Goal: Transaction & Acquisition: Subscribe to service/newsletter

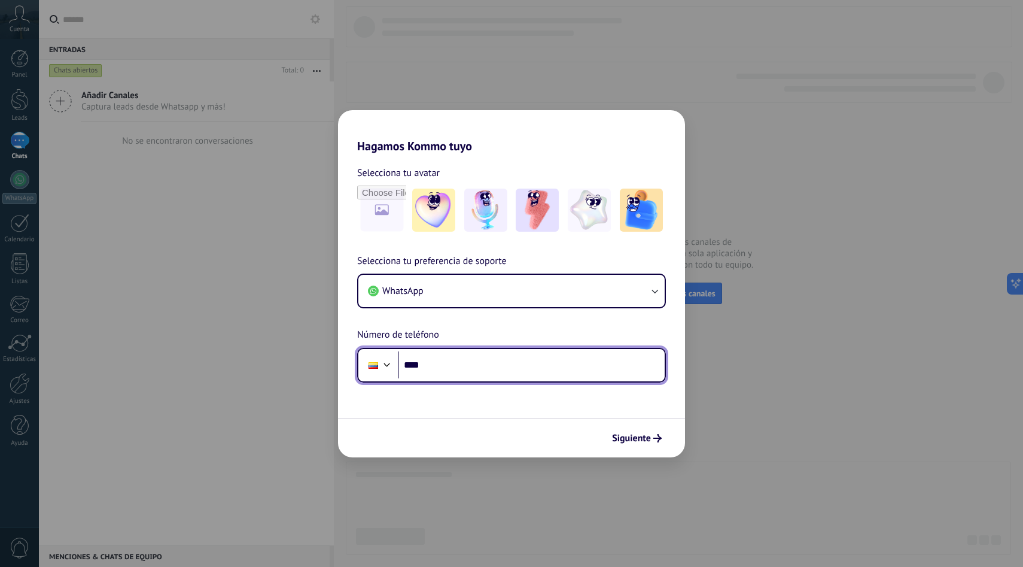
click at [521, 372] on input "****" at bounding box center [531, 365] width 267 height 28
type input "**********"
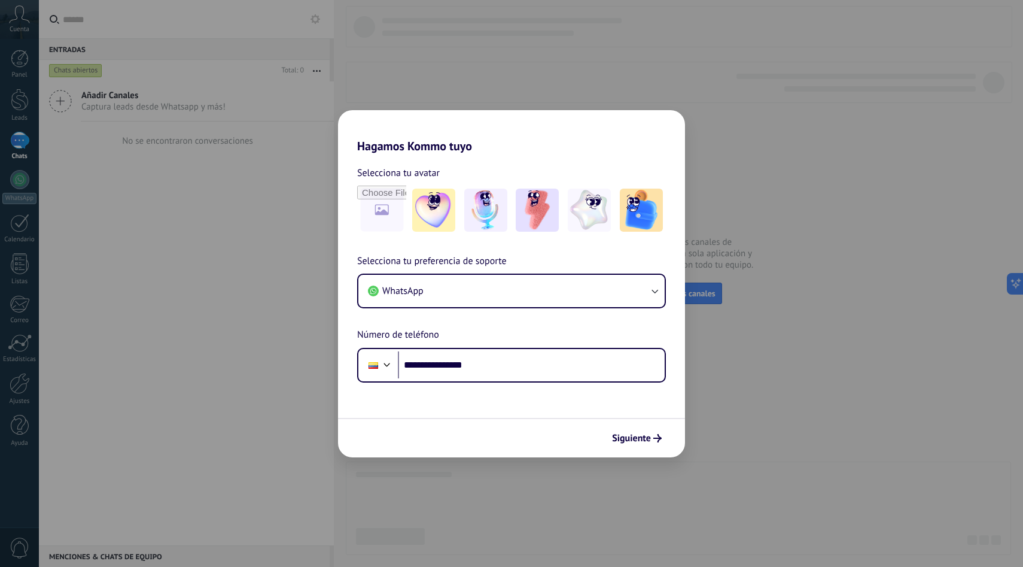
click at [637, 421] on div "Siguiente" at bounding box center [511, 437] width 347 height 39
click at [635, 434] on span "Siguiente" at bounding box center [631, 438] width 39 height 8
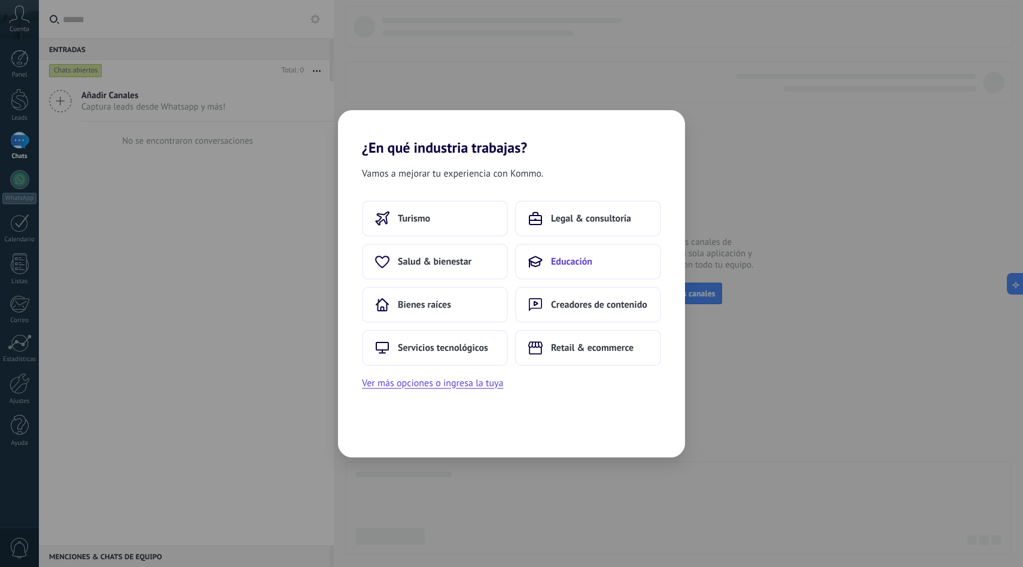
click at [558, 272] on button "Educación" at bounding box center [588, 262] width 146 height 36
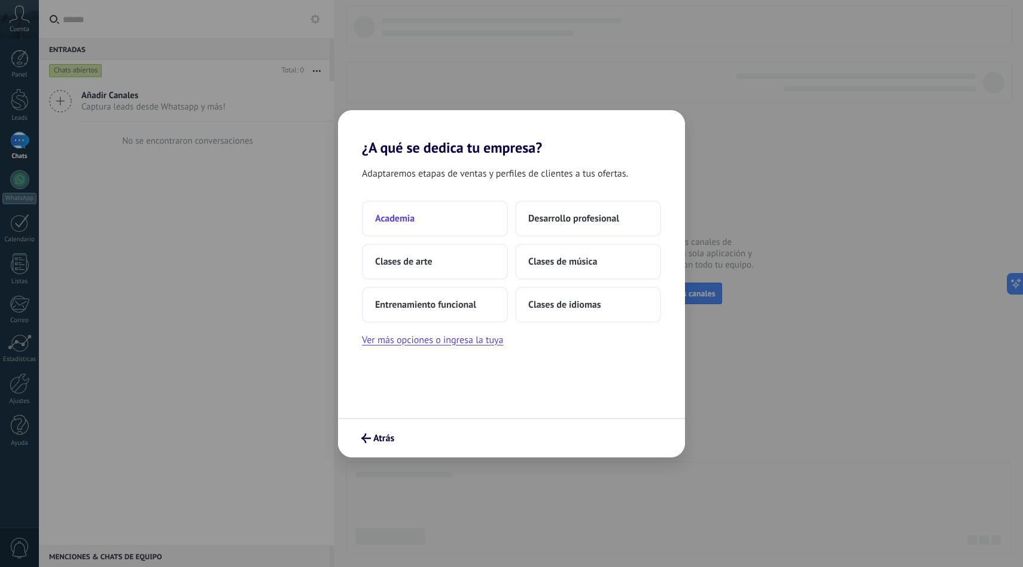
click at [467, 224] on button "Academia" at bounding box center [435, 218] width 146 height 36
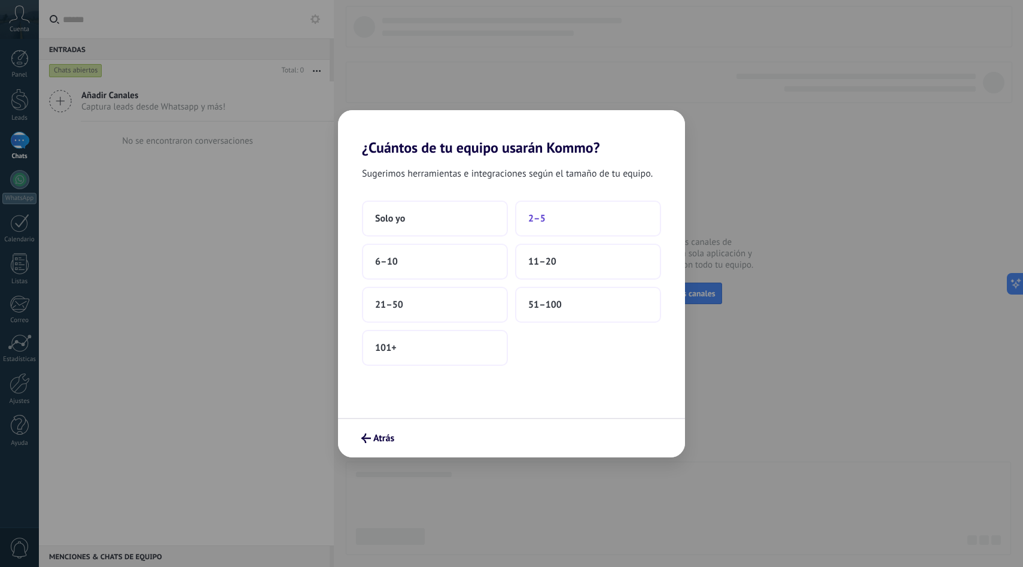
click at [558, 212] on button "2–5" at bounding box center [588, 218] width 146 height 36
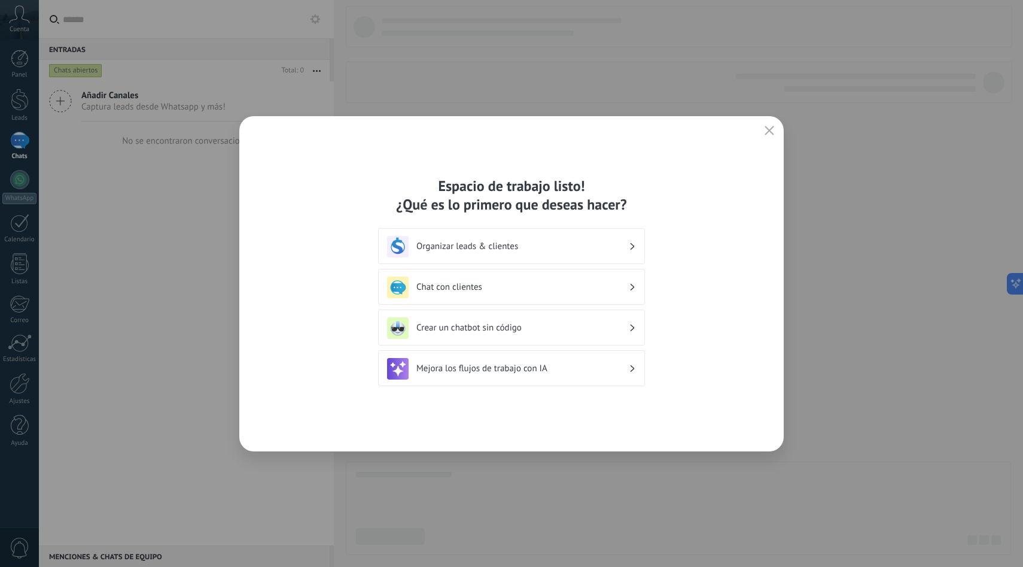
click at [507, 248] on h3 "Organizar leads & clientes" at bounding box center [522, 246] width 212 height 11
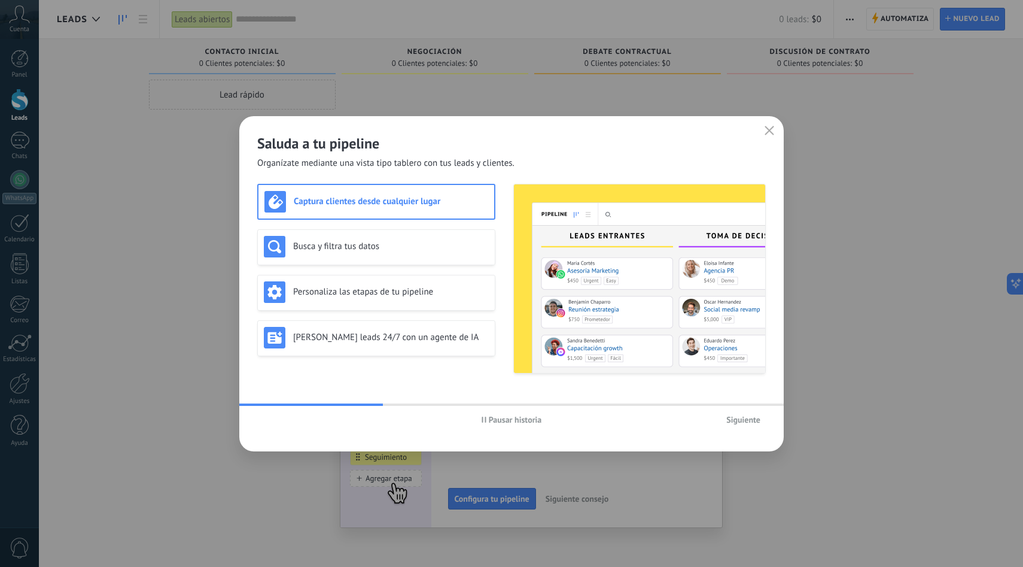
click at [751, 418] on span "Siguiente" at bounding box center [743, 419] width 34 height 8
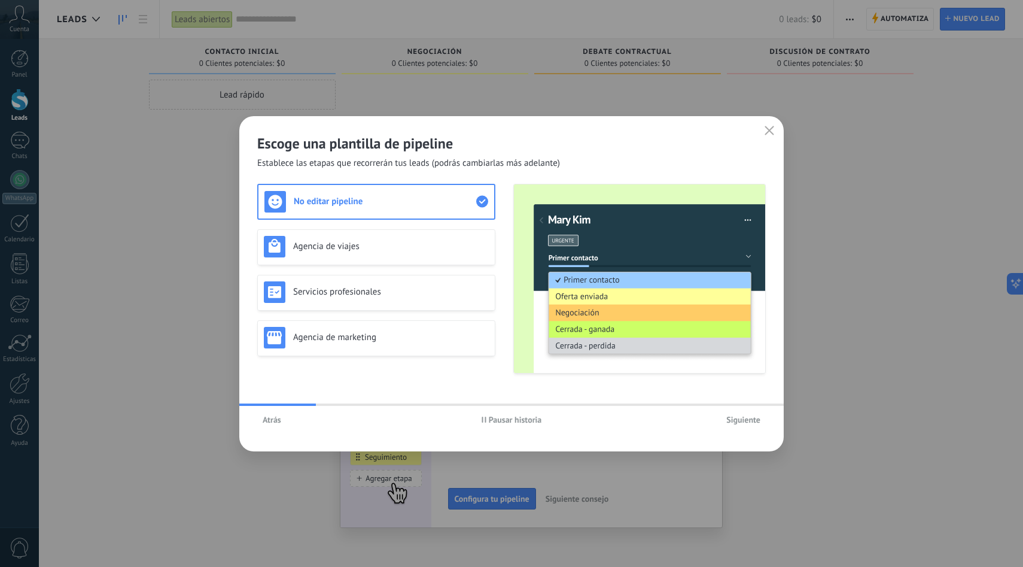
click at [751, 418] on span "Siguiente" at bounding box center [743, 419] width 34 height 8
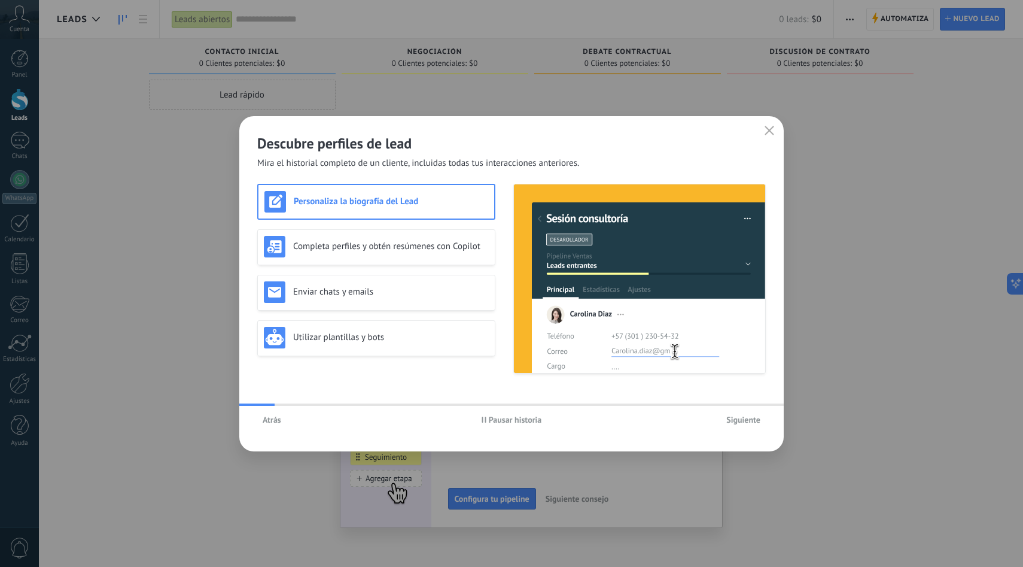
click at [751, 418] on span "Siguiente" at bounding box center [743, 419] width 34 height 8
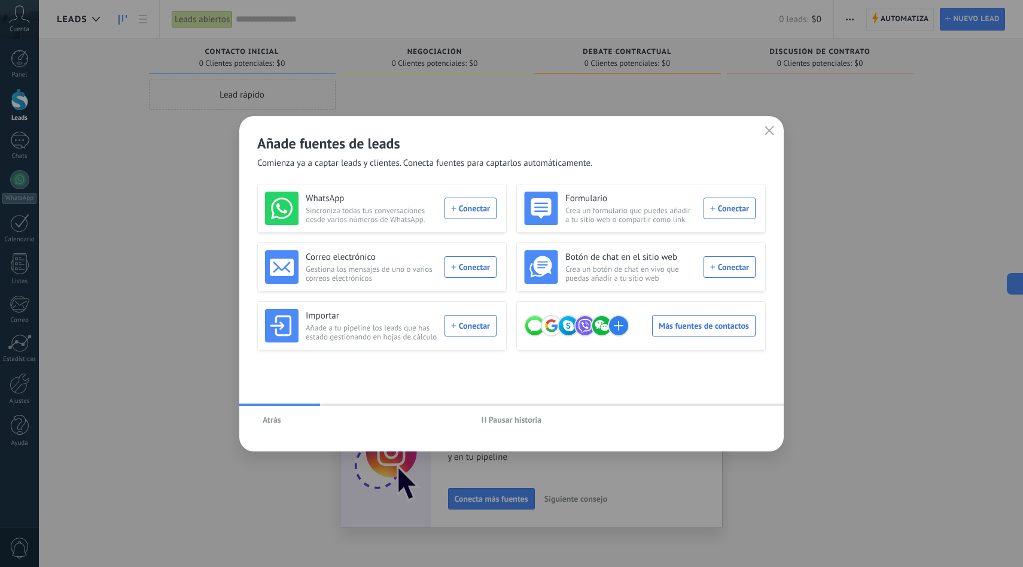
click at [766, 128] on use "button" at bounding box center [769, 130] width 9 height 9
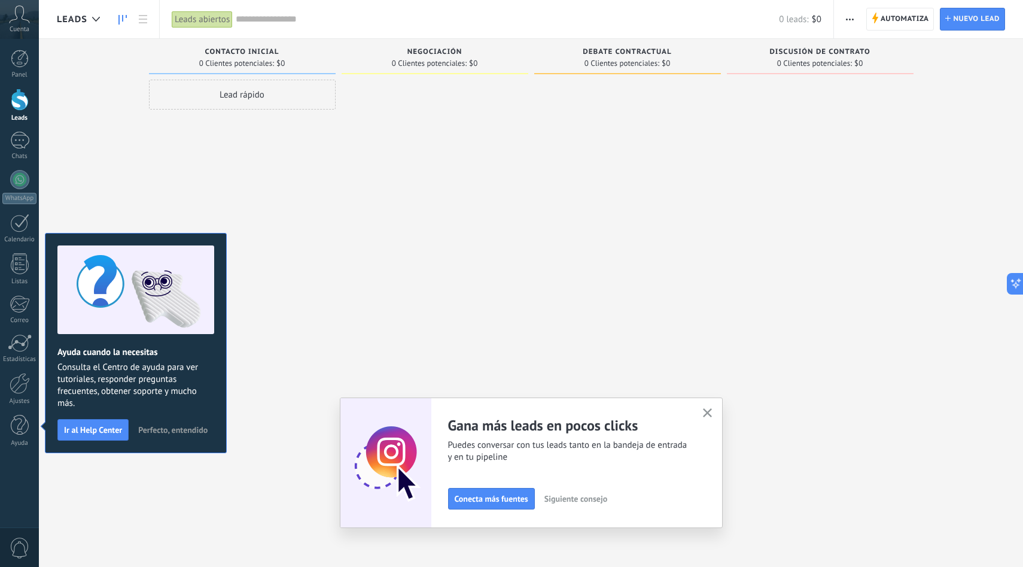
click at [710, 415] on use "button" at bounding box center [707, 412] width 9 height 9
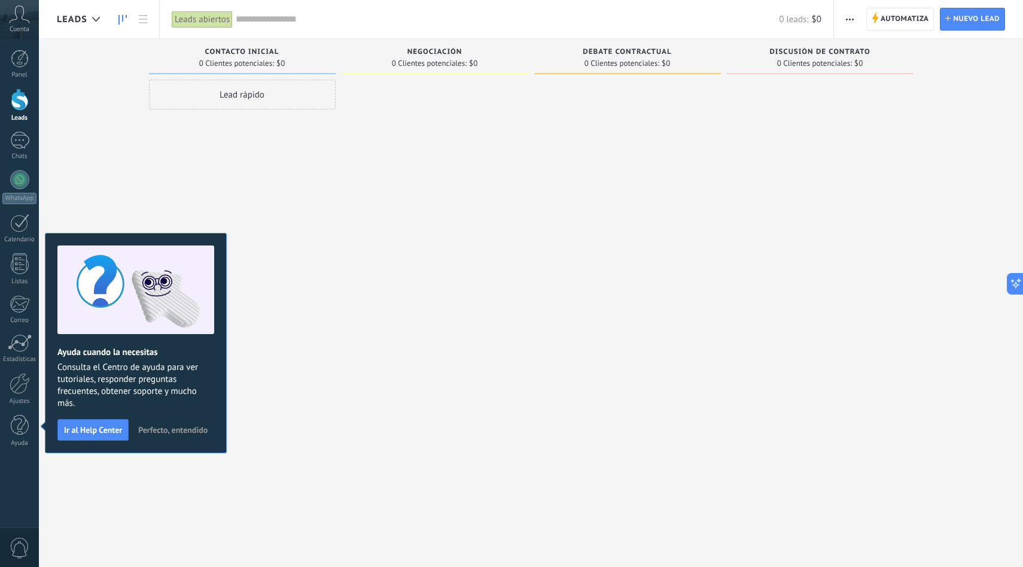
click at [968, 125] on div "Lamentablemente, no hay leads con estos parámetros. Mostrar todo Leads Entrante…" at bounding box center [540, 264] width 966 height 451
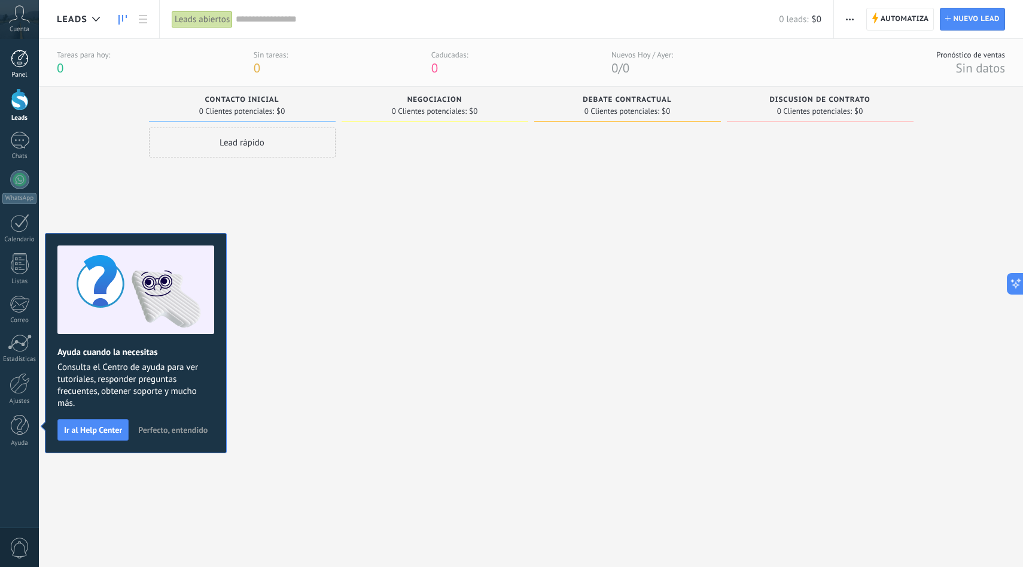
click at [19, 60] on div at bounding box center [20, 59] width 18 height 18
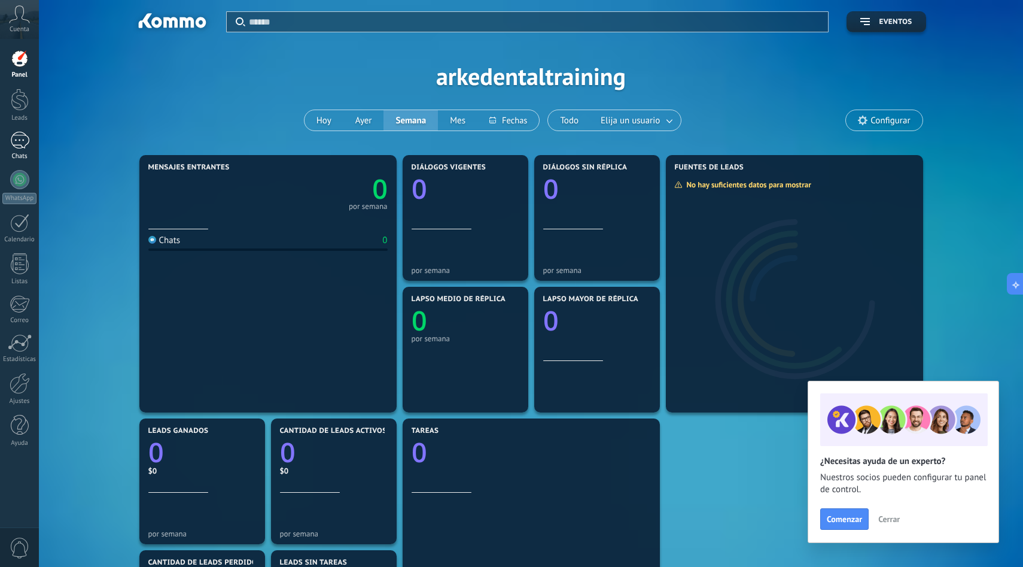
click at [23, 149] on link "Chats" at bounding box center [19, 146] width 39 height 29
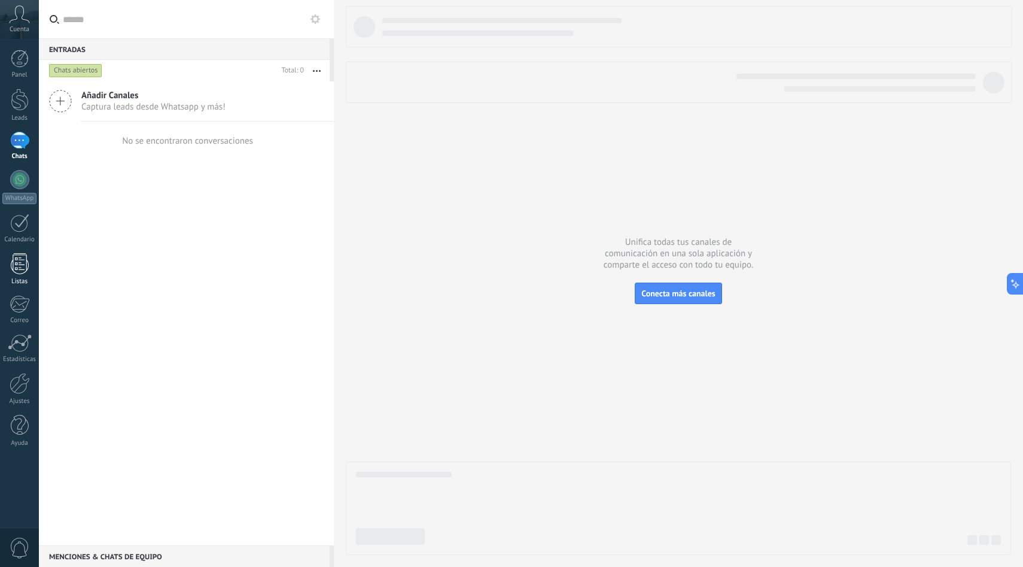
click at [14, 267] on div at bounding box center [20, 263] width 18 height 21
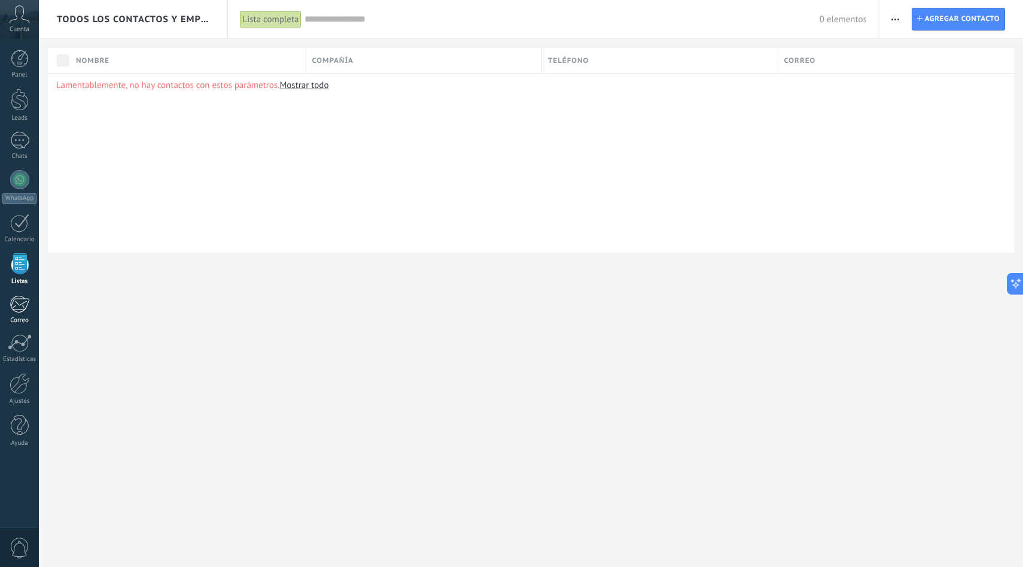
click at [19, 303] on div at bounding box center [20, 304] width 20 height 18
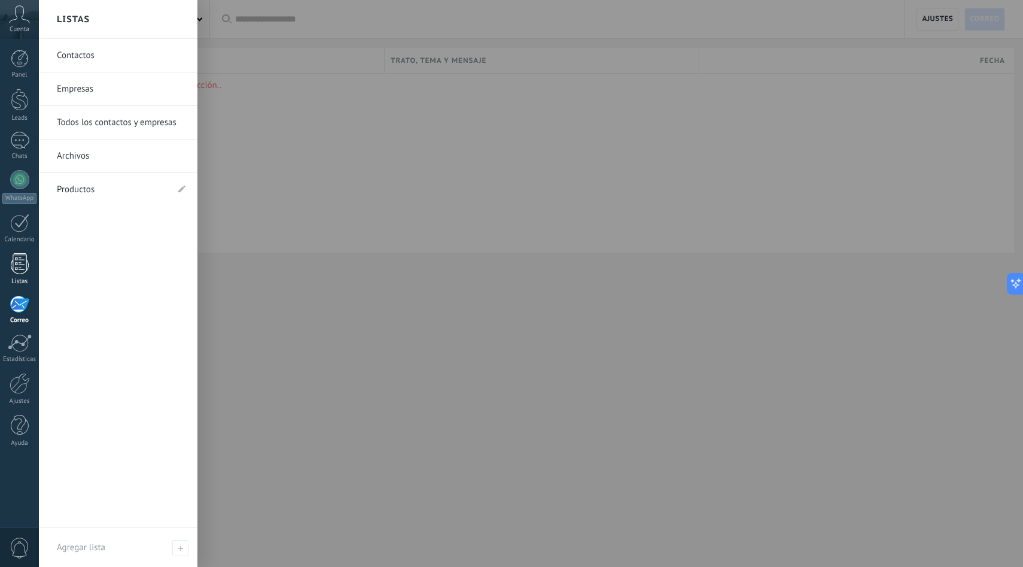
click at [20, 267] on div at bounding box center [20, 263] width 18 height 21
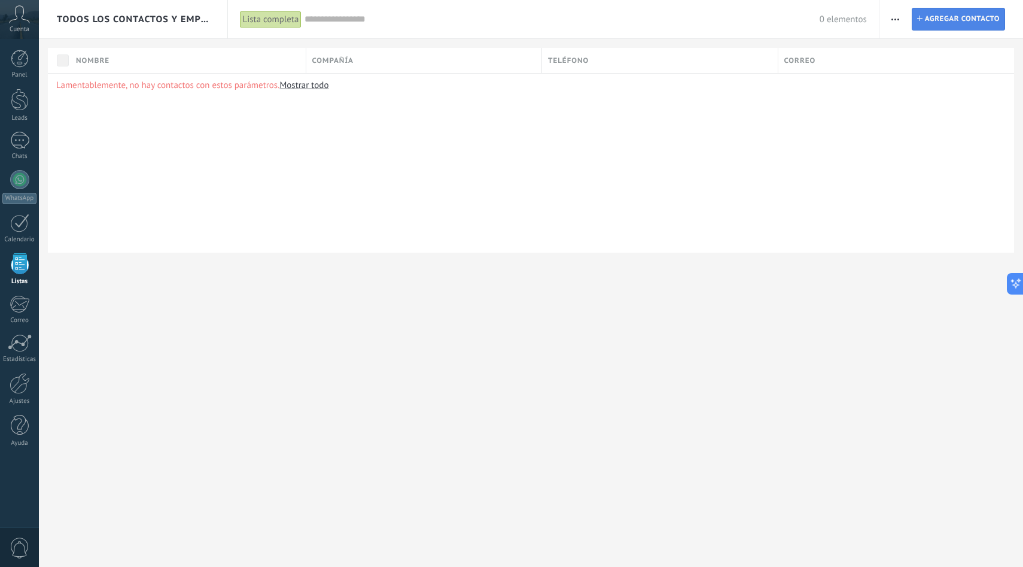
click at [976, 17] on span "Agregar contacto" at bounding box center [962, 19] width 75 height 22
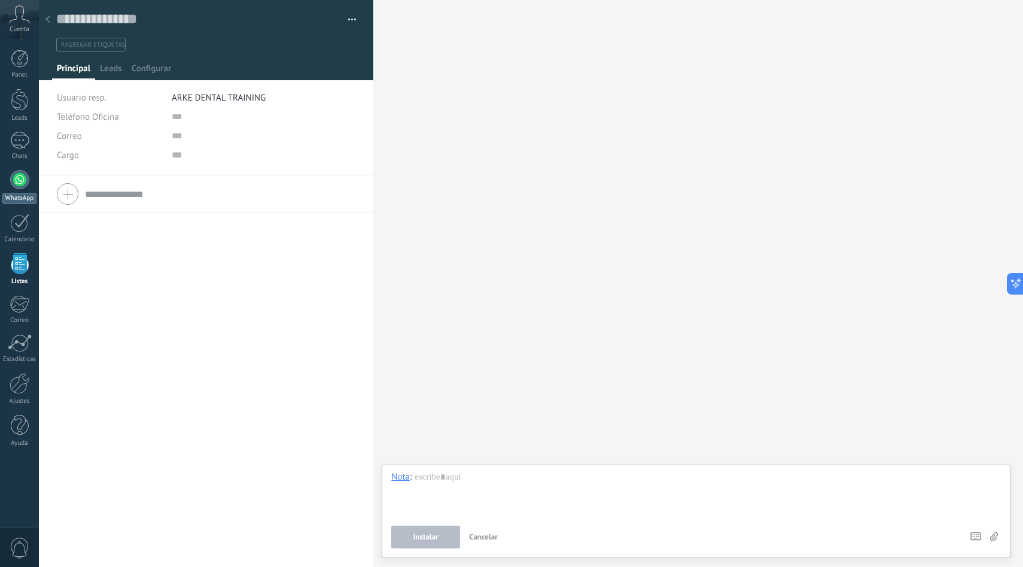
click at [27, 187] on link "WhatsApp" at bounding box center [19, 187] width 39 height 34
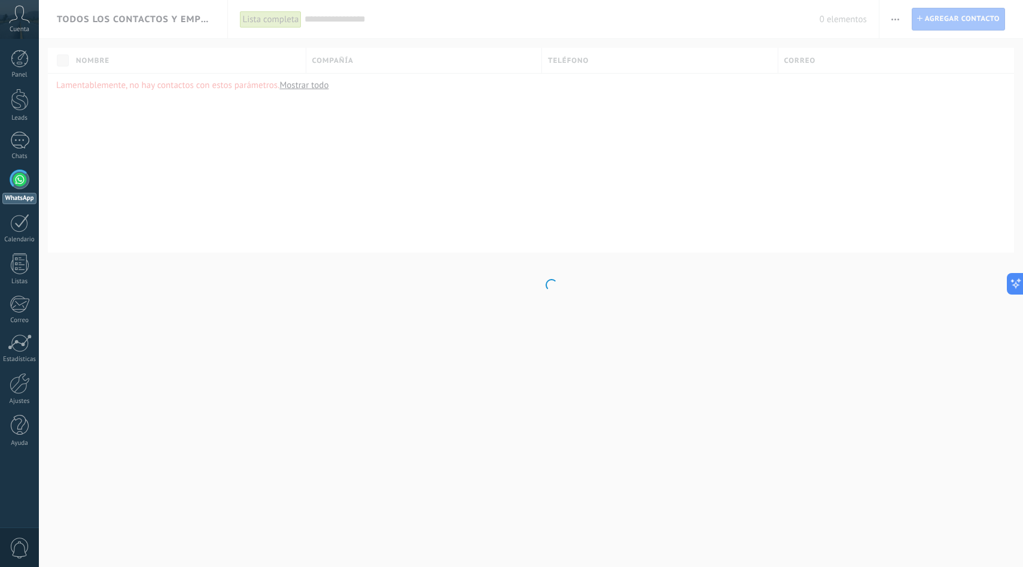
click at [21, 247] on div "Panel Leads Chats WhatsApp Clientes" at bounding box center [19, 254] width 39 height 409
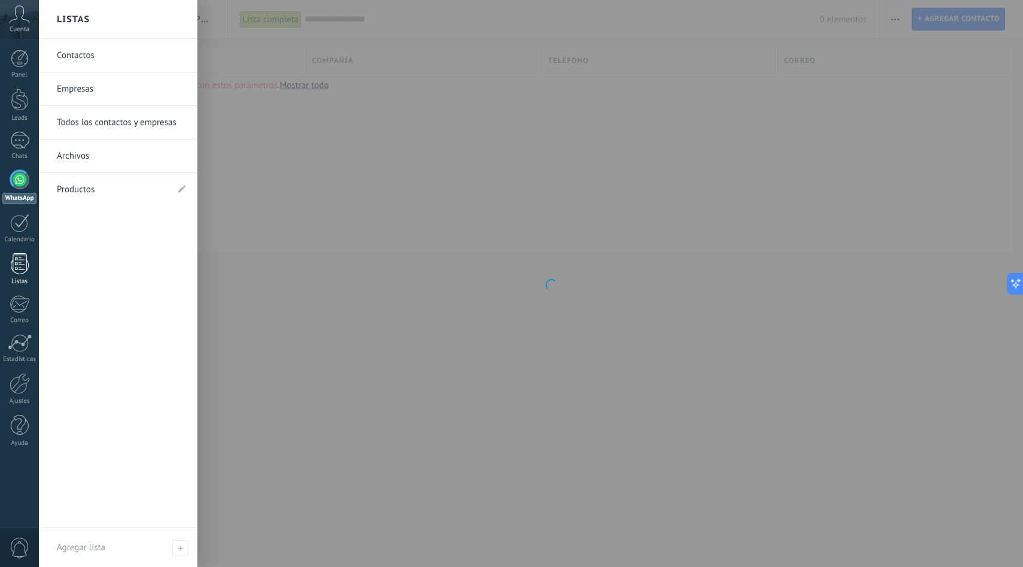
click at [18, 260] on div at bounding box center [20, 263] width 18 height 21
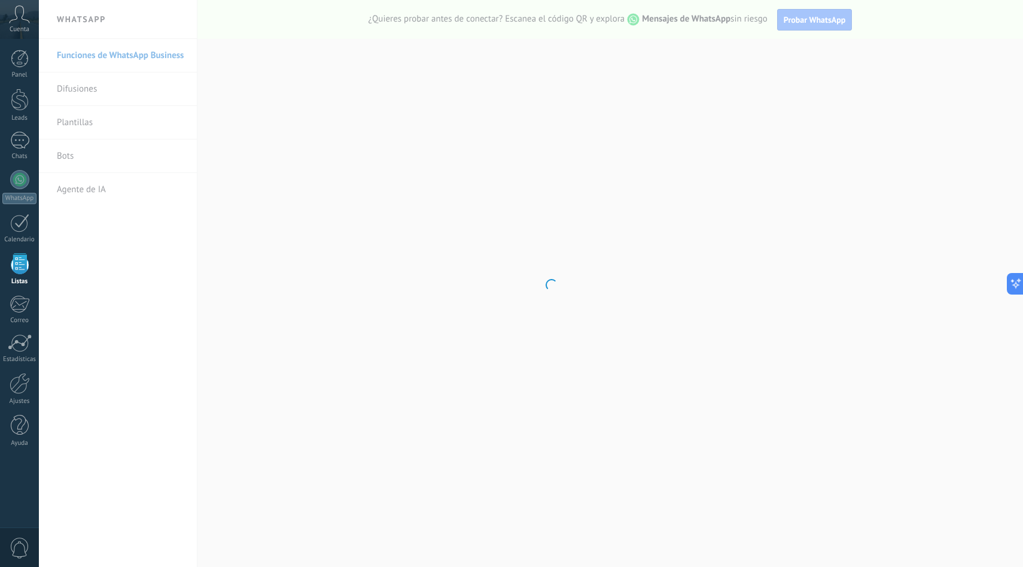
click at [774, 122] on body ".abccls-1,.abccls-2{fill-rule:evenodd}.abccls-2{fill:#fff} .abfcls-1{fill:none}…" at bounding box center [511, 283] width 1023 height 567
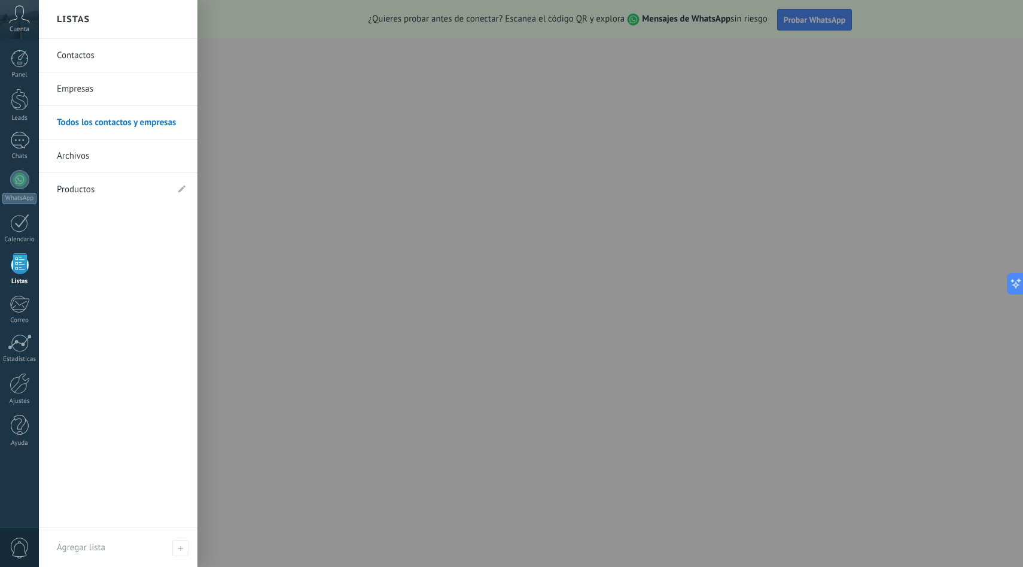
click at [19, 264] on div at bounding box center [20, 263] width 18 height 21
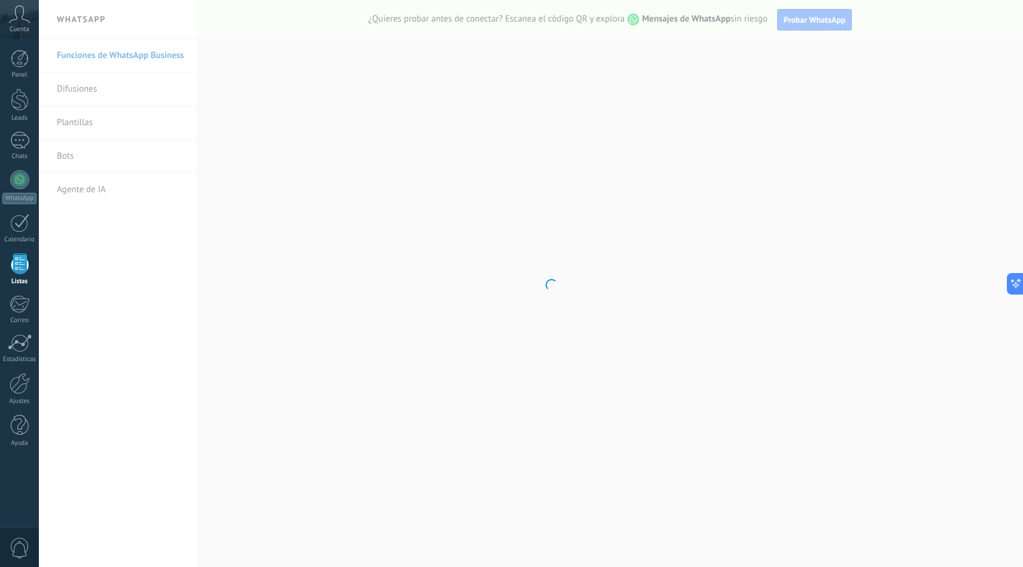
click at [19, 264] on div at bounding box center [20, 263] width 18 height 21
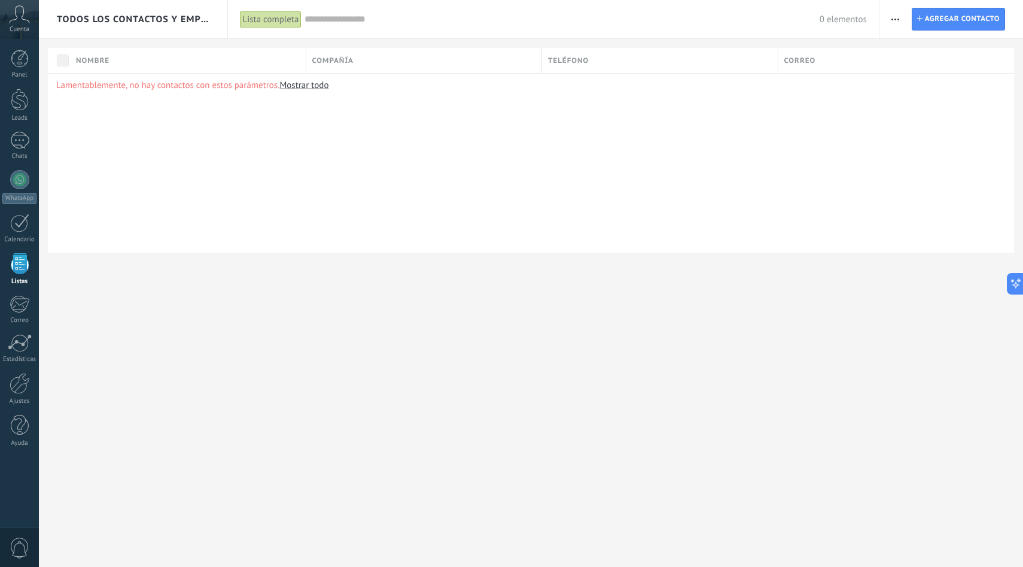
click at [899, 16] on button "button" at bounding box center [895, 19] width 17 height 23
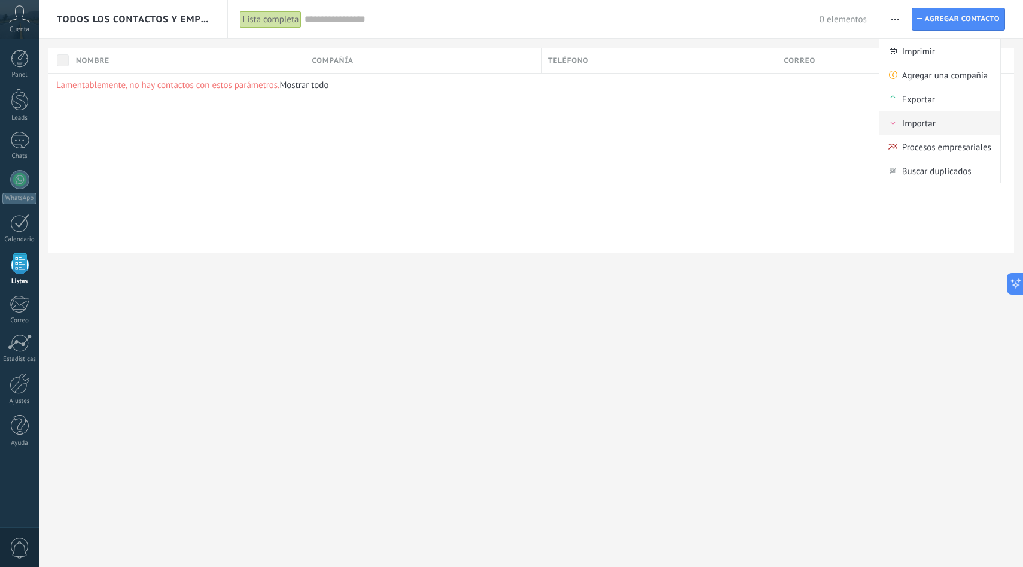
click at [914, 121] on span "Importar" at bounding box center [919, 123] width 34 height 24
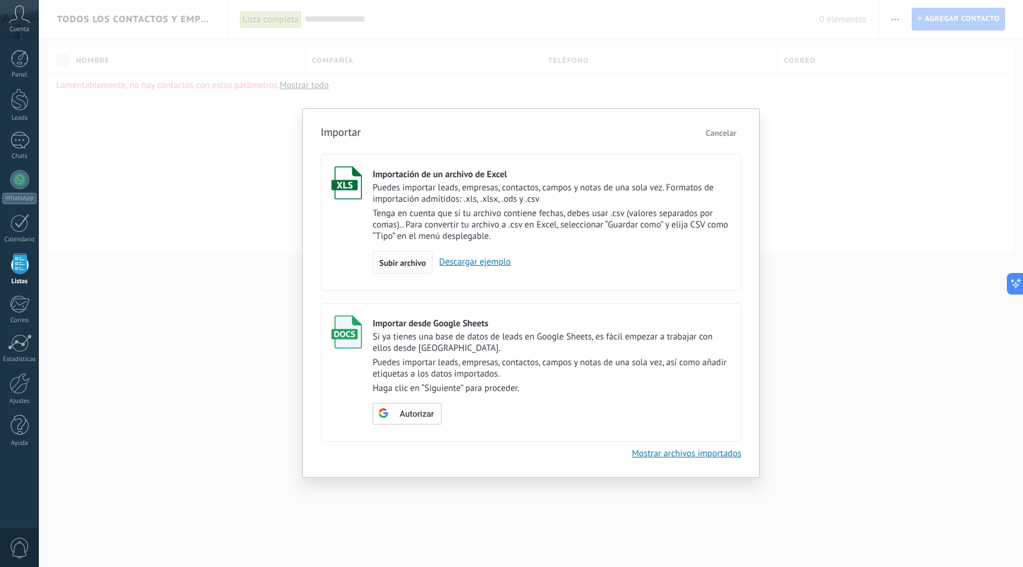
click at [411, 264] on span "Subir archivo" at bounding box center [402, 262] width 47 height 8
click at [0, 0] on input "Importación de un archivo de Excel Puedes importar leads, empresas, contactos, …" at bounding box center [0, 0] width 0 height 0
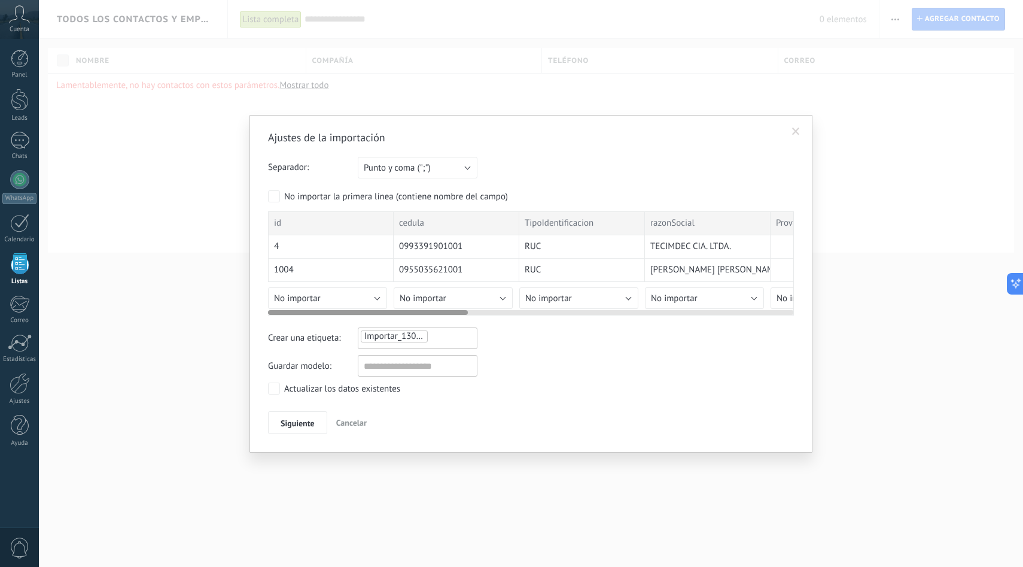
click at [585, 247] on div "RUC" at bounding box center [582, 246] width 126 height 23
click at [519, 247] on div "RUC" at bounding box center [582, 246] width 126 height 23
click at [491, 247] on div "0993391901001" at bounding box center [457, 246] width 126 height 23
click at [434, 241] on span "0993391901001" at bounding box center [430, 247] width 63 height 12
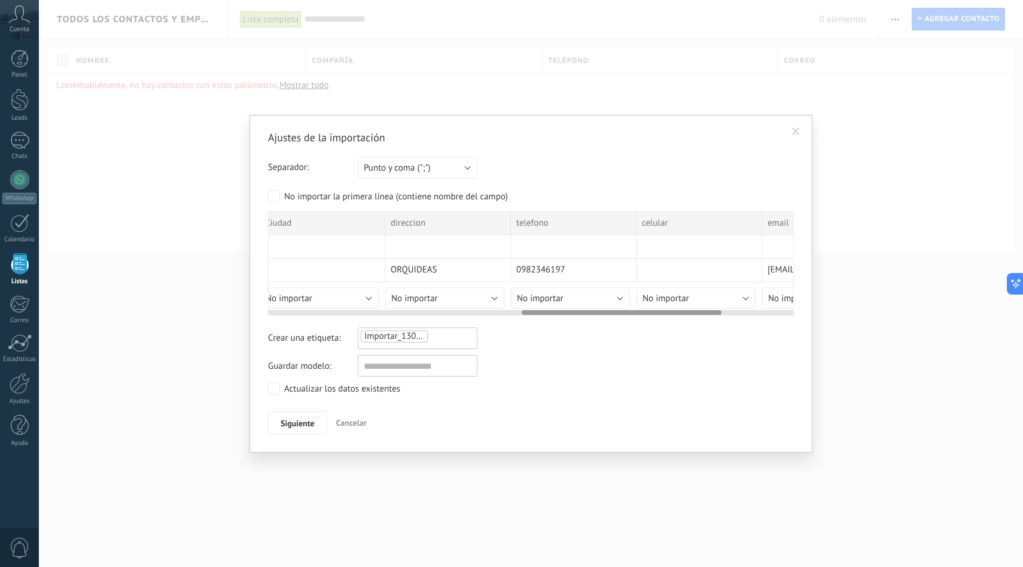
scroll to position [0, 856]
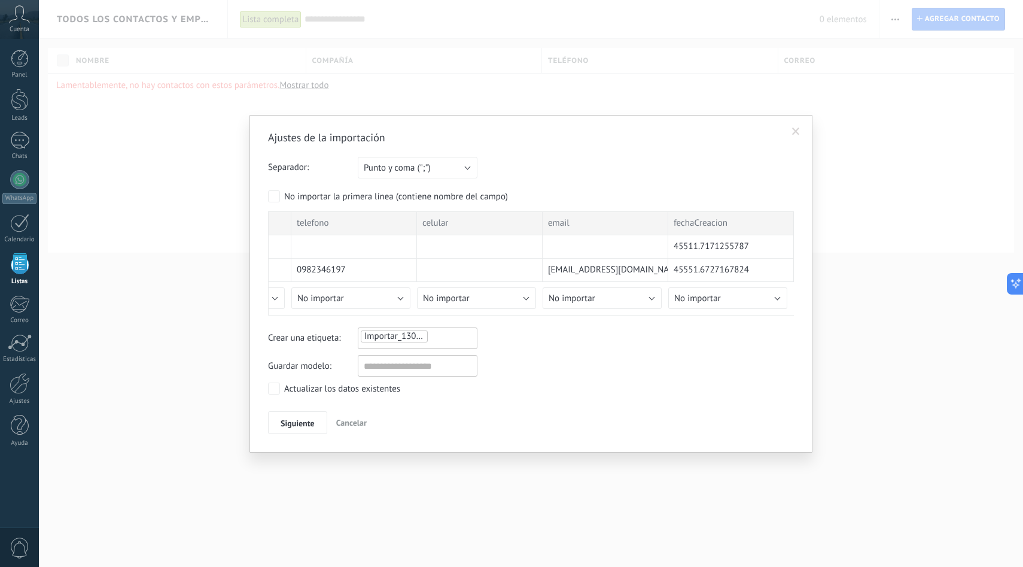
click at [454, 346] on div "Importar_13082025_1526" at bounding box center [418, 338] width 120 height 22
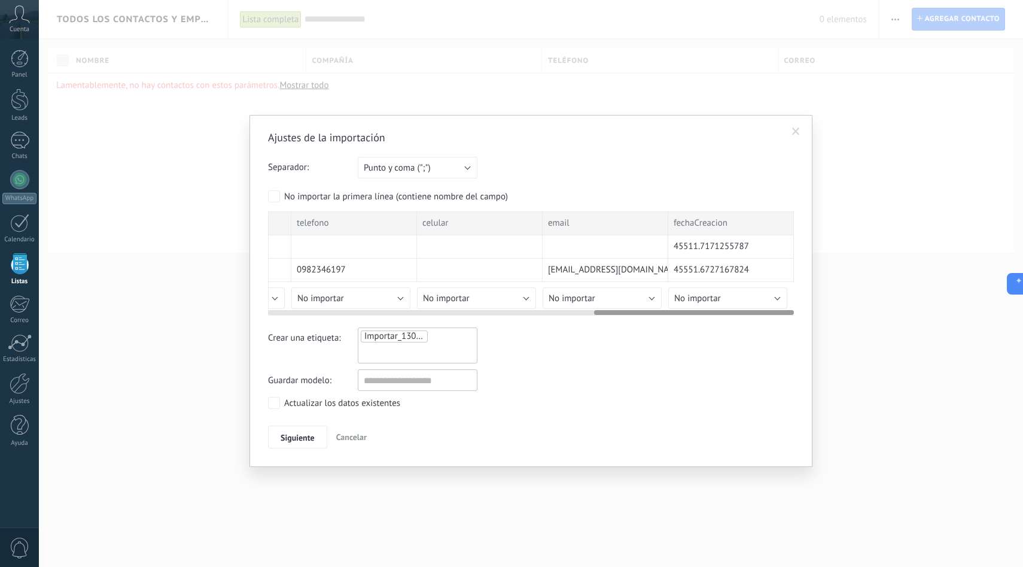
click at [408, 306] on div at bounding box center [531, 310] width 526 height 10
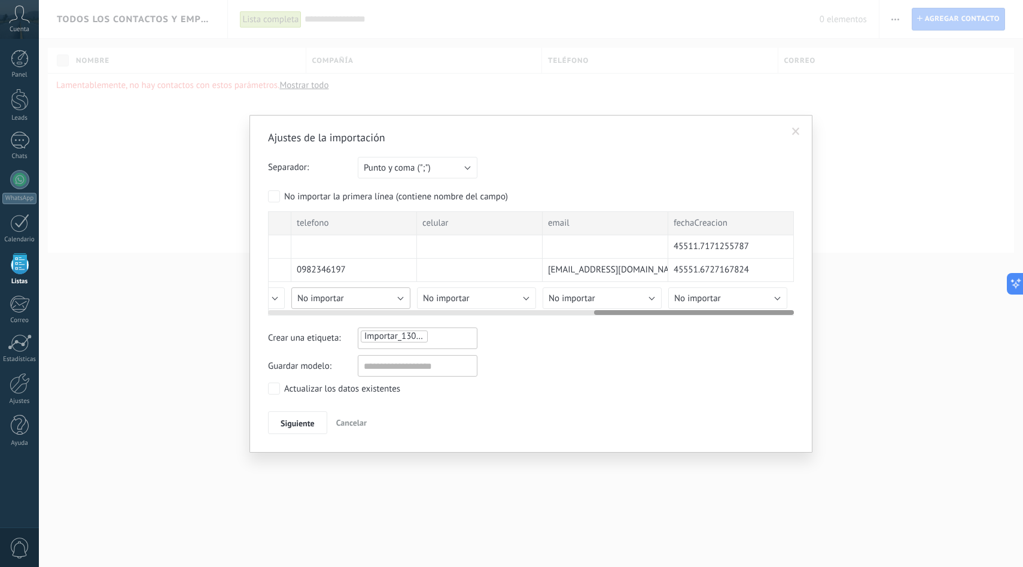
click at [401, 302] on button "No importar" at bounding box center [350, 298] width 119 height 22
click at [689, 293] on span "No importar" at bounding box center [697, 298] width 47 height 11
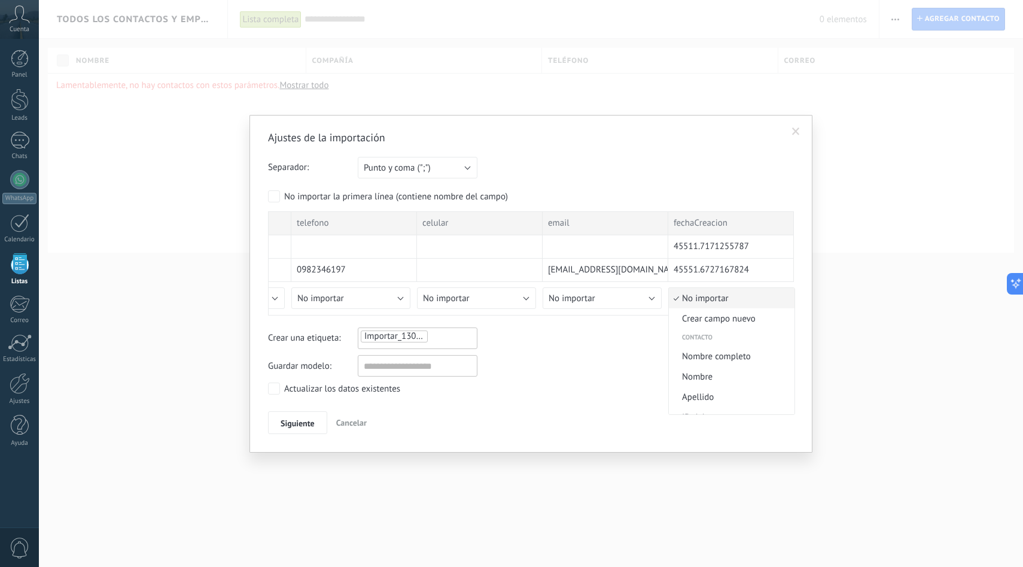
click at [707, 297] on span "No importar" at bounding box center [730, 298] width 122 height 11
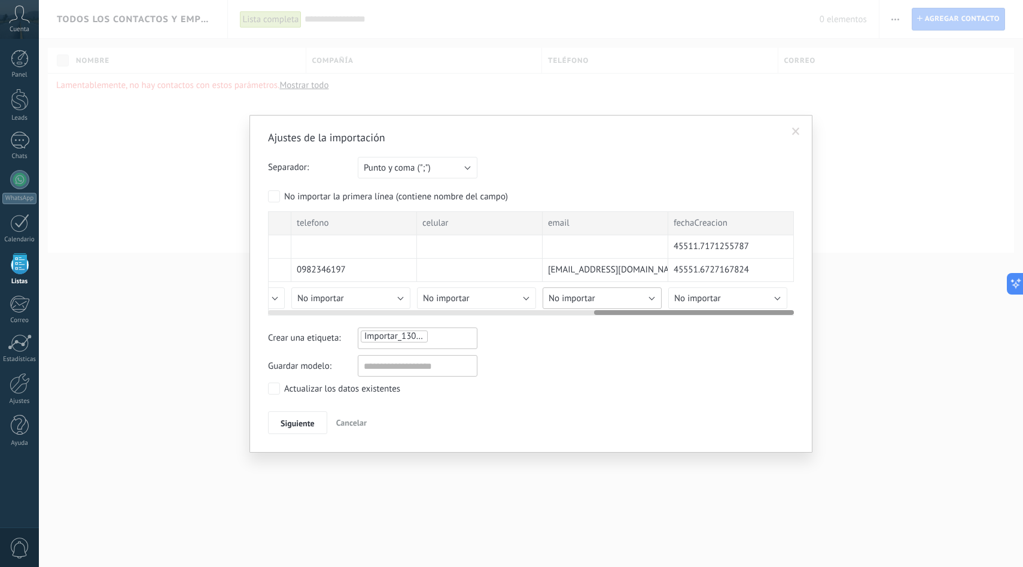
click at [648, 300] on button "No importar" at bounding box center [602, 298] width 119 height 22
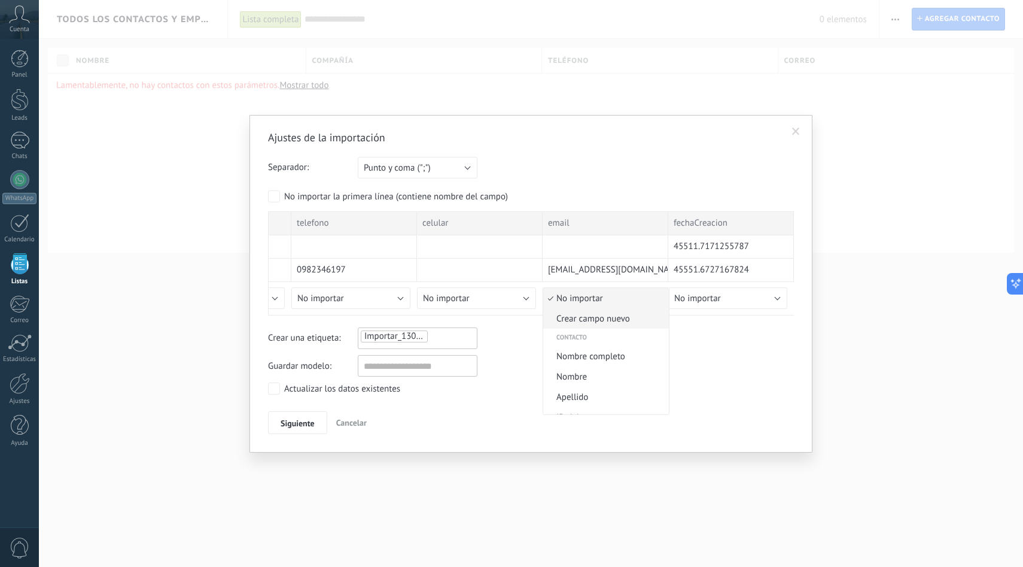
click at [611, 323] on span "Crear campo nuevo" at bounding box center [604, 318] width 122 height 11
type input "*****"
click at [558, 418] on span "Guardar" at bounding box center [563, 420] width 28 height 8
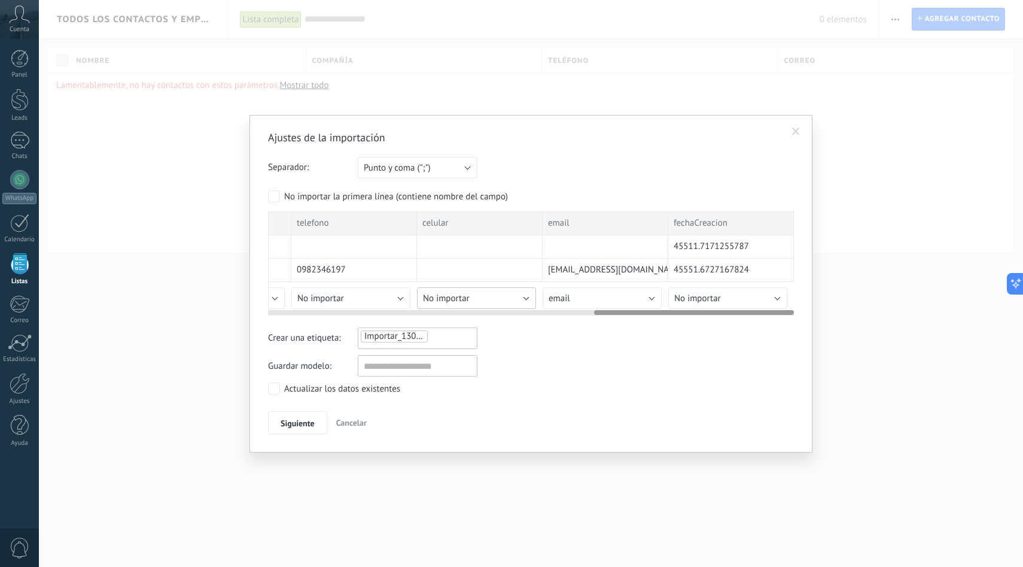
click at [510, 301] on button "No importar" at bounding box center [476, 298] width 119 height 22
click at [508, 299] on button "No importar" at bounding box center [476, 298] width 119 height 22
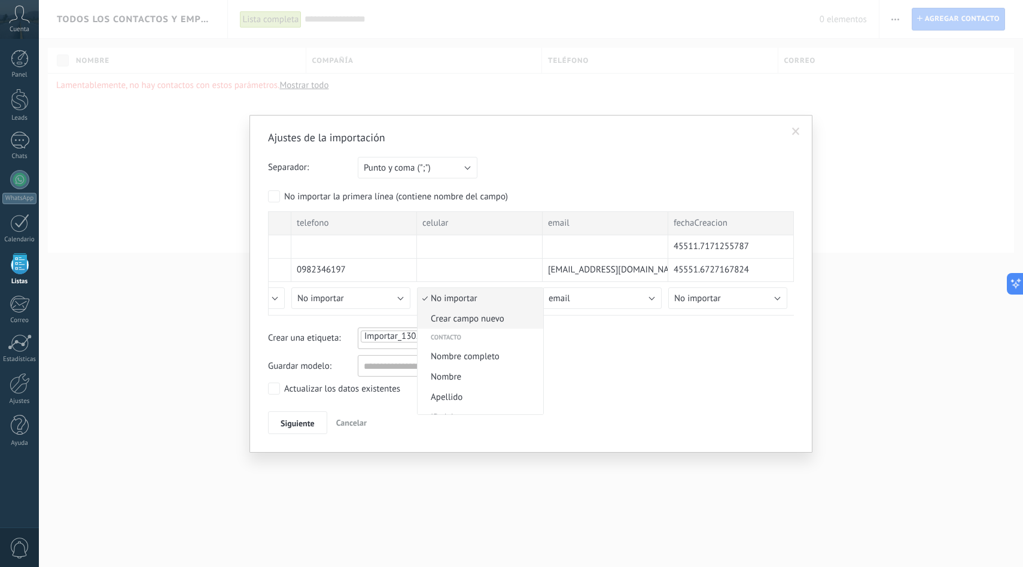
click at [505, 318] on span "Crear campo nuevo" at bounding box center [479, 318] width 122 height 11
type input "*******"
click at [440, 428] on button "Guardar" at bounding box center [437, 419] width 41 height 23
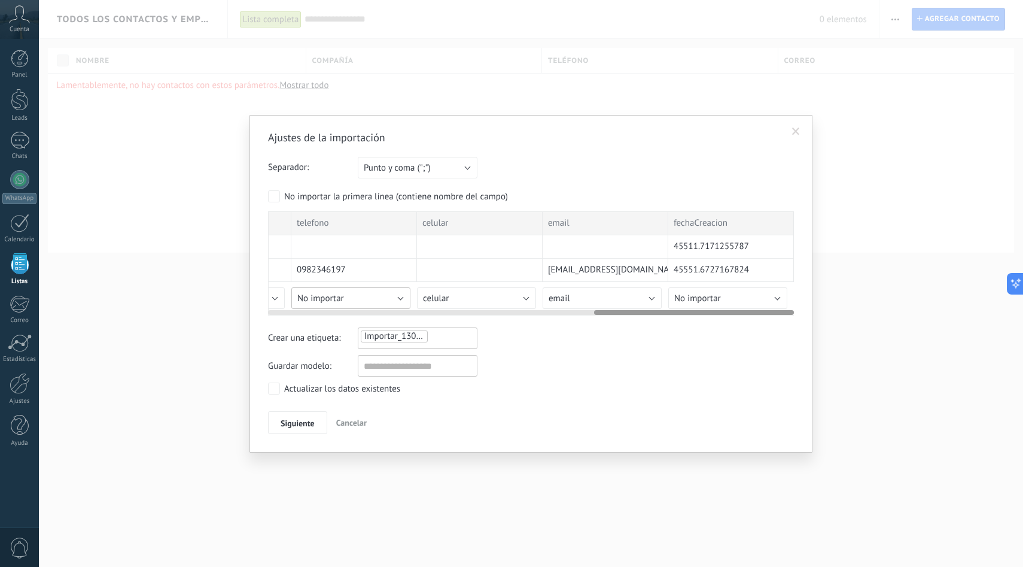
click at [372, 291] on button "No importar" at bounding box center [350, 298] width 119 height 22
click at [524, 300] on button "celular" at bounding box center [476, 298] width 119 height 22
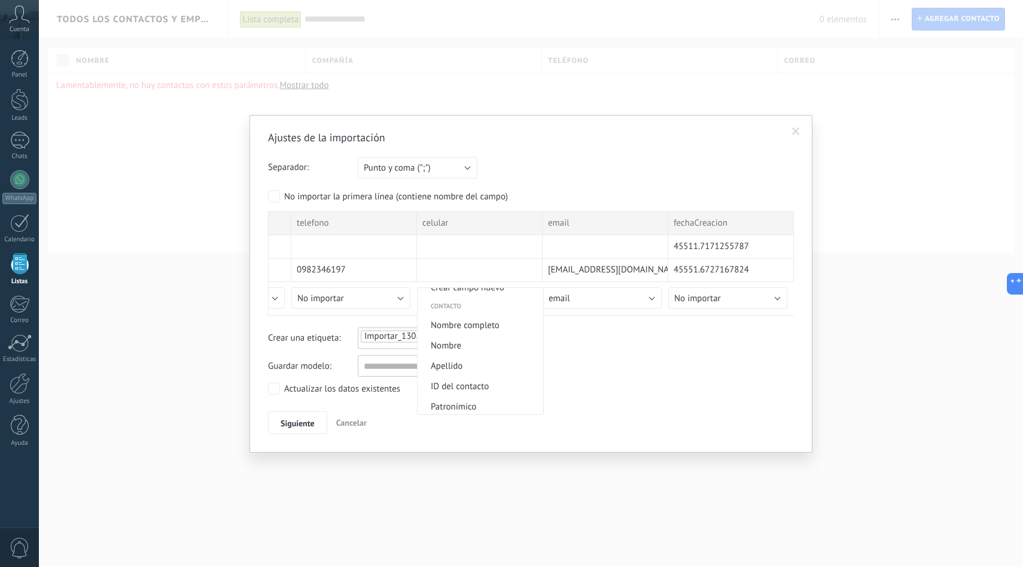
scroll to position [0, 0]
click at [508, 299] on span "No importar" at bounding box center [479, 298] width 122 height 11
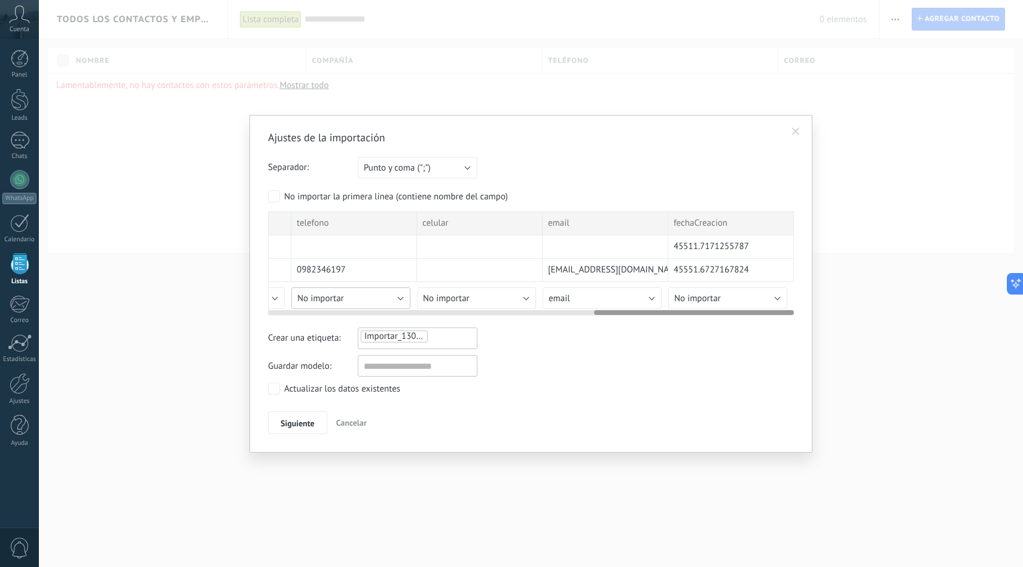
click at [396, 297] on button "No importar" at bounding box center [350, 298] width 119 height 22
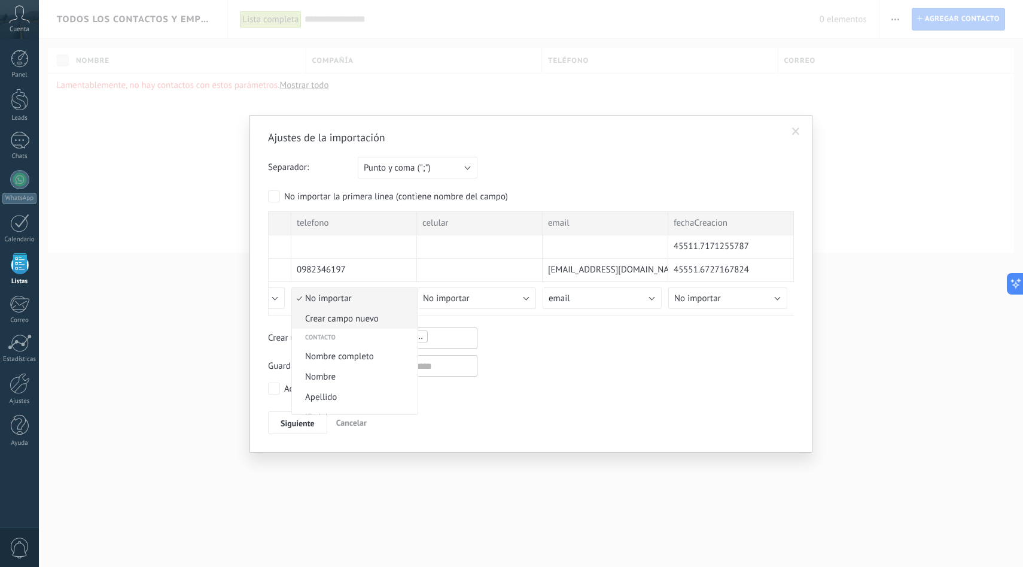
click at [375, 323] on span "Crear campo nuevo" at bounding box center [353, 318] width 122 height 11
type input "********"
click at [315, 423] on span "Guardar" at bounding box center [312, 420] width 28 height 8
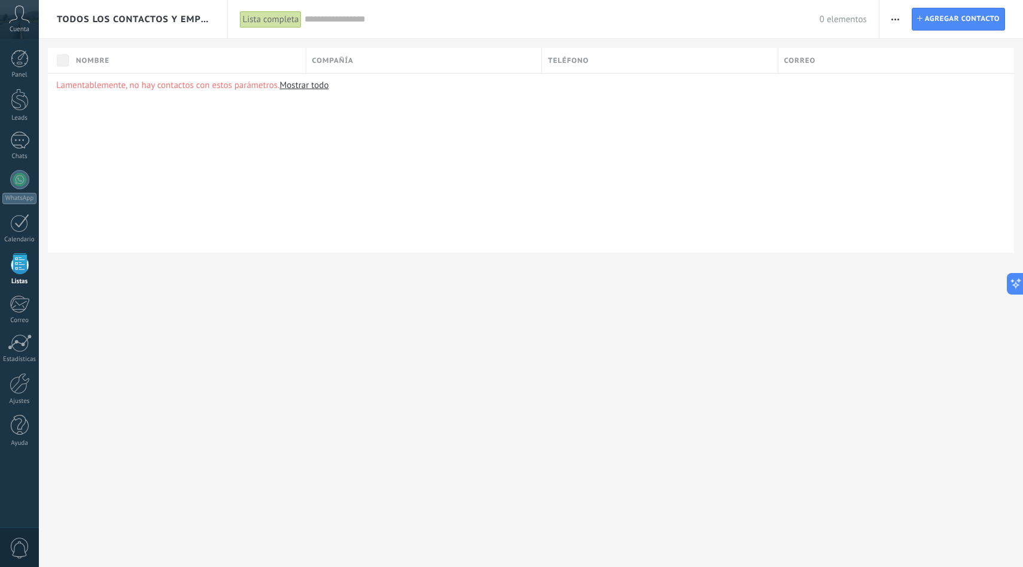
click at [895, 20] on span "button" at bounding box center [896, 19] width 8 height 23
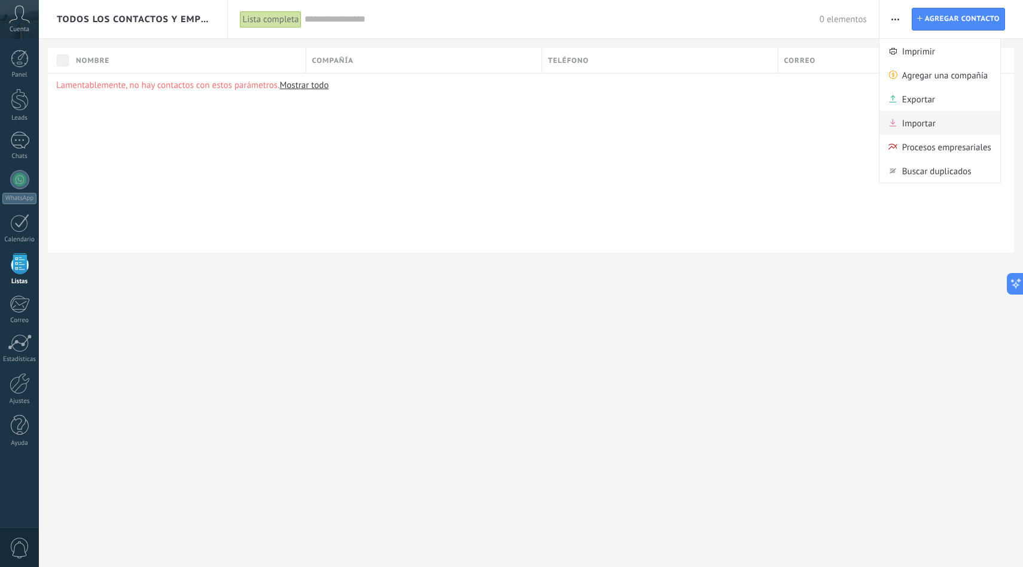
click at [907, 121] on span "Importar" at bounding box center [919, 123] width 34 height 24
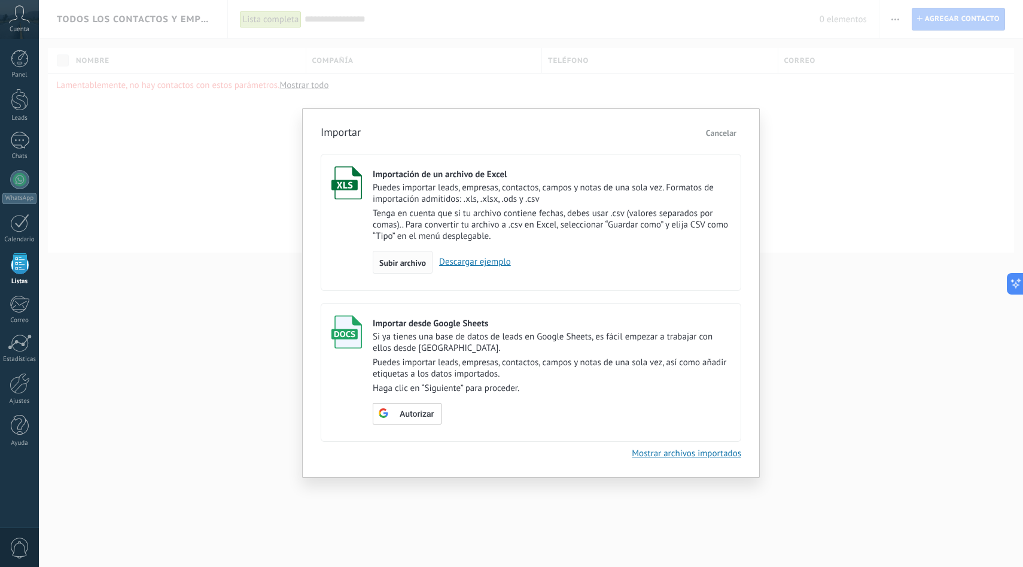
click at [399, 264] on span "Subir archivo" at bounding box center [402, 262] width 47 height 8
click at [0, 0] on input "Importación de un archivo de Excel Puedes importar leads, empresas, contactos, …" at bounding box center [0, 0] width 0 height 0
click at [416, 260] on span "Subir archivo" at bounding box center [402, 262] width 47 height 8
click at [0, 0] on input "Importación de un archivo de Excel Puedes importar leads, empresas, contactos, …" at bounding box center [0, 0] width 0 height 0
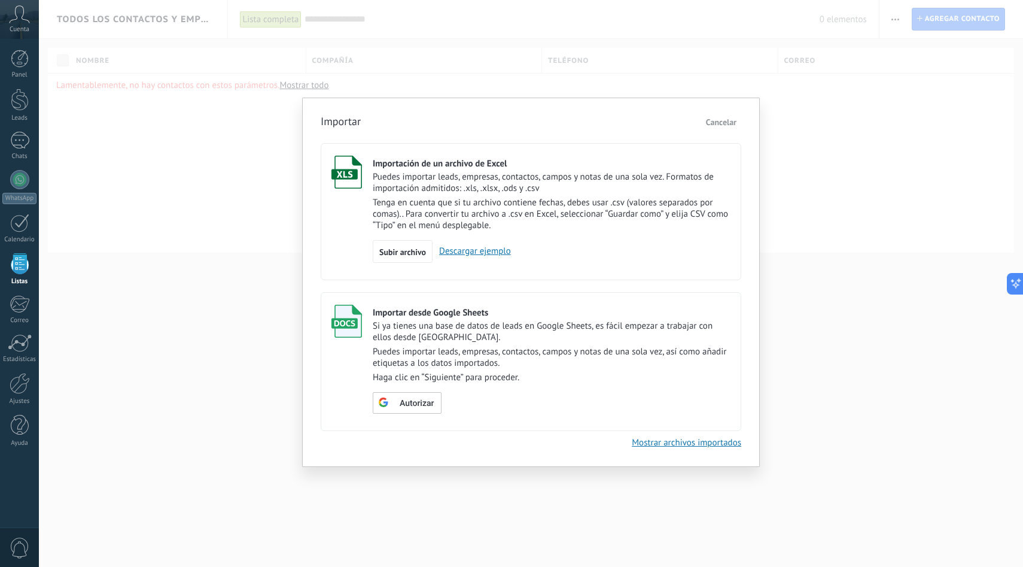
click at [492, 253] on link "Descargar ejemplo" at bounding box center [472, 250] width 78 height 11
click at [401, 250] on span "Subir archivo" at bounding box center [402, 252] width 47 height 8
click at [0, 0] on input "Importación de un archivo de Excel Puedes importar leads, empresas, contactos, …" at bounding box center [0, 0] width 0 height 0
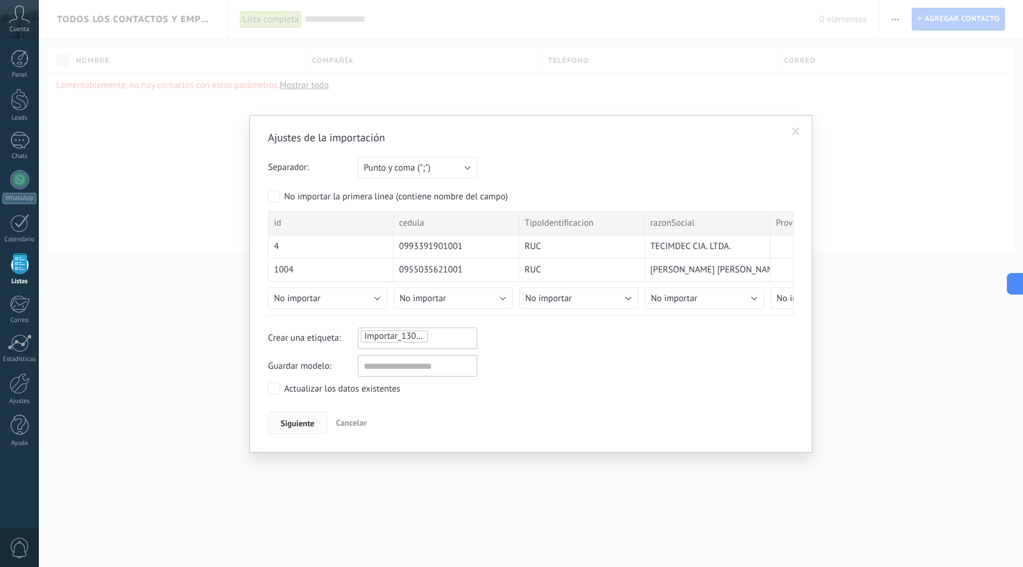
click at [309, 425] on span "Siguiente" at bounding box center [298, 423] width 34 height 8
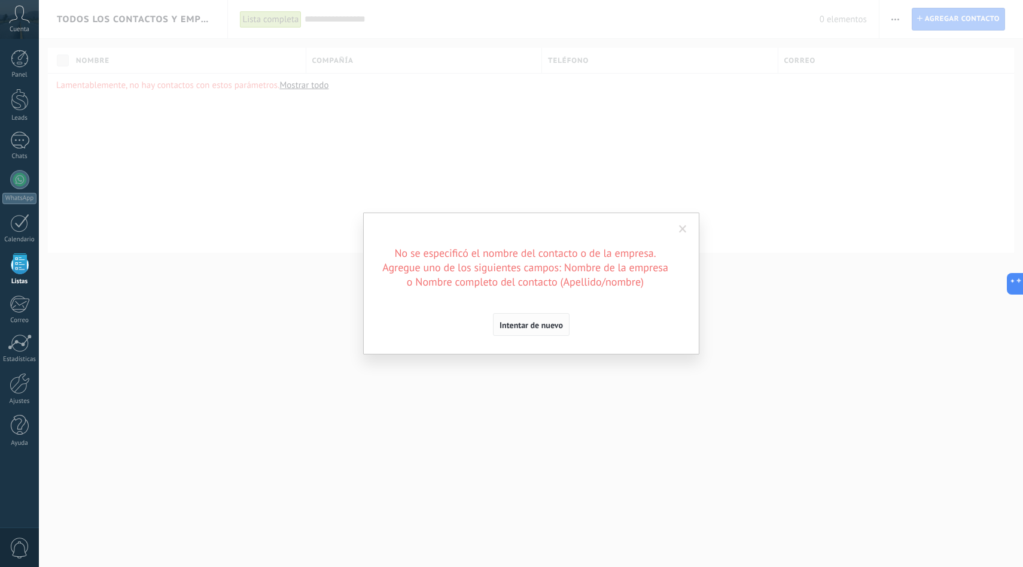
click at [527, 322] on span "Intentar de nuevo" at bounding box center [531, 325] width 63 height 8
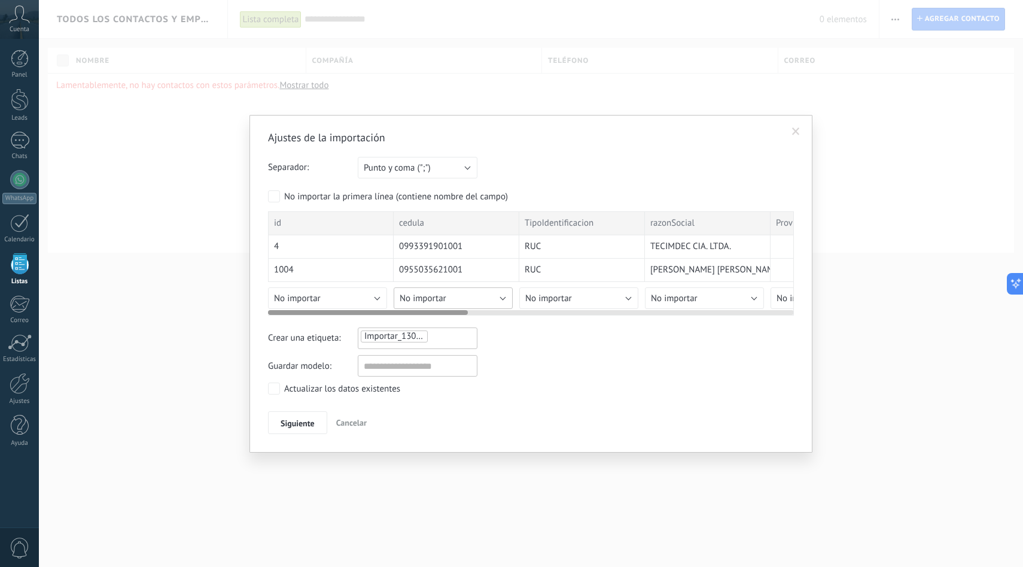
click at [473, 298] on button "No importar" at bounding box center [453, 298] width 119 height 22
click at [443, 300] on span "No importar" at bounding box center [423, 298] width 47 height 11
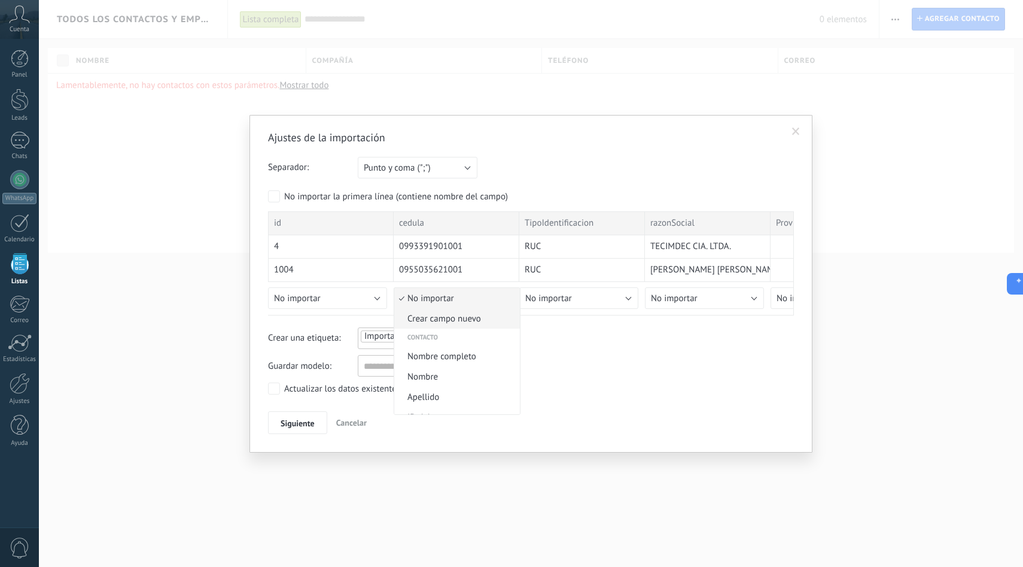
click at [453, 324] on span "Crear campo nuevo" at bounding box center [455, 318] width 122 height 11
click at [409, 387] on input "******" at bounding box center [454, 384] width 120 height 22
click at [436, 384] on input "******" at bounding box center [454, 384] width 120 height 22
type input "*"
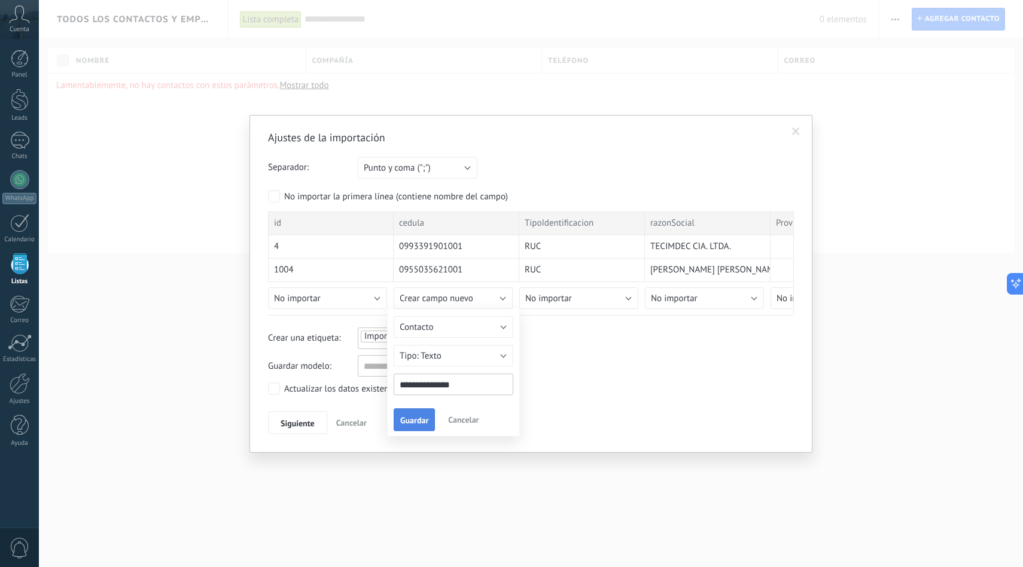
type input "**********"
click at [422, 427] on button "Guardar" at bounding box center [414, 419] width 41 height 23
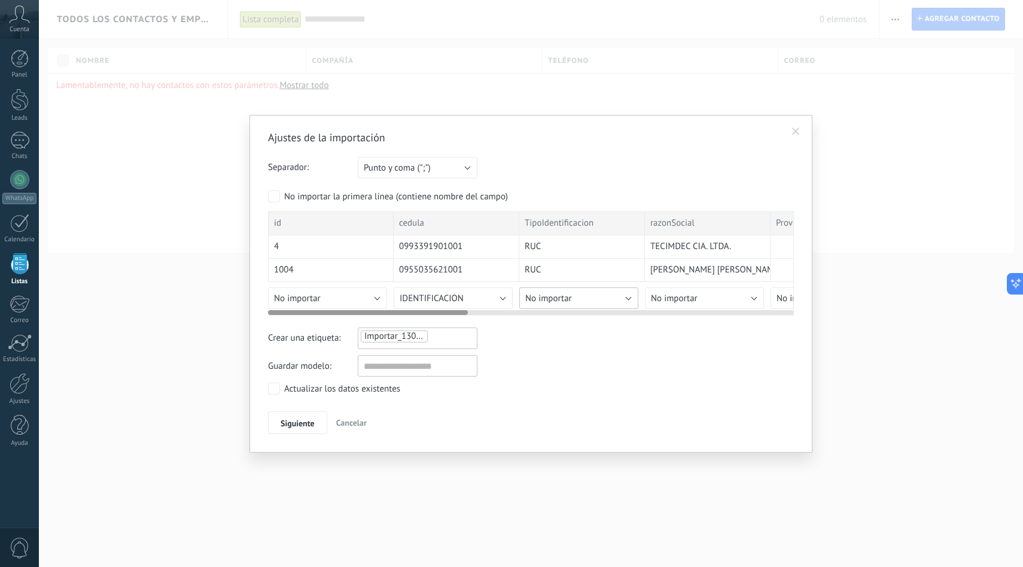
click at [631, 297] on button "No importar" at bounding box center [578, 298] width 119 height 22
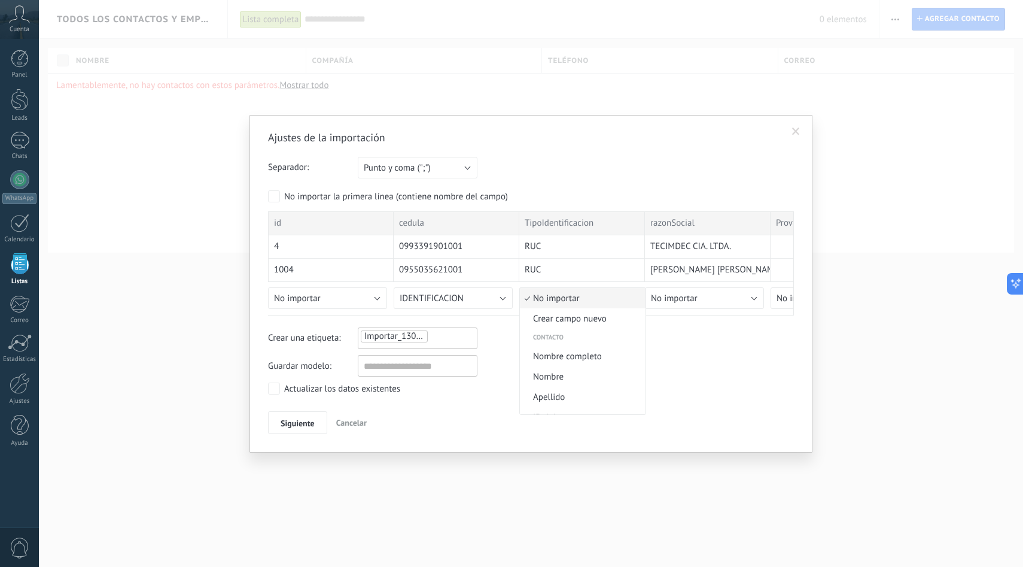
click at [604, 301] on span "No importar" at bounding box center [581, 298] width 122 height 11
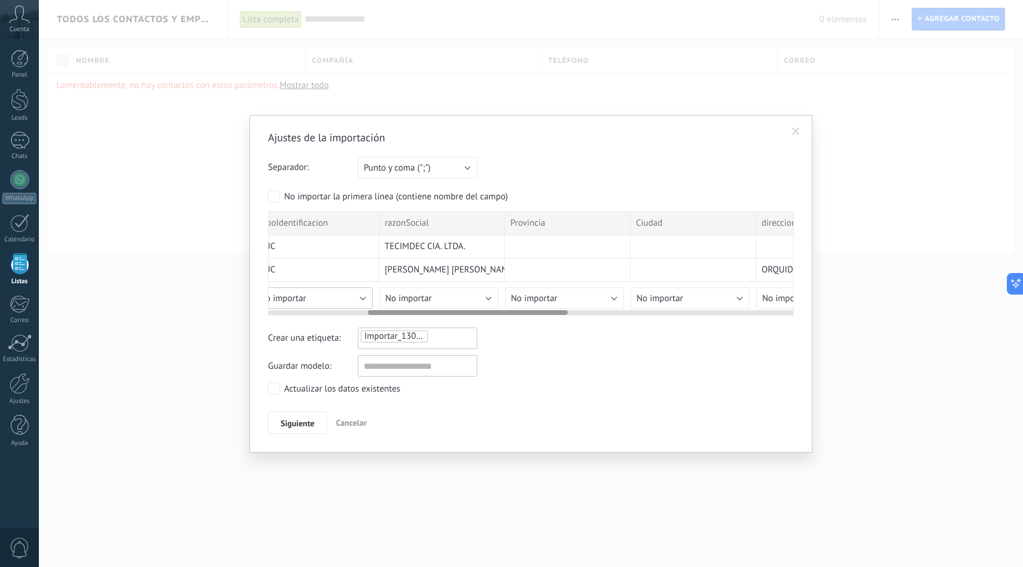
scroll to position [0, 271]
click at [475, 300] on button "No importar" at bounding box center [433, 298] width 119 height 22
click at [472, 298] on button "No importar" at bounding box center [433, 298] width 119 height 22
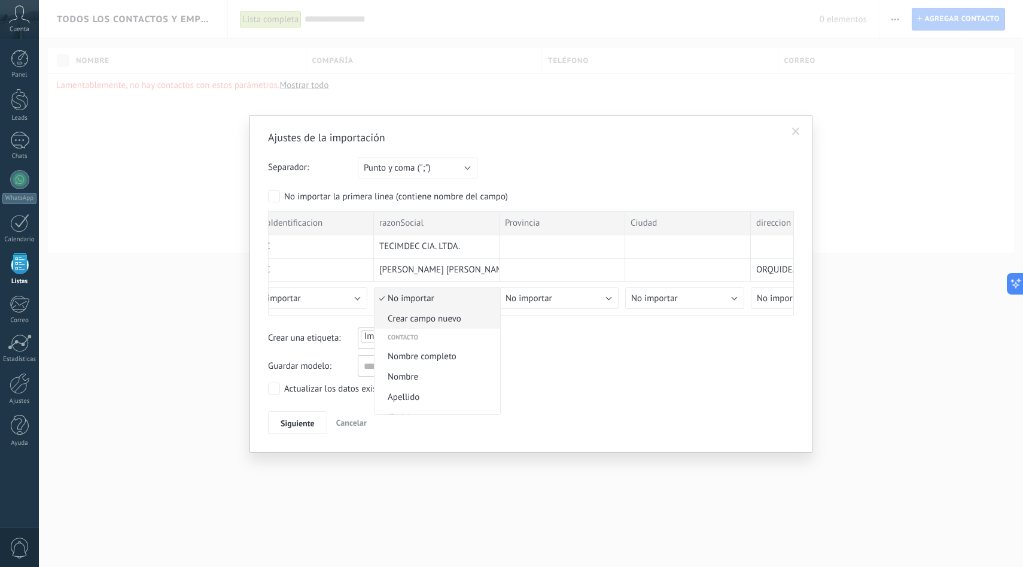
click at [454, 324] on span "Crear campo nuevo" at bounding box center [436, 318] width 122 height 11
type input "*"
type input "******"
click at [396, 419] on span "Guardar" at bounding box center [395, 420] width 28 height 8
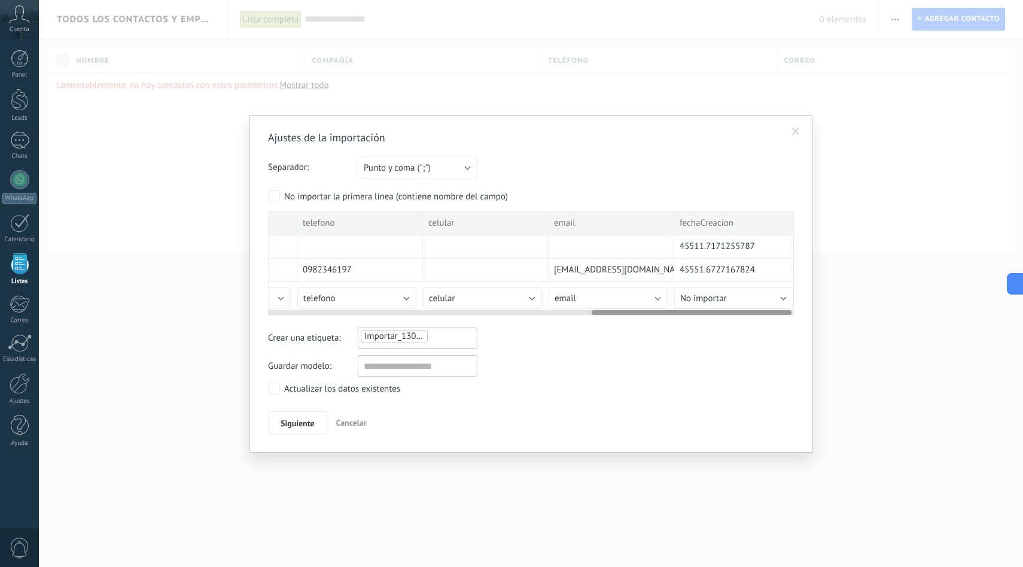
scroll to position [0, 856]
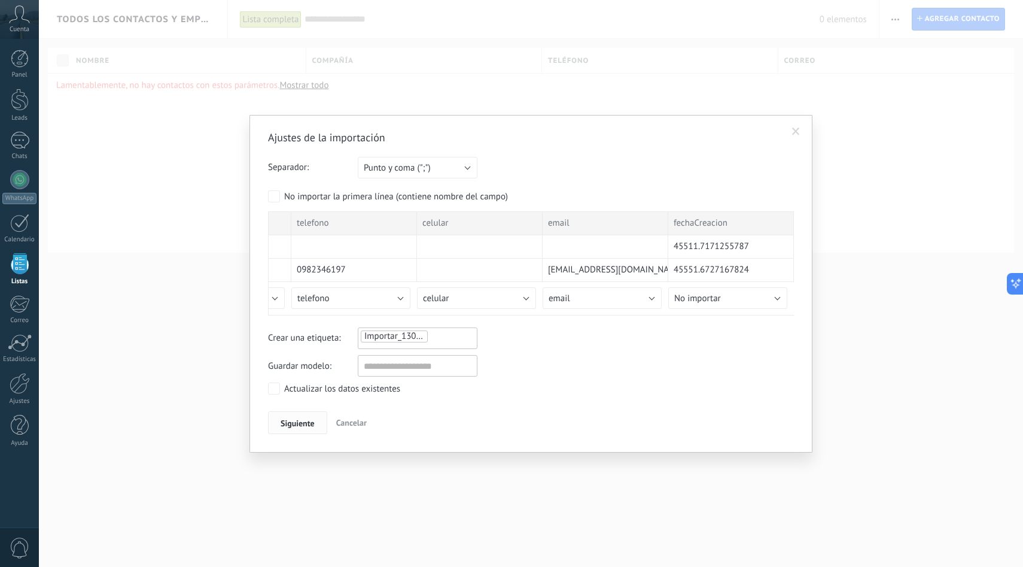
click at [299, 422] on span "Siguiente" at bounding box center [298, 423] width 34 height 8
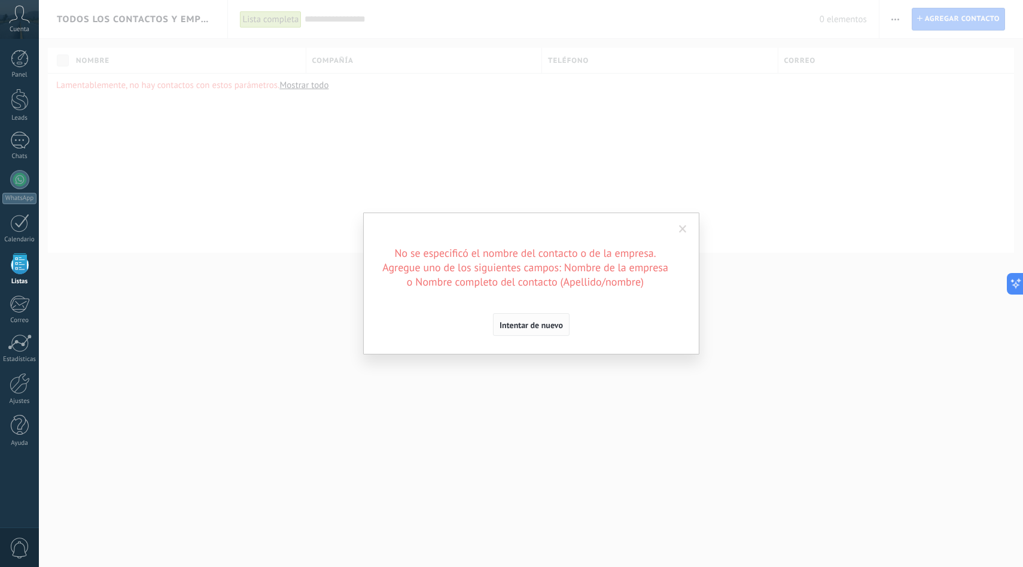
click at [525, 321] on span "Intentar de nuevo" at bounding box center [531, 325] width 63 height 8
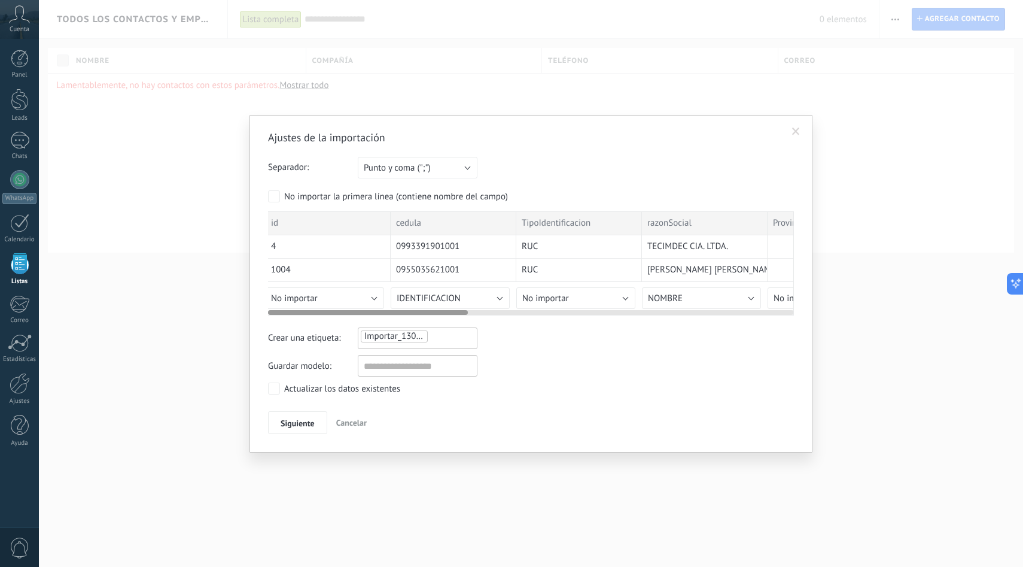
scroll to position [0, 0]
click at [791, 132] on span at bounding box center [796, 131] width 20 height 20
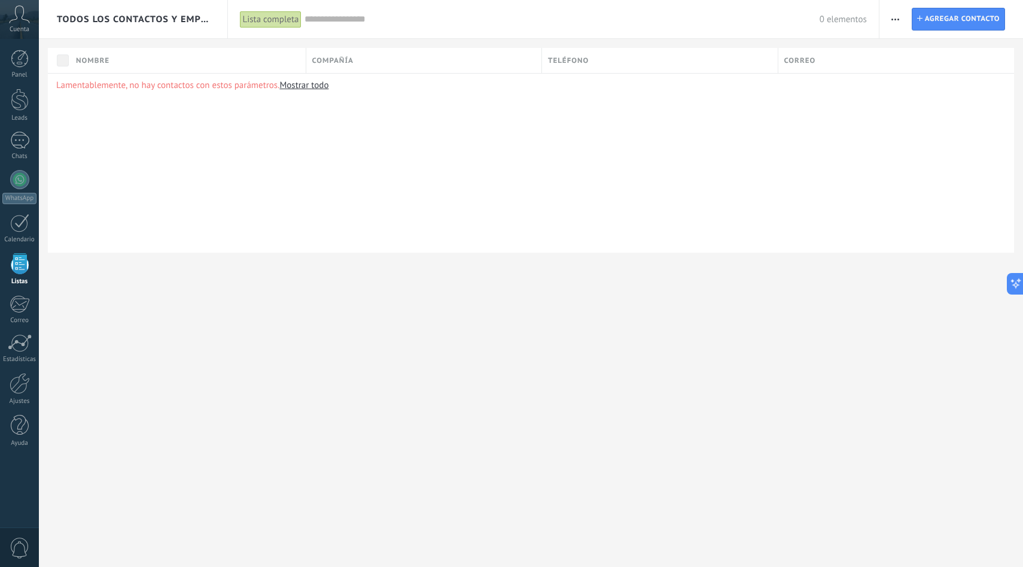
click at [893, 20] on span "button" at bounding box center [896, 19] width 8 height 23
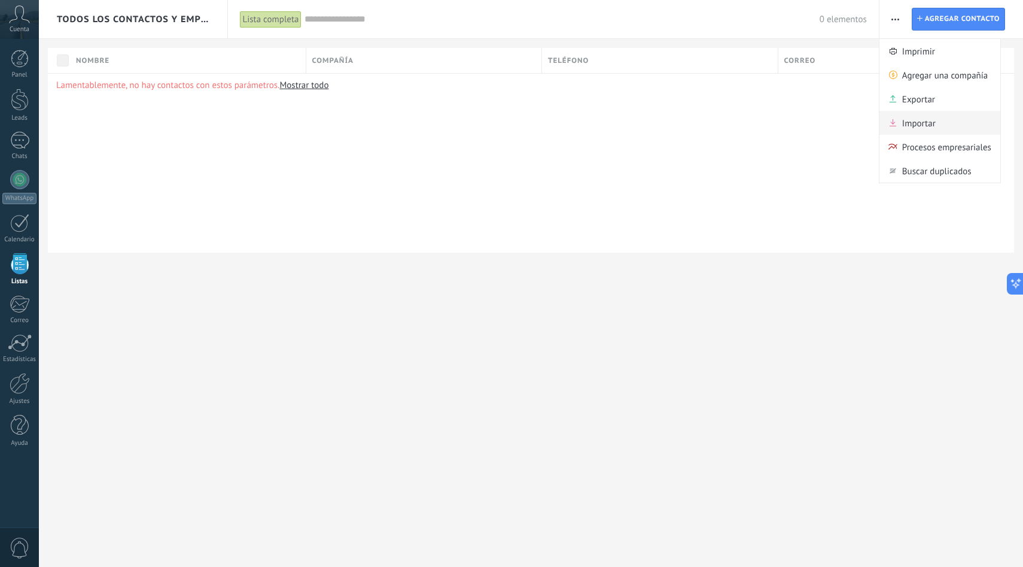
click at [921, 120] on span "Importar" at bounding box center [919, 123] width 34 height 24
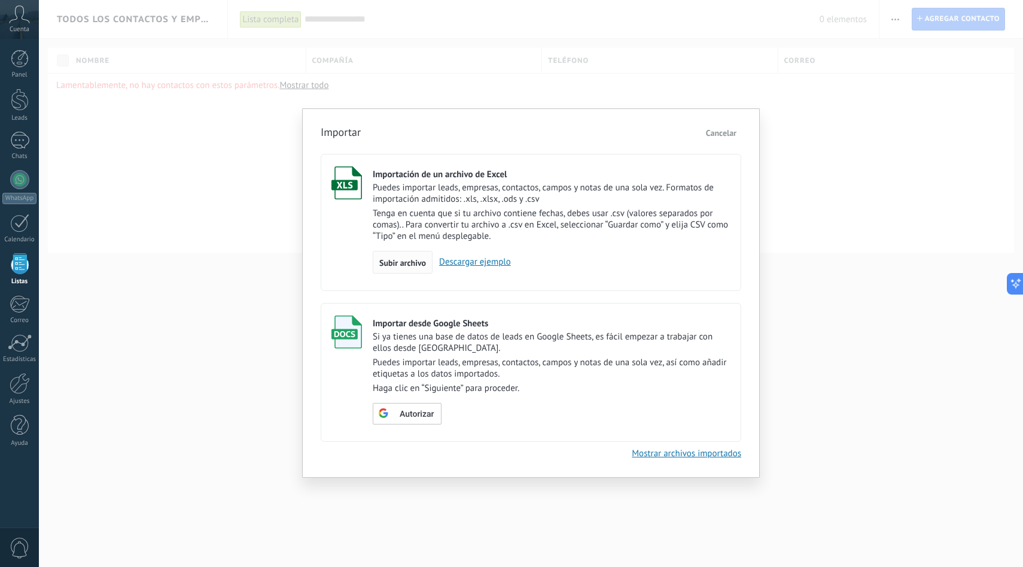
click at [404, 267] on span "Subir archivo" at bounding box center [402, 262] width 47 height 8
click at [0, 0] on input "Importación de un archivo de Excel Puedes importar leads, empresas, contactos, …" at bounding box center [0, 0] width 0 height 0
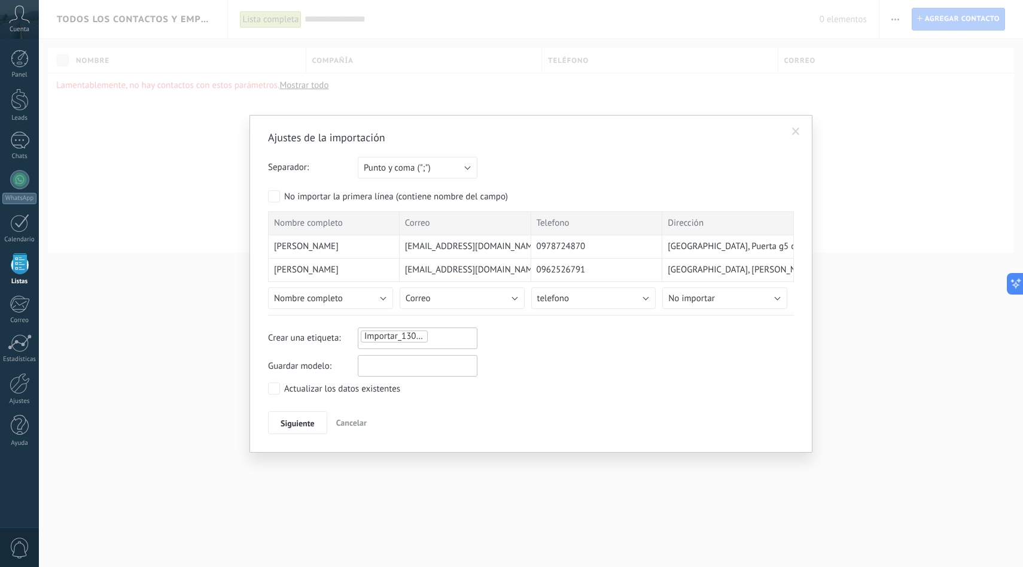
click at [421, 367] on input "text" at bounding box center [418, 366] width 120 height 22
type input "*"
type input "********"
click at [302, 422] on span "Siguiente" at bounding box center [298, 423] width 34 height 8
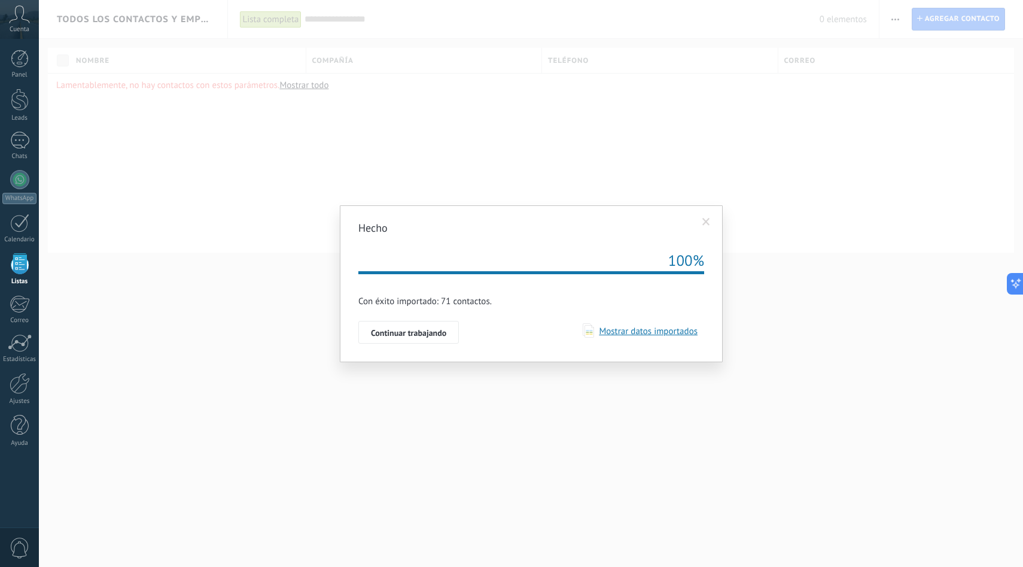
click at [622, 331] on span "Mostrar datos importados" at bounding box center [646, 331] width 104 height 11
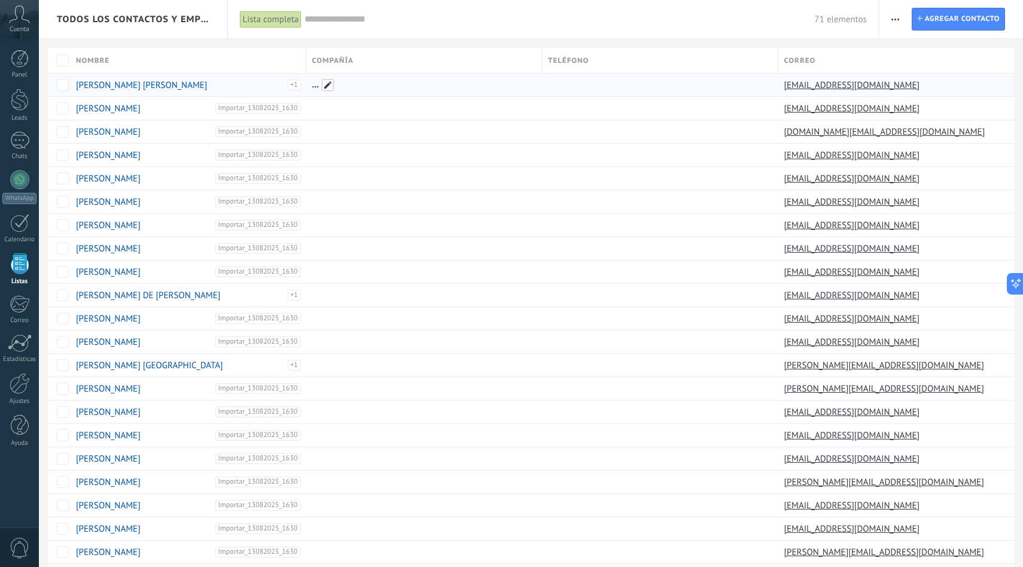
click at [326, 88] on span at bounding box center [328, 85] width 12 height 12
click at [580, 66] on span "Teléfono" at bounding box center [568, 60] width 41 height 11
click at [620, 61] on div "Teléfono" at bounding box center [660, 60] width 236 height 25
click at [687, 58] on div "Teléfono" at bounding box center [660, 60] width 236 height 25
click at [497, 64] on div "Compañía" at bounding box center [424, 60] width 236 height 25
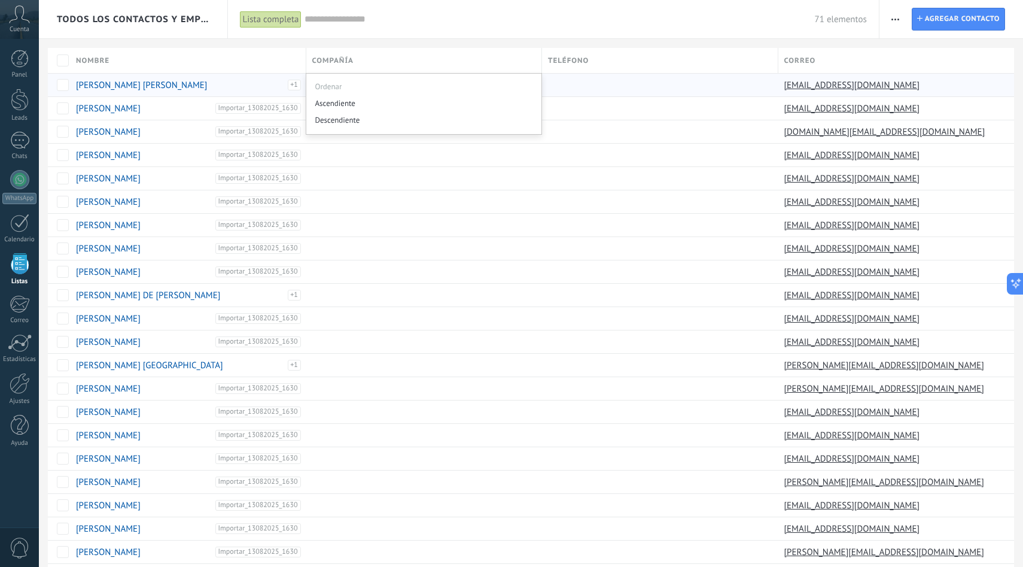
click at [656, 62] on div "Teléfono" at bounding box center [660, 60] width 236 height 25
click at [748, 61] on div "Teléfono" at bounding box center [660, 60] width 236 height 25
click at [747, 61] on div "Teléfono" at bounding box center [660, 60] width 236 height 25
click at [896, 13] on div at bounding box center [511, 19] width 1023 height 39
click at [896, 19] on use "button" at bounding box center [896, 20] width 8 height 2
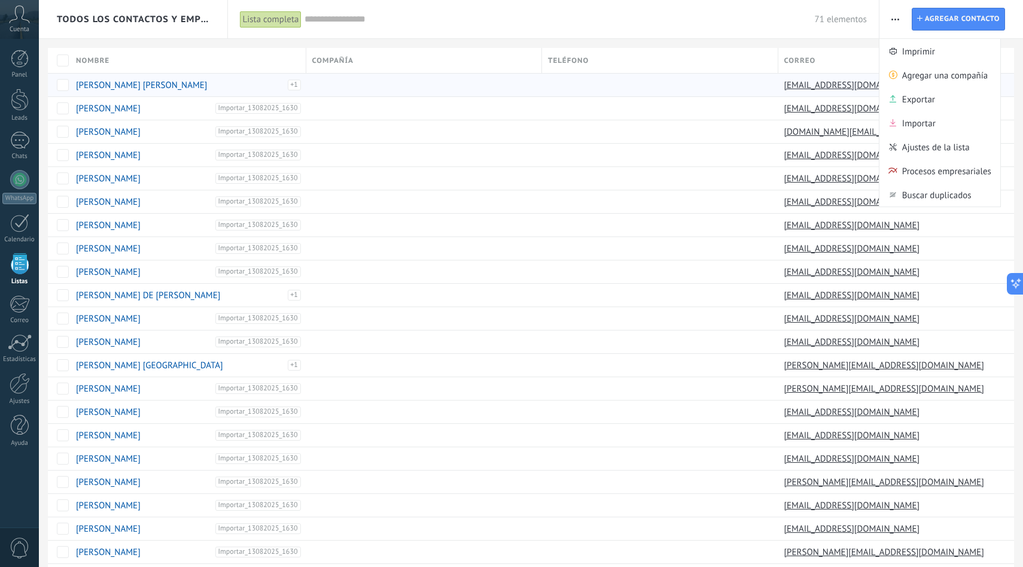
click at [841, 21] on span "71 elementos" at bounding box center [841, 19] width 52 height 11
click at [198, 84] on span at bounding box center [200, 85] width 12 height 12
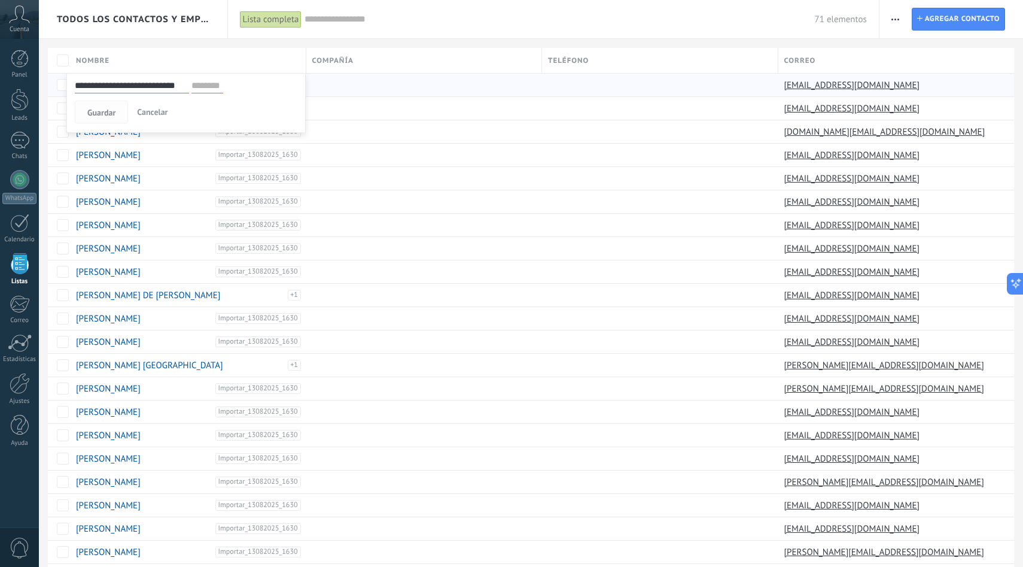
click at [113, 112] on span "Guardar" at bounding box center [101, 112] width 28 height 8
click at [107, 113] on span "Guardar" at bounding box center [101, 112] width 28 height 8
click at [108, 110] on span "Guardar" at bounding box center [101, 112] width 28 height 8
click at [118, 116] on button "Guardar" at bounding box center [101, 112] width 53 height 23
click at [140, 115] on span "Cancelar" at bounding box center [152, 112] width 31 height 11
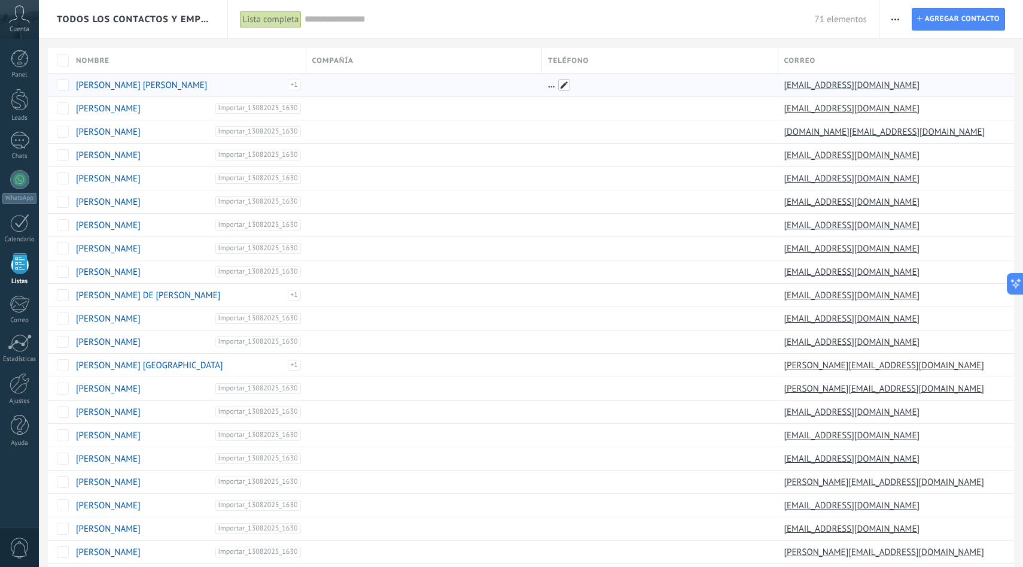
click at [562, 83] on span at bounding box center [564, 85] width 12 height 12
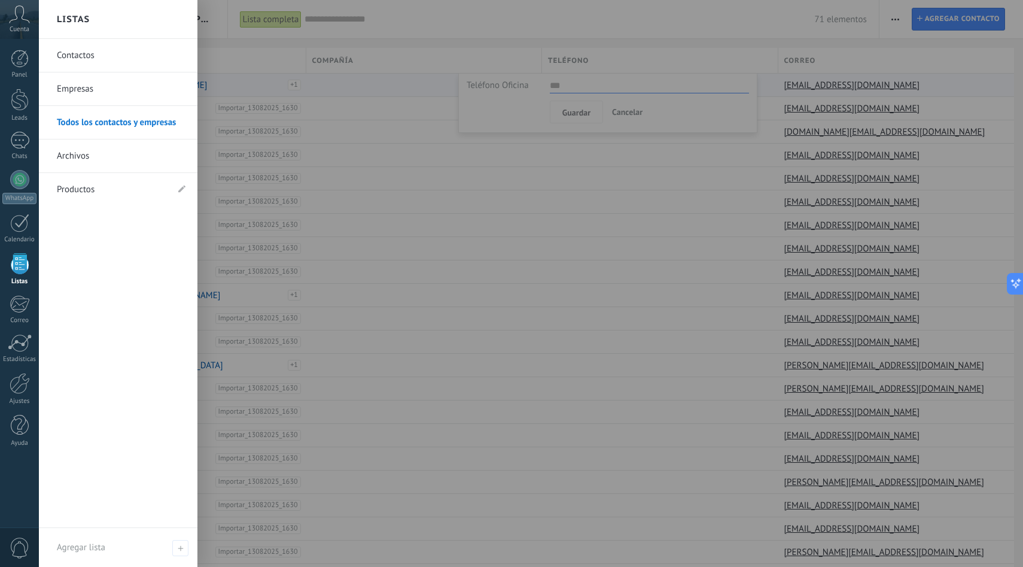
click at [21, 269] on div at bounding box center [20, 263] width 18 height 21
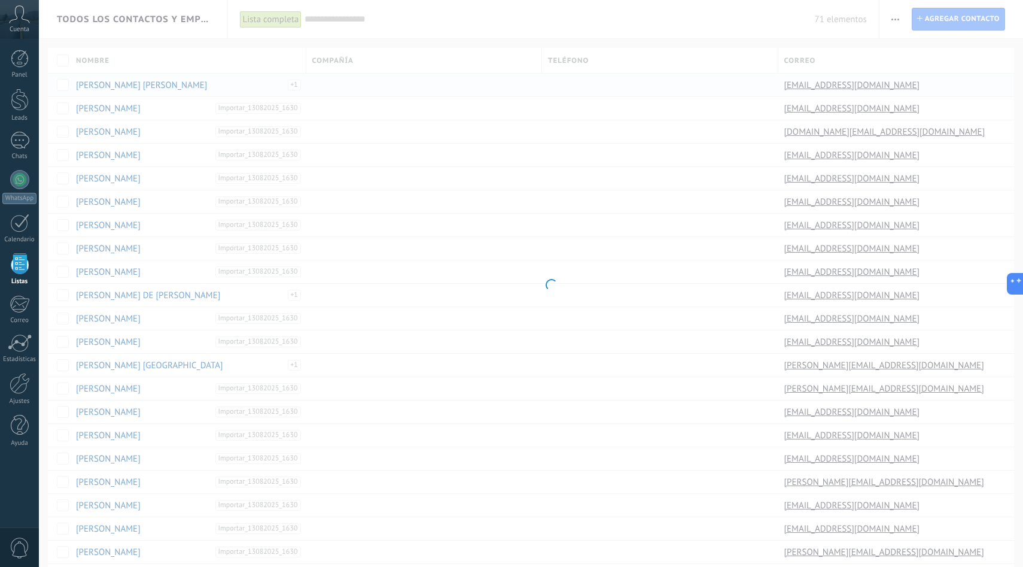
click at [21, 269] on div at bounding box center [20, 263] width 18 height 21
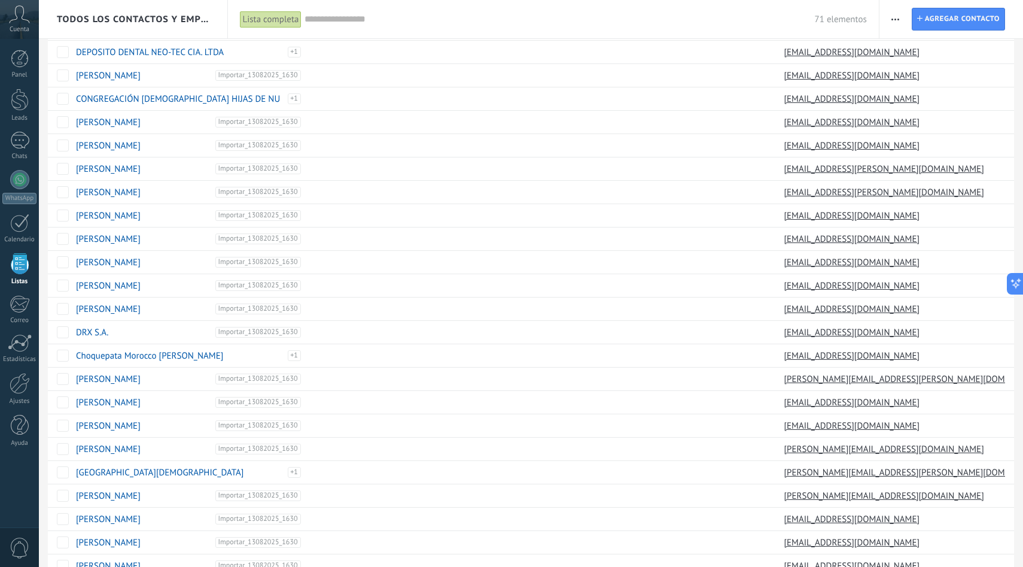
scroll to position [712, 0]
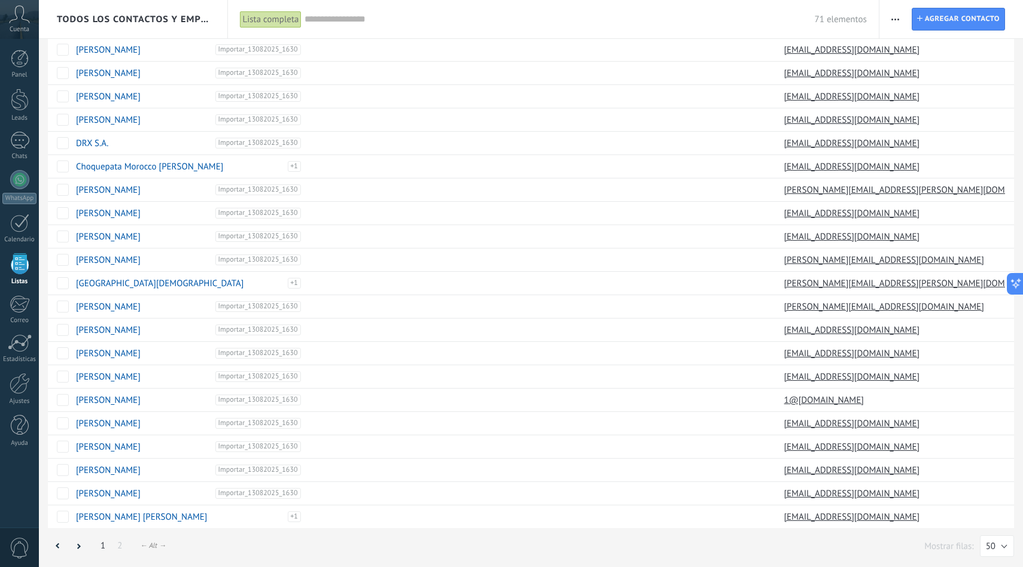
click at [890, 23] on button "button" at bounding box center [895, 19] width 17 height 23
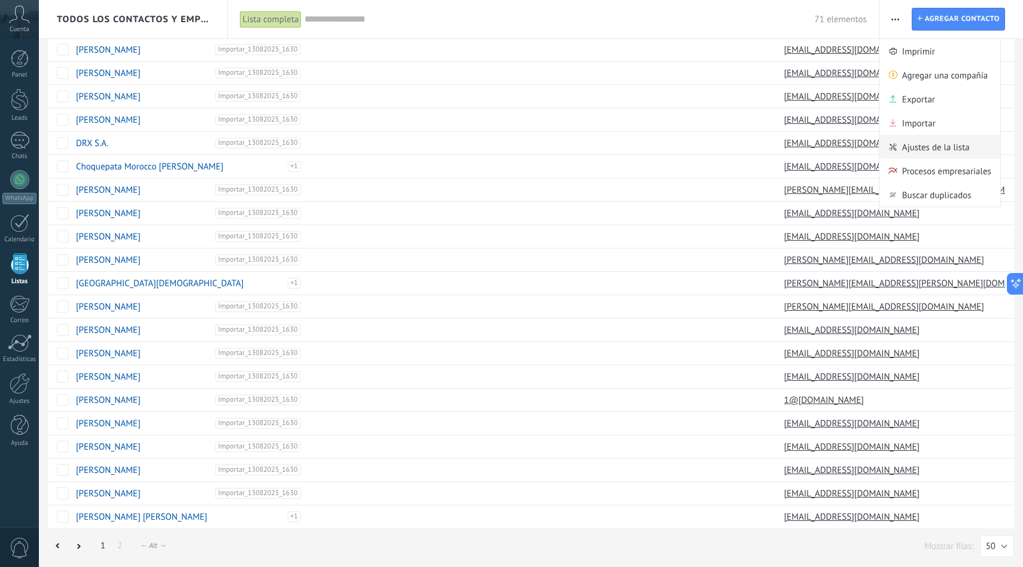
click at [929, 144] on span "Ajustes de la lista" at bounding box center [936, 147] width 68 height 24
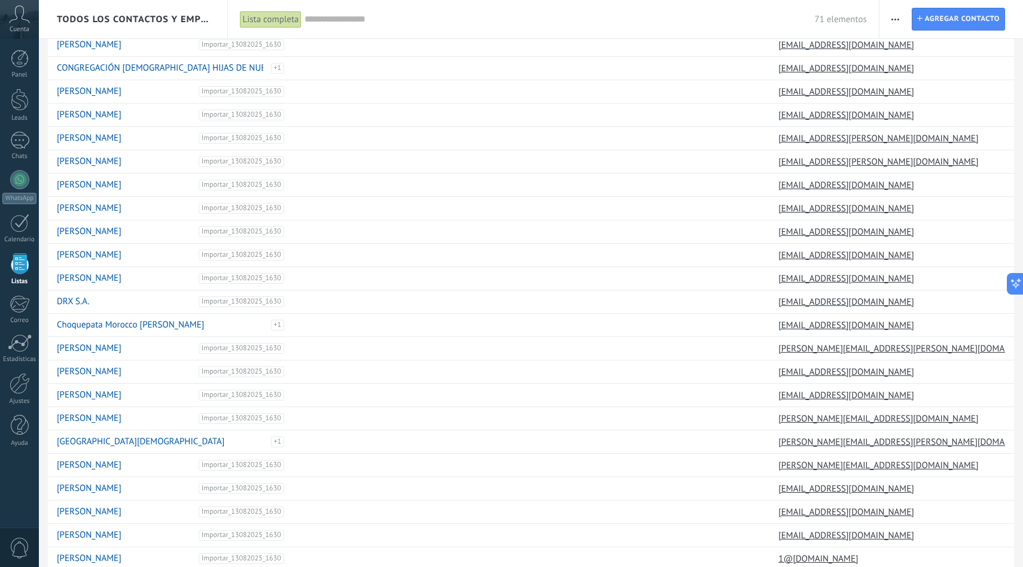
scroll to position [0, 0]
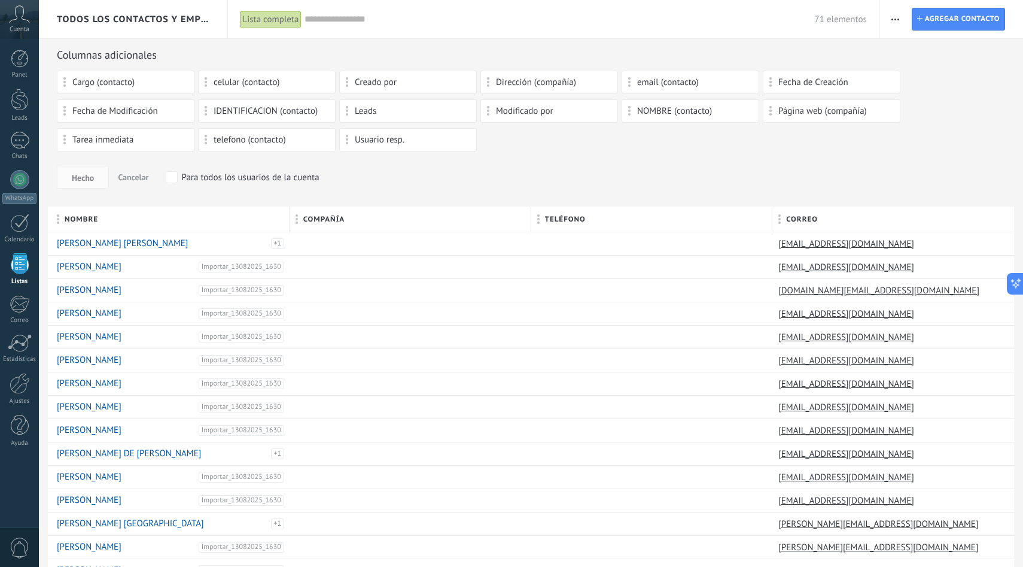
click at [274, 147] on div "telefono (contacto)" at bounding box center [267, 139] width 138 height 23
click at [262, 139] on span "telefono (contacto)" at bounding box center [250, 140] width 72 height 8
click at [394, 80] on span "Creado por" at bounding box center [376, 82] width 42 height 8
click at [346, 80] on span at bounding box center [347, 82] width 3 height 10
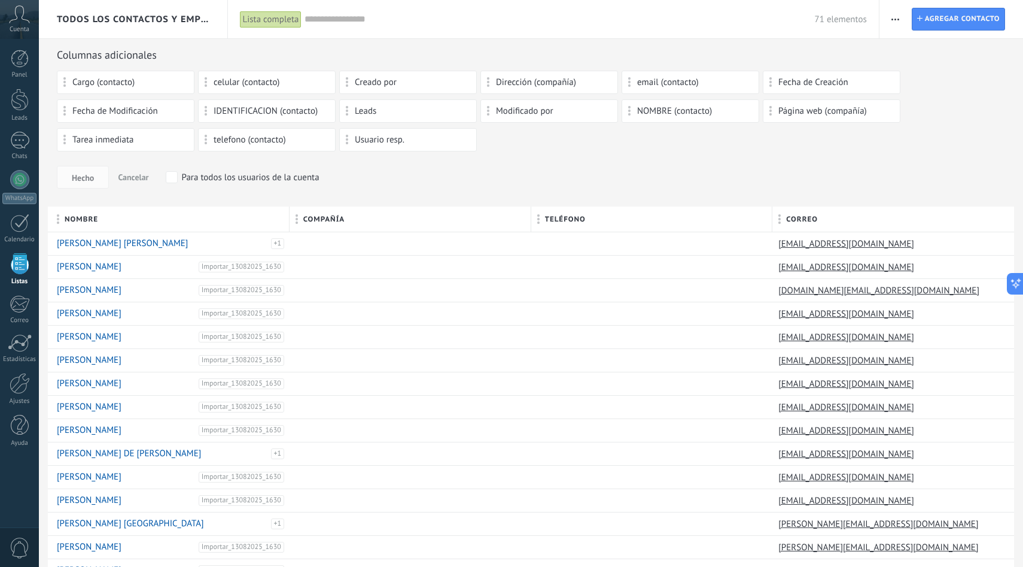
click at [346, 80] on span at bounding box center [347, 82] width 3 height 10
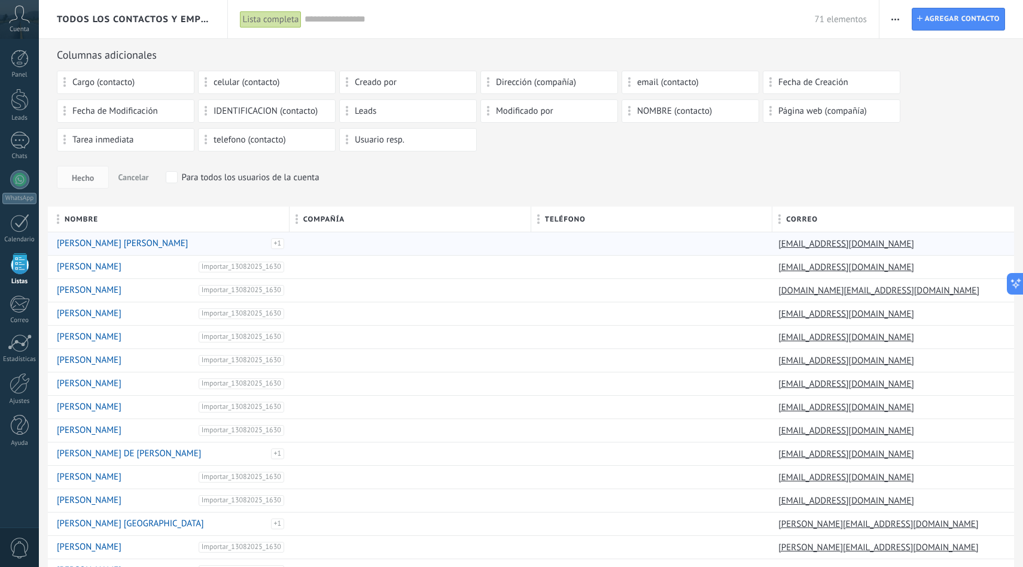
click at [63, 235] on div "Anthony Steeven Slava Jordán Importar_13082025_1630" at bounding box center [166, 243] width 237 height 23
click at [70, 242] on link "Anthony Steeven Slava Jordán" at bounding box center [122, 243] width 131 height 11
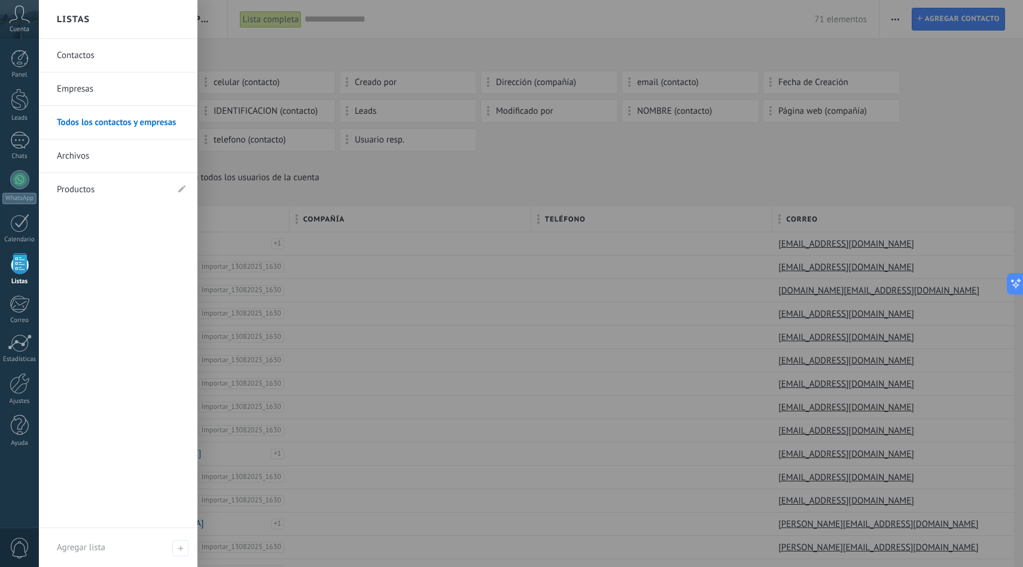
click at [22, 264] on div at bounding box center [20, 263] width 18 height 21
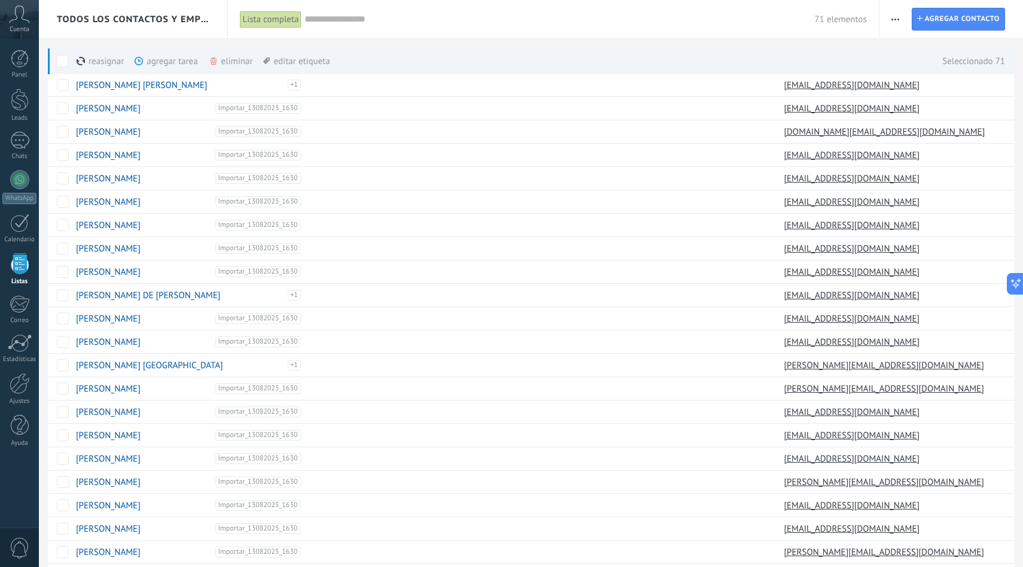
click at [216, 55] on div "eliminar màs" at bounding box center [251, 61] width 85 height 26
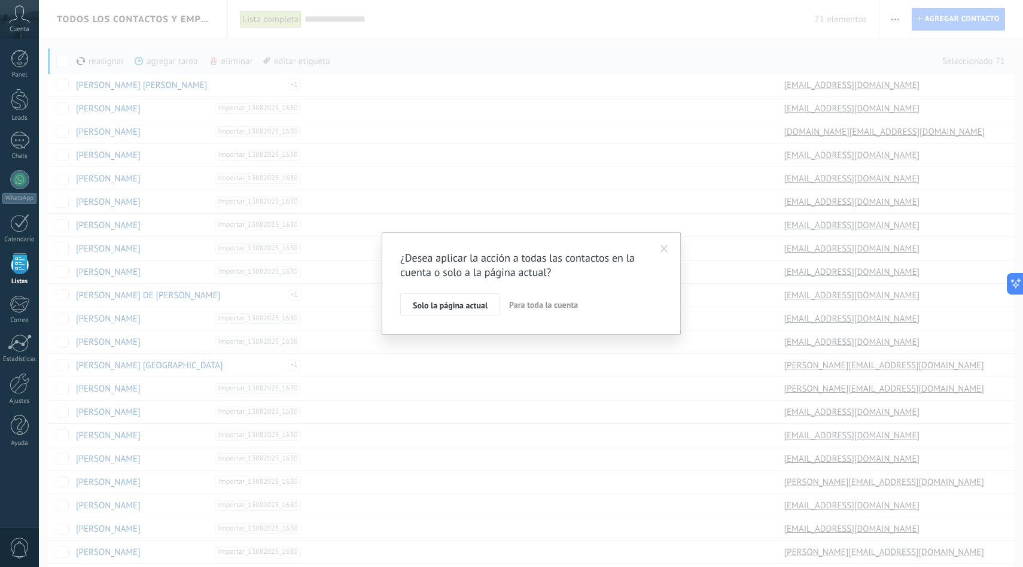
click at [541, 305] on span "Para toda la cuenta" at bounding box center [543, 304] width 69 height 11
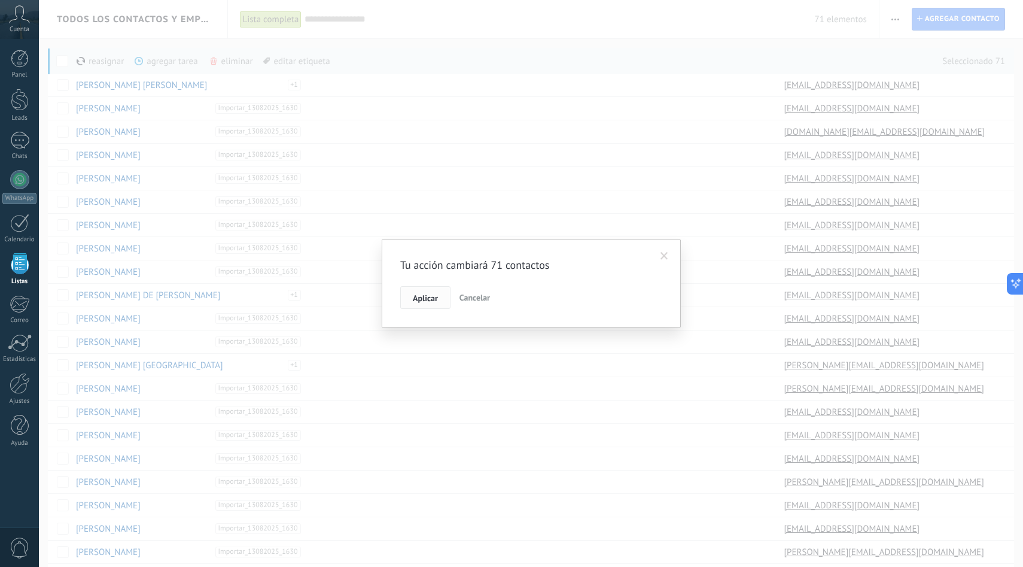
click at [430, 295] on span "Aplicar" at bounding box center [425, 298] width 25 height 8
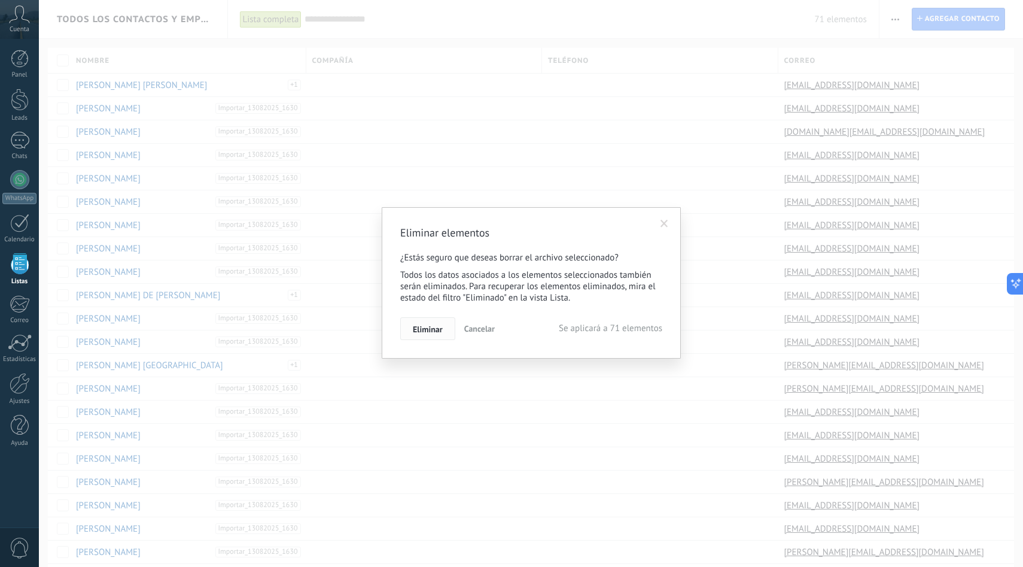
click at [436, 339] on button "Eliminar" at bounding box center [427, 328] width 55 height 23
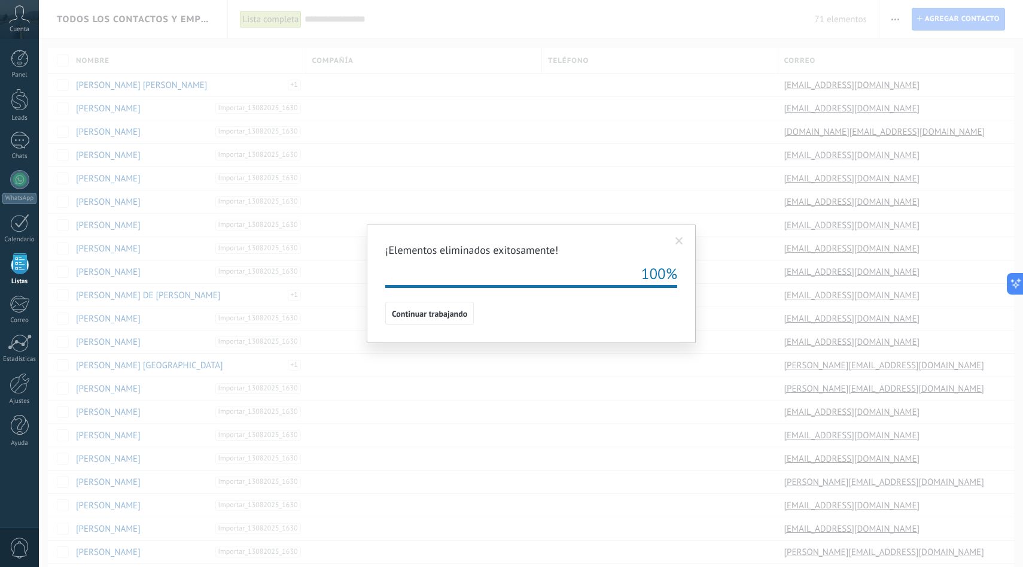
click at [680, 239] on span at bounding box center [680, 241] width 8 height 8
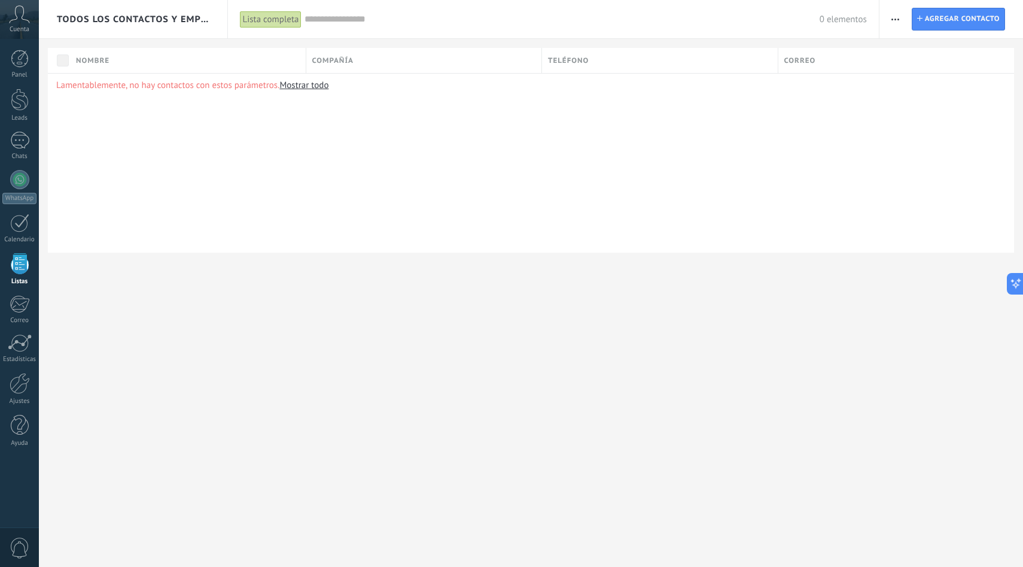
click at [892, 19] on icon "button" at bounding box center [896, 20] width 8 height 2
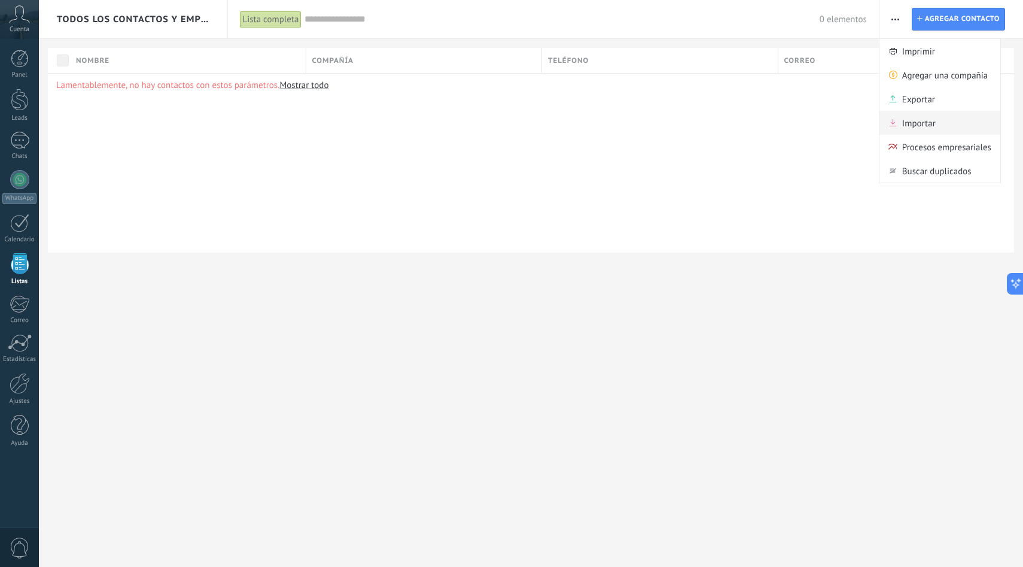
click at [905, 118] on span "Importar" at bounding box center [919, 123] width 34 height 24
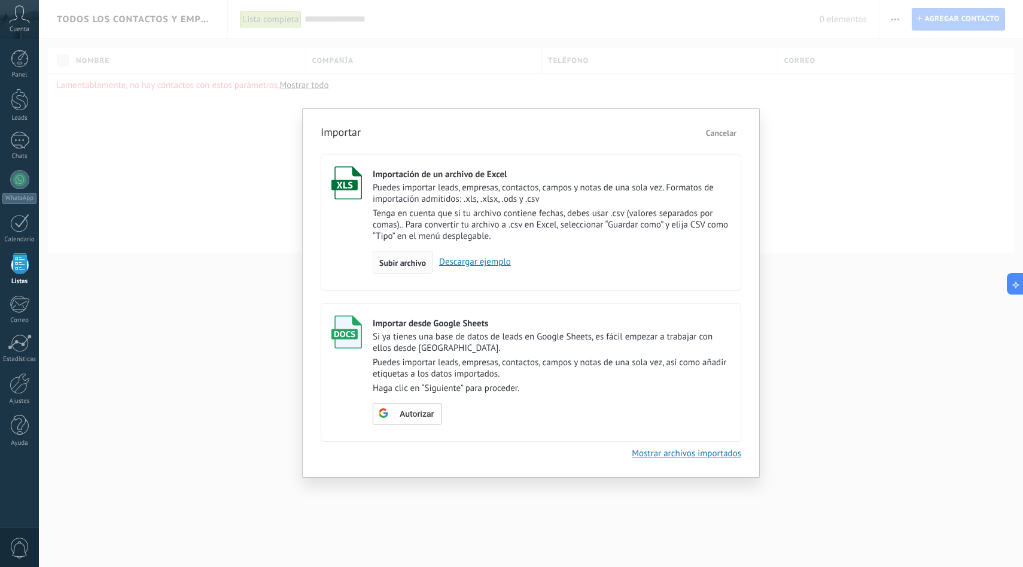
click at [407, 257] on div "Subir archivo" at bounding box center [403, 262] width 60 height 23
click at [0, 0] on input "Importación de un archivo de Excel Puedes importar leads, empresas, contactos, …" at bounding box center [0, 0] width 0 height 0
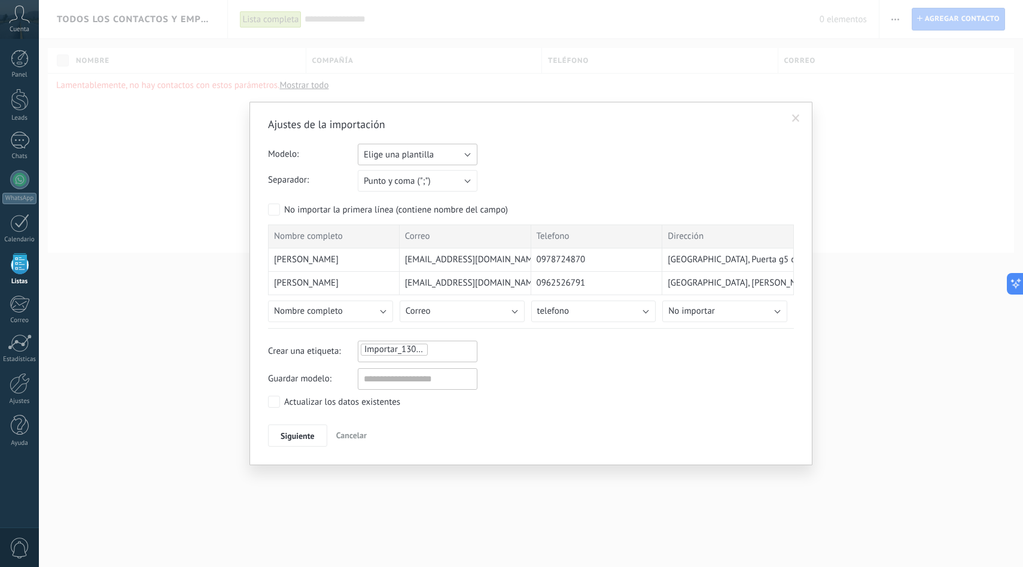
click at [471, 151] on button "Elige una plantilla" at bounding box center [418, 155] width 120 height 22
click at [466, 171] on span "CLIENTES" at bounding box center [412, 174] width 123 height 11
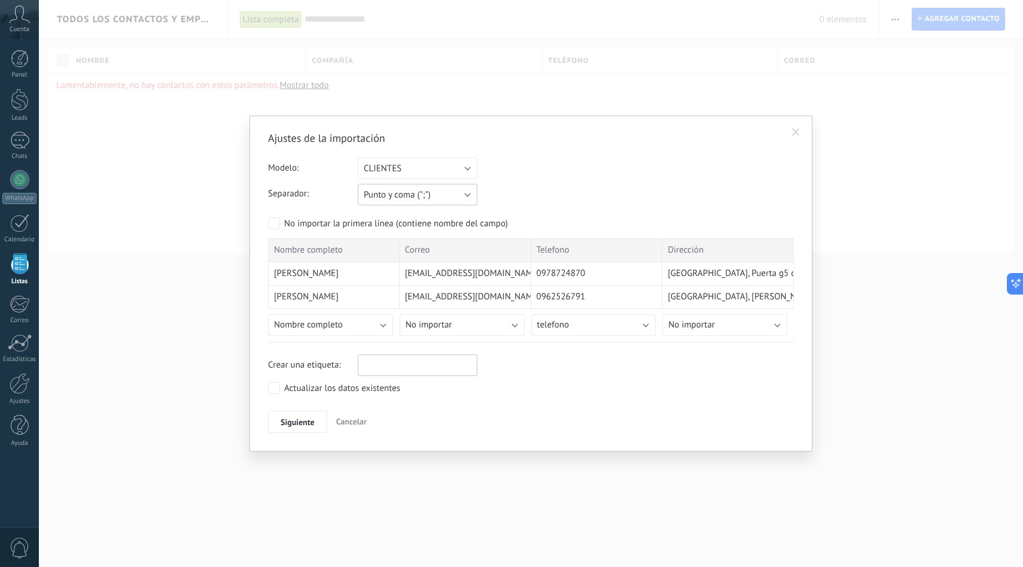
click at [458, 199] on button "Punto y coma (";")" at bounding box center [418, 195] width 120 height 22
click at [509, 199] on div "Separador: Punto y coma (";") Coma (",") Tabulación (" ") Punto y coma (";")" at bounding box center [531, 194] width 526 height 22
click at [309, 425] on span "Siguiente" at bounding box center [298, 422] width 34 height 8
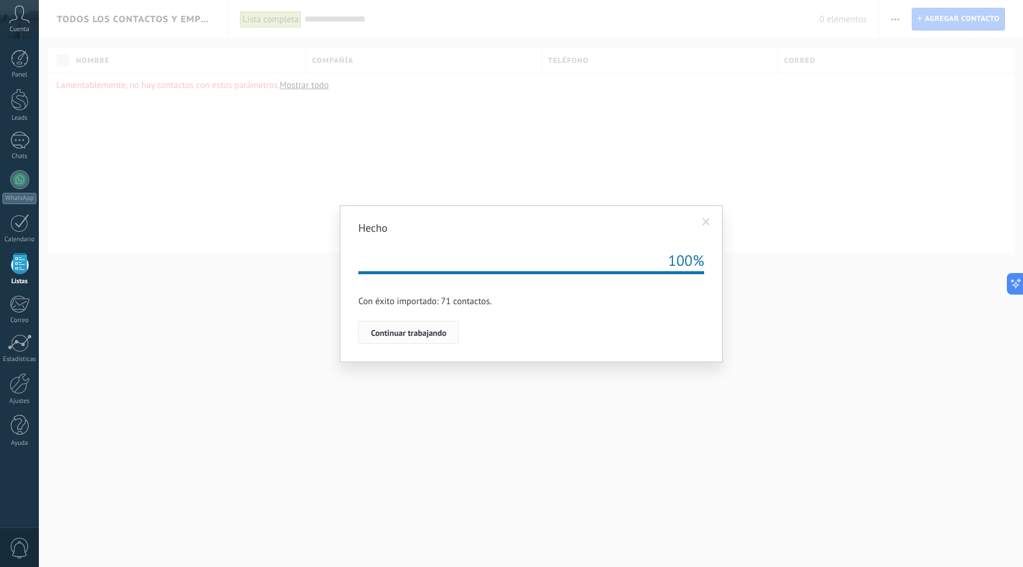
click at [445, 335] on span "Continuar trabajando" at bounding box center [408, 332] width 75 height 8
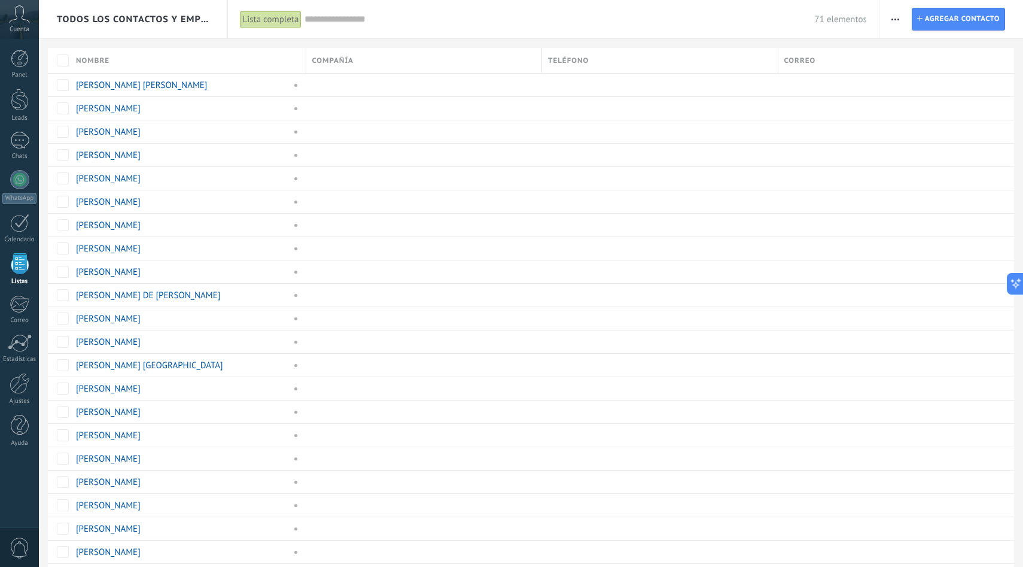
click at [692, 61] on div "Teléfono" at bounding box center [660, 60] width 236 height 25
click at [788, 57] on span "Correo" at bounding box center [800, 60] width 32 height 11
click at [810, 61] on span "Correo" at bounding box center [800, 60] width 32 height 11
click at [808, 60] on span "Correo" at bounding box center [800, 60] width 32 height 11
click at [560, 87] on span at bounding box center [564, 85] width 12 height 12
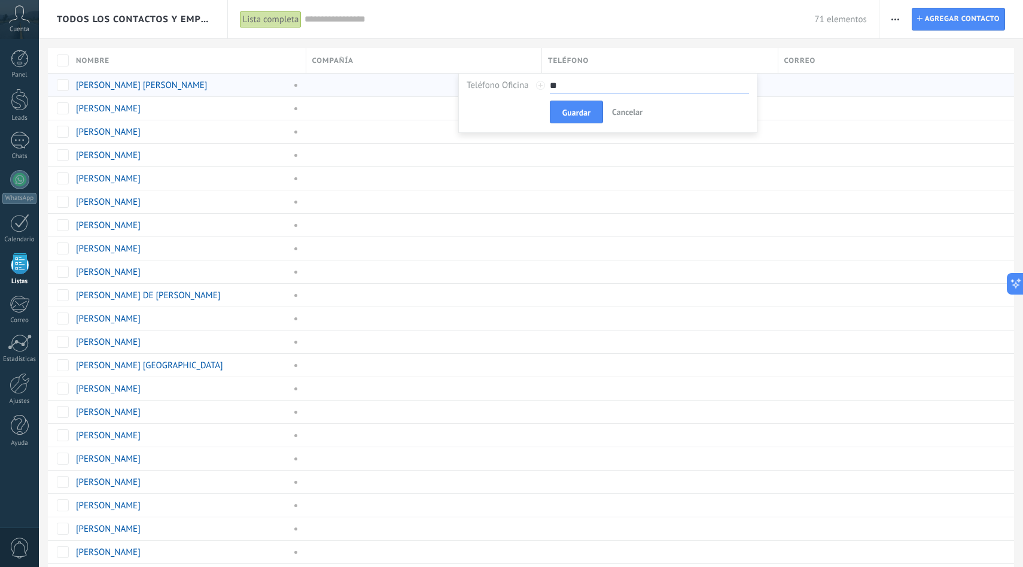
type input "*"
click at [638, 114] on span "Cancelar" at bounding box center [627, 112] width 31 height 11
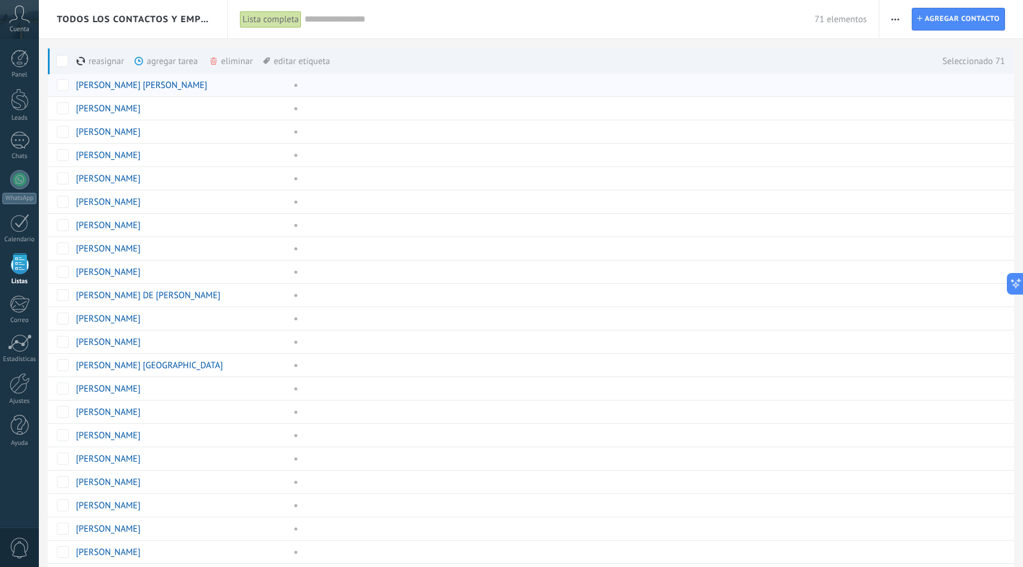
click at [218, 59] on div "eliminar màs" at bounding box center [251, 61] width 85 height 26
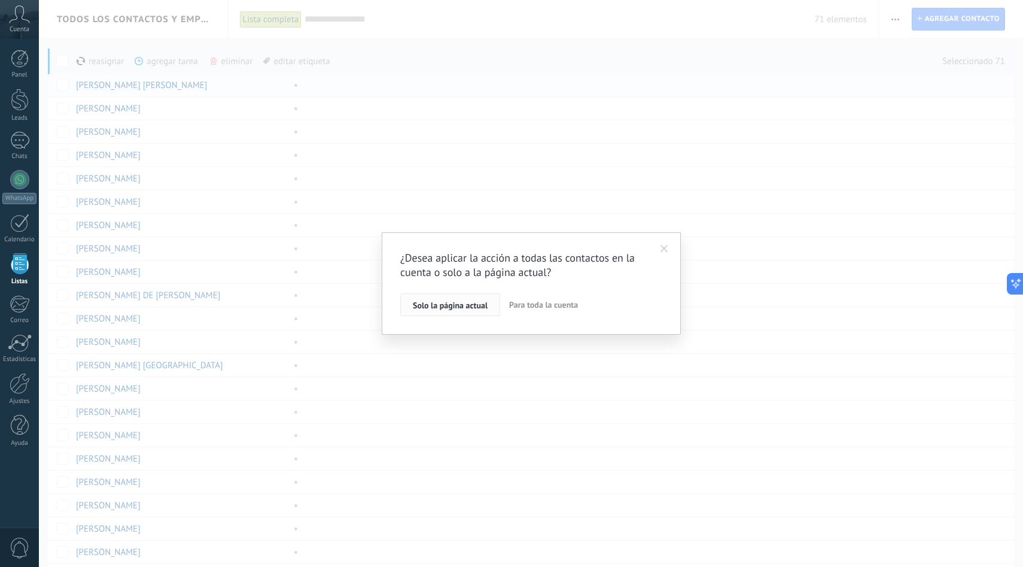
click at [470, 303] on span "Solo la página actual" at bounding box center [450, 305] width 75 height 8
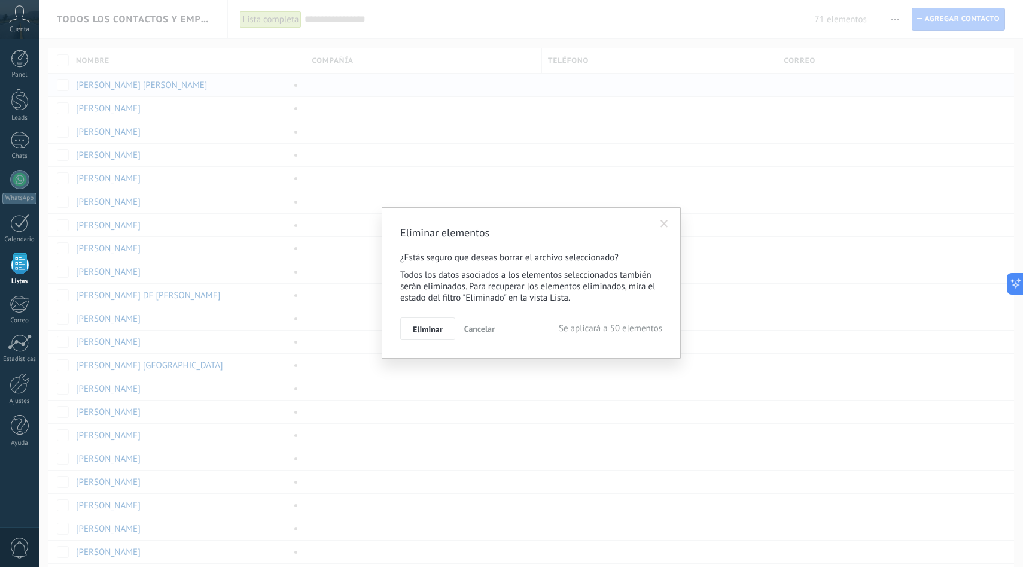
click at [486, 319] on button "Cancelar" at bounding box center [480, 328] width 40 height 23
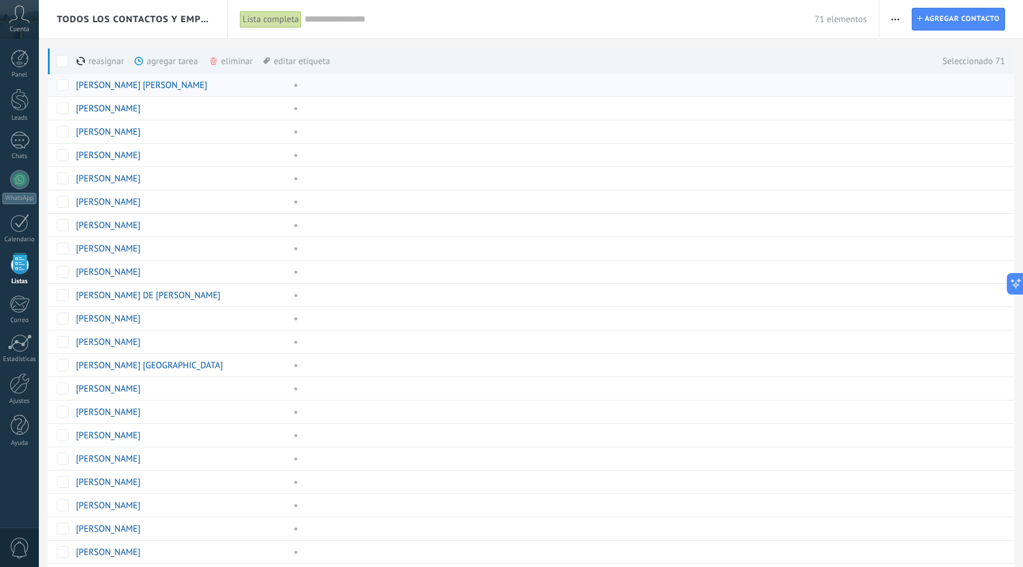
click at [233, 60] on div "eliminar màs" at bounding box center [251, 61] width 85 height 26
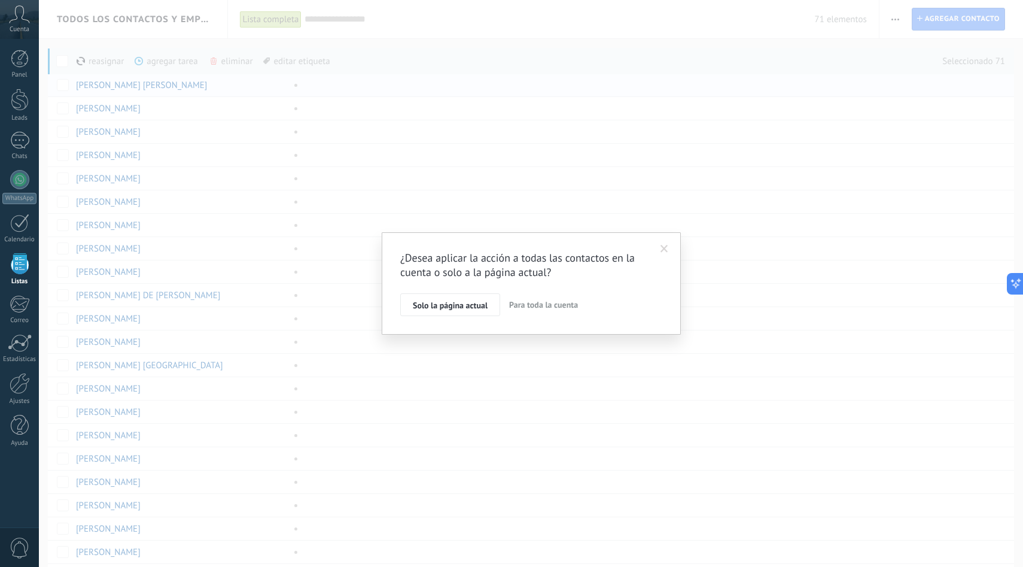
click at [563, 308] on span "Para toda la cuenta" at bounding box center [543, 304] width 69 height 11
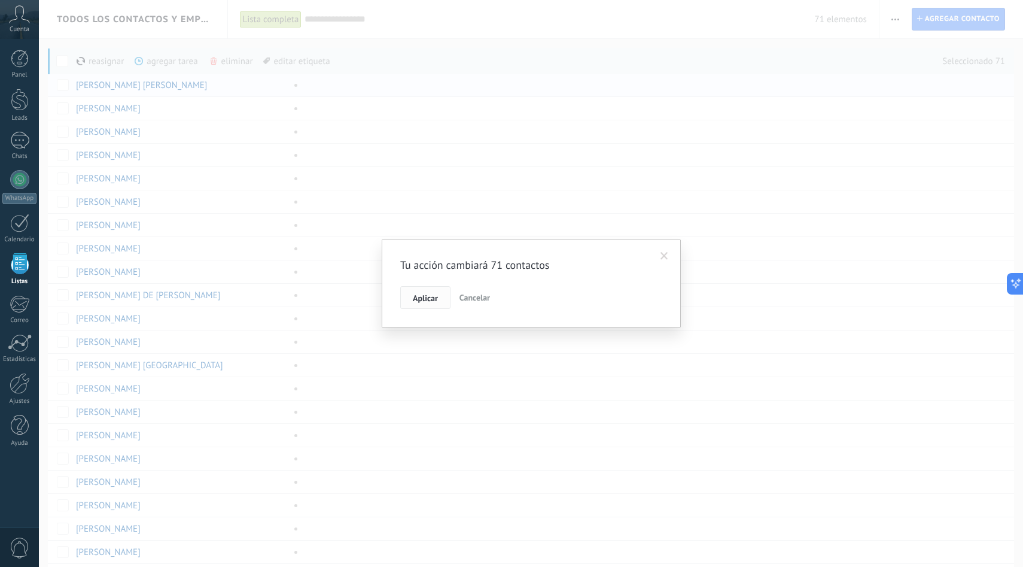
click at [439, 297] on button "Aplicar" at bounding box center [425, 297] width 50 height 23
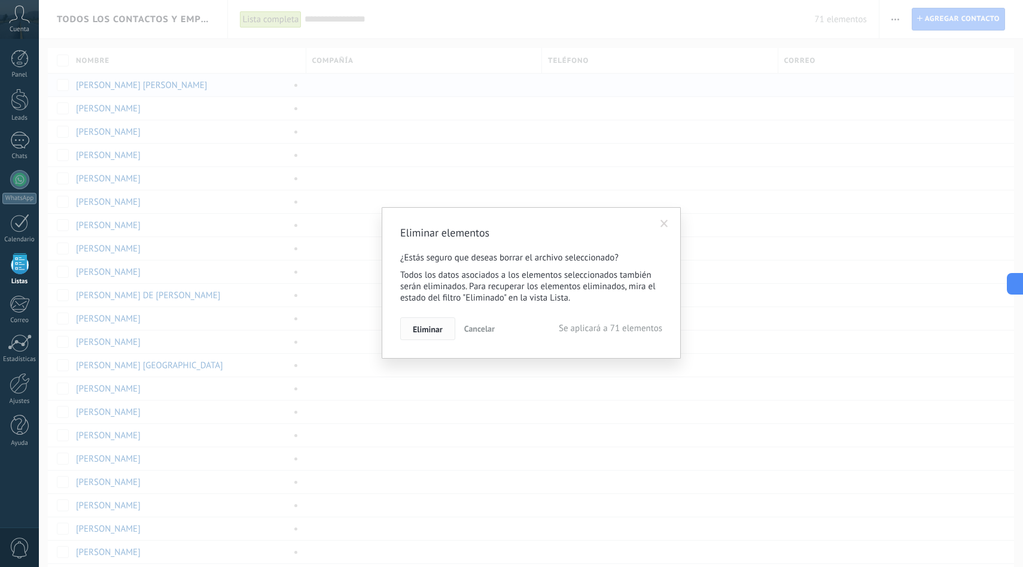
click at [437, 330] on span "Eliminar" at bounding box center [428, 329] width 30 height 8
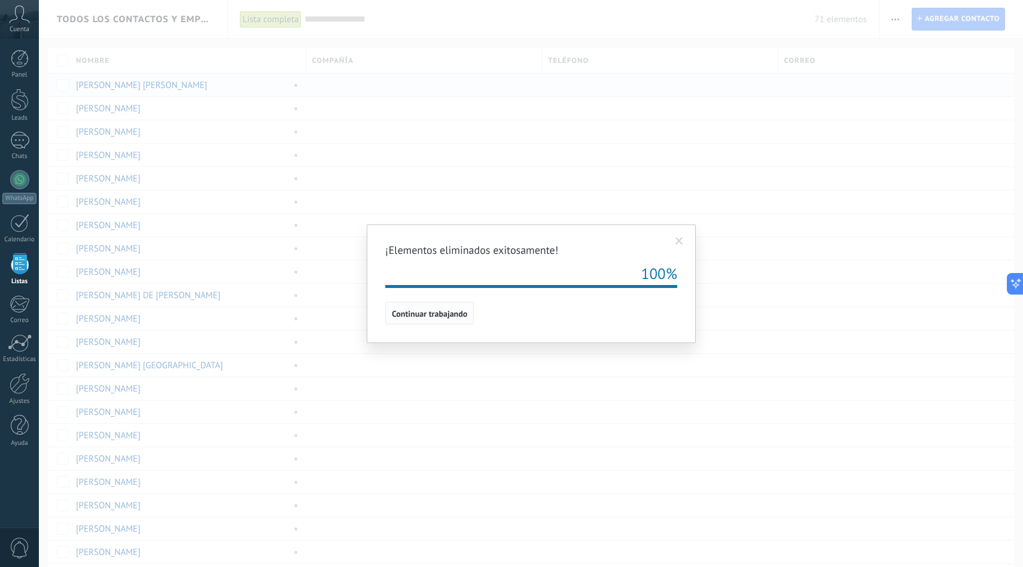
click at [462, 311] on span "Continuar trabajando" at bounding box center [429, 313] width 75 height 8
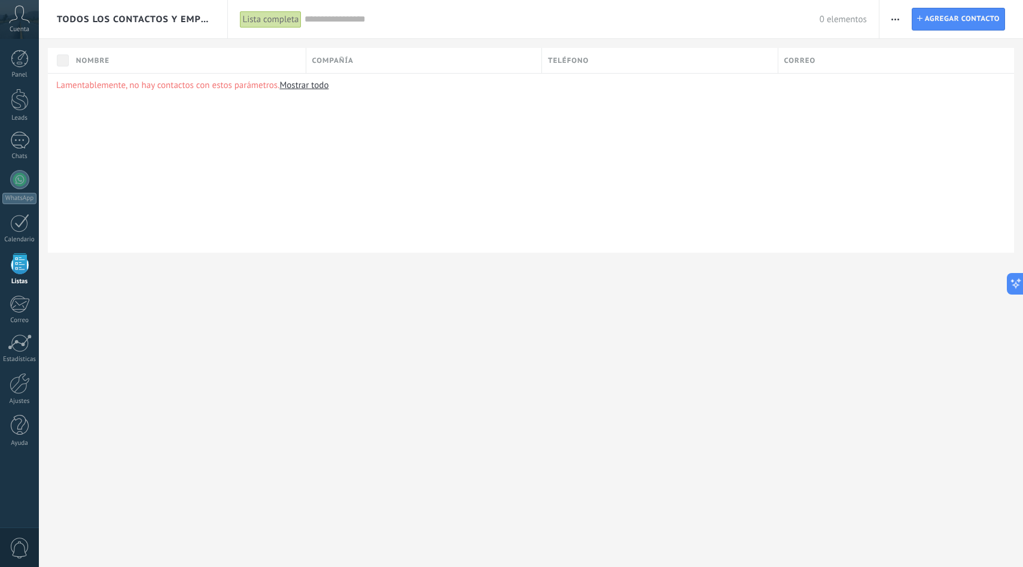
click at [902, 14] on button "button" at bounding box center [895, 19] width 17 height 23
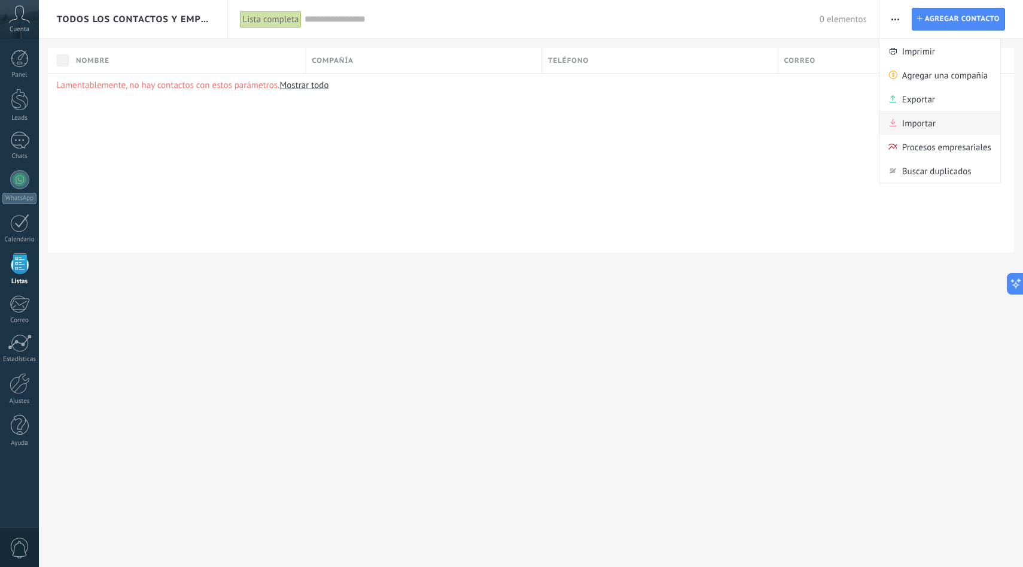
click at [922, 125] on span "Importar" at bounding box center [919, 123] width 34 height 24
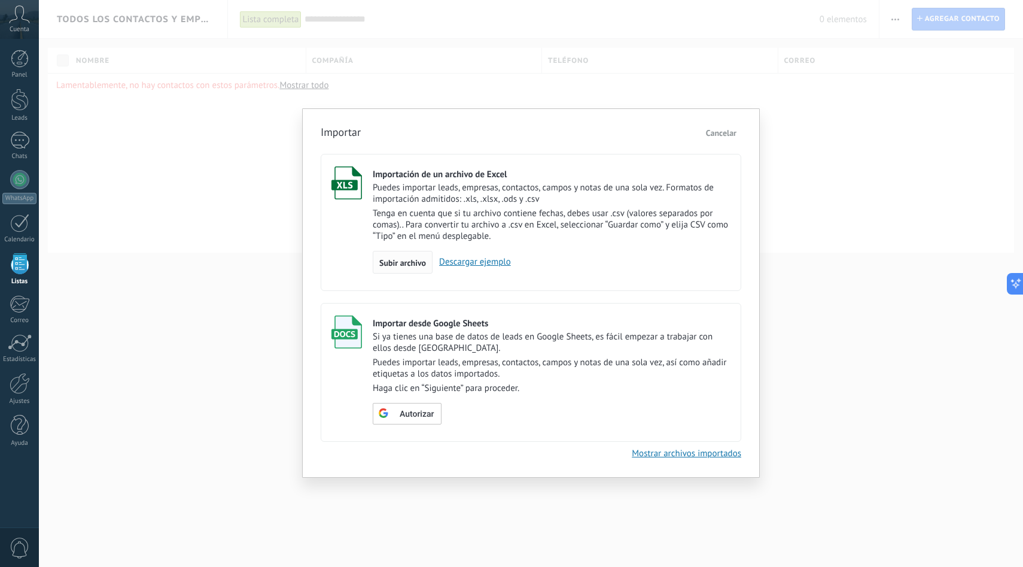
click at [403, 264] on span "Subir archivo" at bounding box center [402, 262] width 47 height 8
click at [0, 0] on input "Importación de un archivo de Excel Puedes importar leads, empresas, contactos, …" at bounding box center [0, 0] width 0 height 0
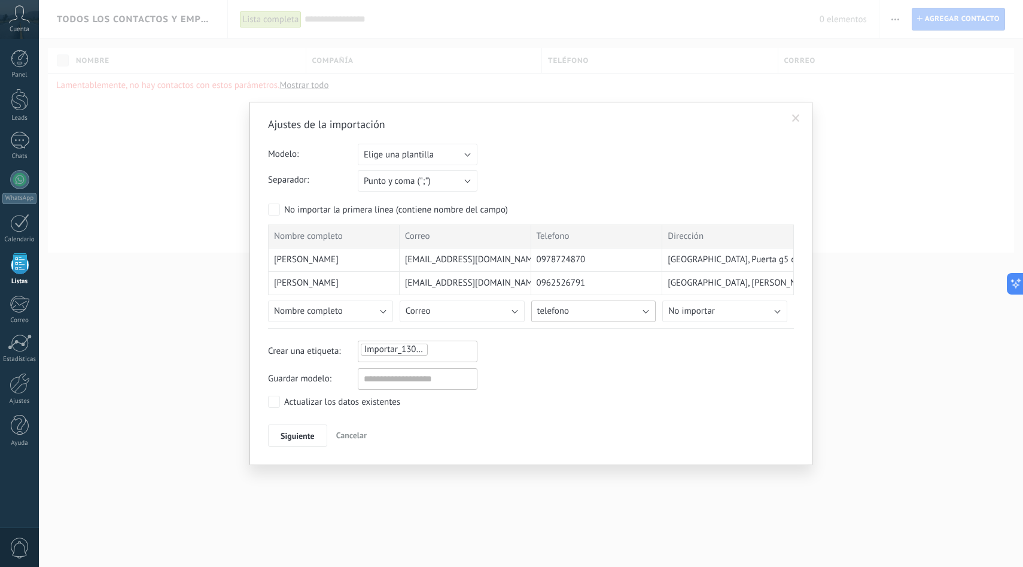
click at [644, 308] on button "telefono" at bounding box center [593, 311] width 125 height 22
click at [608, 381] on span "celular" at bounding box center [596, 376] width 128 height 11
click at [440, 156] on button "Elige una plantilla" at bounding box center [418, 155] width 120 height 22
click at [436, 180] on span "CLIENTES" at bounding box center [412, 174] width 123 height 11
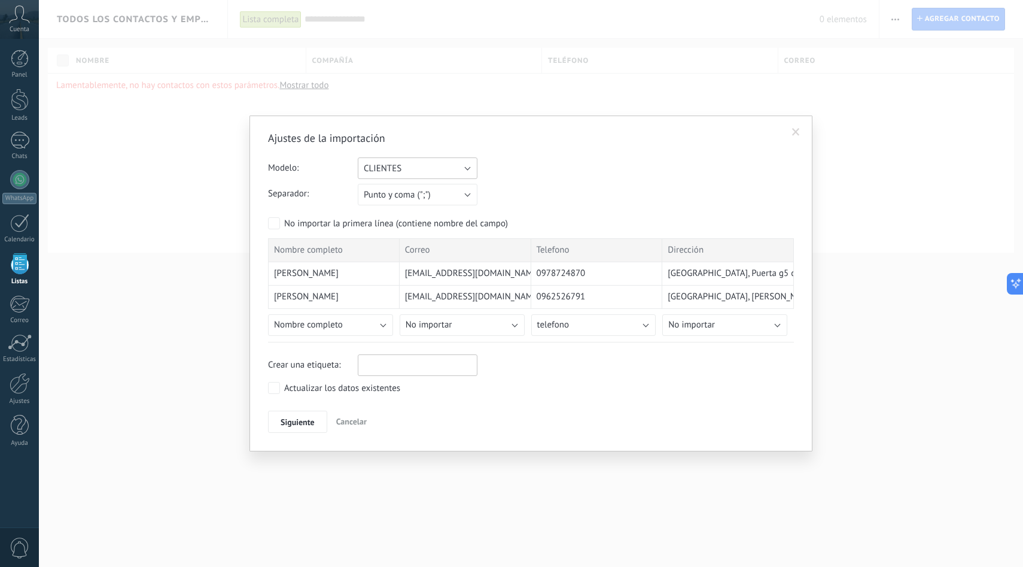
click at [452, 168] on button "CLIENTES" at bounding box center [418, 168] width 120 height 22
click at [448, 169] on span "Elige una plantilla" at bounding box center [412, 168] width 123 height 11
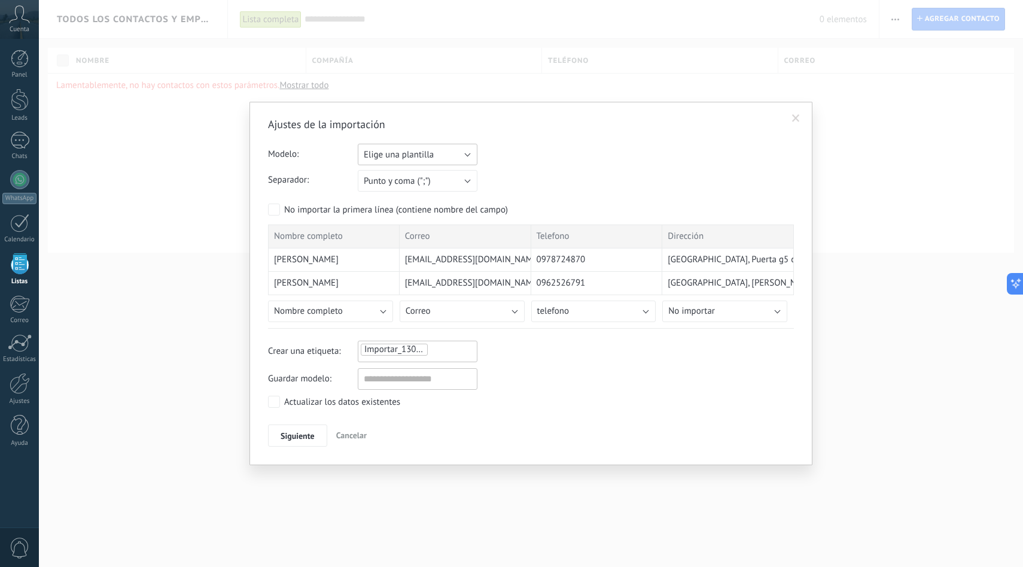
click at [464, 157] on button "Elige una plantilla" at bounding box center [418, 155] width 120 height 22
click at [460, 177] on span "CLIENTES" at bounding box center [412, 174] width 123 height 11
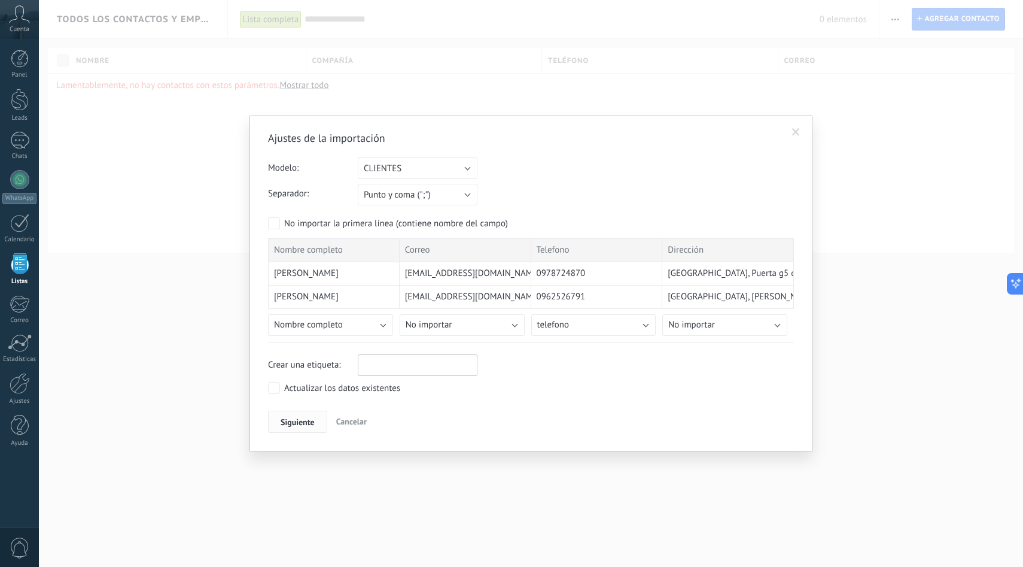
click at [305, 418] on span "Siguiente" at bounding box center [298, 422] width 34 height 8
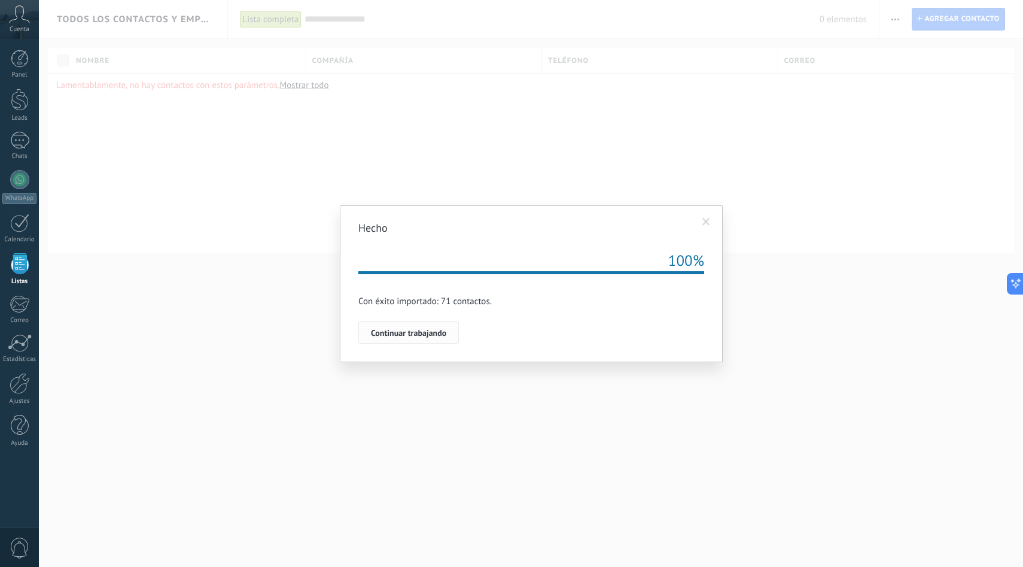
click at [439, 340] on button "Continuar trabajando" at bounding box center [408, 332] width 101 height 23
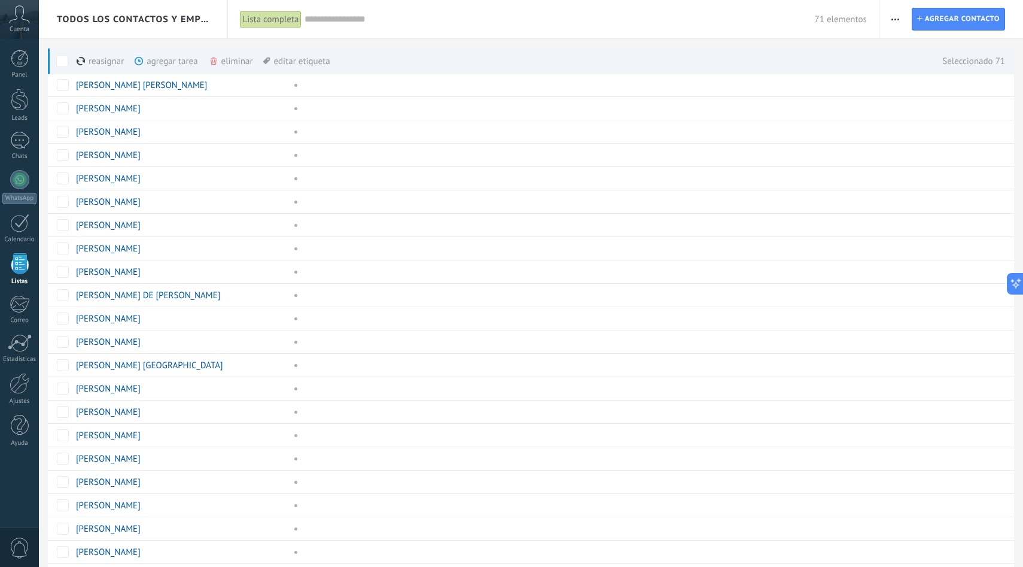
click at [214, 56] on span at bounding box center [214, 61] width 10 height 10
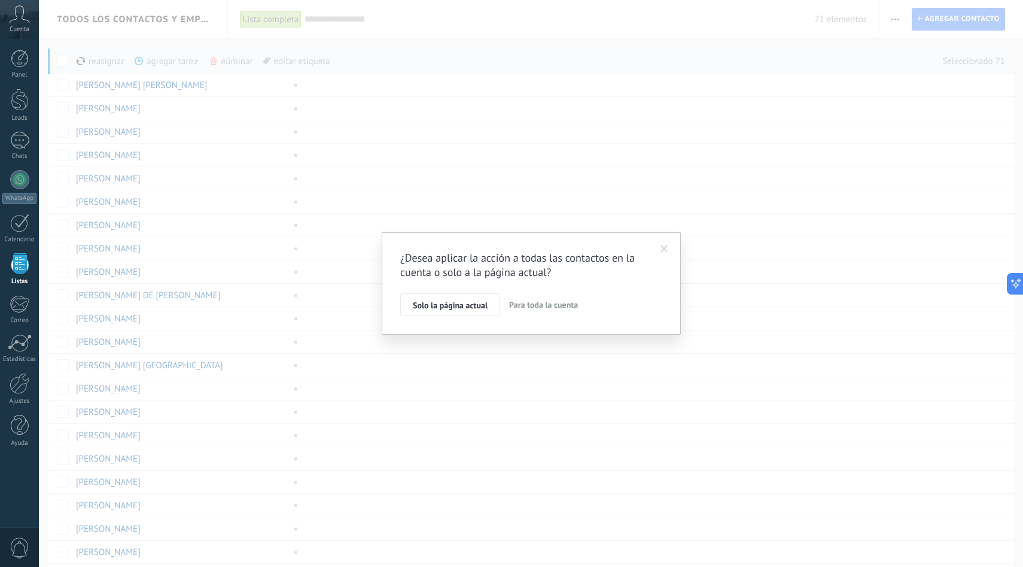
click at [543, 304] on span "Para toda la cuenta" at bounding box center [543, 304] width 69 height 11
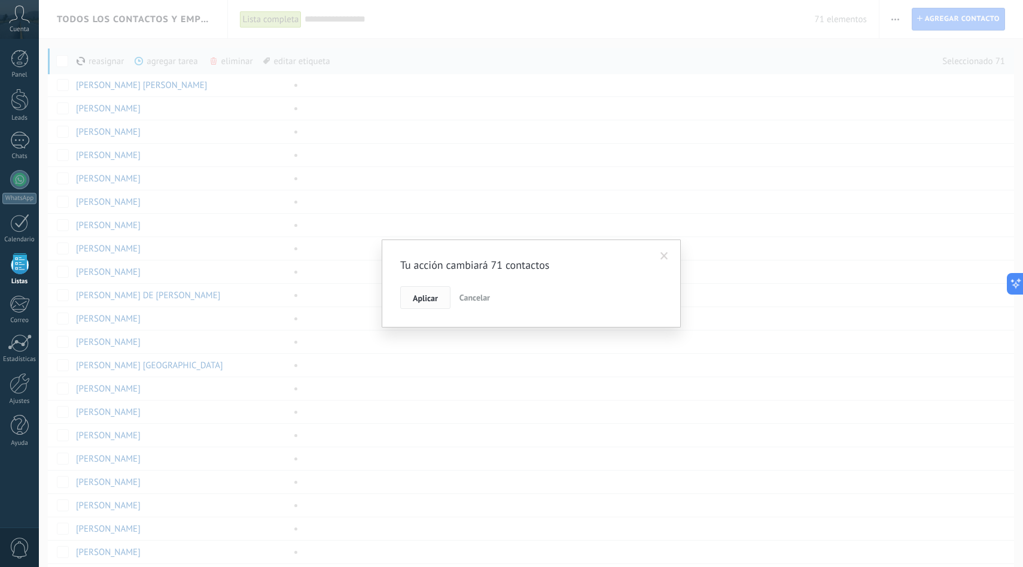
click at [436, 296] on span "Aplicar" at bounding box center [425, 298] width 25 height 8
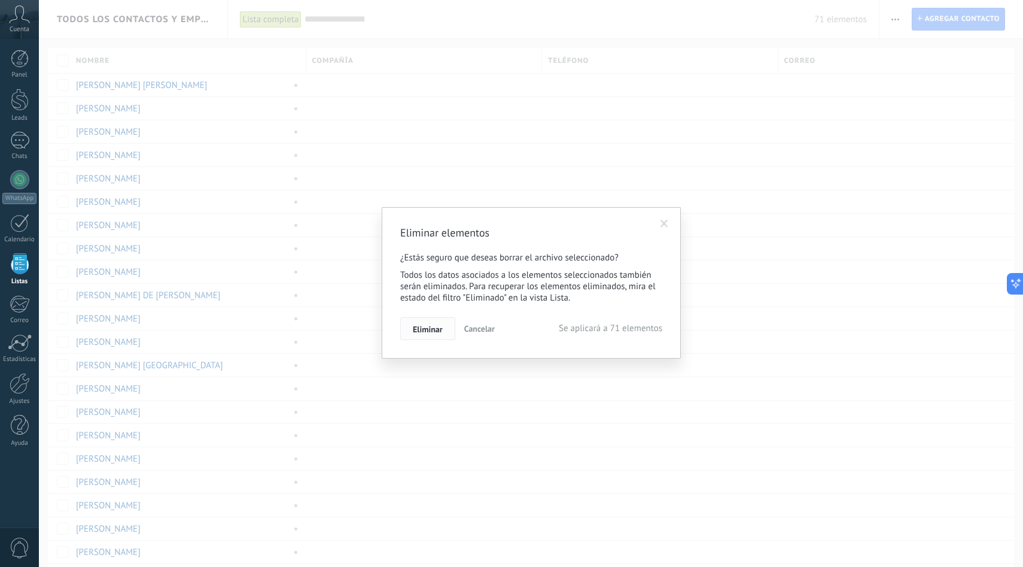
click at [438, 332] on span "Eliminar" at bounding box center [428, 329] width 30 height 8
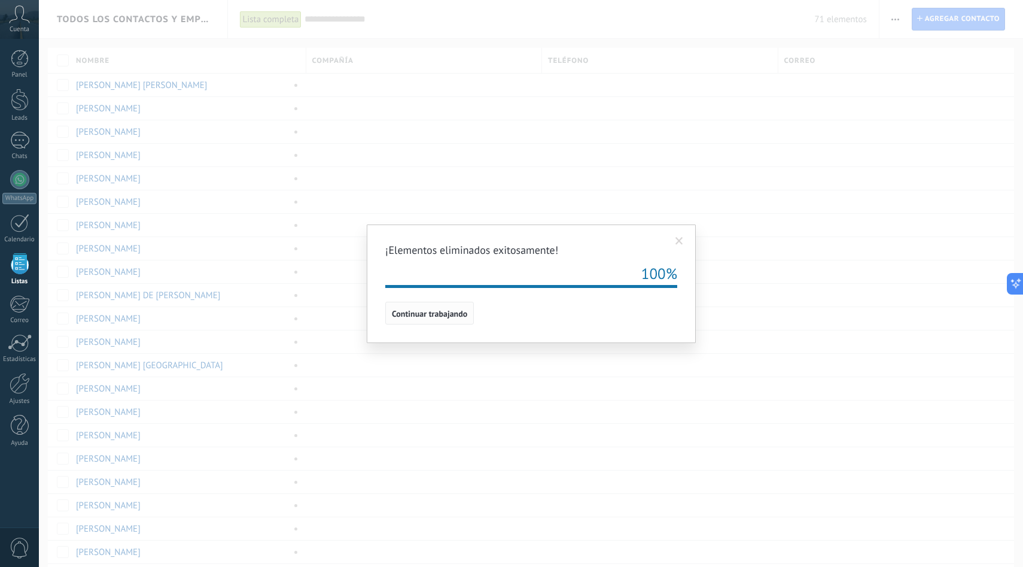
click at [460, 312] on span "Continuar trabajando" at bounding box center [429, 313] width 75 height 8
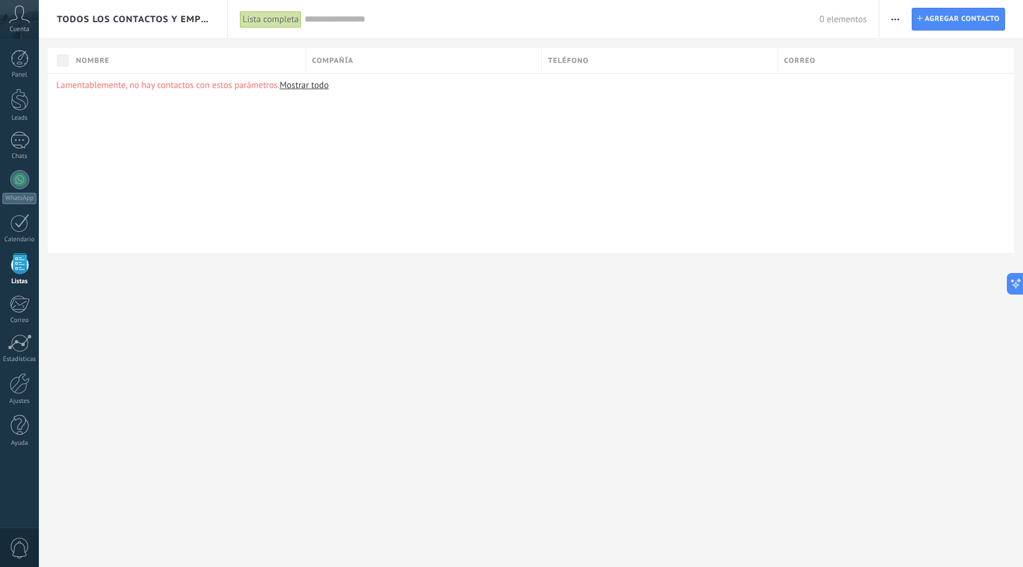
click at [886, 18] on div "Imprimir Agregar una compañía Exportar Importar Procesos empresariales Buscar d…" at bounding box center [896, 19] width 20 height 23
click at [897, 20] on icon "button" at bounding box center [896, 20] width 8 height 2
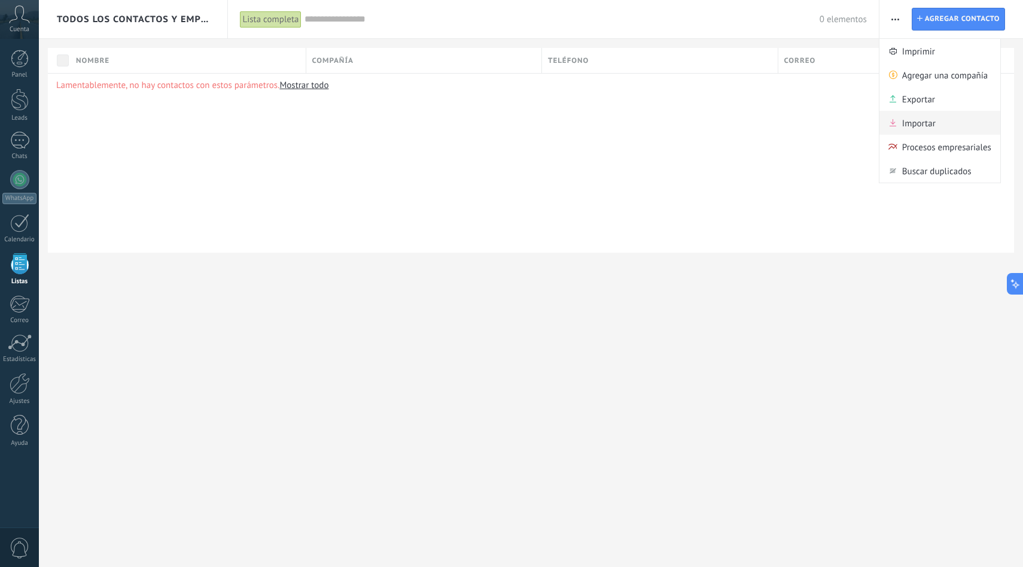
click at [899, 123] on div "Importar" at bounding box center [940, 123] width 121 height 24
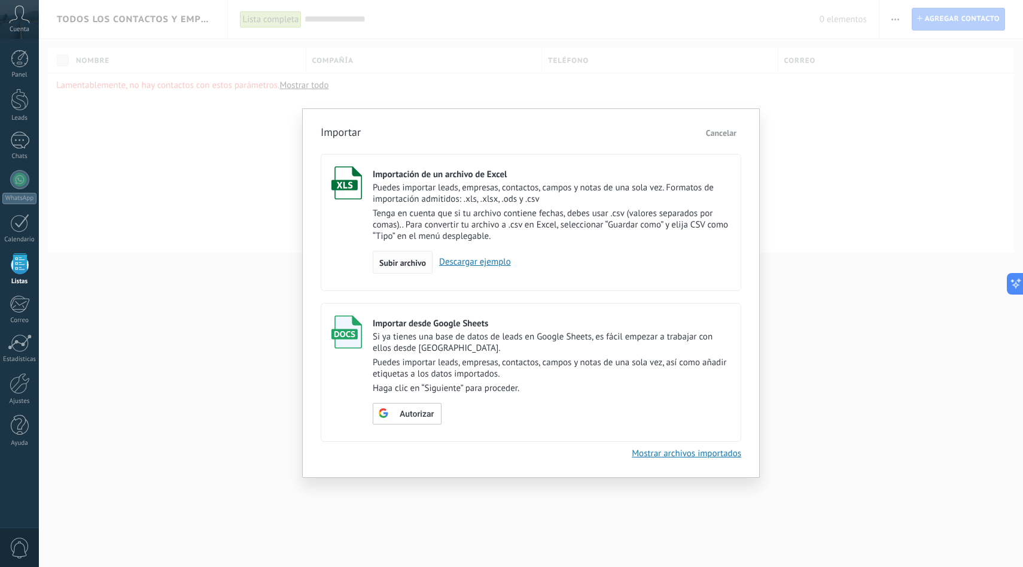
click at [413, 260] on span "Subir archivo" at bounding box center [402, 262] width 47 height 8
click at [0, 0] on input "Importación de un archivo de Excel Puedes importar leads, empresas, contactos, …" at bounding box center [0, 0] width 0 height 0
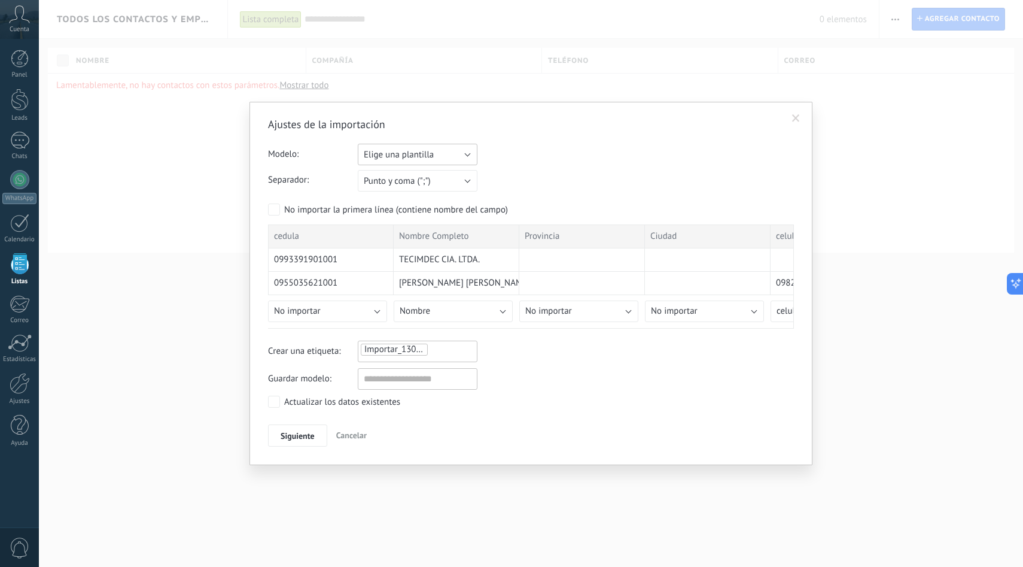
click at [436, 159] on button "Elige una plantilla" at bounding box center [418, 155] width 120 height 22
click at [436, 181] on span "CLIENTES" at bounding box center [412, 174] width 123 height 11
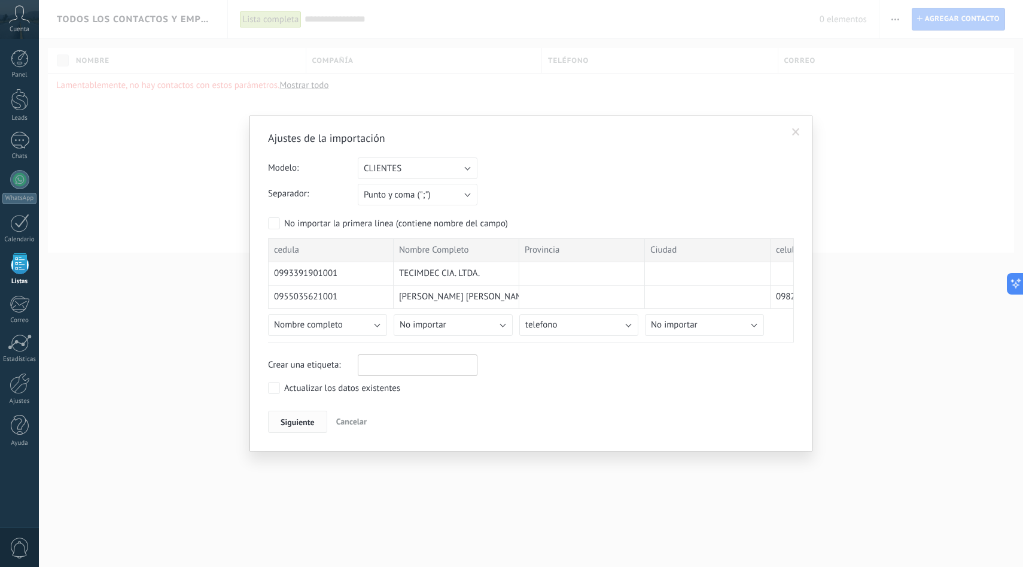
click at [302, 418] on span "Siguiente" at bounding box center [298, 422] width 34 height 8
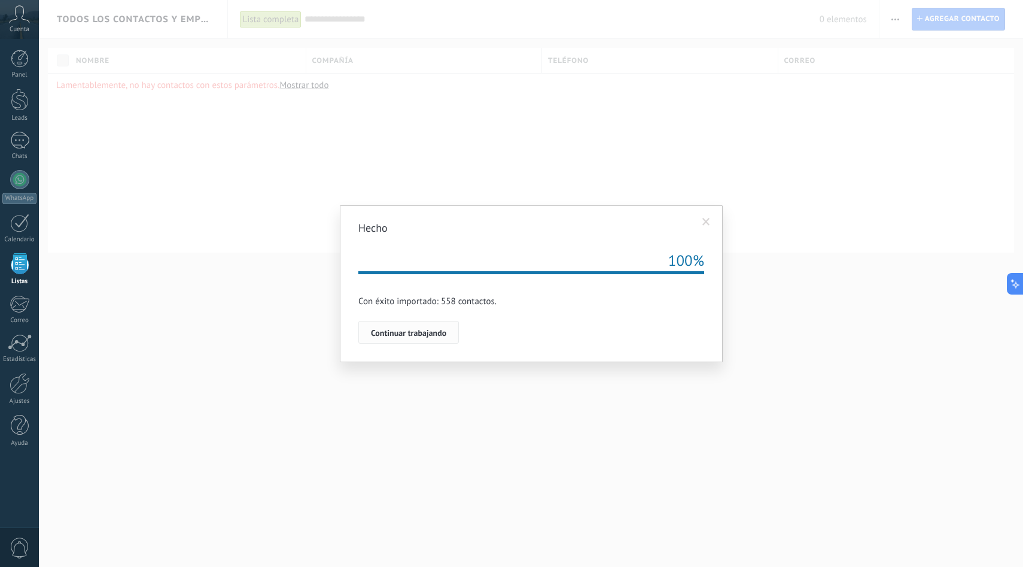
click at [424, 329] on span "Continuar trabajando" at bounding box center [408, 332] width 75 height 8
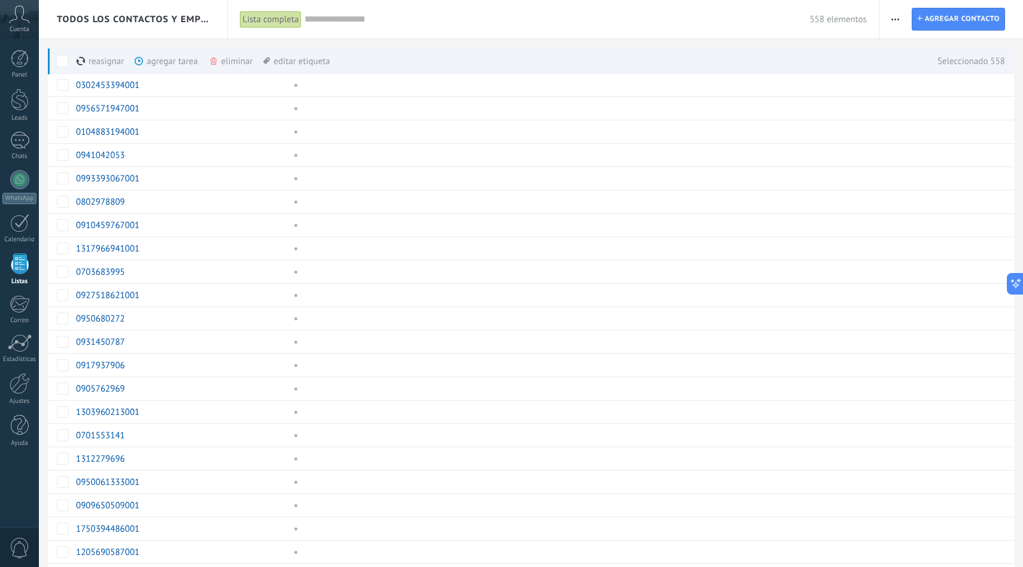
click at [239, 50] on div "eliminar màs" at bounding box center [251, 61] width 85 height 26
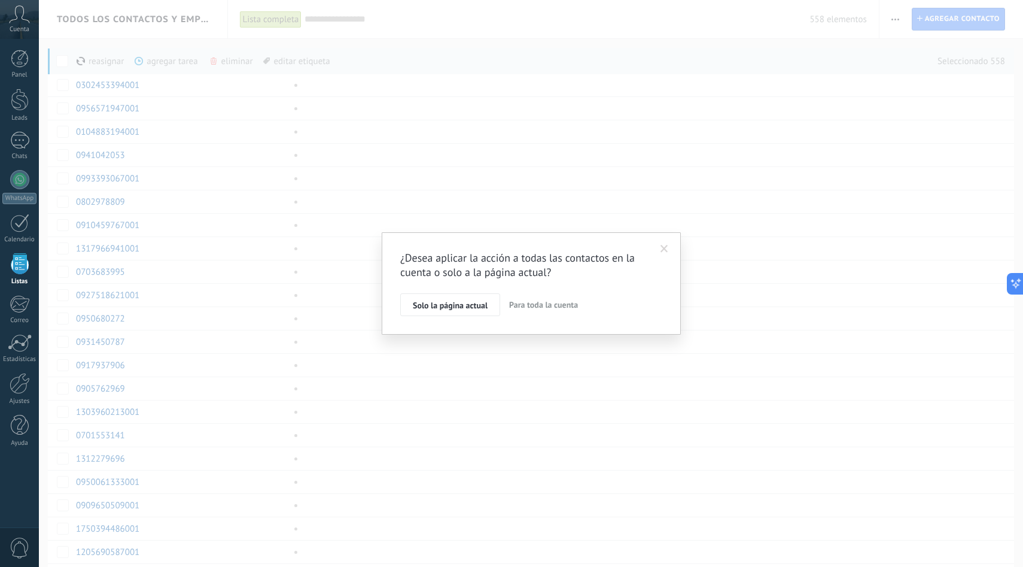
click at [539, 306] on span "Para toda la cuenta" at bounding box center [543, 304] width 69 height 11
click at [430, 307] on span "Aplicar" at bounding box center [425, 307] width 25 height 8
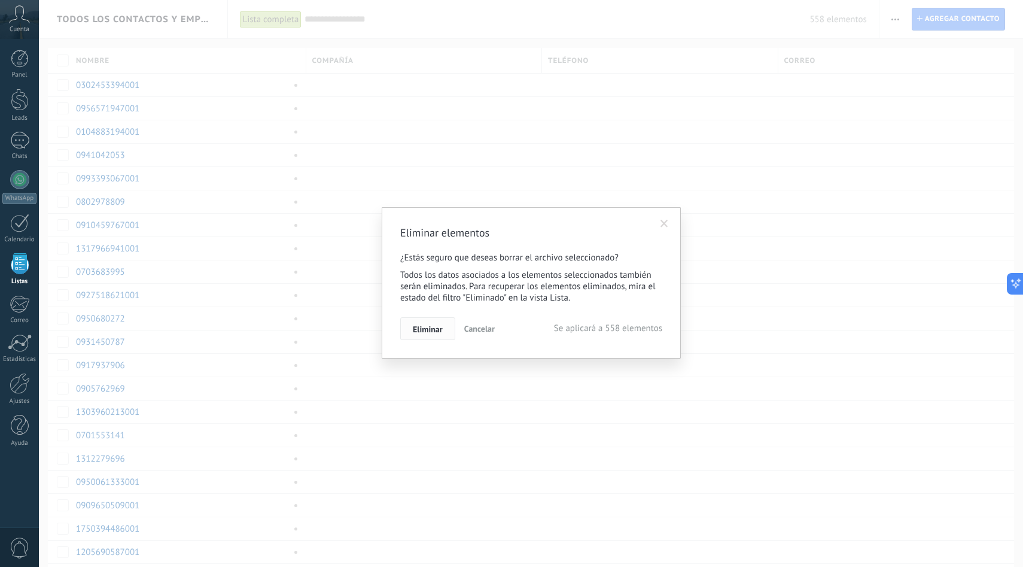
click at [444, 329] on button "Eliminar" at bounding box center [427, 328] width 55 height 23
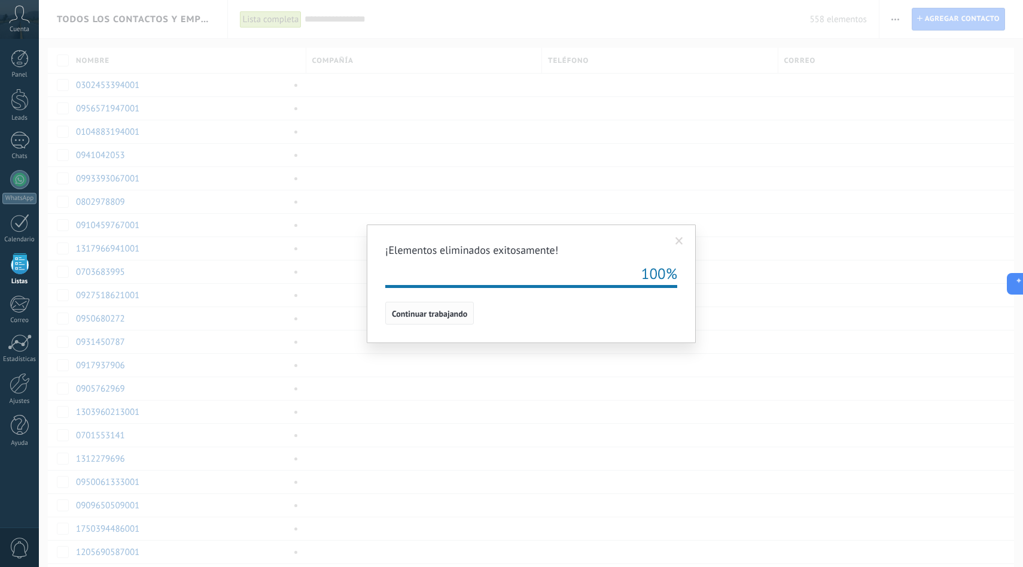
click at [458, 312] on span "Continuar trabajando" at bounding box center [429, 313] width 75 height 8
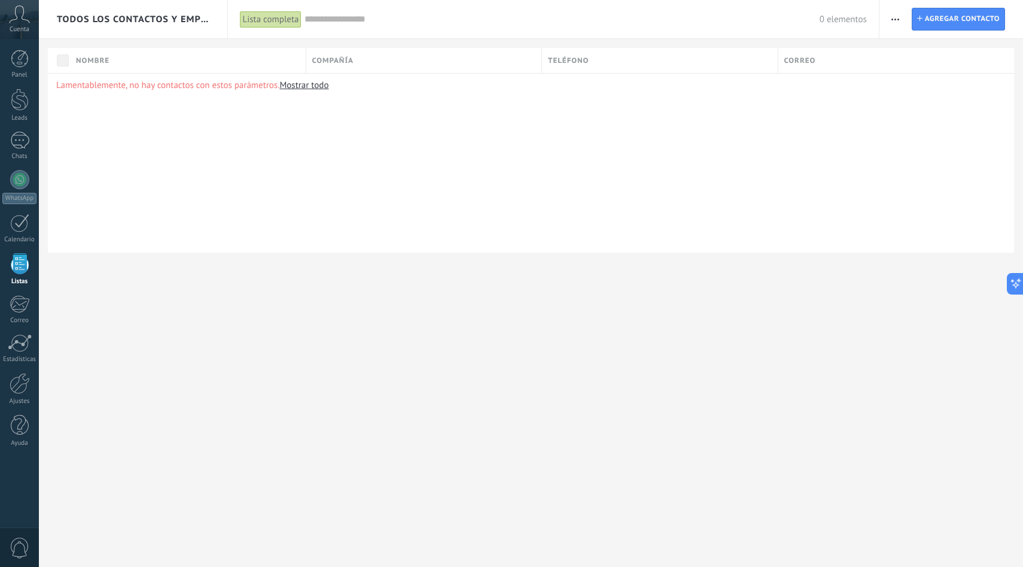
click at [899, 21] on span "button" at bounding box center [896, 19] width 8 height 23
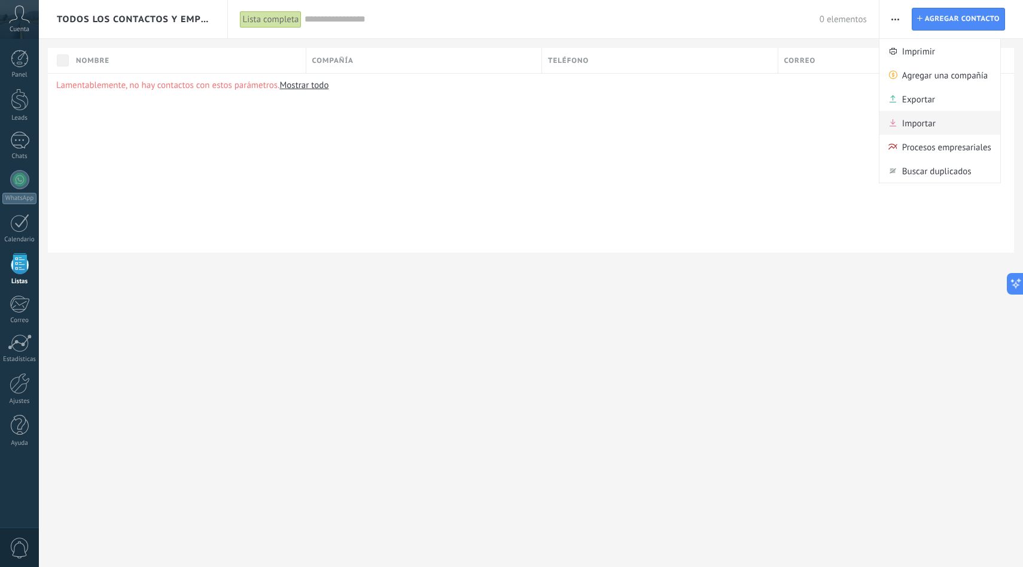
click at [902, 118] on span "Importar" at bounding box center [919, 123] width 34 height 24
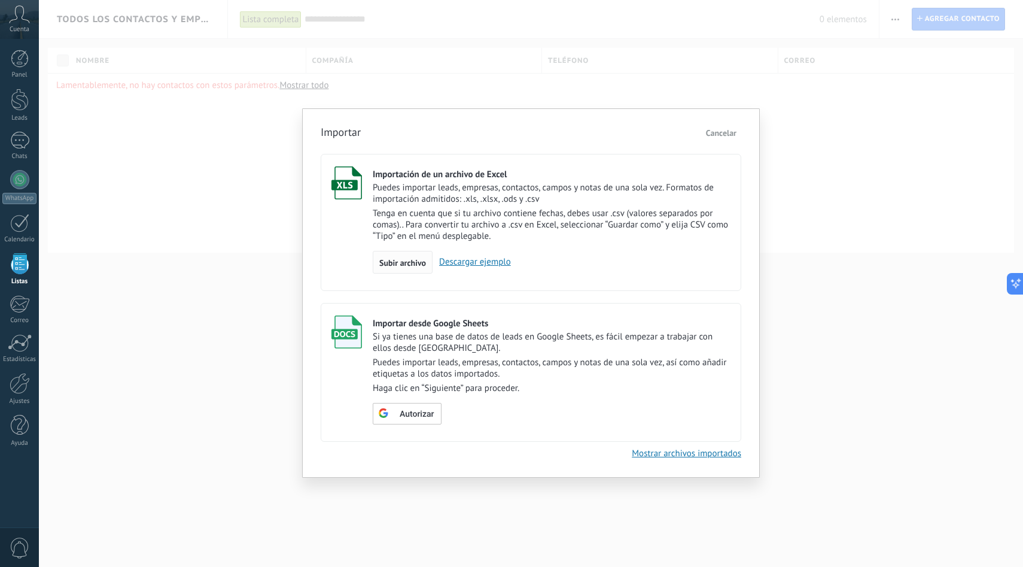
click at [410, 267] on span "Subir archivo" at bounding box center [402, 262] width 47 height 8
click at [0, 0] on input "Importación de un archivo de Excel Puedes importar leads, empresas, contactos, …" at bounding box center [0, 0] width 0 height 0
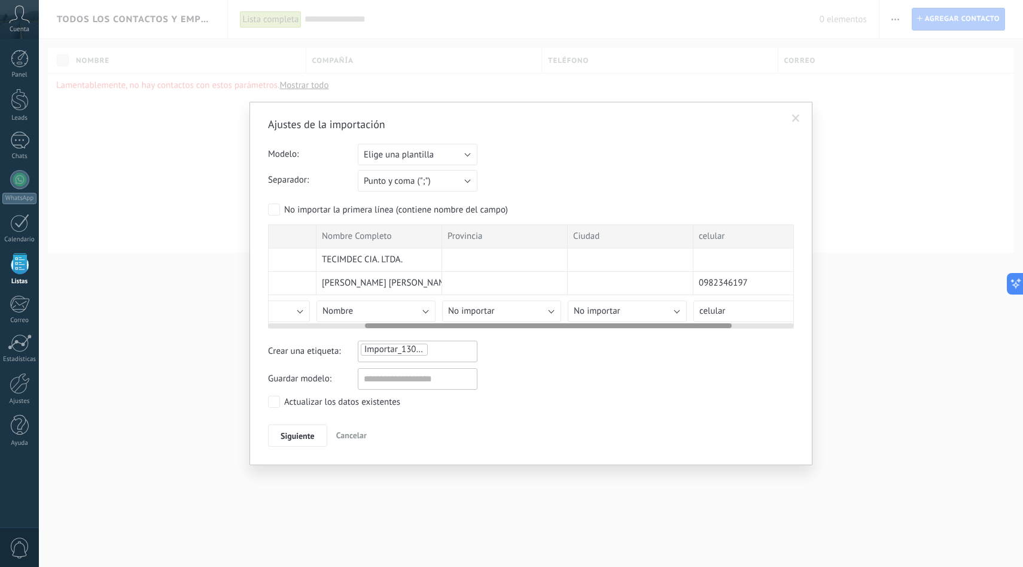
scroll to position [0, 228]
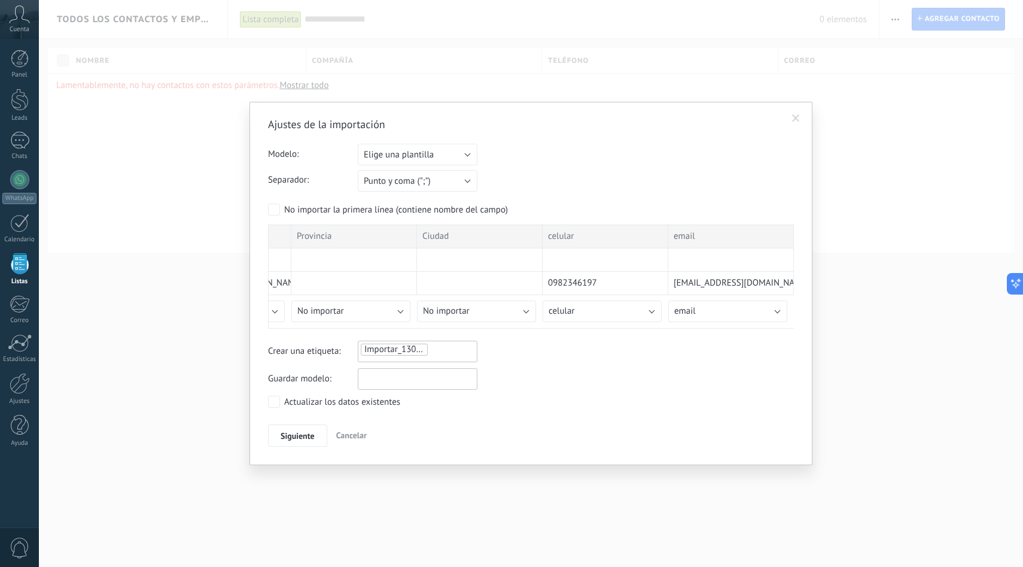
click at [397, 382] on input "text" at bounding box center [418, 379] width 120 height 22
click at [430, 153] on span "Elige una plantilla" at bounding box center [399, 154] width 70 height 11
click at [430, 153] on span "Elige una plantilla" at bounding box center [412, 154] width 123 height 11
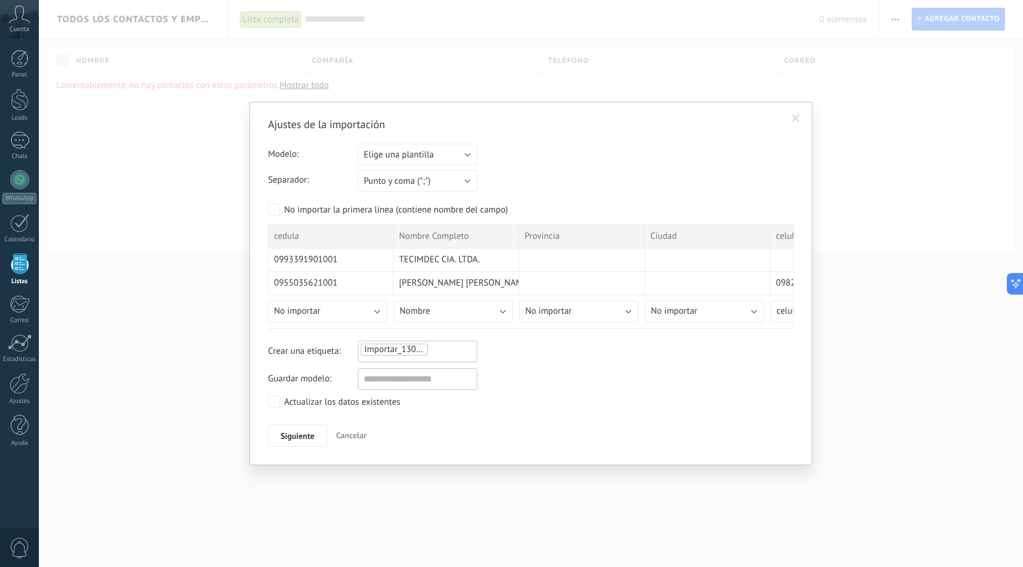
click at [276, 395] on div "Ajustes de la importación Modelo: Elige una plantilla CLIENTES Elige una planti…" at bounding box center [531, 281] width 526 height 329
click at [301, 437] on span "Siguiente" at bounding box center [298, 435] width 34 height 8
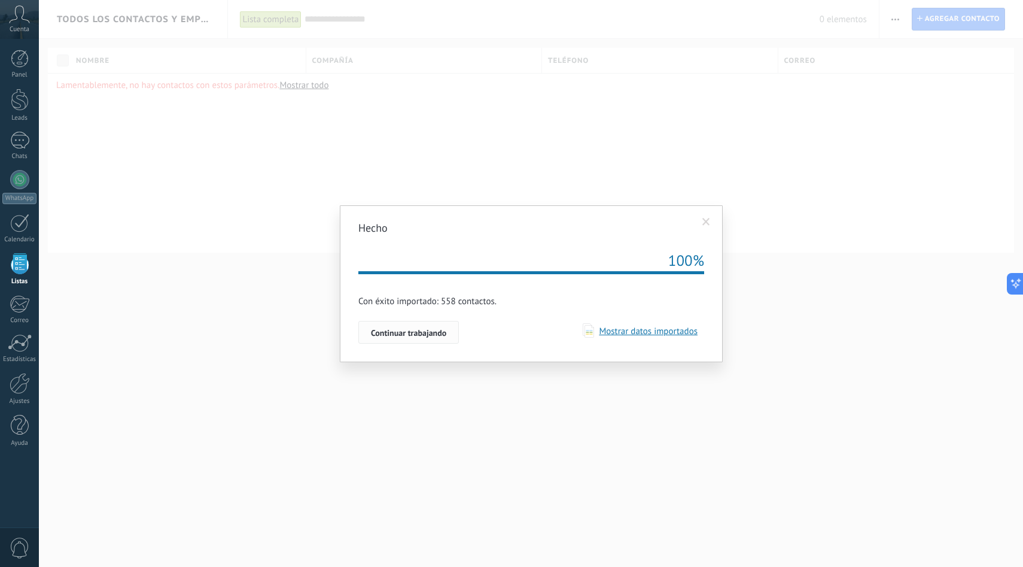
click at [443, 337] on span "Continuar trabajando" at bounding box center [408, 332] width 75 height 8
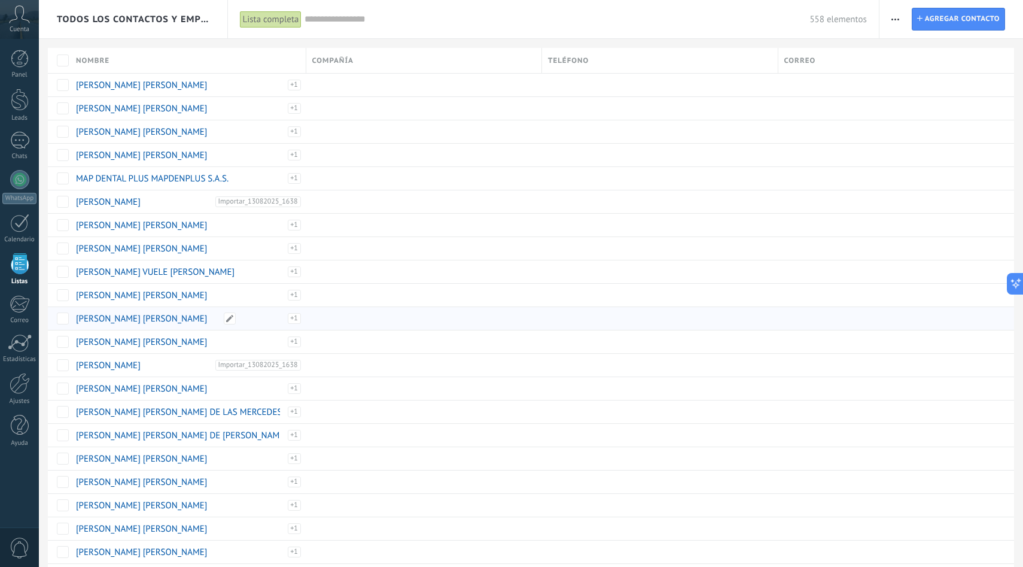
click at [254, 318] on div "Importar_13082025_1638" at bounding box center [264, 324] width 74 height 22
click at [101, 320] on link "JIMENEZ CORDERO CRISTHIAN OMAR" at bounding box center [141, 318] width 131 height 11
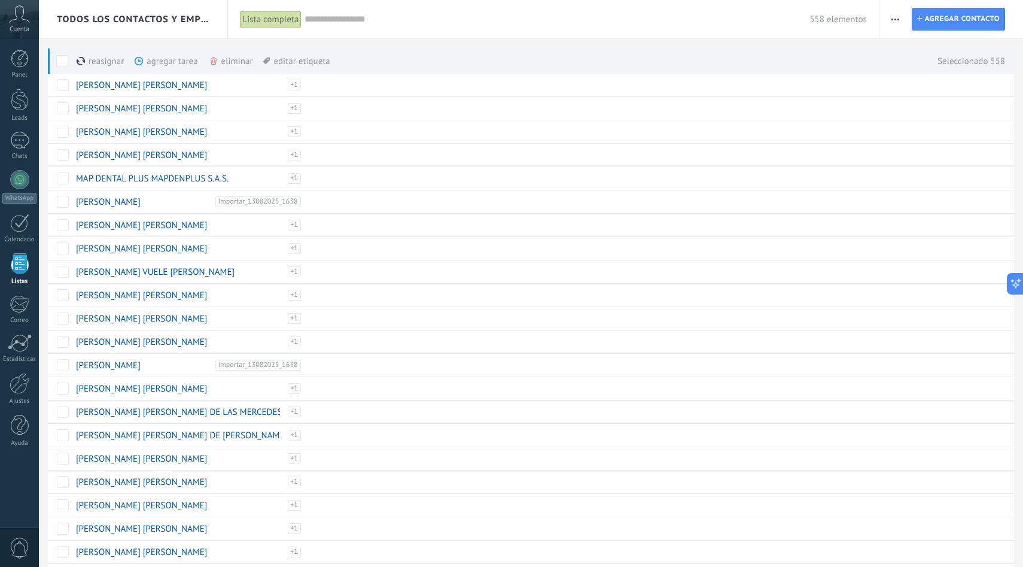
click at [222, 66] on div "eliminar màs" at bounding box center [251, 61] width 85 height 26
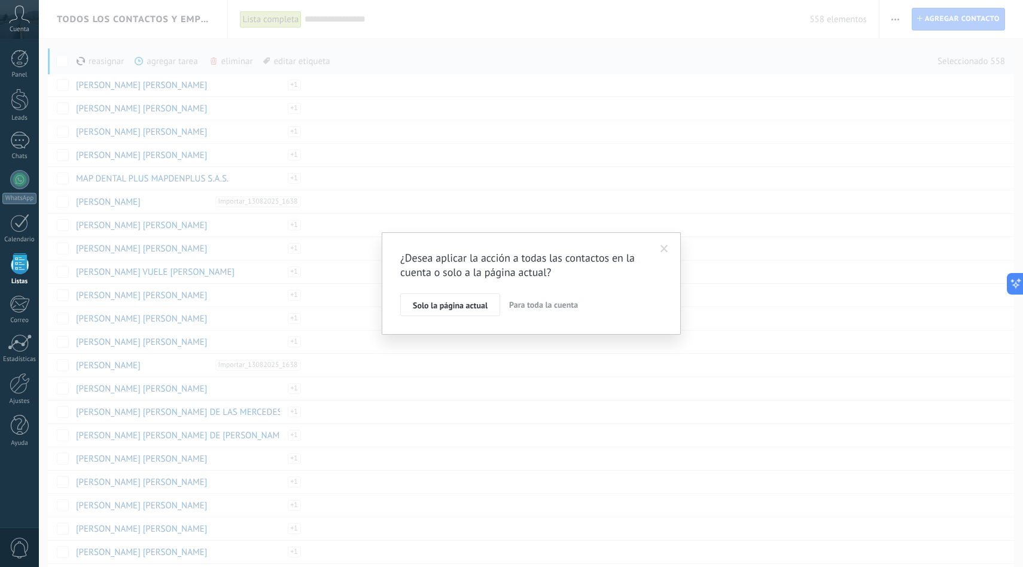
click at [531, 304] on span "Para toda la cuenta" at bounding box center [543, 304] width 69 height 11
click at [437, 307] on span "Aplicar" at bounding box center [425, 307] width 25 height 8
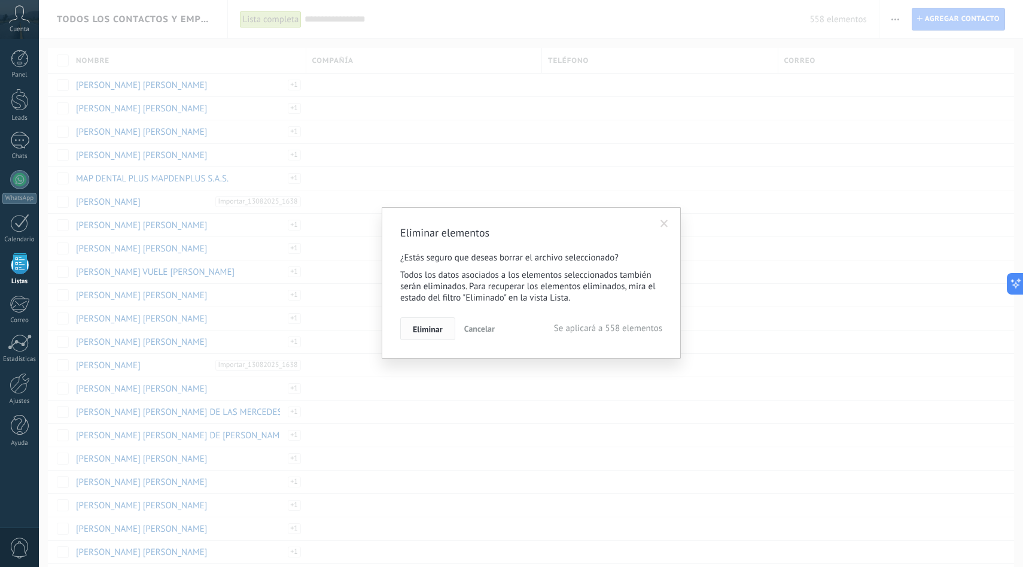
click at [439, 328] on span "Eliminar" at bounding box center [428, 329] width 30 height 8
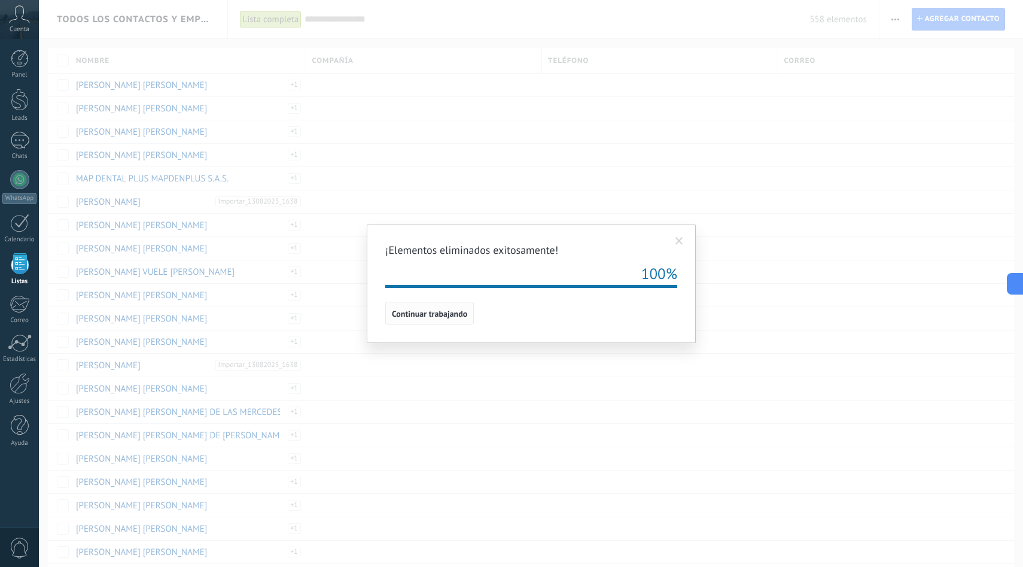
click at [442, 315] on span "Continuar trabajando" at bounding box center [429, 313] width 75 height 8
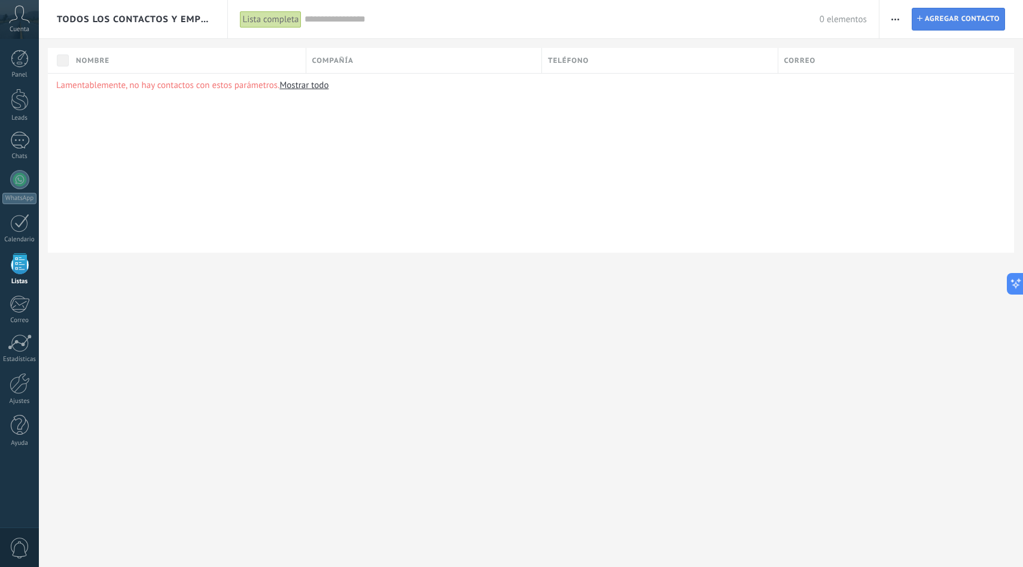
click at [949, 24] on span "Agregar contacto" at bounding box center [962, 19] width 75 height 22
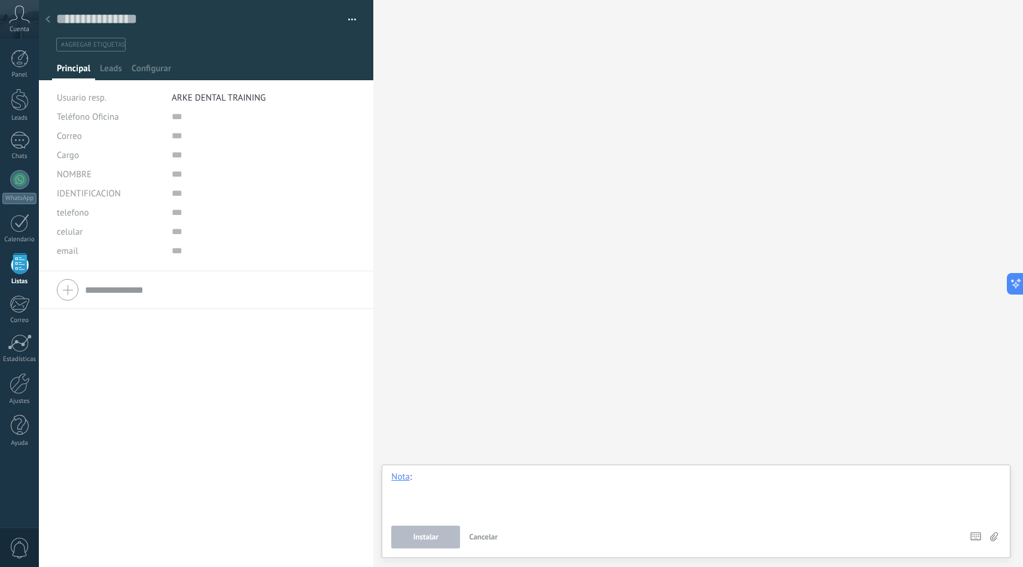
click at [459, 495] on div at bounding box center [696, 493] width 610 height 45
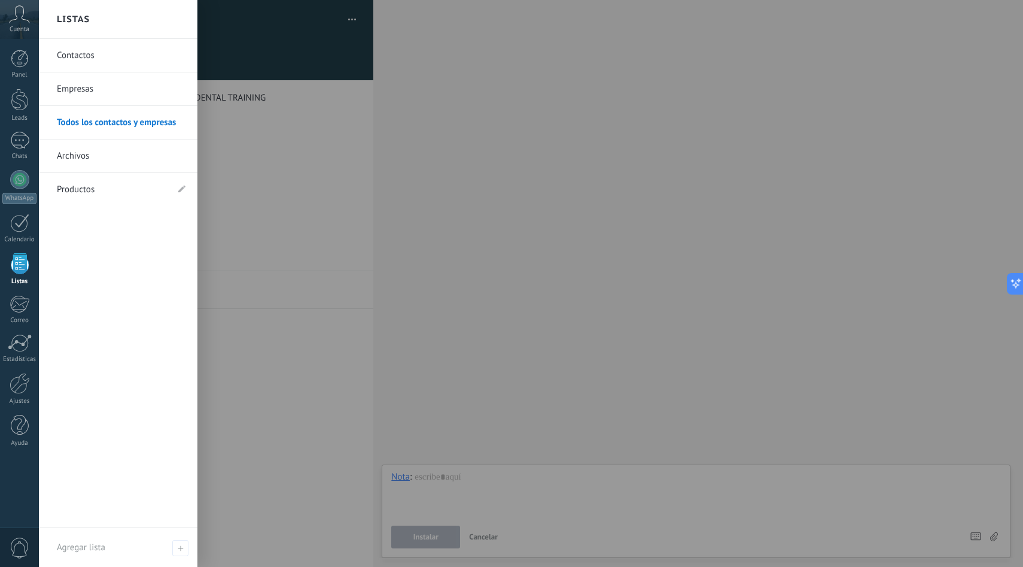
click at [23, 263] on div at bounding box center [20, 263] width 18 height 21
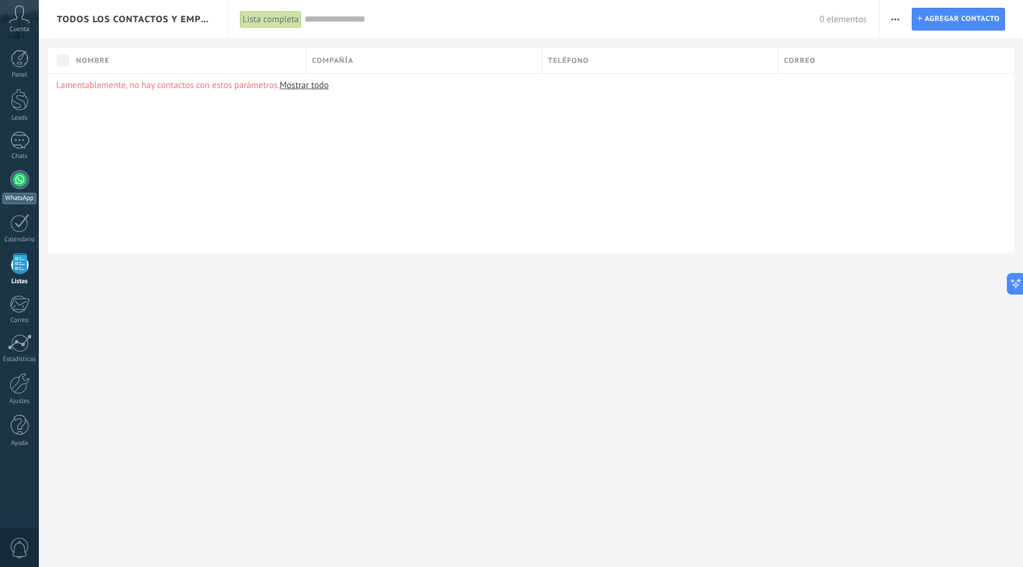
click at [20, 177] on div at bounding box center [19, 179] width 19 height 19
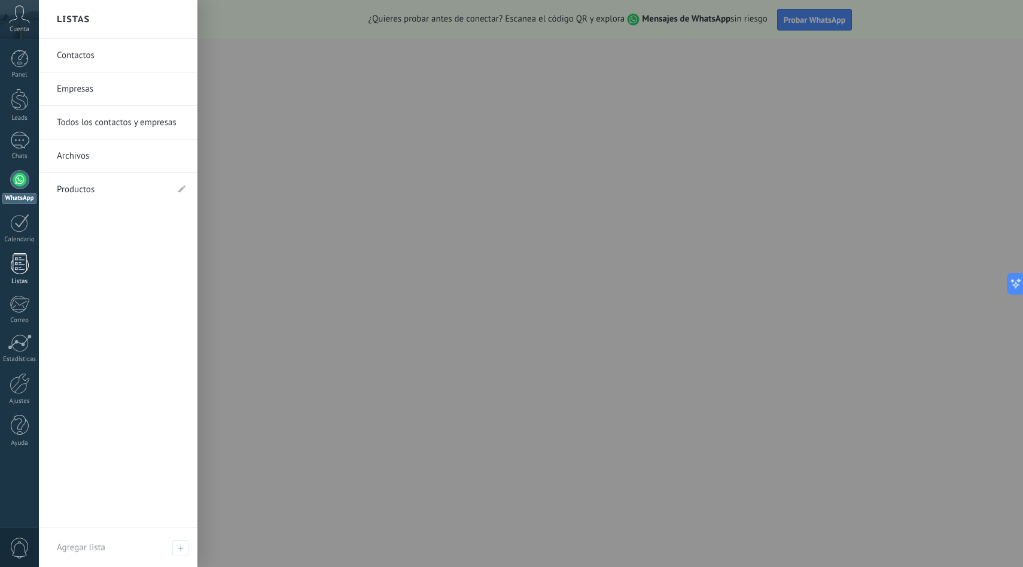
click at [17, 272] on div at bounding box center [20, 263] width 18 height 21
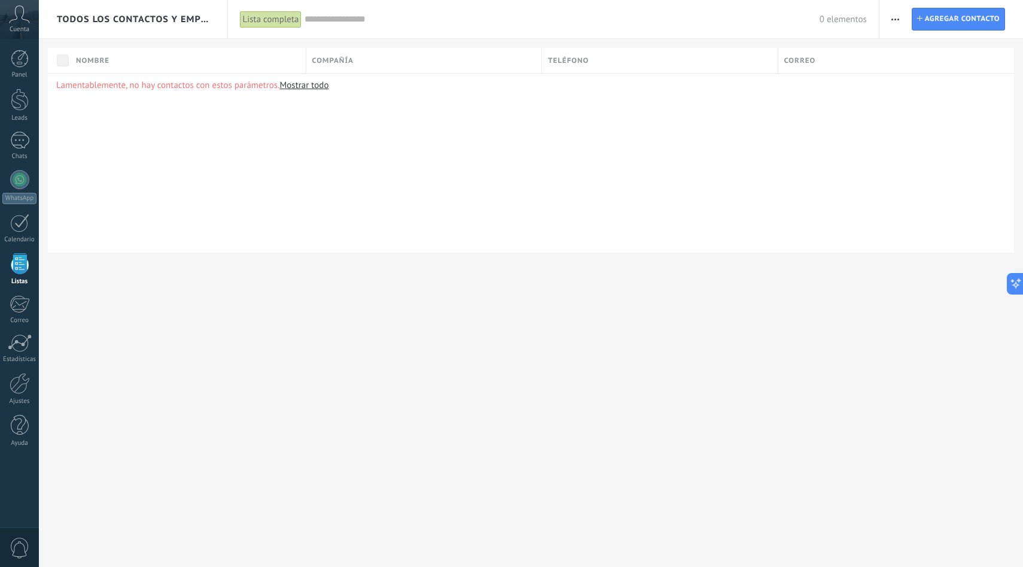
click at [903, 16] on button "button" at bounding box center [895, 19] width 17 height 23
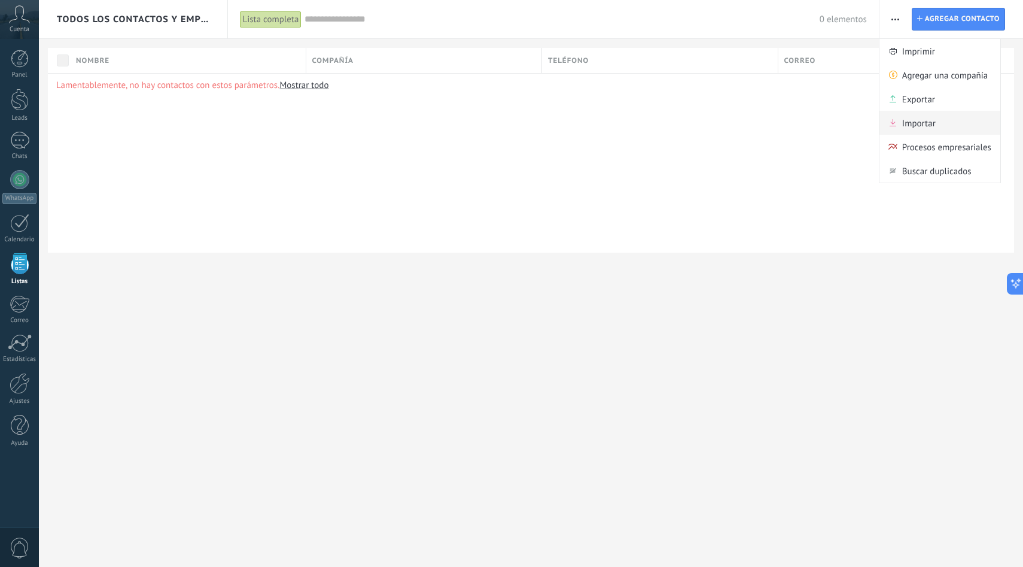
click at [912, 122] on span "Importar" at bounding box center [919, 123] width 34 height 24
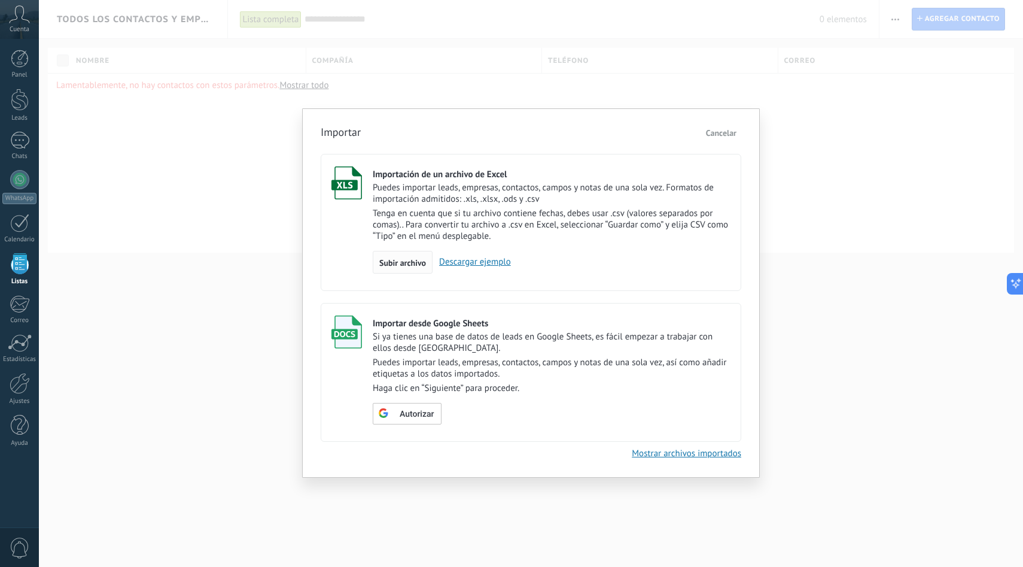
click at [401, 263] on span "Subir archivo" at bounding box center [402, 262] width 47 height 8
click at [0, 0] on input "Importación de un archivo de Excel Puedes importar leads, empresas, contactos, …" at bounding box center [0, 0] width 0 height 0
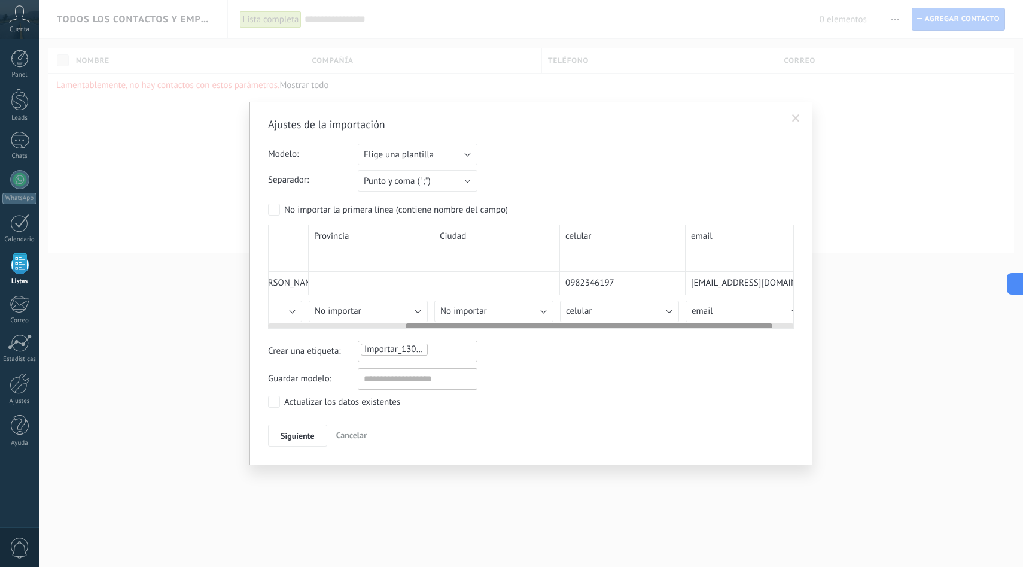
scroll to position [0, 228]
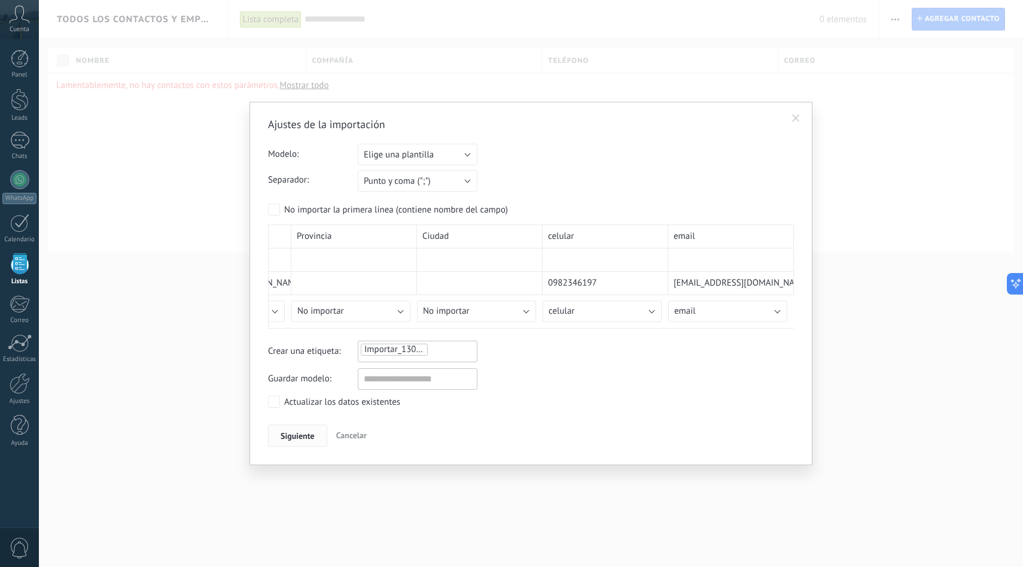
click at [308, 434] on span "Siguiente" at bounding box center [298, 435] width 34 height 8
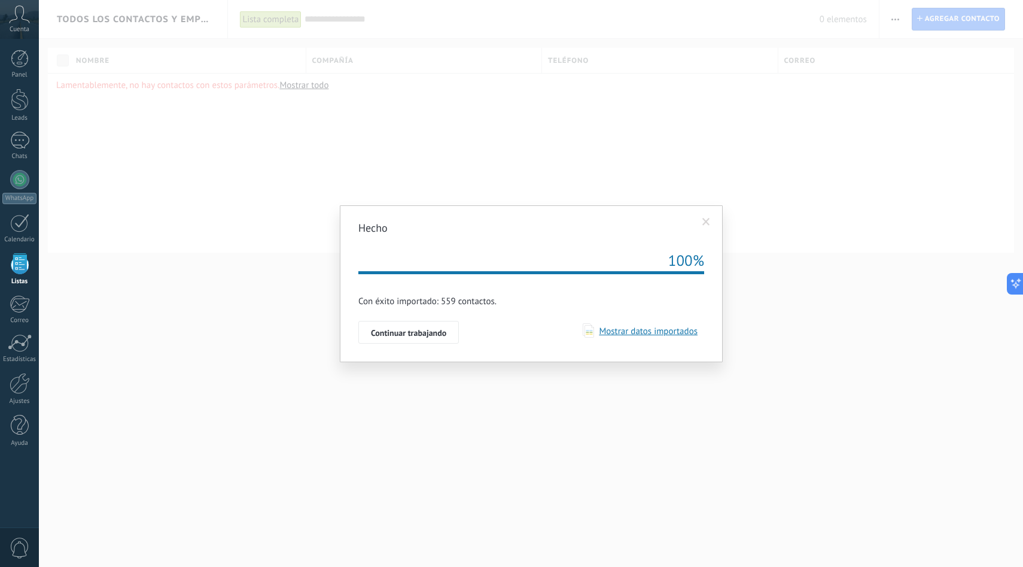
click at [627, 332] on span "Mostrar datos importados" at bounding box center [646, 331] width 104 height 11
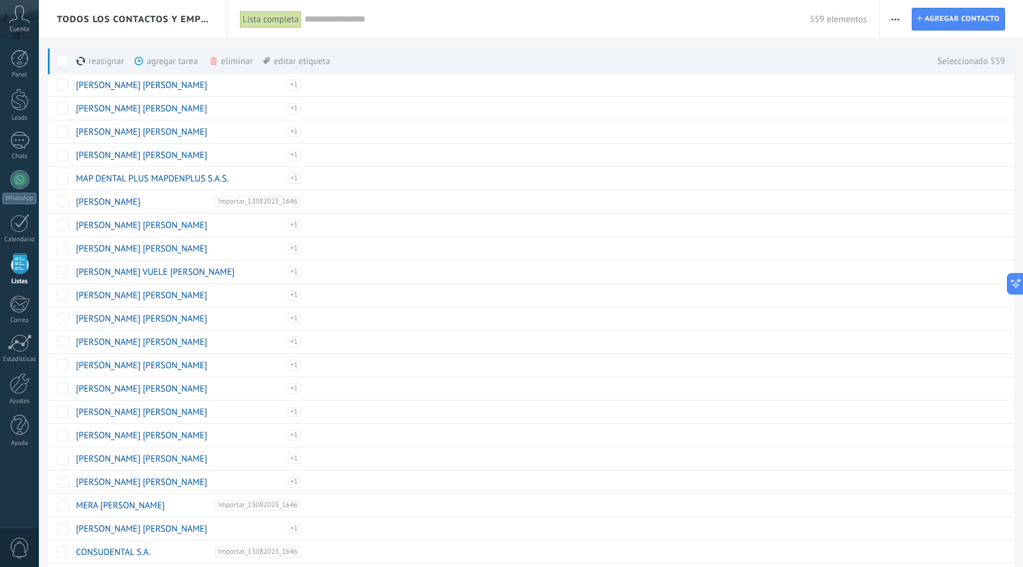
click at [217, 69] on div "eliminar màs" at bounding box center [251, 61] width 85 height 26
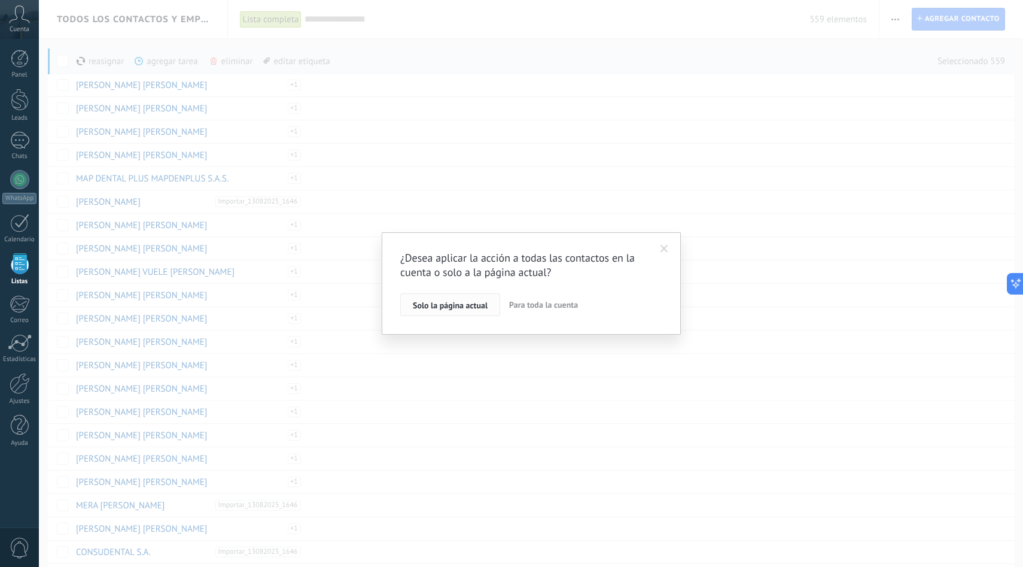
click at [466, 311] on button "Solo la página actual" at bounding box center [450, 304] width 100 height 23
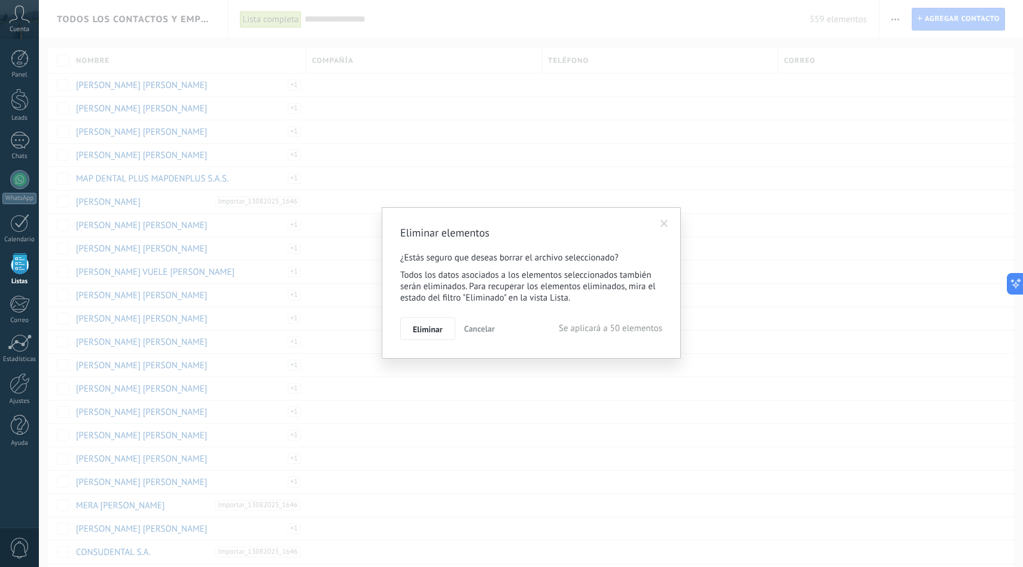
click at [661, 226] on span at bounding box center [665, 224] width 8 height 8
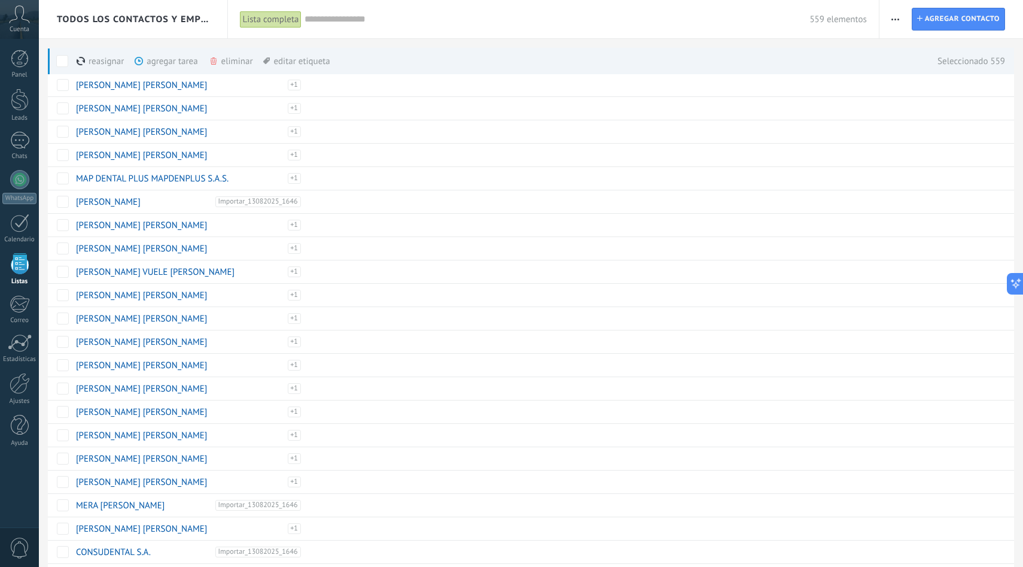
click at [236, 62] on div "eliminar màs" at bounding box center [251, 61] width 85 height 26
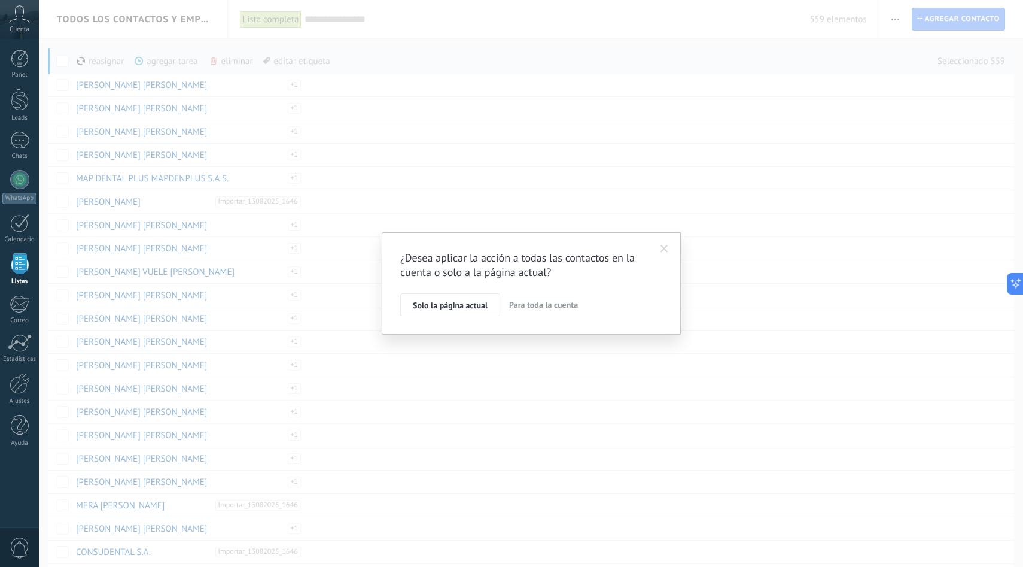
click at [554, 300] on span "Para toda la cuenta" at bounding box center [543, 304] width 69 height 11
click at [405, 266] on div "Tu acción cambiará 559 contactos Estoy de lead en que cambiaré 559 contactos Ap…" at bounding box center [531, 284] width 262 height 69
click at [433, 303] on span "Aplicar" at bounding box center [425, 307] width 25 height 8
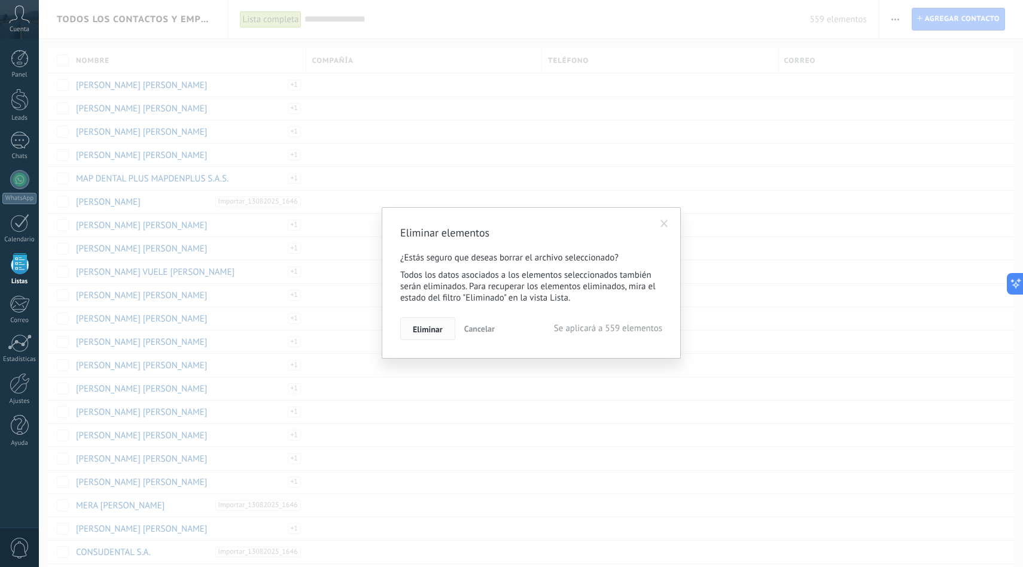
click at [435, 333] on span "Eliminar" at bounding box center [428, 329] width 30 height 8
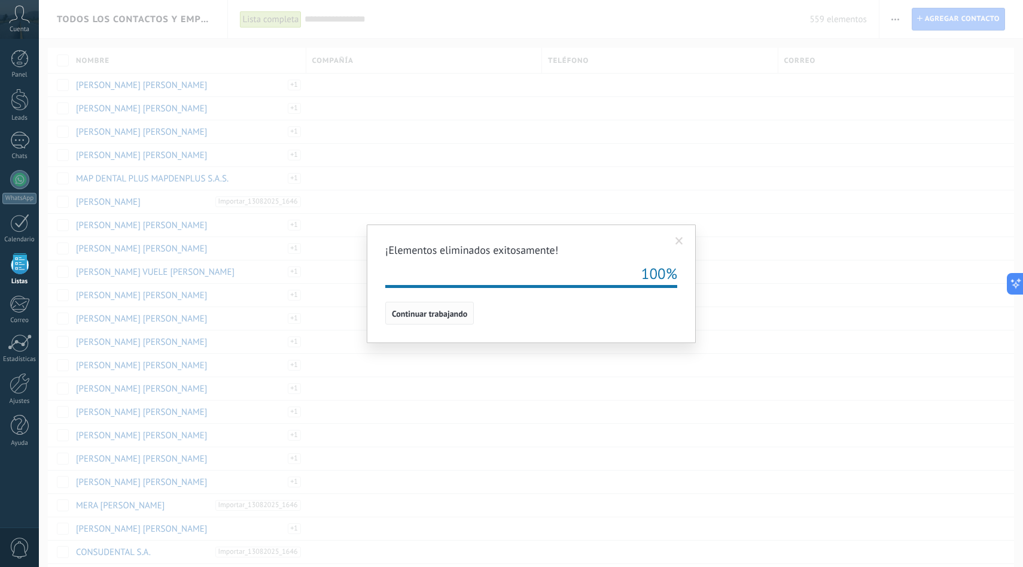
click at [444, 318] on span "Continuar trabajando" at bounding box center [429, 313] width 75 height 8
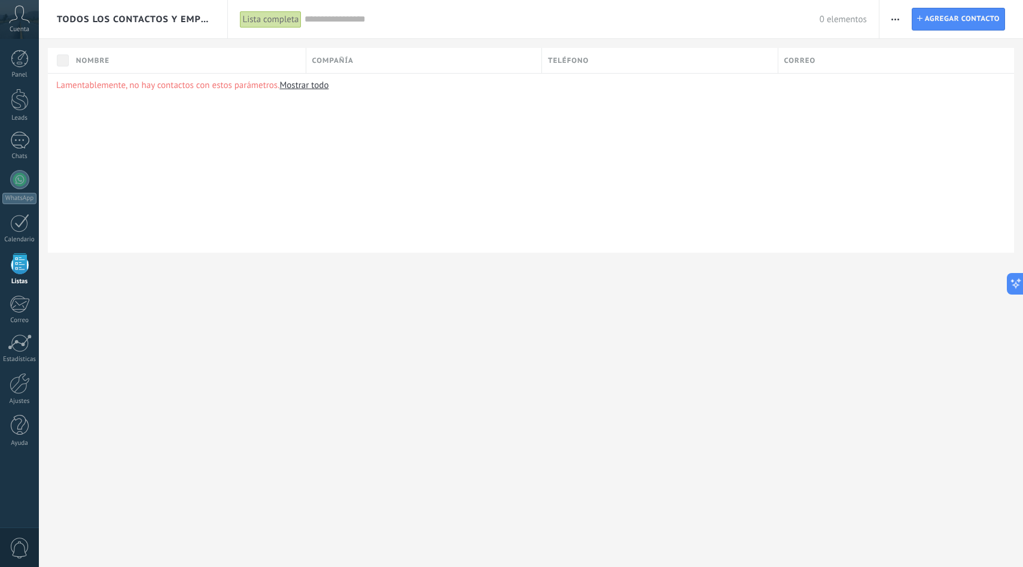
click at [896, 20] on span "button" at bounding box center [896, 19] width 8 height 23
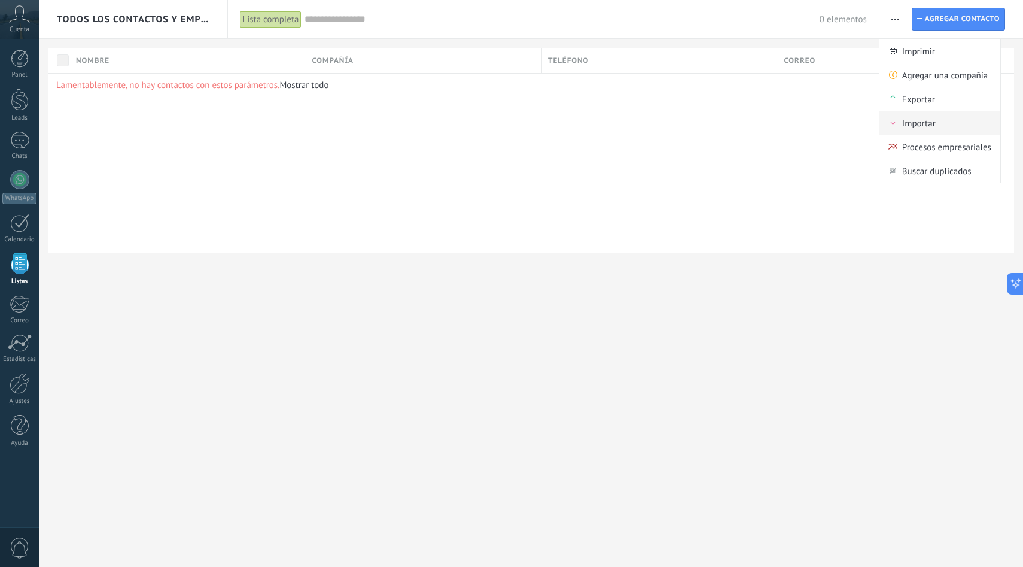
click at [900, 129] on div "Importar" at bounding box center [940, 123] width 121 height 24
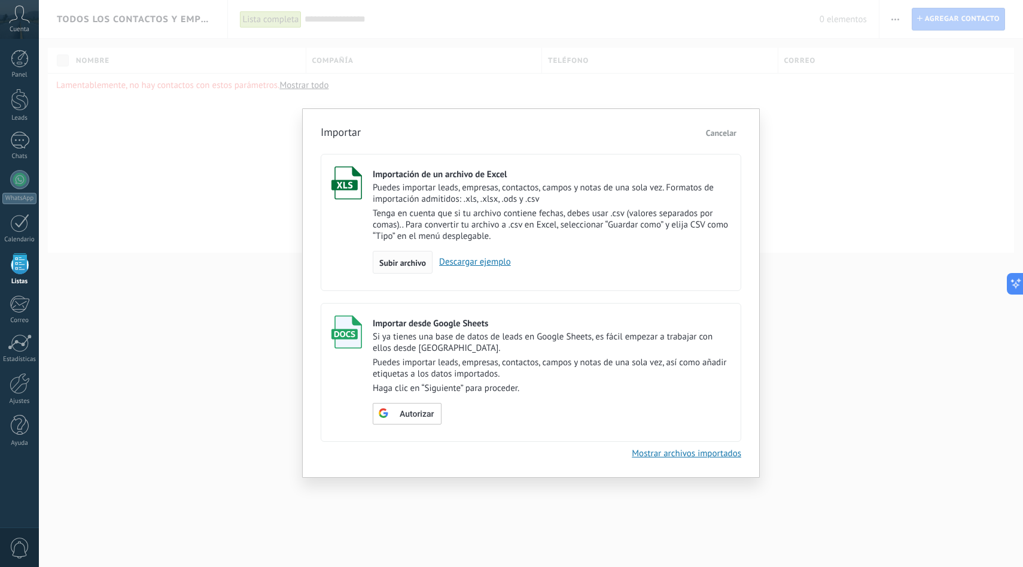
click at [419, 261] on span "Subir archivo" at bounding box center [402, 262] width 47 height 8
click at [0, 0] on input "Importación de un archivo de Excel Puedes importar leads, empresas, contactos, …" at bounding box center [0, 0] width 0 height 0
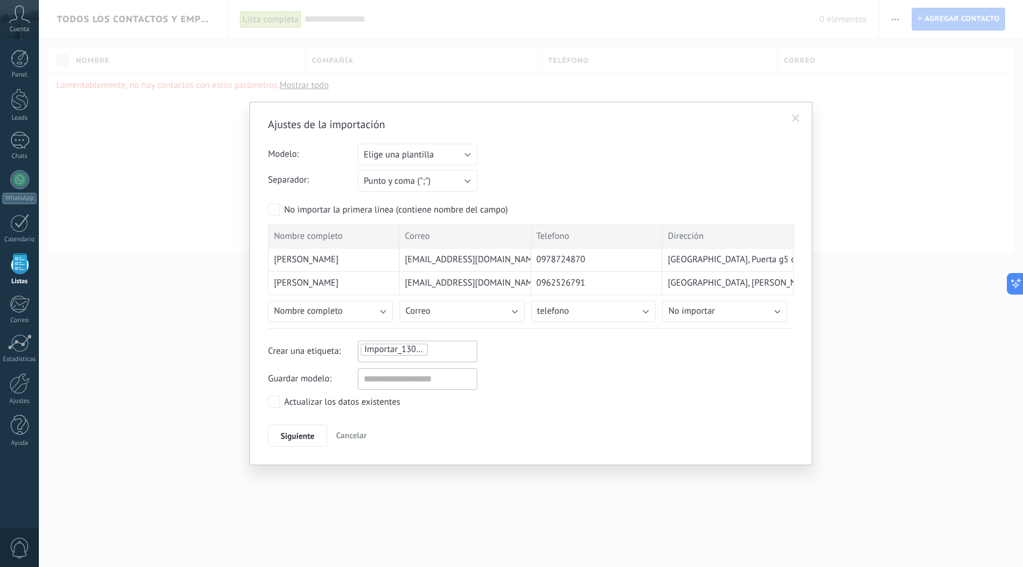
click at [416, 348] on span "Importar_13082025_1647" at bounding box center [413, 348] width 99 height 11
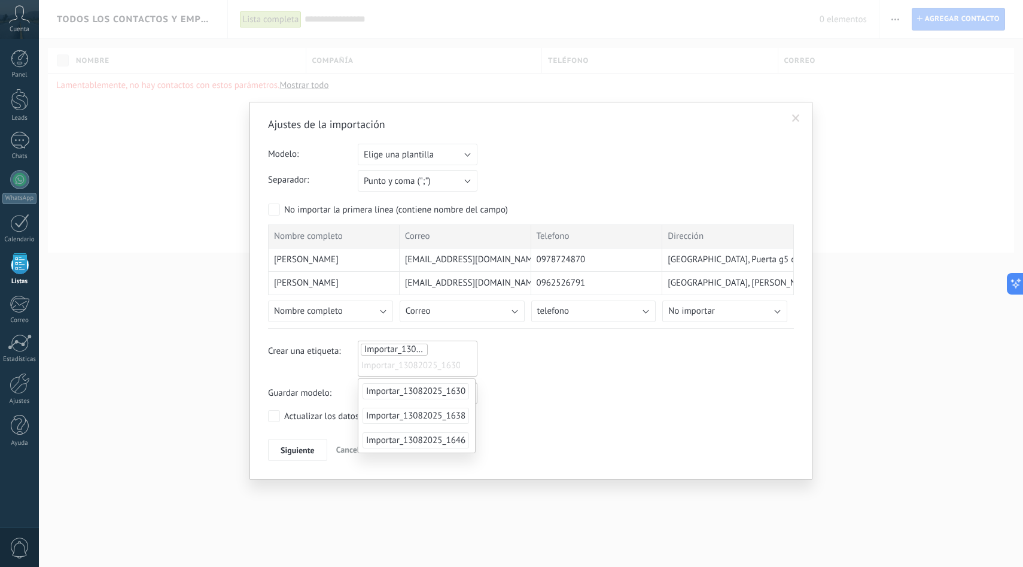
click at [545, 352] on div "Crear una etiqueta: Importar_13082025_1647 Importar_13082025_1630" at bounding box center [531, 358] width 526 height 36
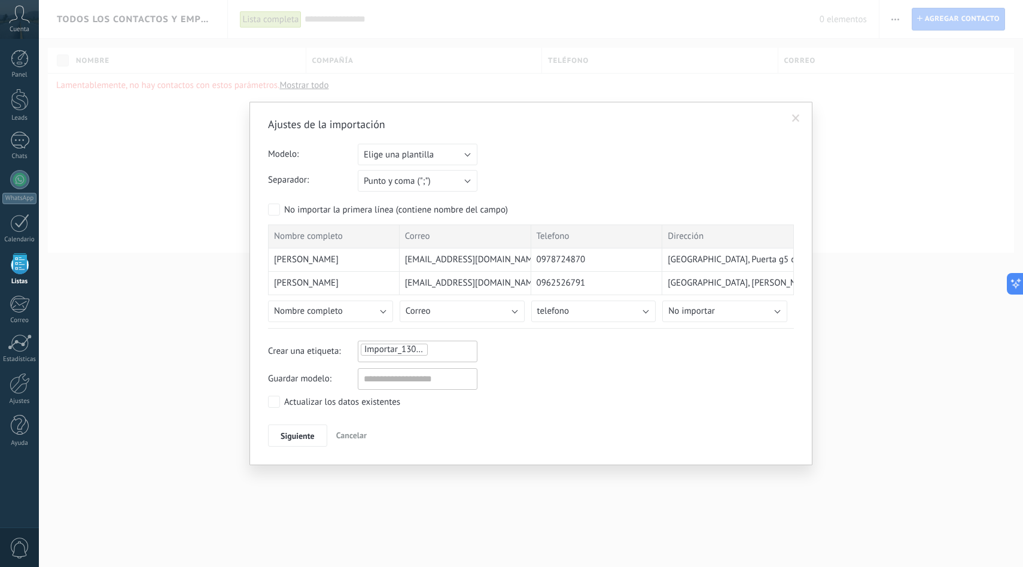
click at [424, 351] on li "Importar_13082025_1647" at bounding box center [394, 349] width 67 height 12
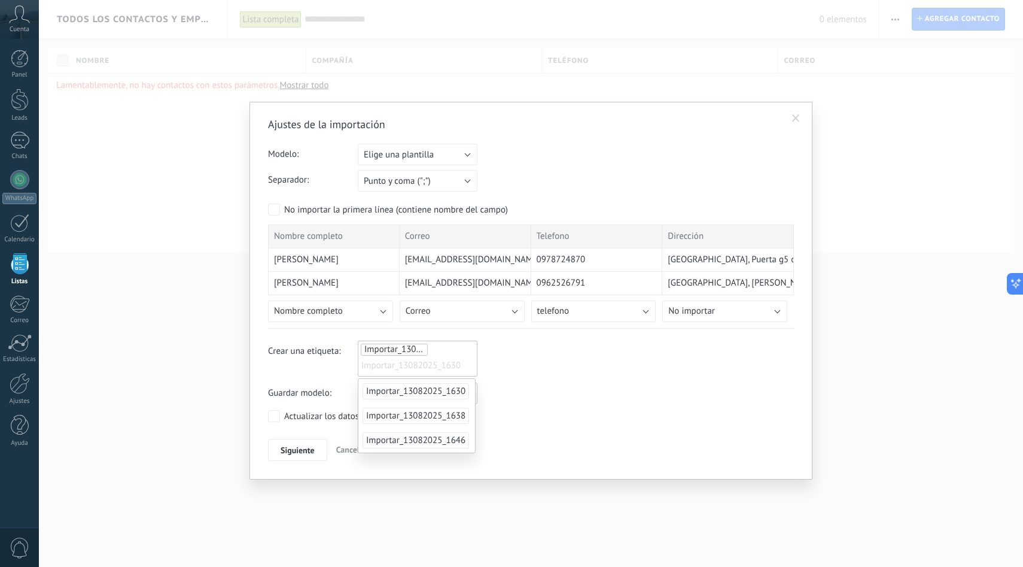
click at [518, 367] on div "Crear una etiqueta: Importar_13082025_1647 Importar_13082025_1630" at bounding box center [531, 358] width 526 height 36
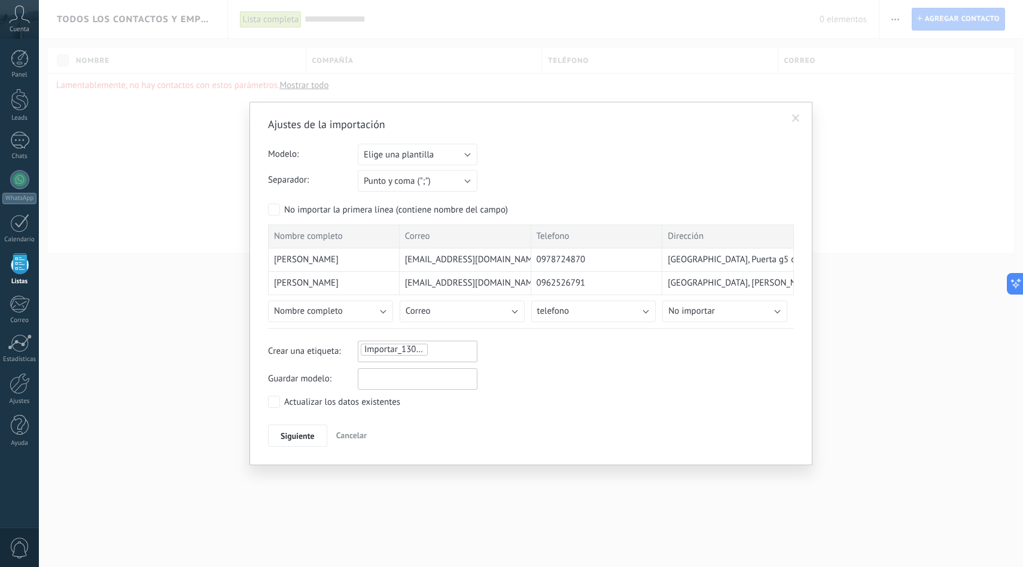
click at [429, 386] on input "text" at bounding box center [418, 379] width 120 height 22
click at [612, 310] on button "telefono" at bounding box center [593, 311] width 125 height 22
click at [588, 315] on button "telefono" at bounding box center [593, 311] width 125 height 22
click at [433, 158] on span "Elige una plantilla" at bounding box center [399, 154] width 70 height 11
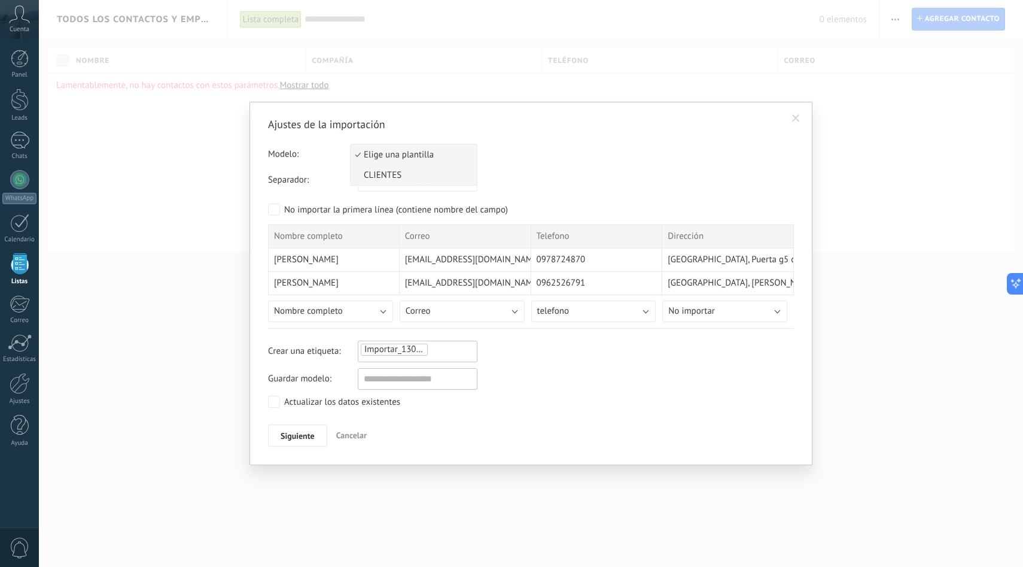
click at [433, 183] on li "CLIENTES" at bounding box center [414, 175] width 126 height 20
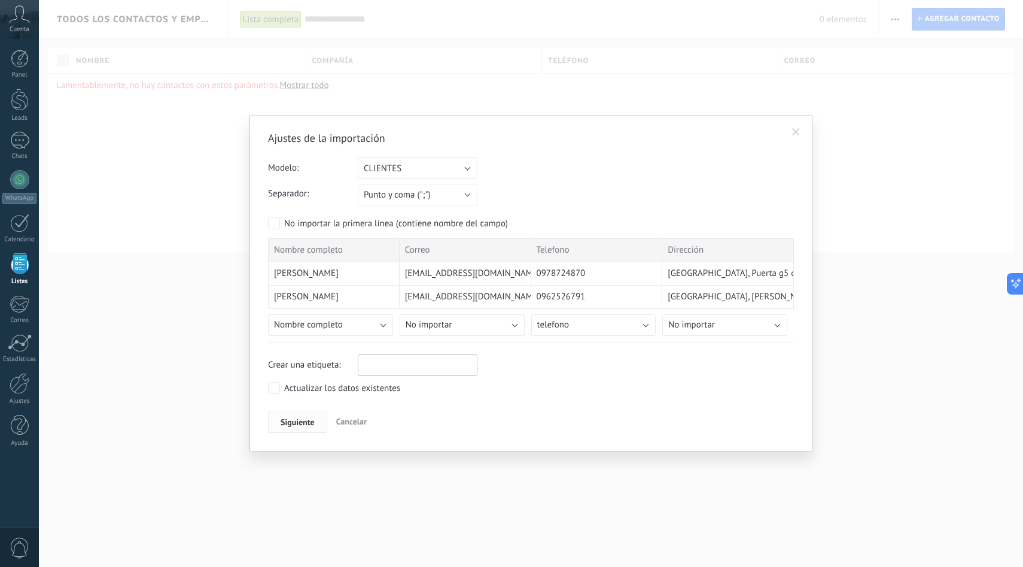
click at [312, 420] on span "Siguiente" at bounding box center [298, 422] width 34 height 8
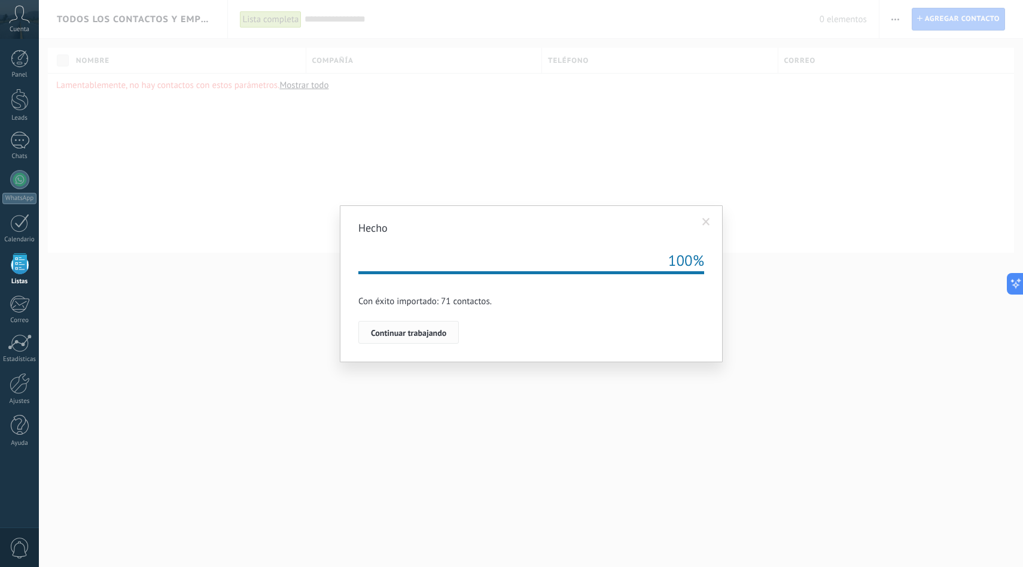
click at [397, 331] on span "Continuar trabajando" at bounding box center [408, 332] width 75 height 8
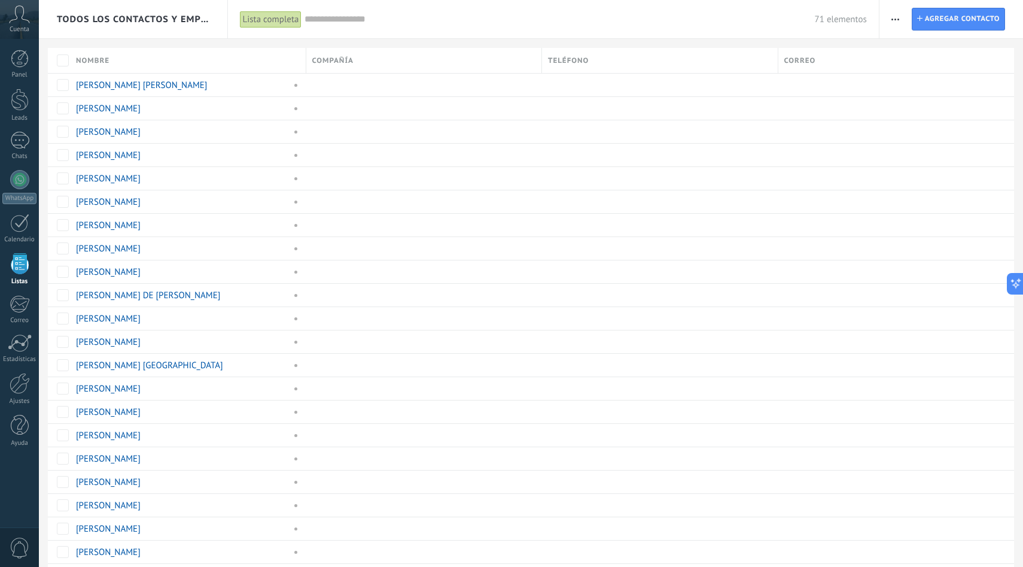
click at [893, 19] on use "button" at bounding box center [896, 20] width 8 height 2
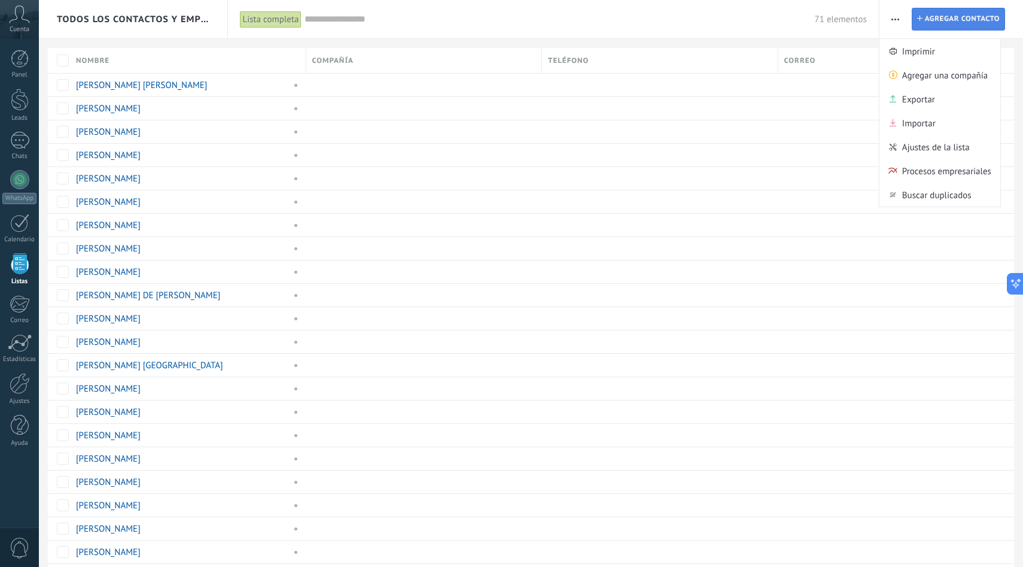
click at [931, 22] on span "Agregar contacto" at bounding box center [962, 19] width 75 height 22
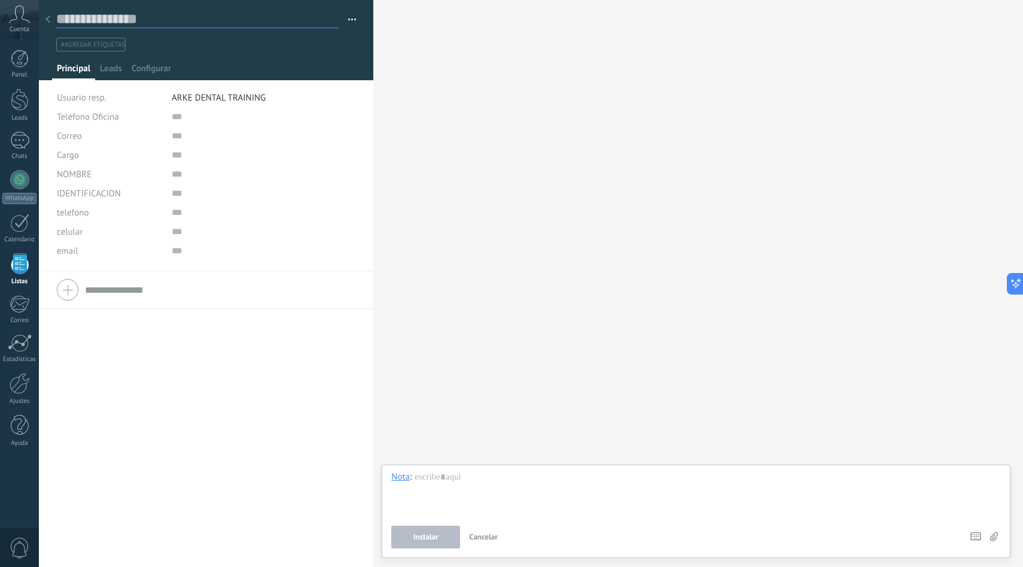
click at [143, 25] on input "text" at bounding box center [197, 19] width 283 height 18
type input "*********"
type input "**********"
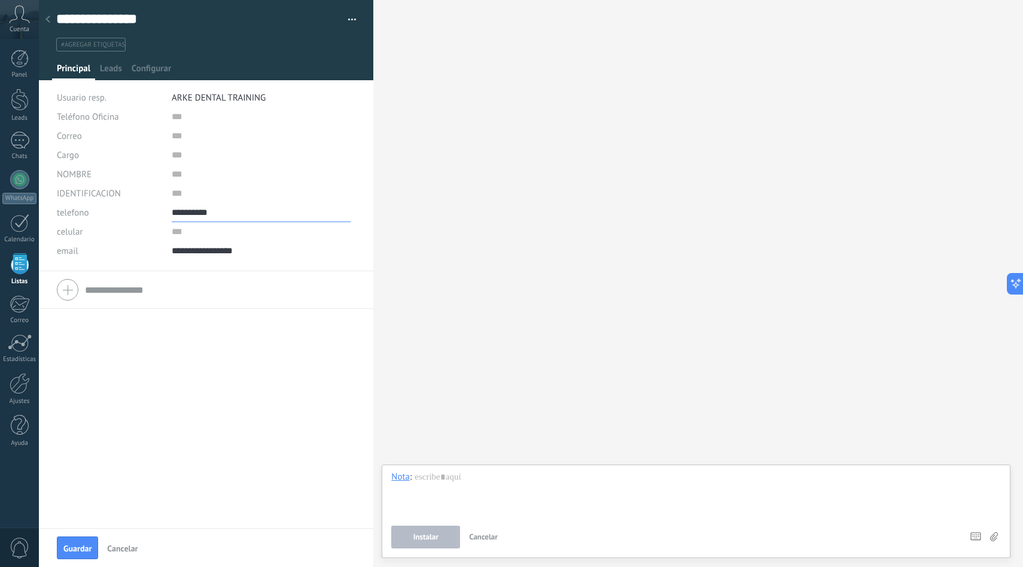
click at [221, 217] on input "**********" at bounding box center [261, 212] width 179 height 19
type input "**********"
click at [258, 252] on input "**********" at bounding box center [261, 250] width 179 height 19
type input "**********"
click at [84, 540] on button "Guardar" at bounding box center [77, 547] width 41 height 23
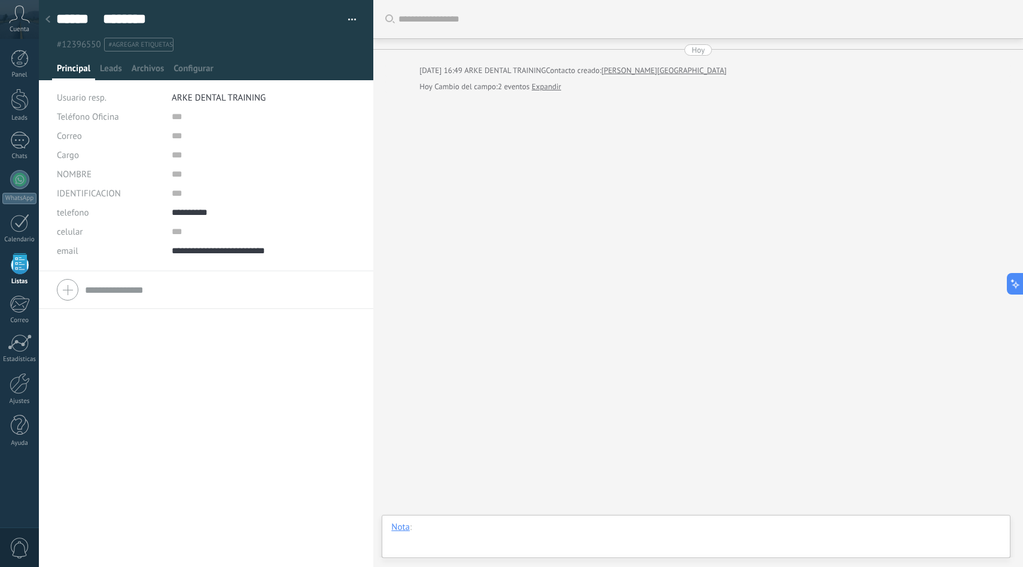
click at [463, 533] on div at bounding box center [696, 539] width 610 height 36
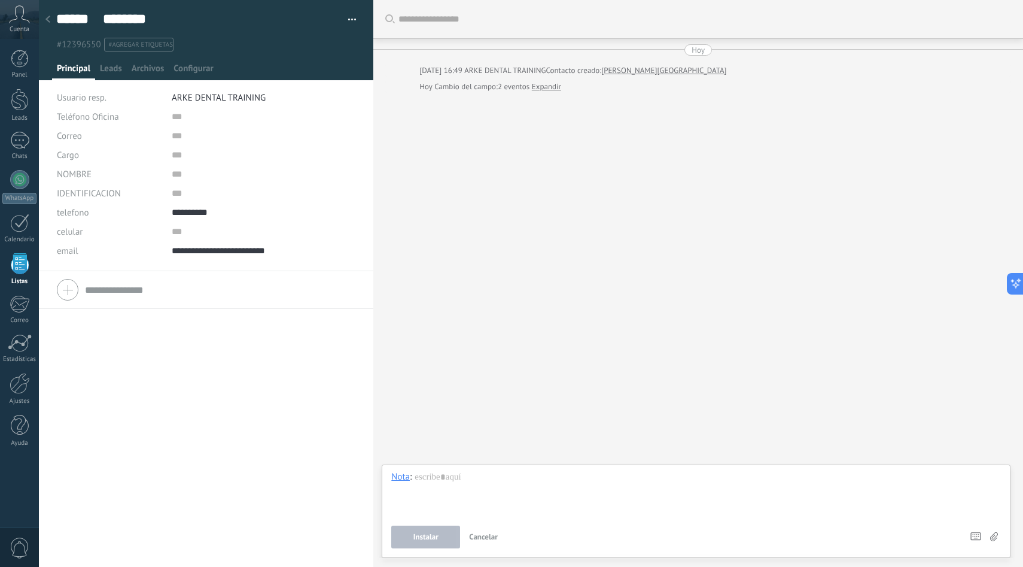
click at [20, 23] on icon at bounding box center [19, 14] width 21 height 18
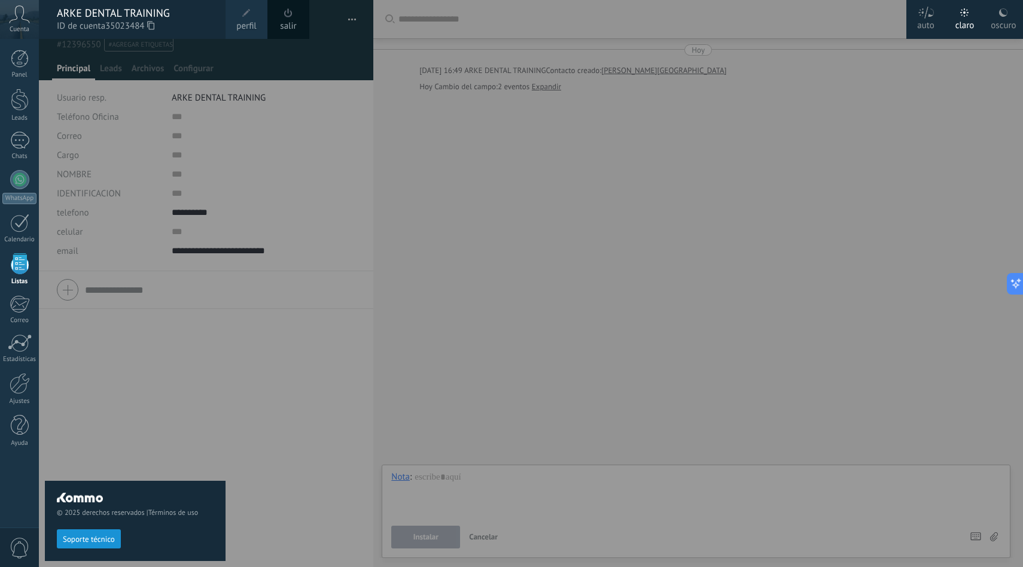
click at [136, 63] on div "© 2025 derechos reservados | Términos de uso Soporte técnico" at bounding box center [135, 303] width 181 height 528
click at [308, 68] on div at bounding box center [550, 283] width 1023 height 567
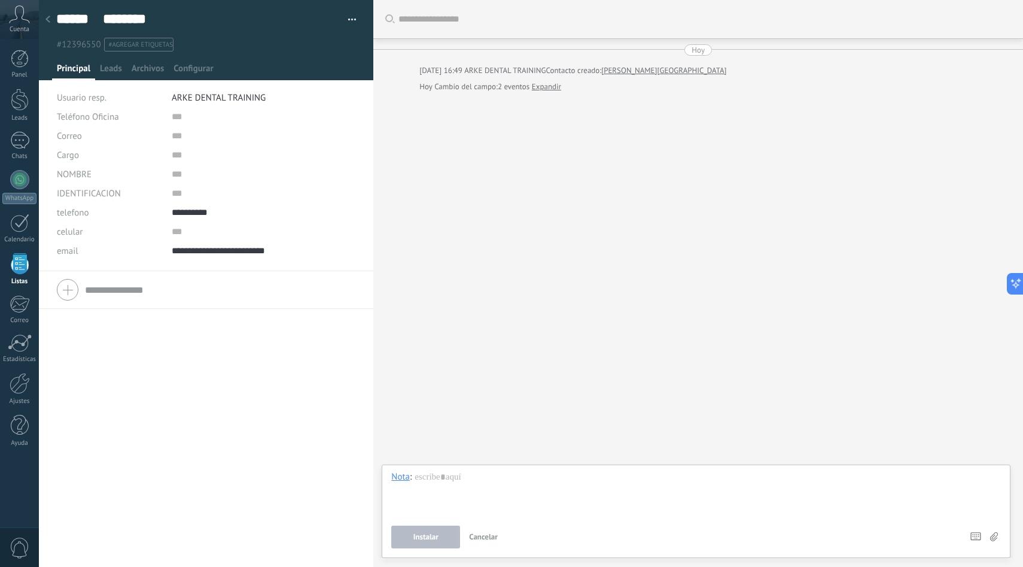
click at [50, 21] on div at bounding box center [47, 19] width 17 height 23
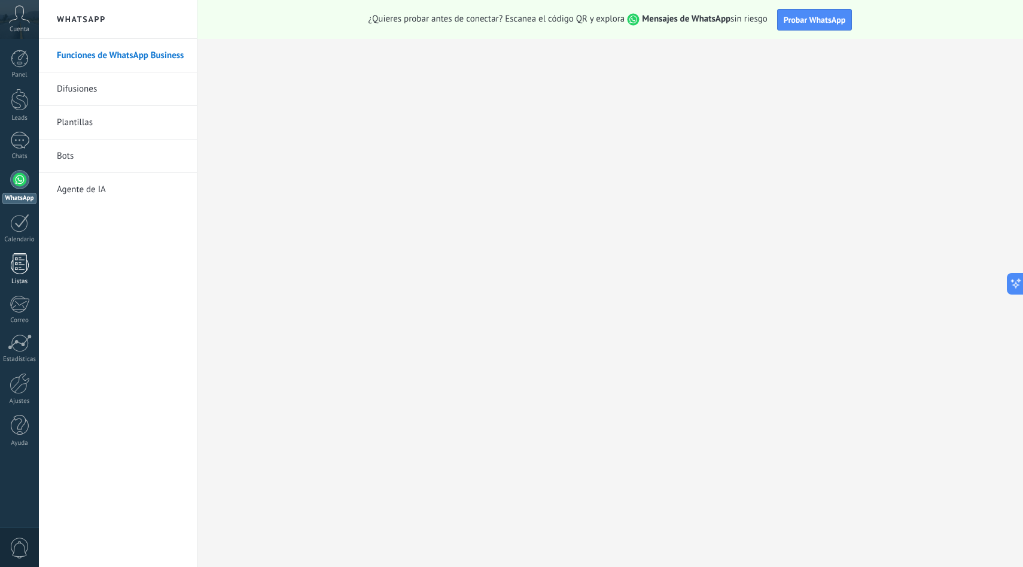
click at [20, 281] on div "Listas" at bounding box center [19, 282] width 35 height 8
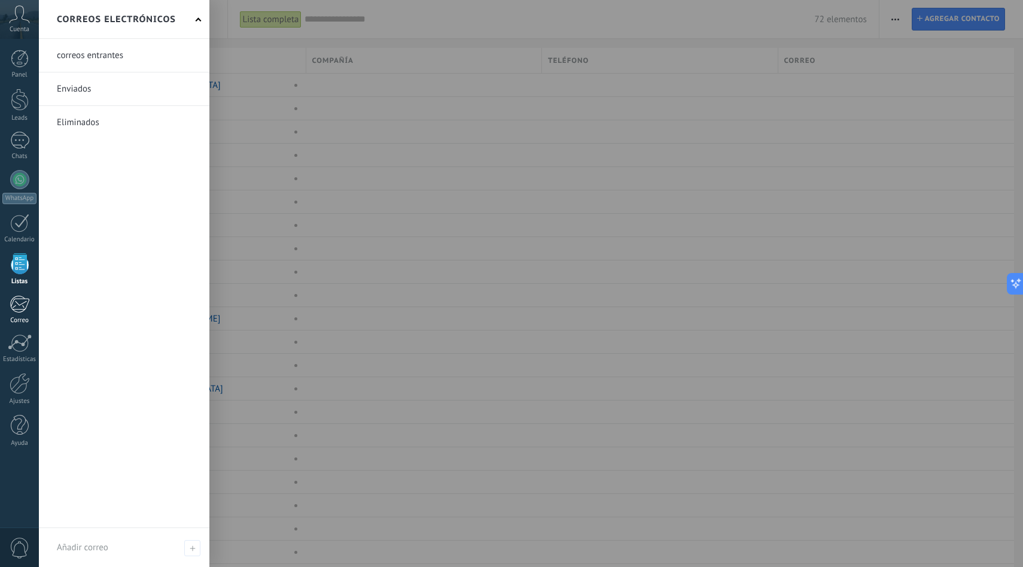
click at [19, 312] on div at bounding box center [20, 304] width 20 height 18
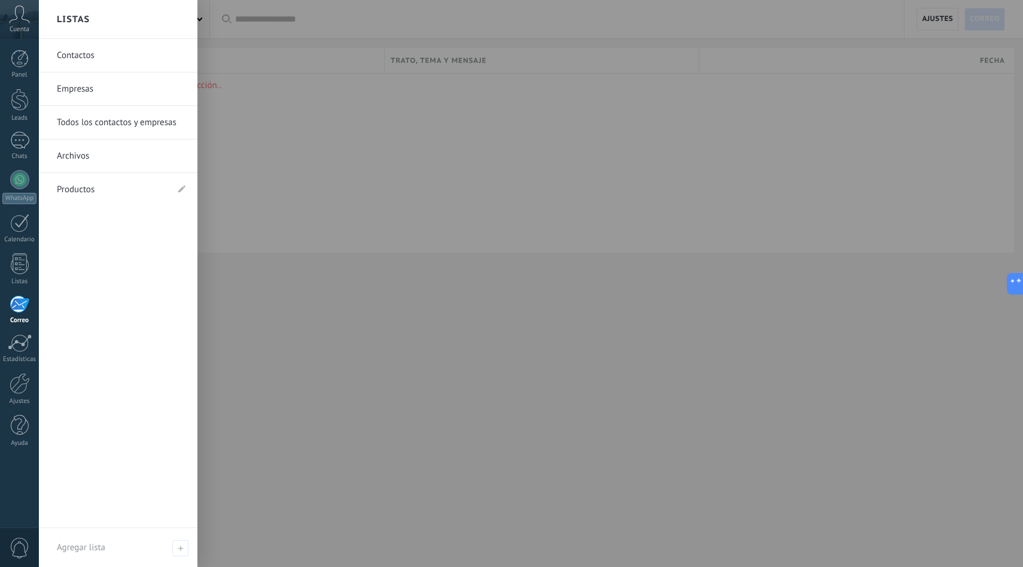
click at [107, 62] on link "Contactos" at bounding box center [121, 56] width 129 height 34
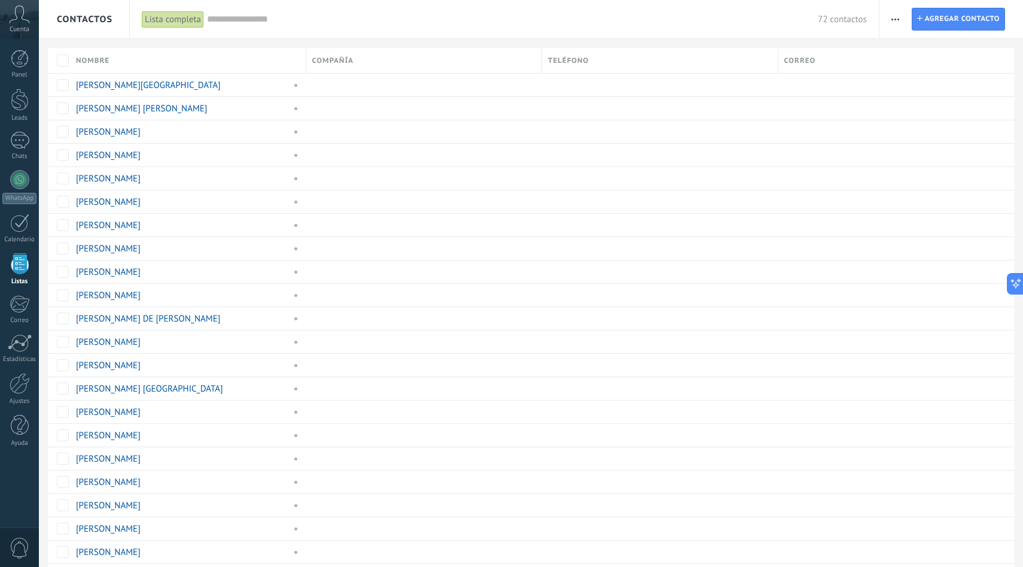
click at [903, 20] on button "button" at bounding box center [895, 19] width 17 height 23
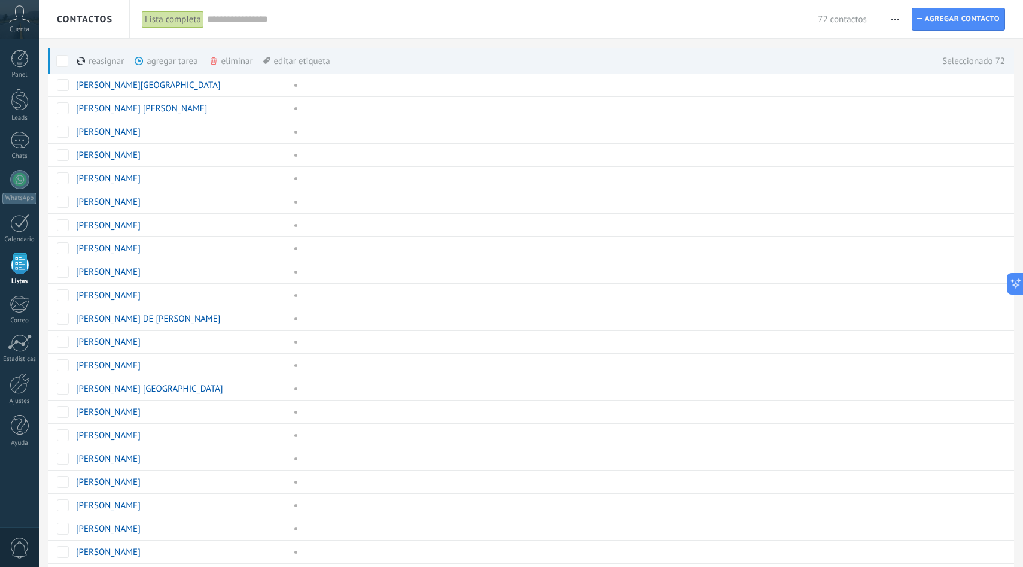
click at [229, 59] on div "eliminar màs" at bounding box center [251, 61] width 85 height 26
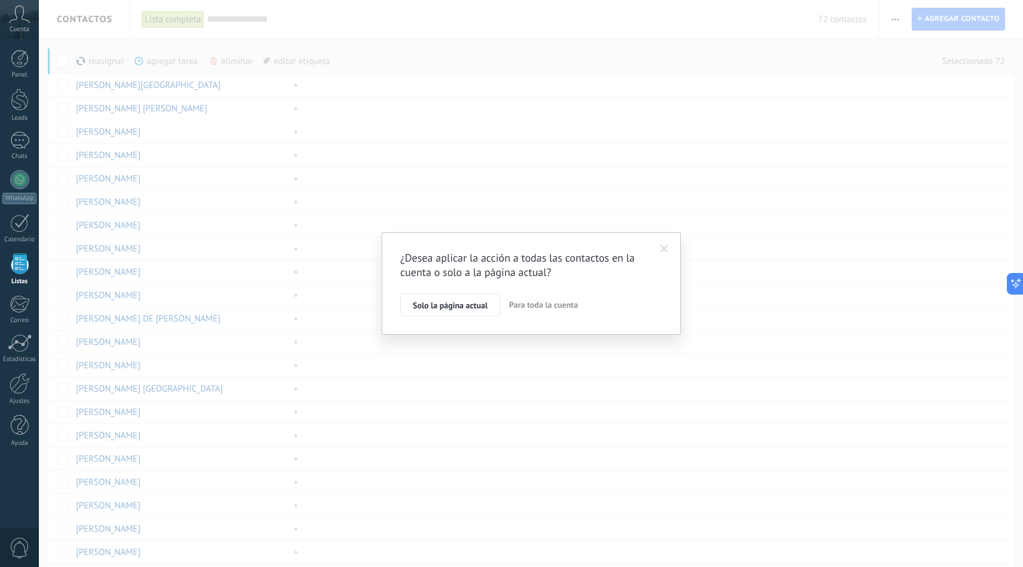
click at [534, 300] on span "Para toda la cuenta" at bounding box center [543, 304] width 69 height 11
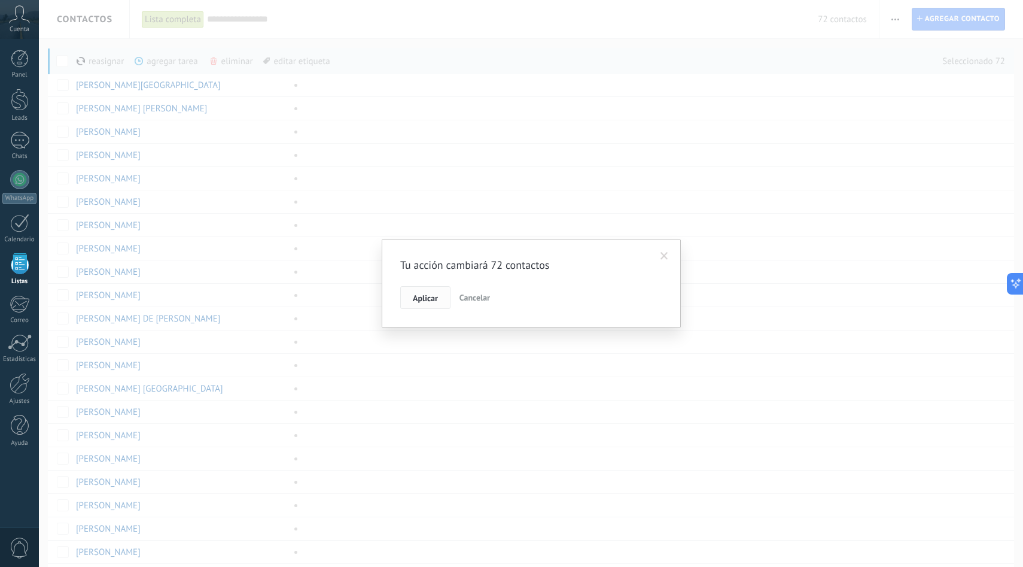
click at [430, 297] on span "Aplicar" at bounding box center [425, 298] width 25 height 8
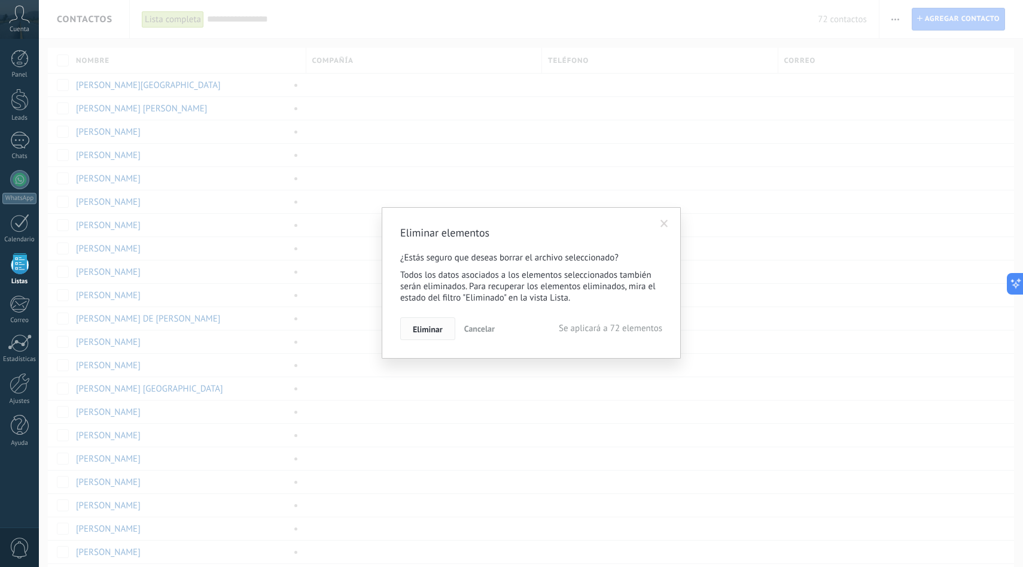
click at [444, 329] on button "Eliminar" at bounding box center [427, 328] width 55 height 23
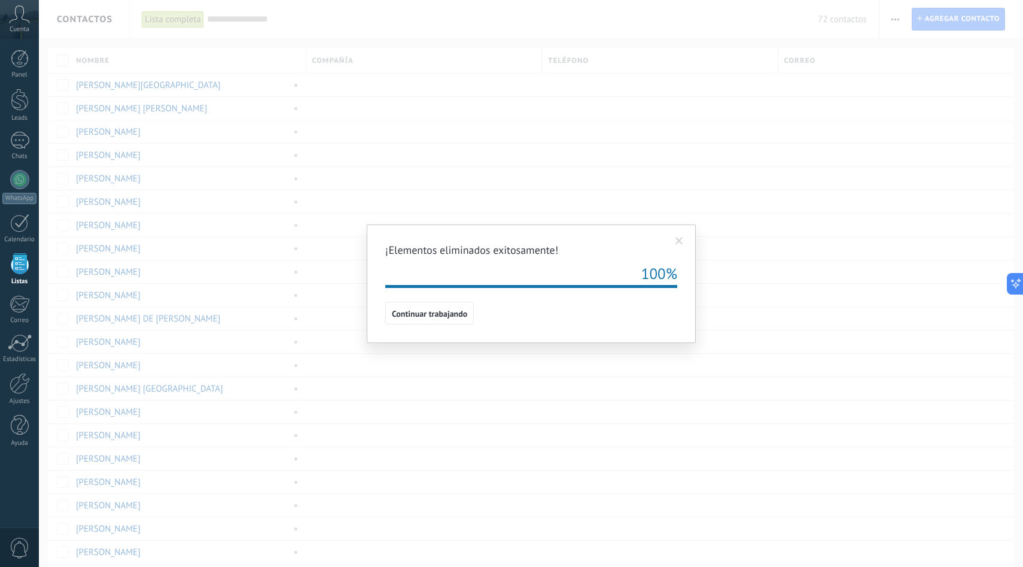
click at [470, 315] on button "Continuar trabajando" at bounding box center [429, 313] width 89 height 23
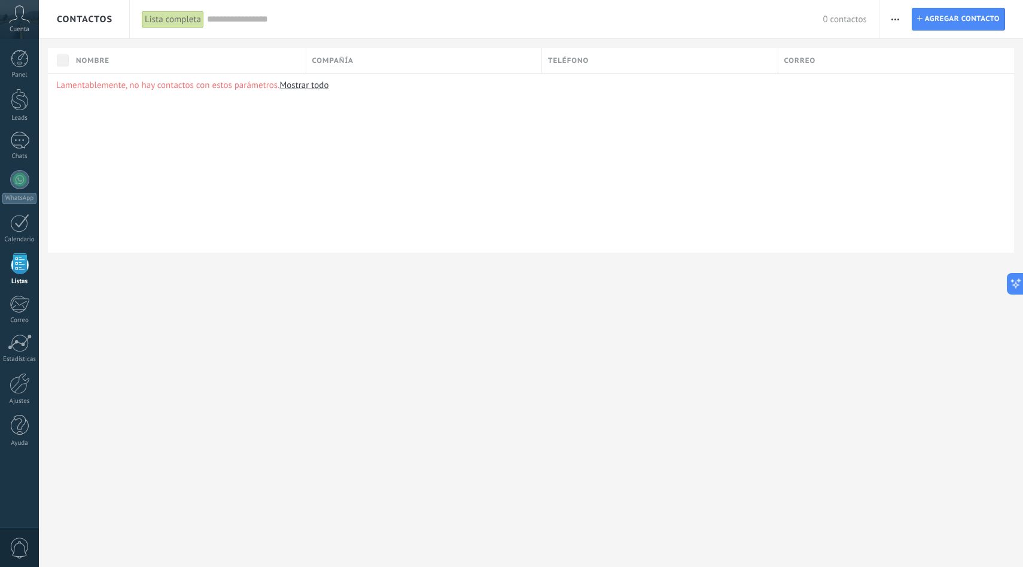
click at [895, 20] on span "button" at bounding box center [896, 19] width 8 height 23
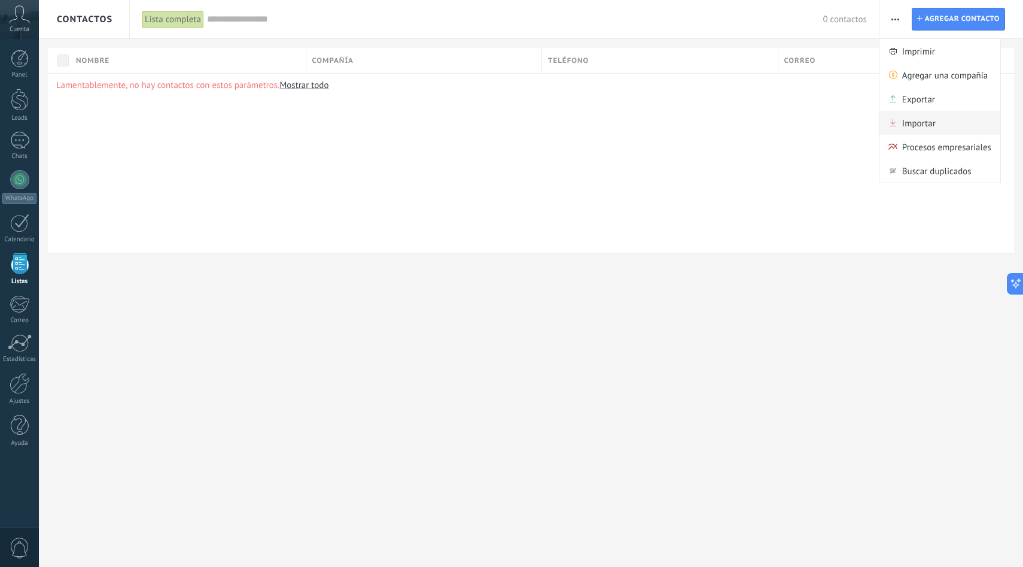
click at [912, 117] on span "Importar" at bounding box center [919, 123] width 34 height 24
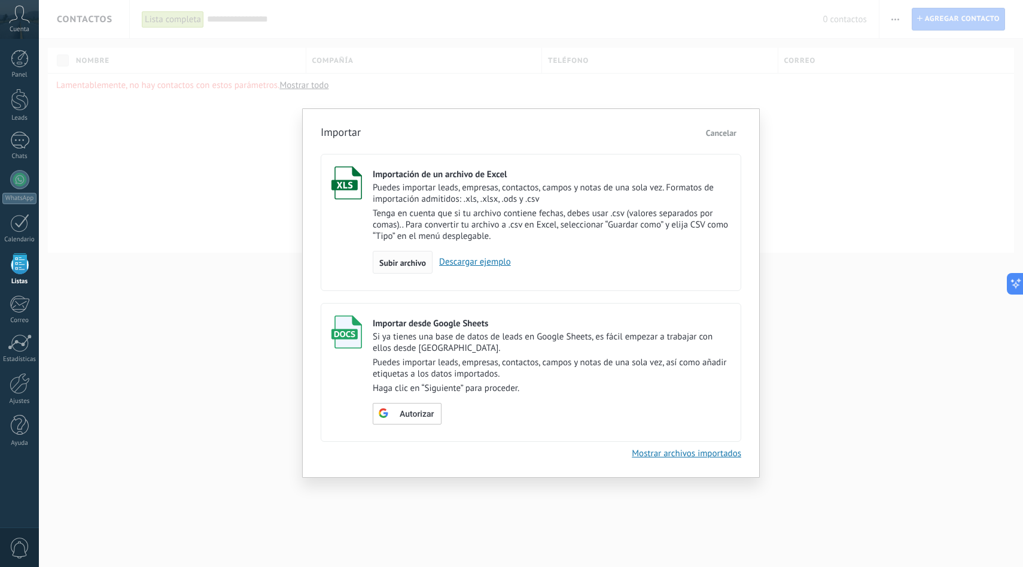
click at [418, 264] on span "Subir archivo" at bounding box center [402, 262] width 47 height 8
click at [0, 0] on input "Importación de un archivo de Excel Puedes importar leads, empresas, contactos, …" at bounding box center [0, 0] width 0 height 0
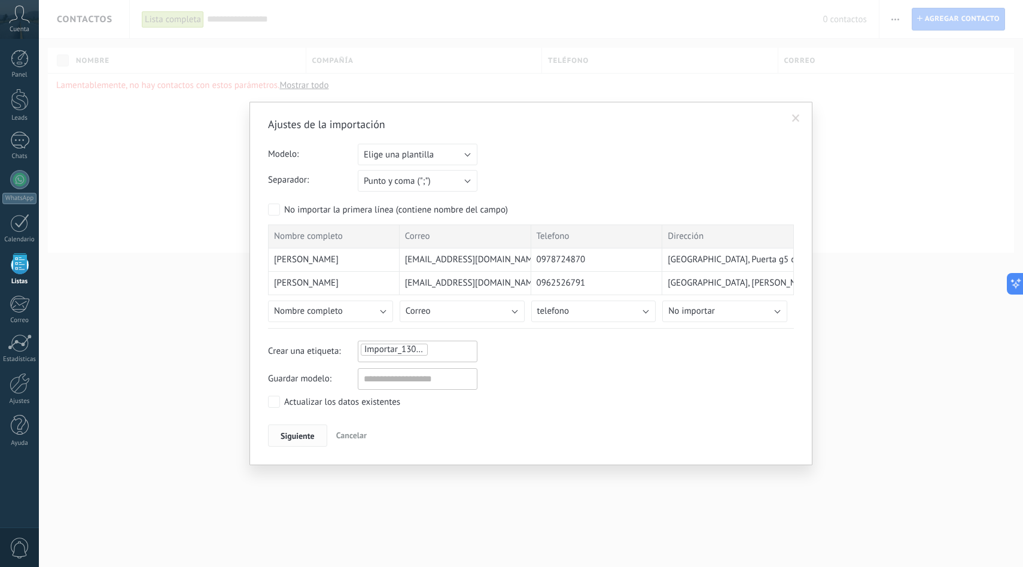
click at [308, 440] on span "Siguiente" at bounding box center [298, 435] width 34 height 8
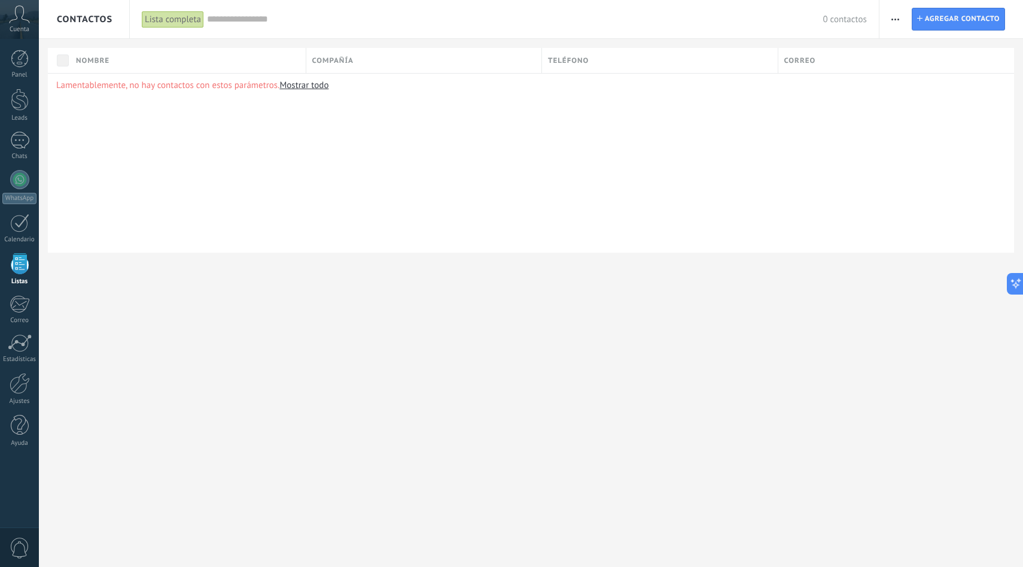
click at [312, 86] on link "Mostrar todo" at bounding box center [303, 85] width 49 height 11
click at [942, 13] on span "Agregar contacto" at bounding box center [962, 19] width 75 height 22
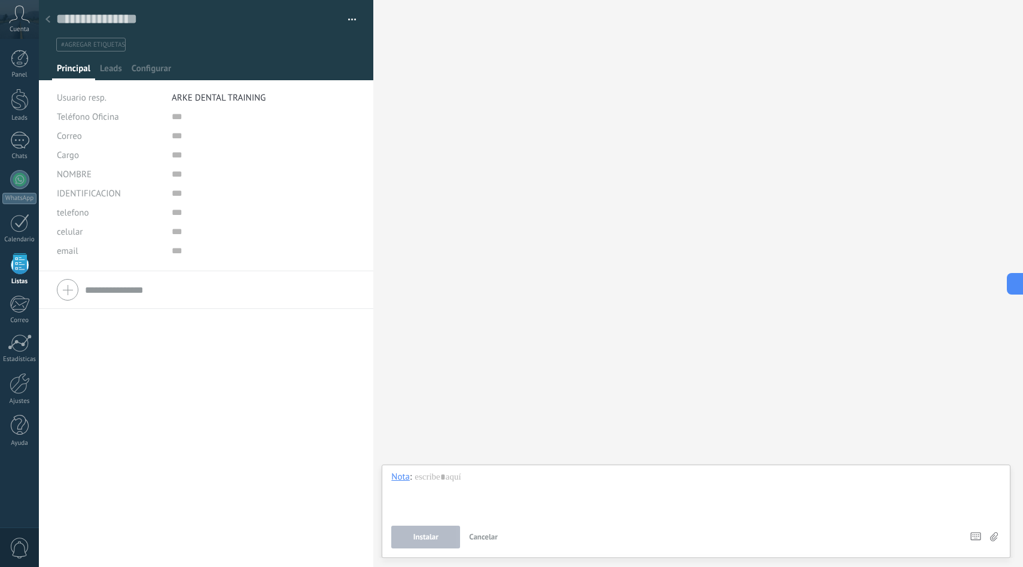
click at [51, 15] on div at bounding box center [47, 19] width 17 height 23
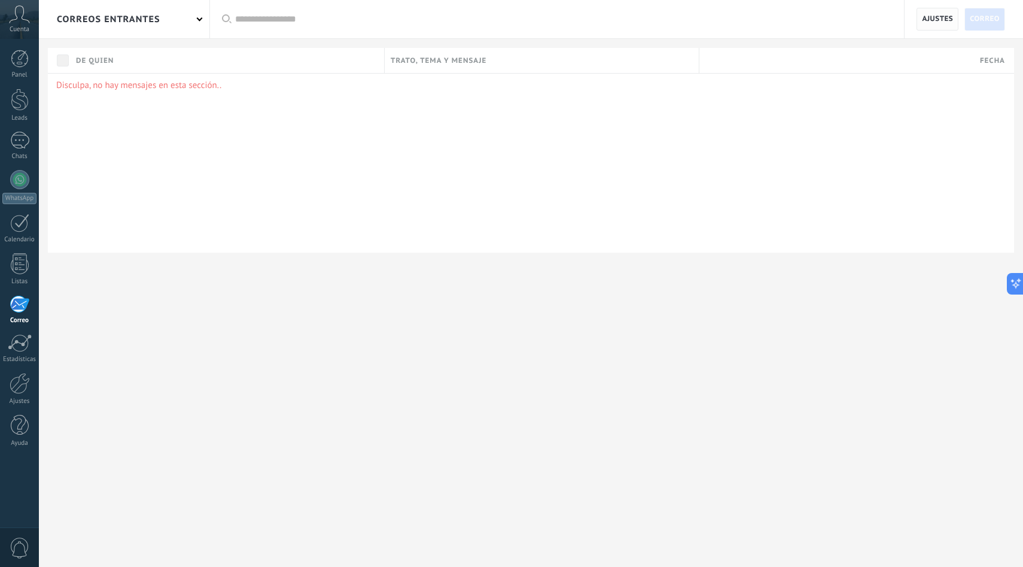
click at [939, 22] on span "Ajustes" at bounding box center [937, 19] width 31 height 22
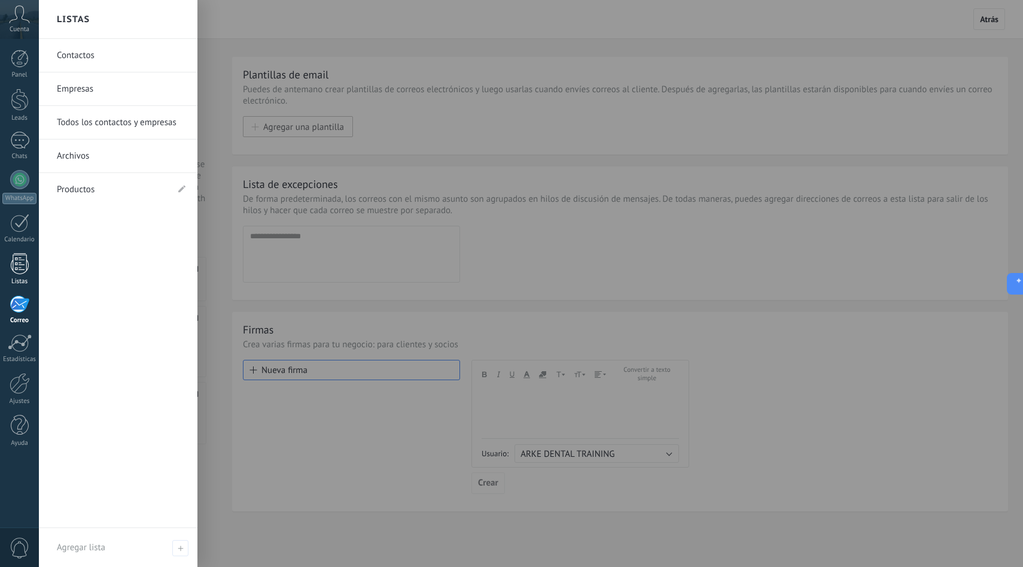
click at [22, 281] on div "Listas" at bounding box center [19, 282] width 35 height 8
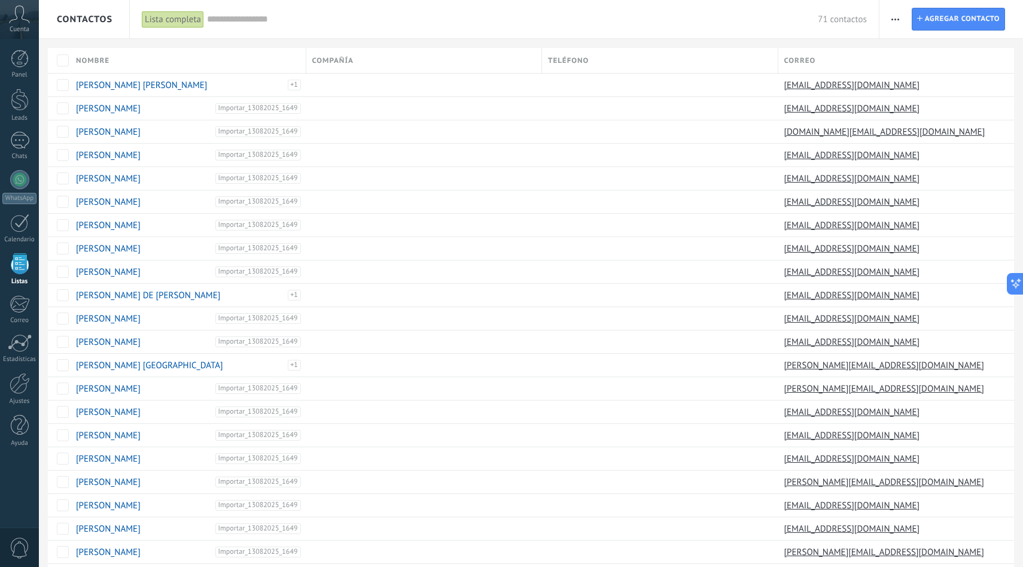
click at [895, 17] on span "button" at bounding box center [896, 19] width 8 height 23
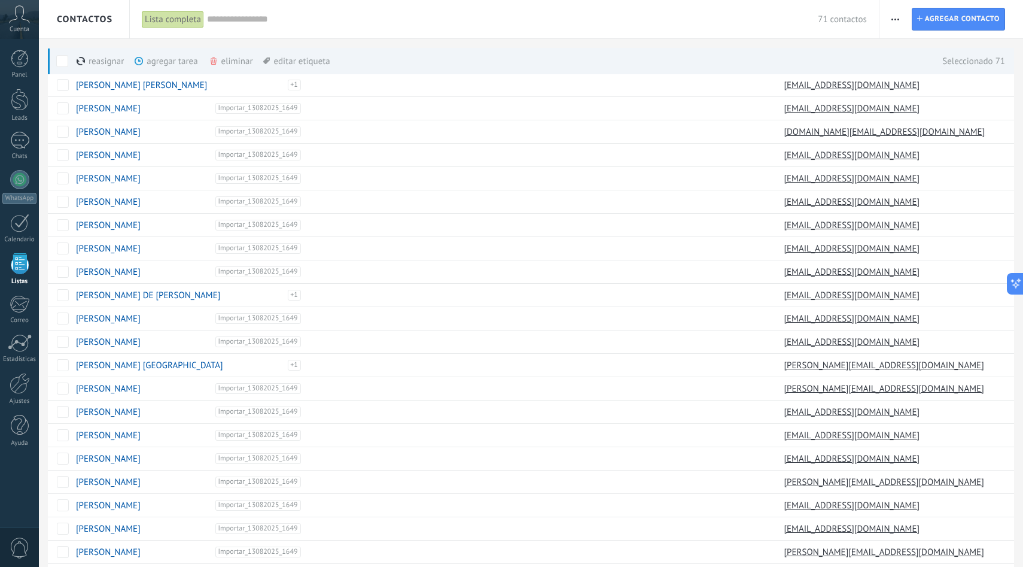
click at [221, 60] on div "eliminar màs" at bounding box center [251, 61] width 85 height 26
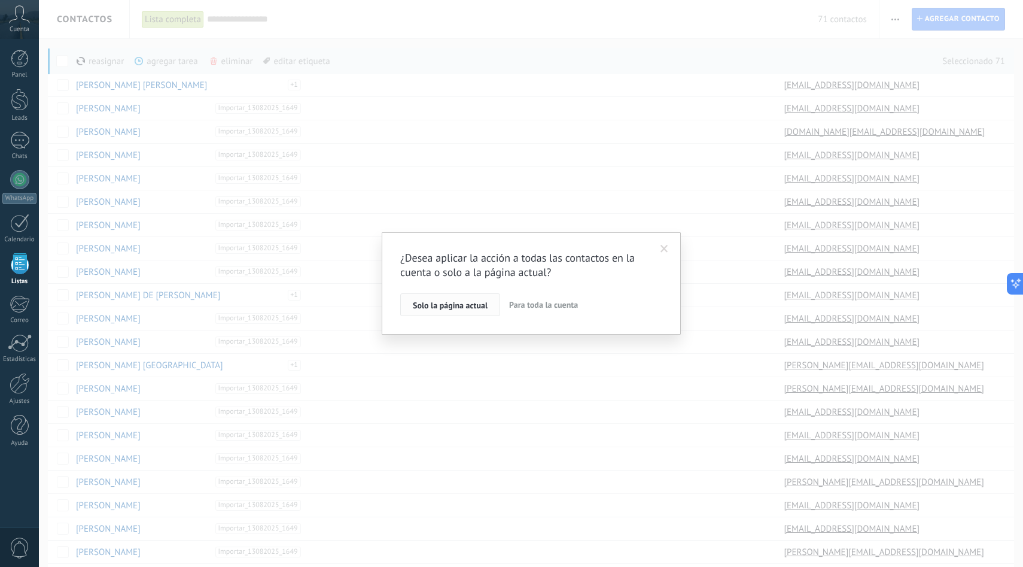
click at [477, 311] on button "Solo la página actual" at bounding box center [450, 304] width 100 height 23
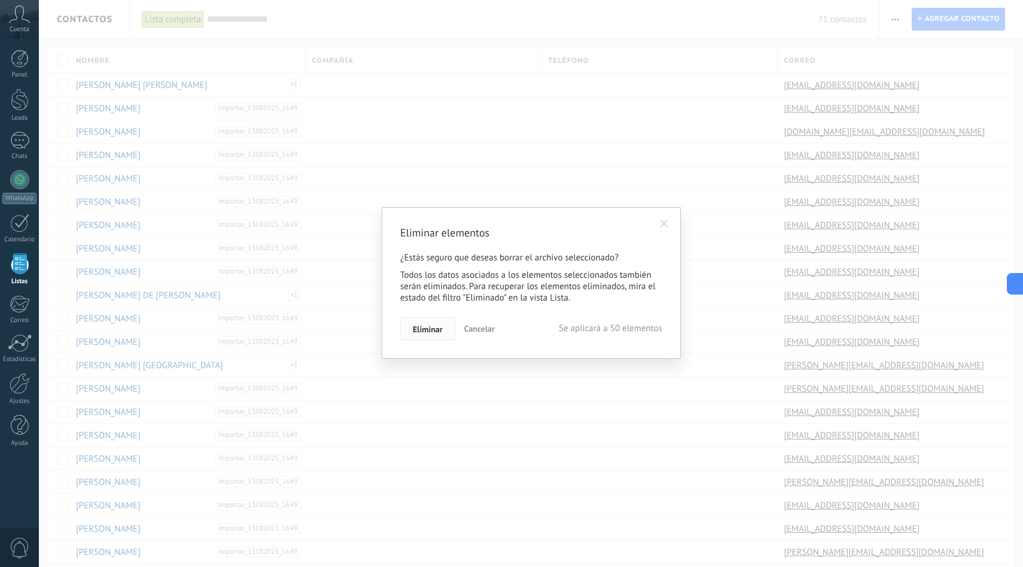
click at [443, 329] on button "Eliminar" at bounding box center [427, 328] width 55 height 23
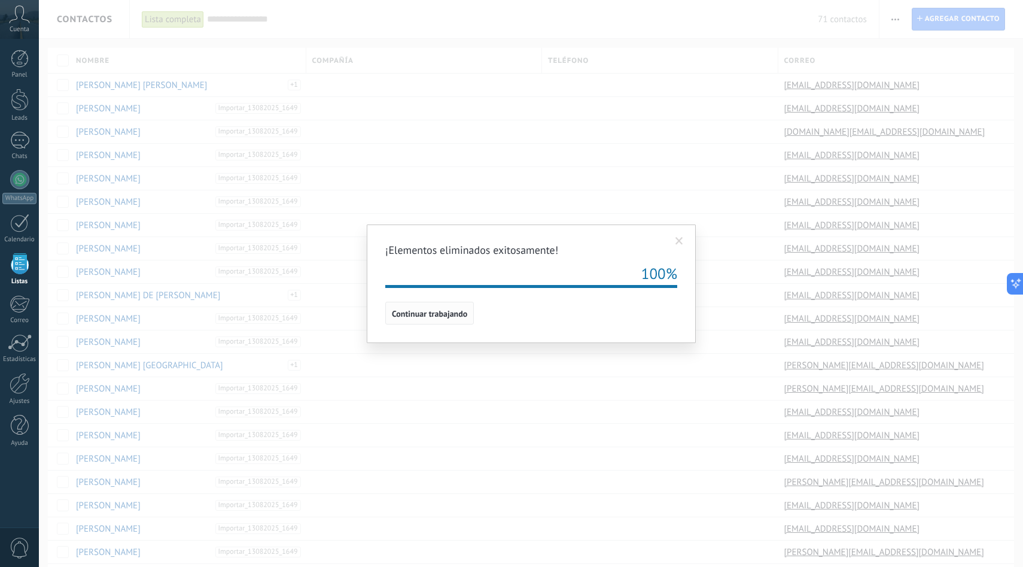
click at [447, 312] on span "Continuar trabajando" at bounding box center [429, 313] width 75 height 8
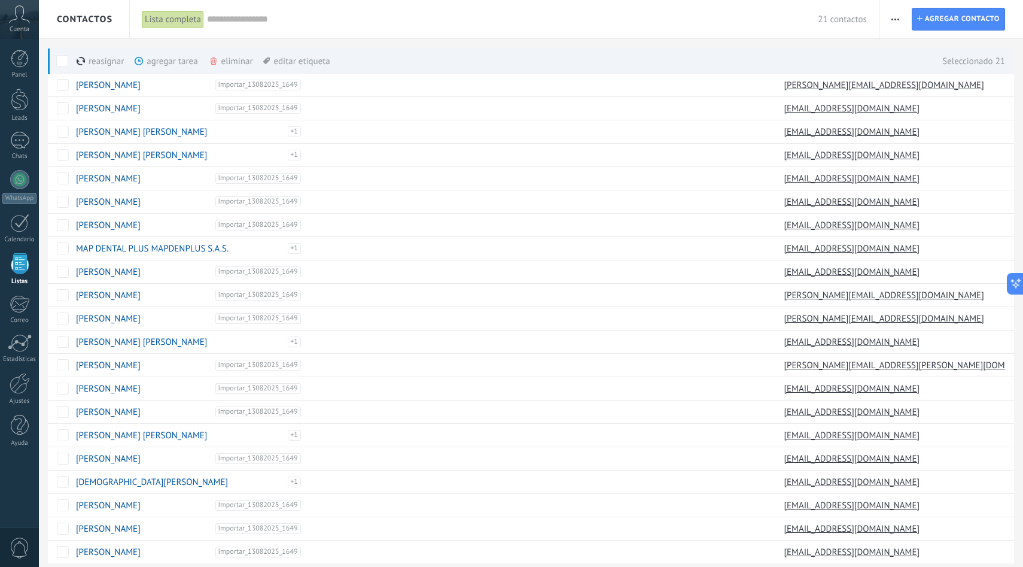
click at [230, 63] on div "eliminar màs" at bounding box center [251, 61] width 85 height 26
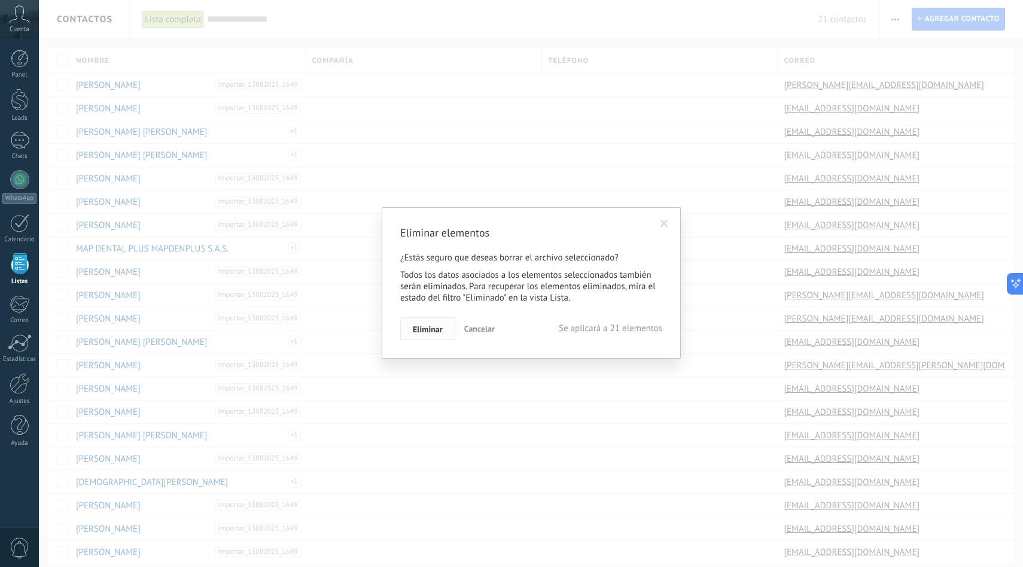
click at [437, 330] on span "Eliminar" at bounding box center [428, 329] width 30 height 8
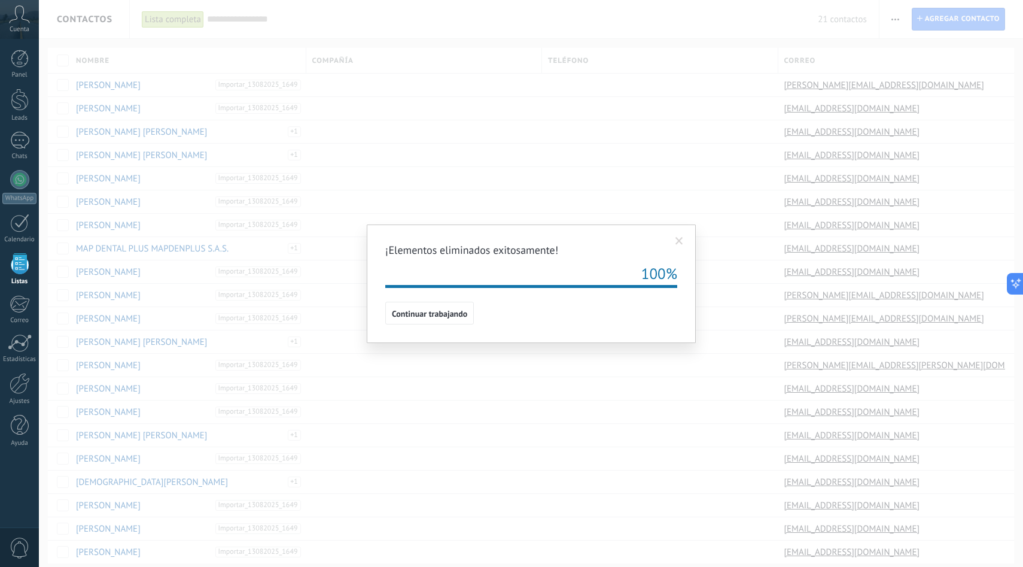
click at [679, 244] on span at bounding box center [680, 241] width 8 height 8
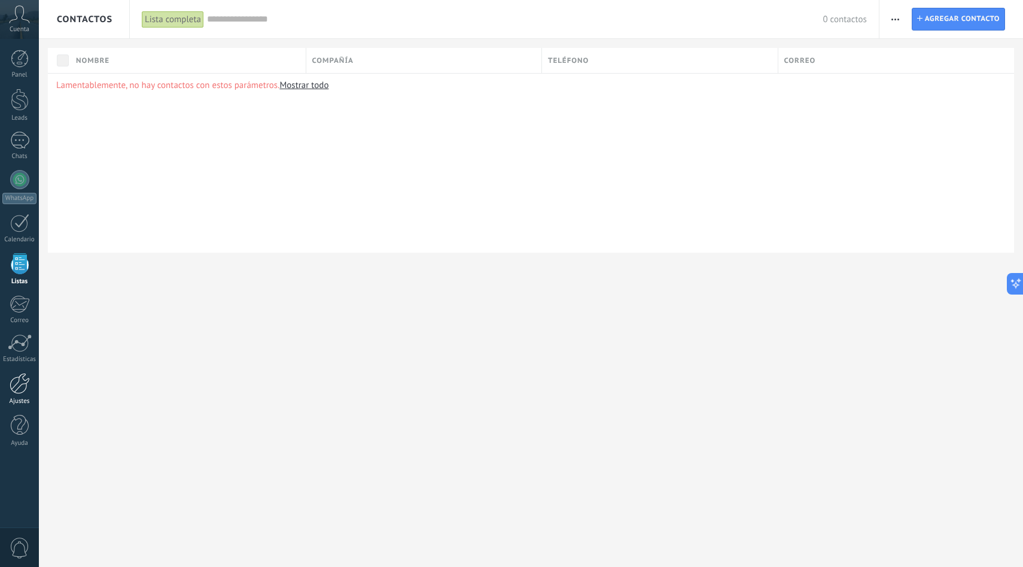
click at [21, 392] on div at bounding box center [20, 383] width 20 height 21
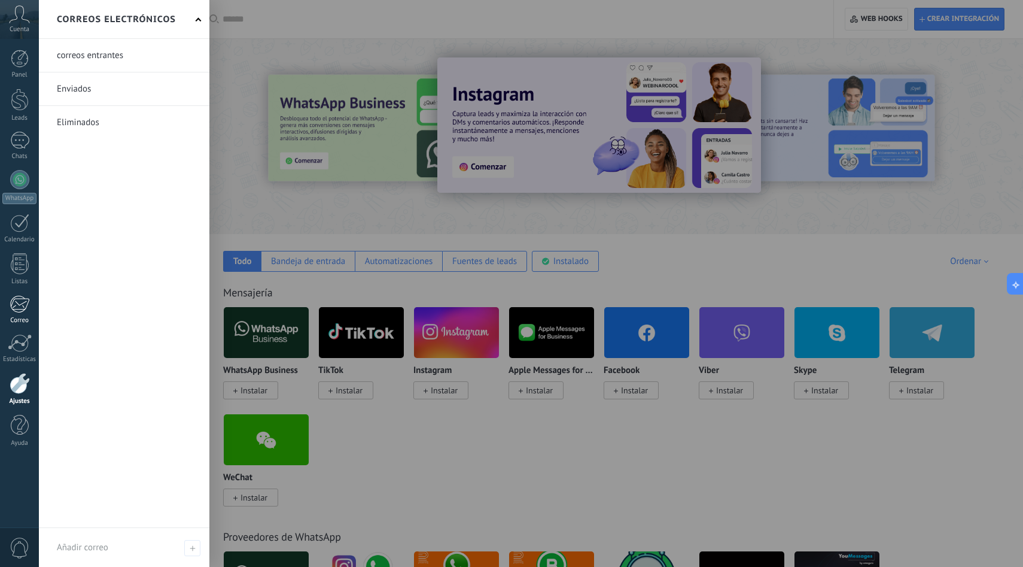
click at [20, 312] on div at bounding box center [20, 304] width 20 height 18
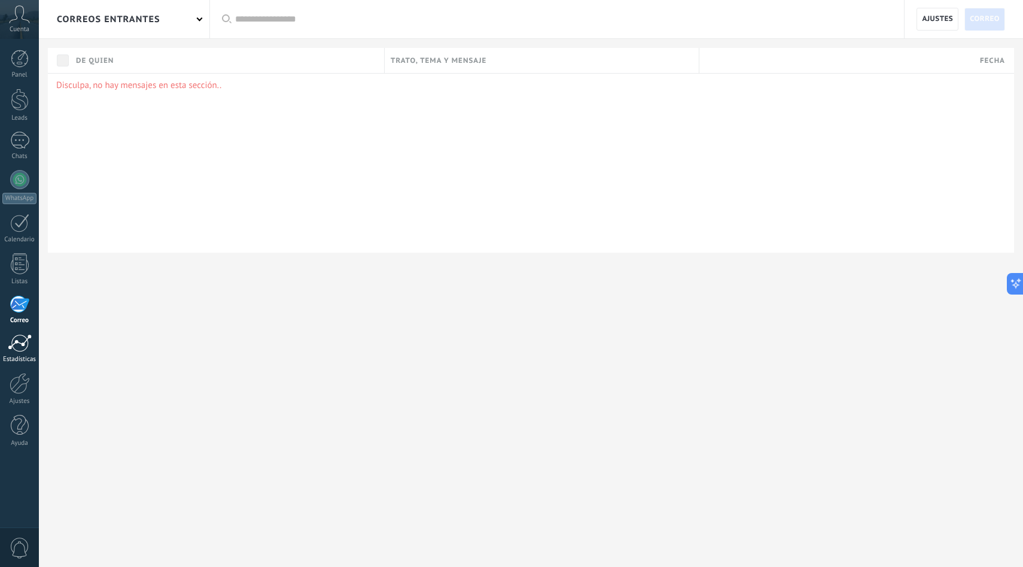
click at [21, 346] on div at bounding box center [20, 343] width 24 height 18
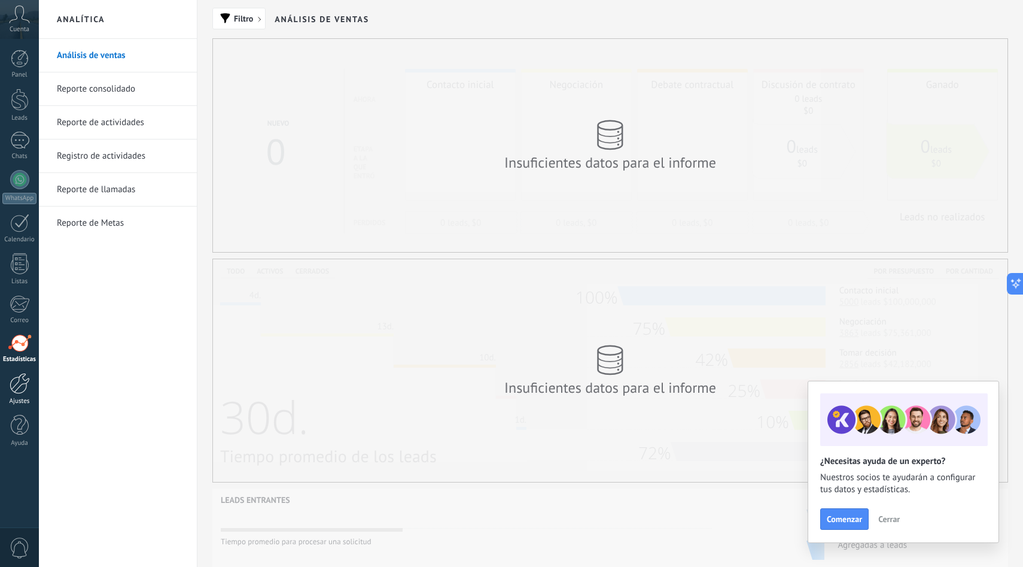
click at [19, 381] on div at bounding box center [20, 383] width 20 height 21
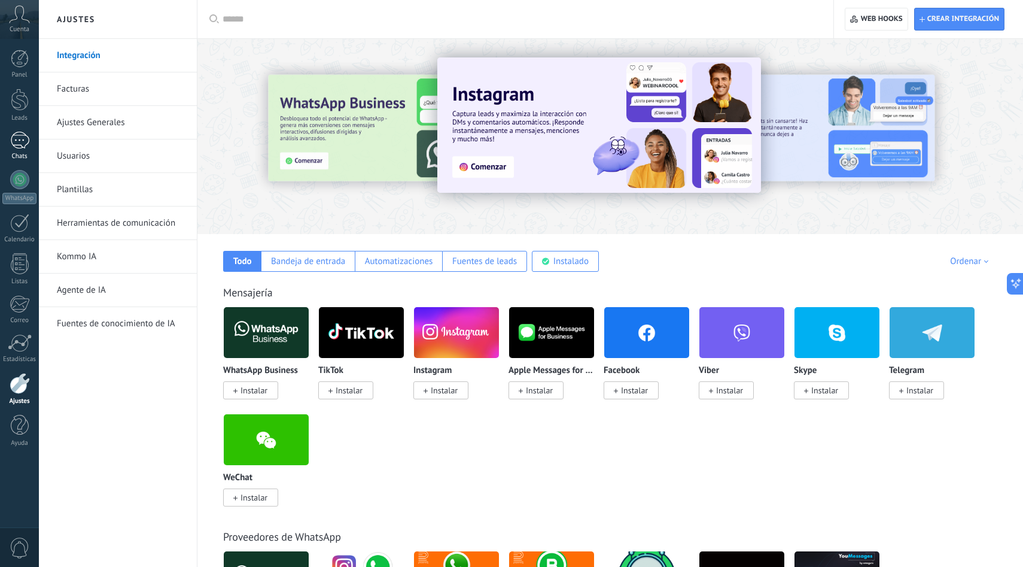
click at [26, 147] on div at bounding box center [19, 140] width 19 height 17
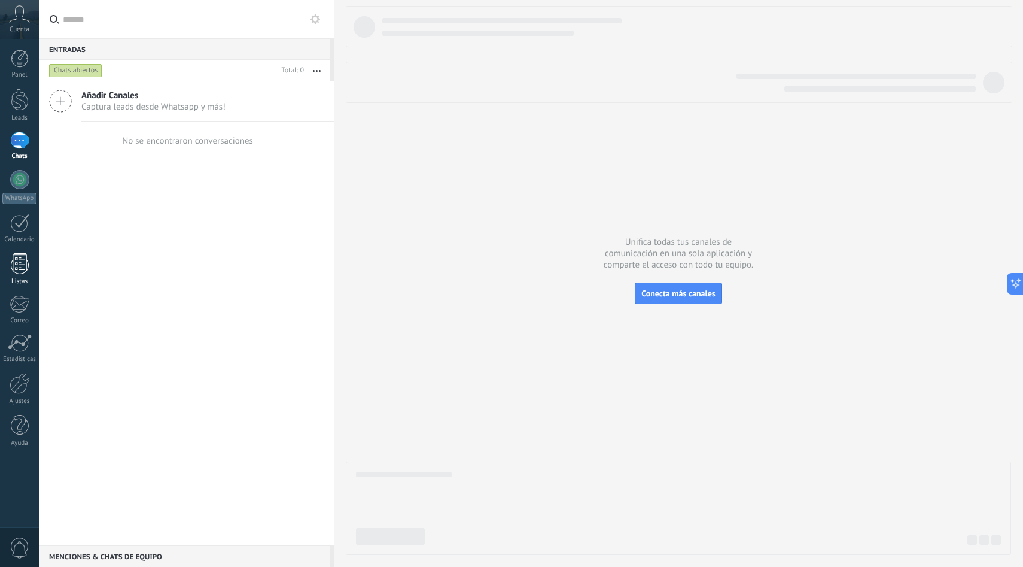
click at [17, 266] on div at bounding box center [20, 263] width 18 height 21
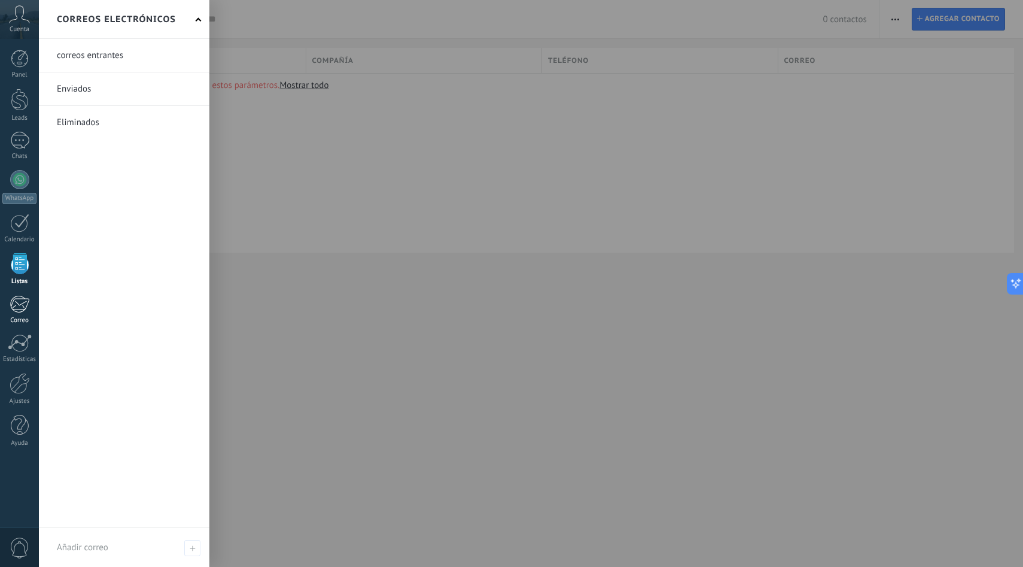
click at [22, 306] on div at bounding box center [20, 304] width 20 height 18
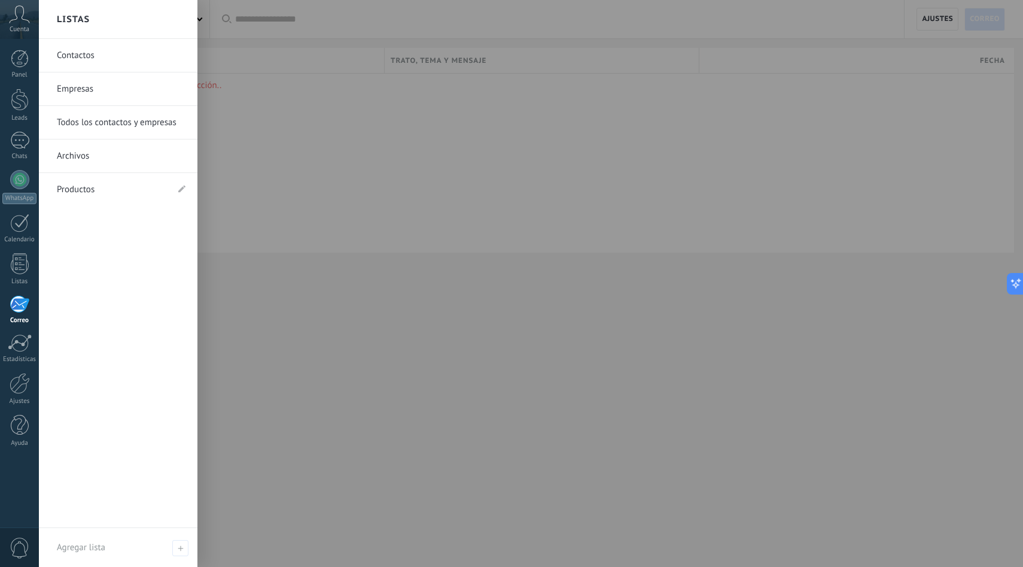
click at [105, 53] on link "Contactos" at bounding box center [121, 56] width 129 height 34
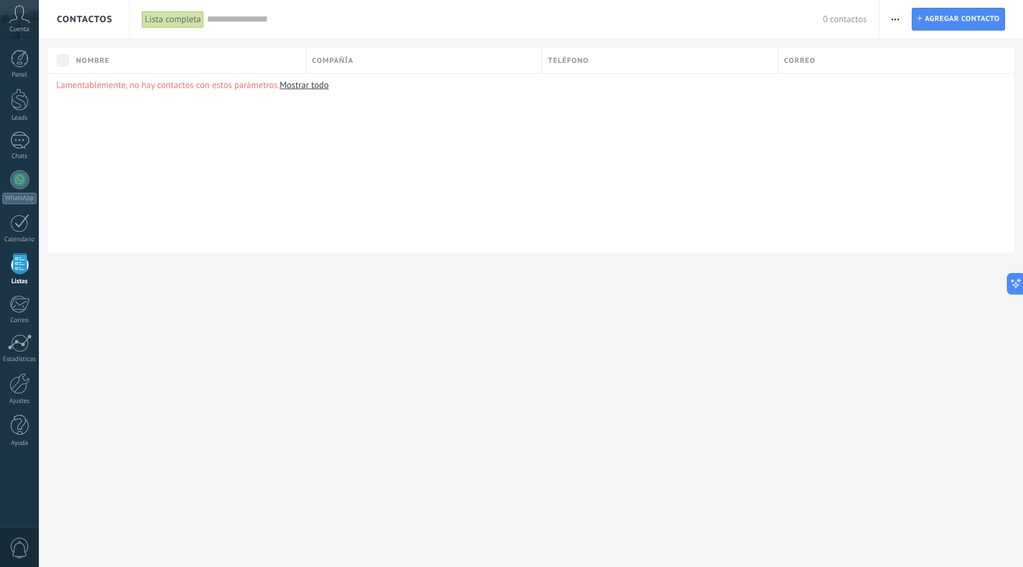
click at [889, 24] on button "button" at bounding box center [895, 19] width 17 height 23
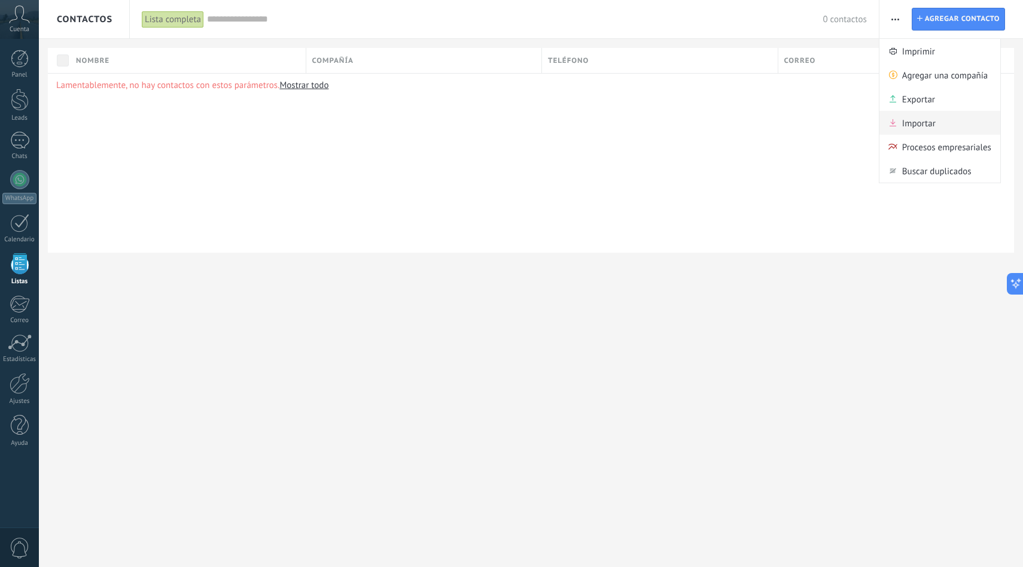
click at [923, 131] on span "Importar" at bounding box center [919, 123] width 34 height 24
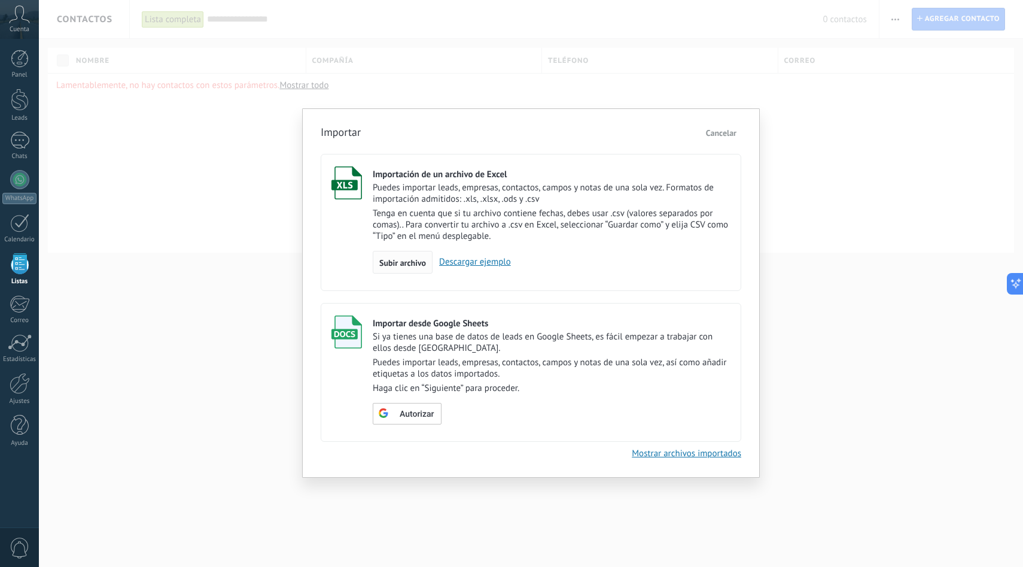
click at [418, 261] on span "Subir archivo" at bounding box center [402, 262] width 47 height 8
click at [0, 0] on input "Importación de un archivo de Excel Puedes importar leads, empresas, contactos, …" at bounding box center [0, 0] width 0 height 0
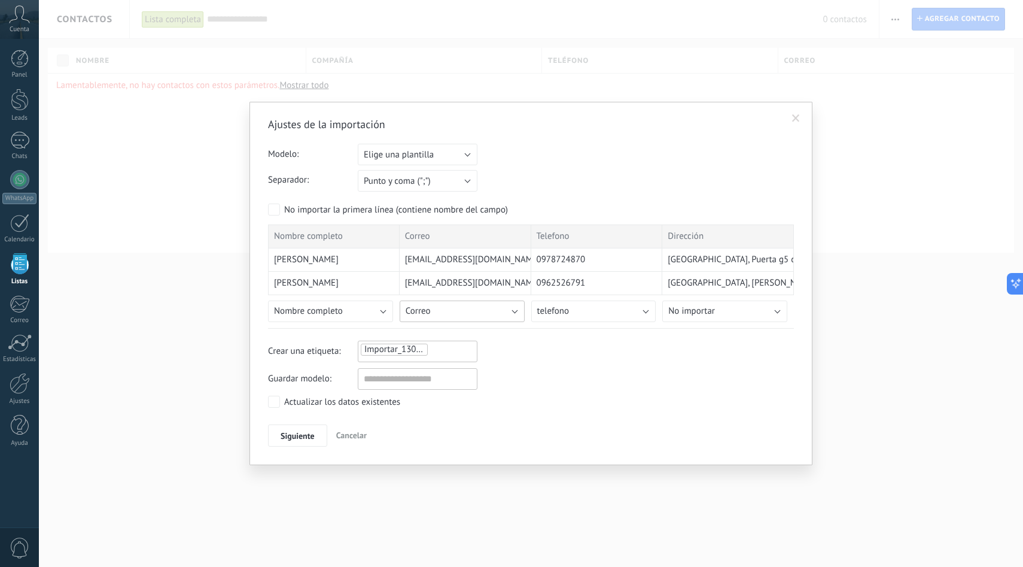
click at [513, 310] on button "Correo" at bounding box center [462, 311] width 125 height 22
click at [387, 378] on input "text" at bounding box center [418, 379] width 120 height 22
click at [314, 436] on span "Siguiente" at bounding box center [298, 435] width 34 height 8
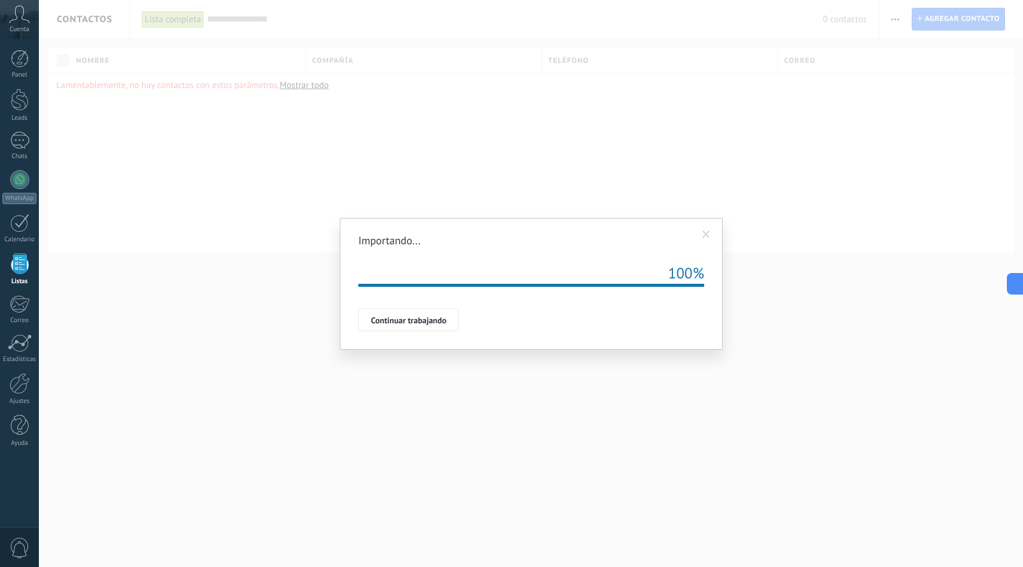
click at [378, 321] on span "Continuar trabajando" at bounding box center [408, 320] width 75 height 8
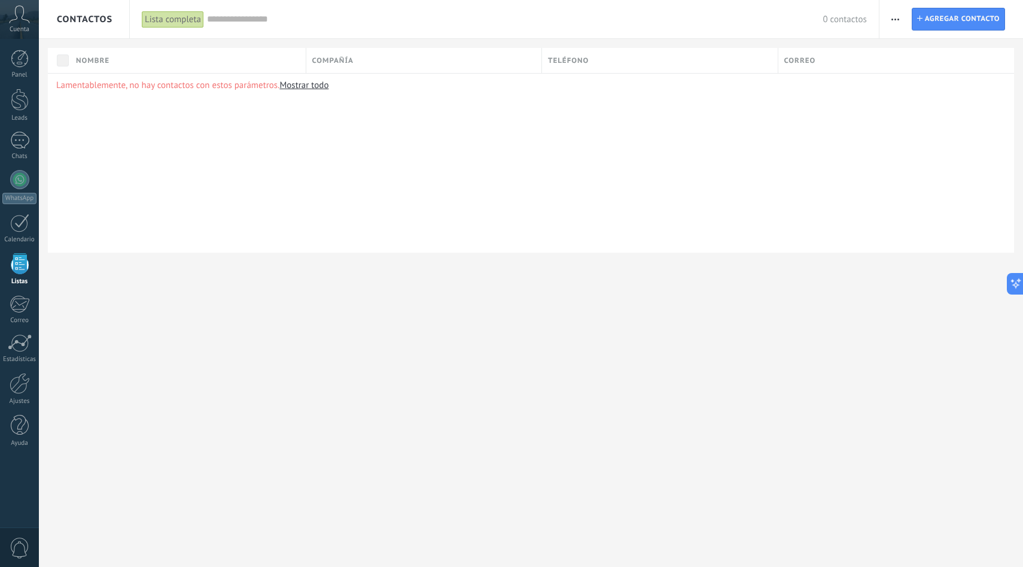
click at [14, 266] on div at bounding box center [20, 263] width 18 height 21
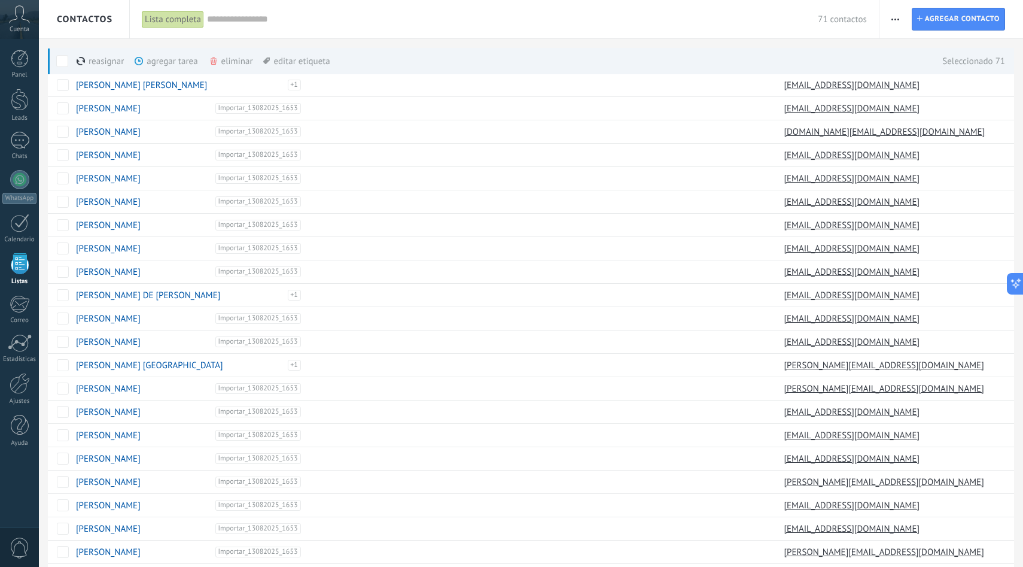
click at [221, 59] on div "eliminar màs" at bounding box center [251, 61] width 85 height 26
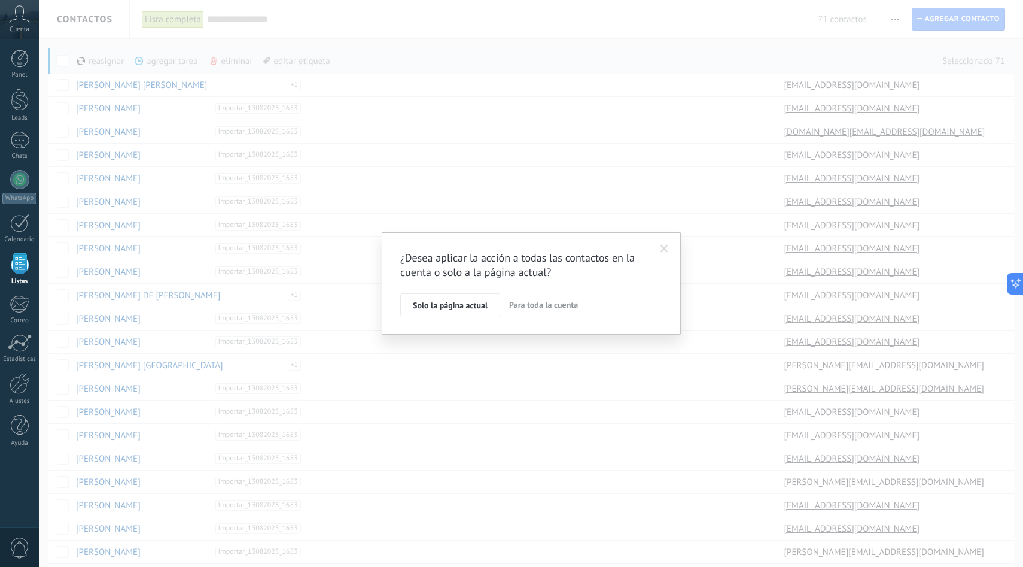
click at [528, 305] on span "Para toda la cuenta" at bounding box center [543, 304] width 69 height 11
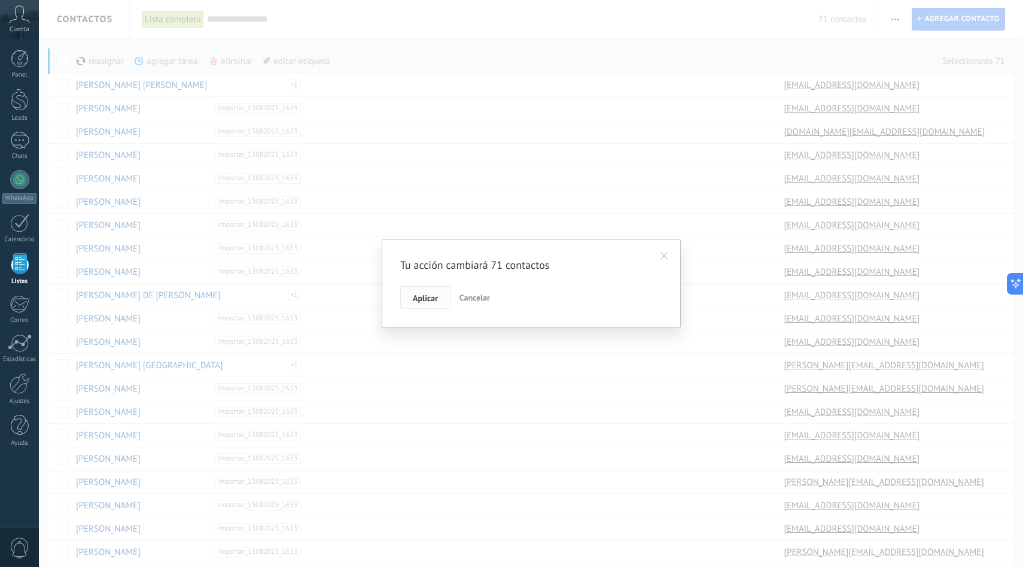
click at [417, 294] on span "Aplicar" at bounding box center [425, 298] width 25 height 8
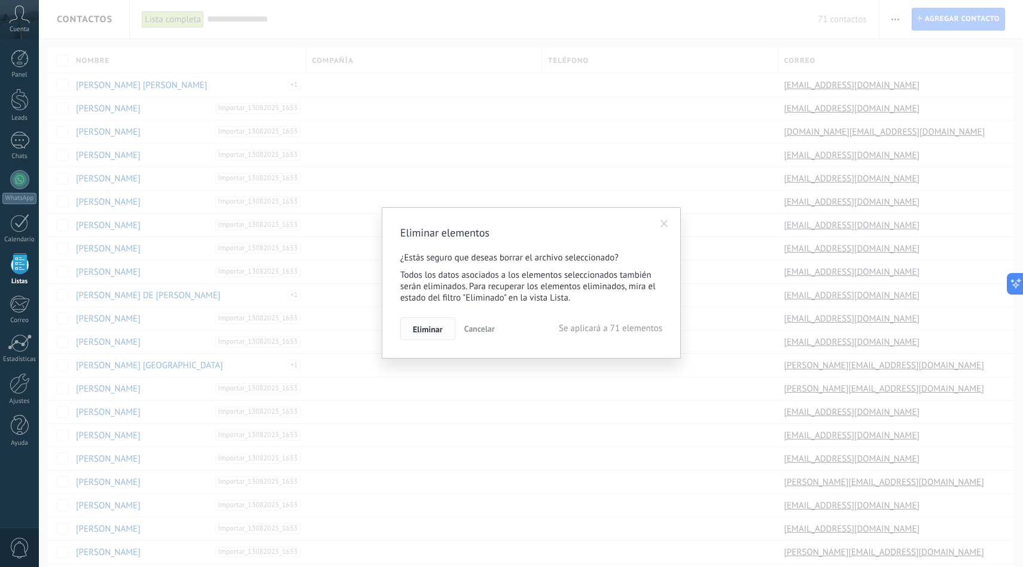
click at [431, 333] on span "Eliminar" at bounding box center [428, 329] width 30 height 8
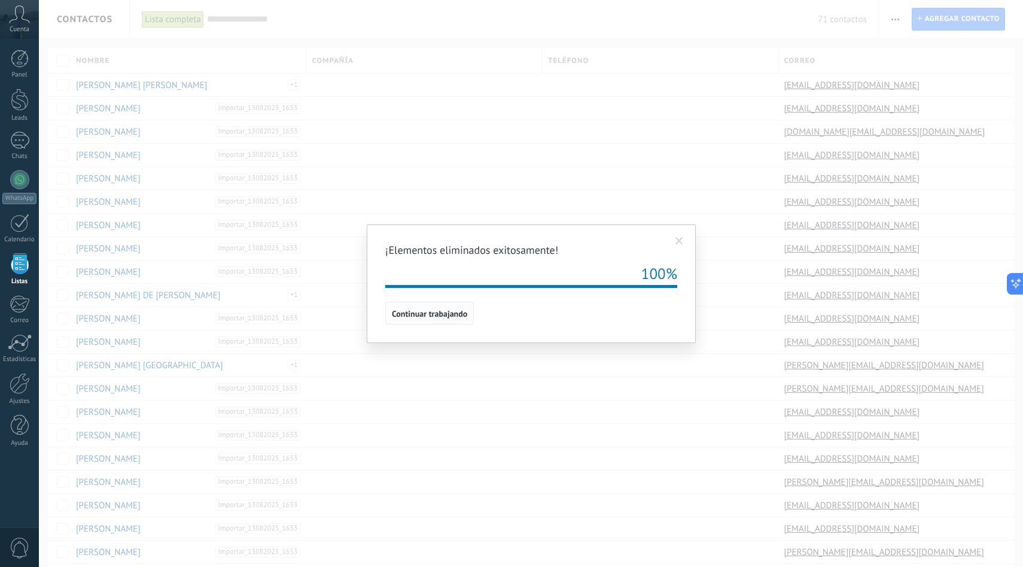
click at [454, 315] on span "Continuar trabajando" at bounding box center [429, 313] width 75 height 8
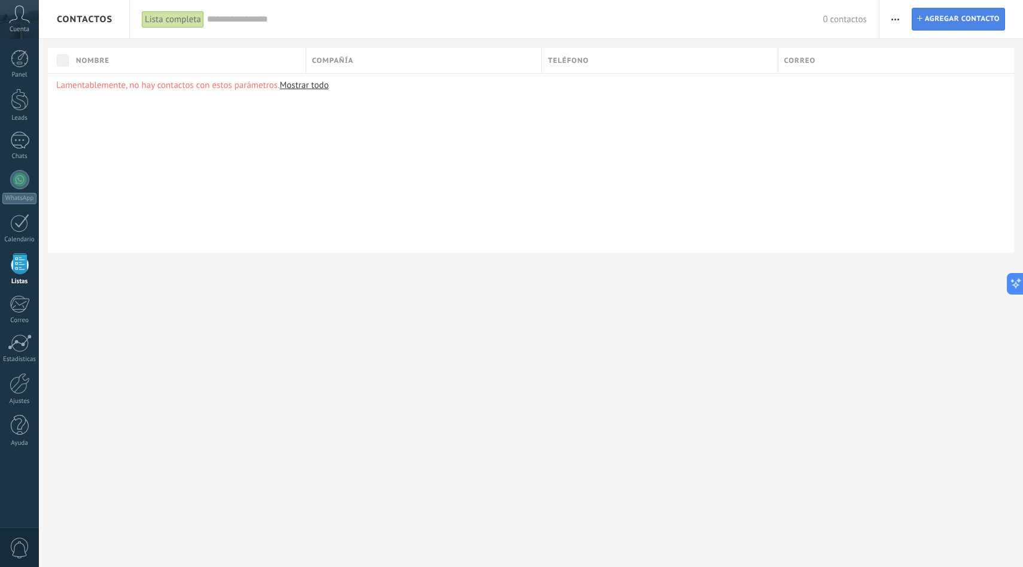
click at [945, 11] on span "Agregar contacto" at bounding box center [962, 19] width 75 height 22
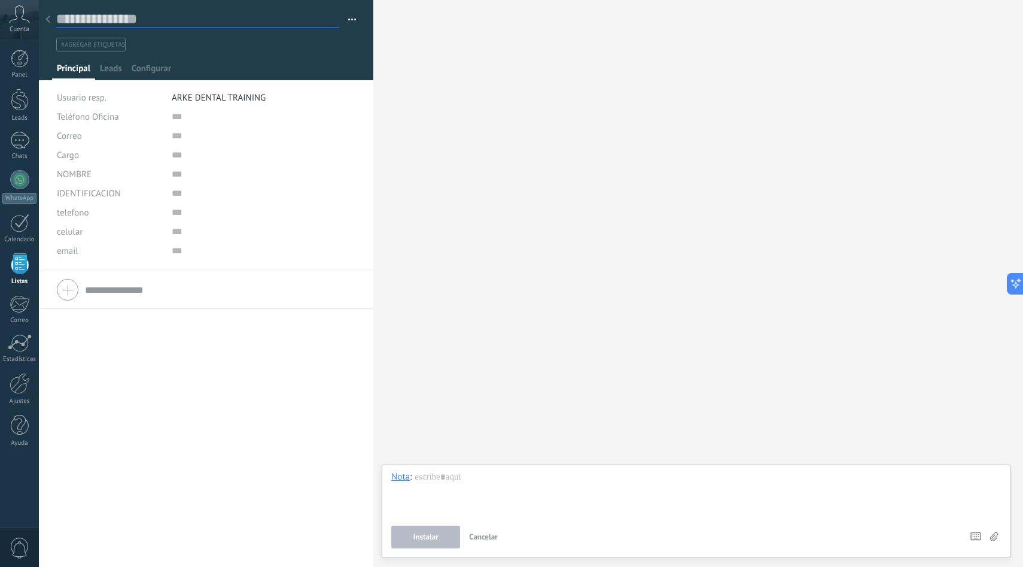
click at [139, 24] on input "text" at bounding box center [197, 19] width 283 height 18
type input "**********"
click at [112, 70] on span "Leads" at bounding box center [111, 71] width 22 height 17
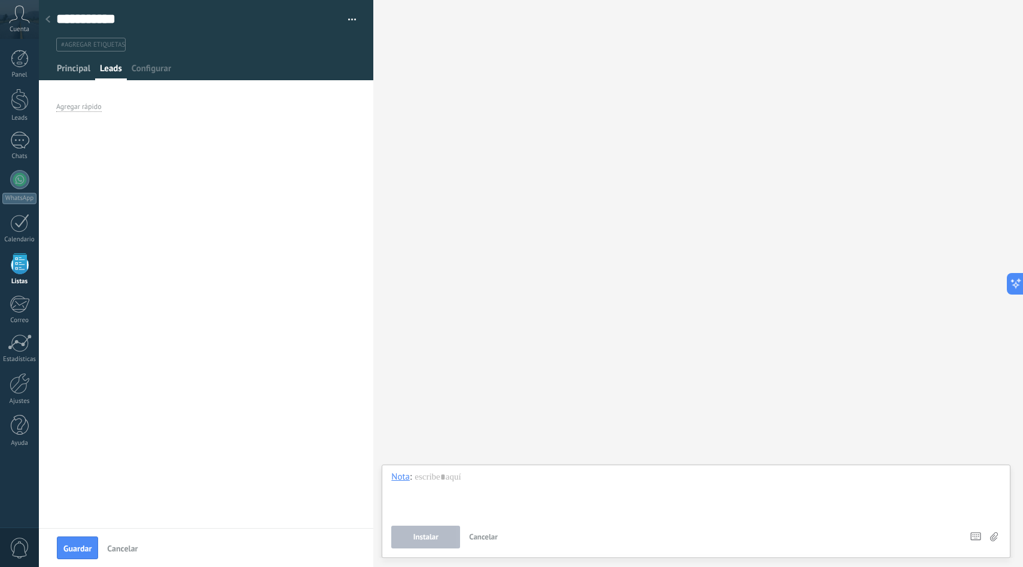
click at [84, 76] on span "Principal" at bounding box center [74, 71] width 34 height 17
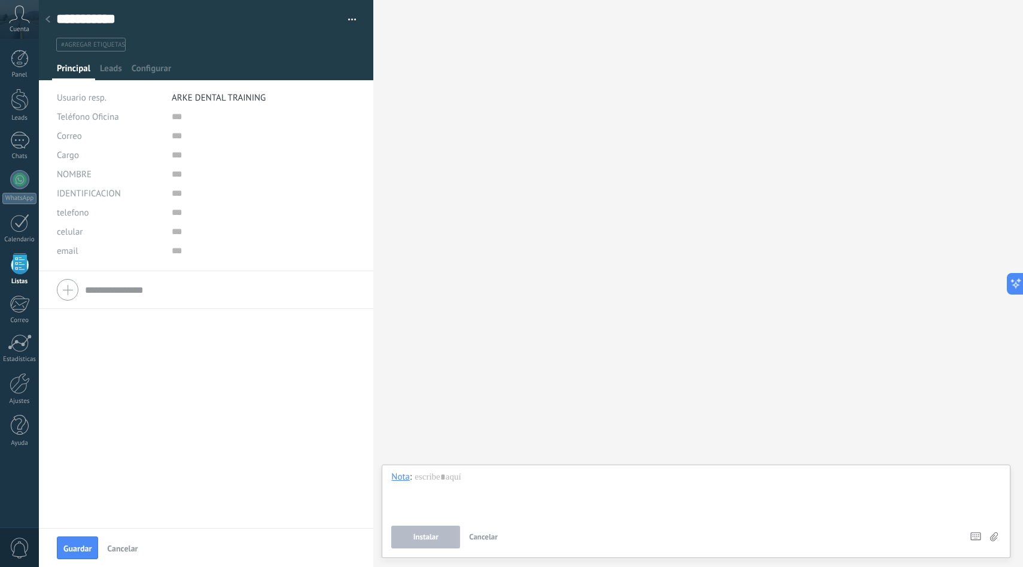
click at [168, 117] on div "Teléfono Oficina Ofic. directo Celular Fax Casa Otro Teléfono Oficina Llamar Co…" at bounding box center [206, 116] width 299 height 19
click at [175, 119] on input "text" at bounding box center [261, 116] width 179 height 19
type input "**********"
click at [180, 135] on input "text" at bounding box center [261, 135] width 179 height 19
type input "*"
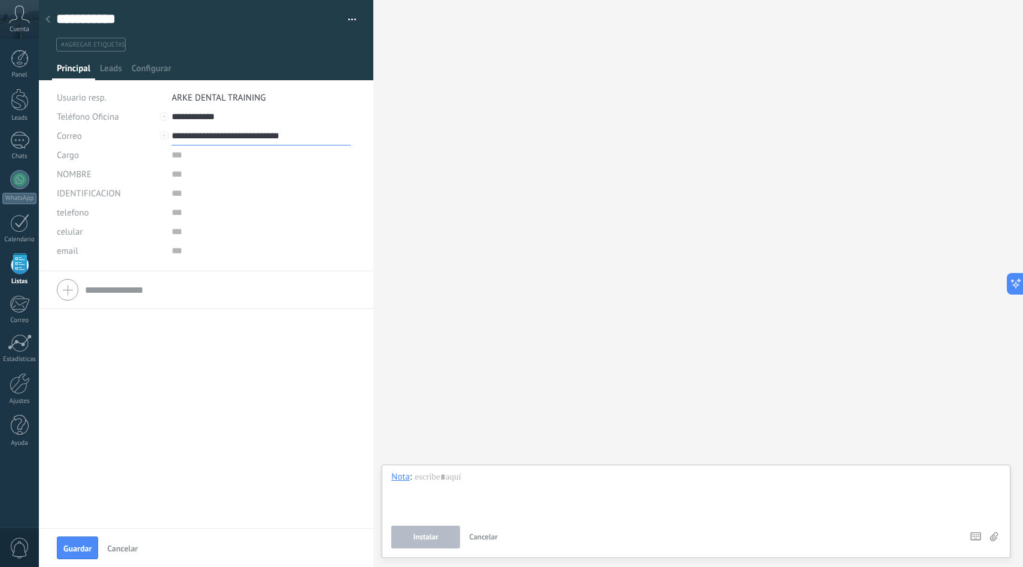
type input "**********"
click at [184, 170] on input "text" at bounding box center [261, 174] width 179 height 19
click at [271, 104] on li "ARKE DENTAL TRAINING" at bounding box center [264, 97] width 184 height 19
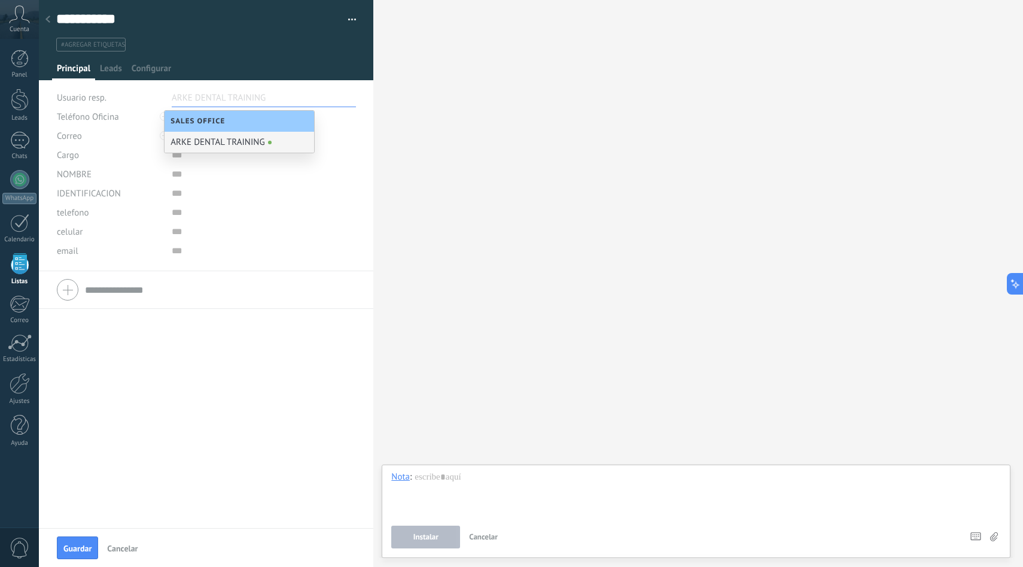
click at [259, 144] on div "ARKE DENTAL TRAINING" at bounding box center [240, 142] width 150 height 21
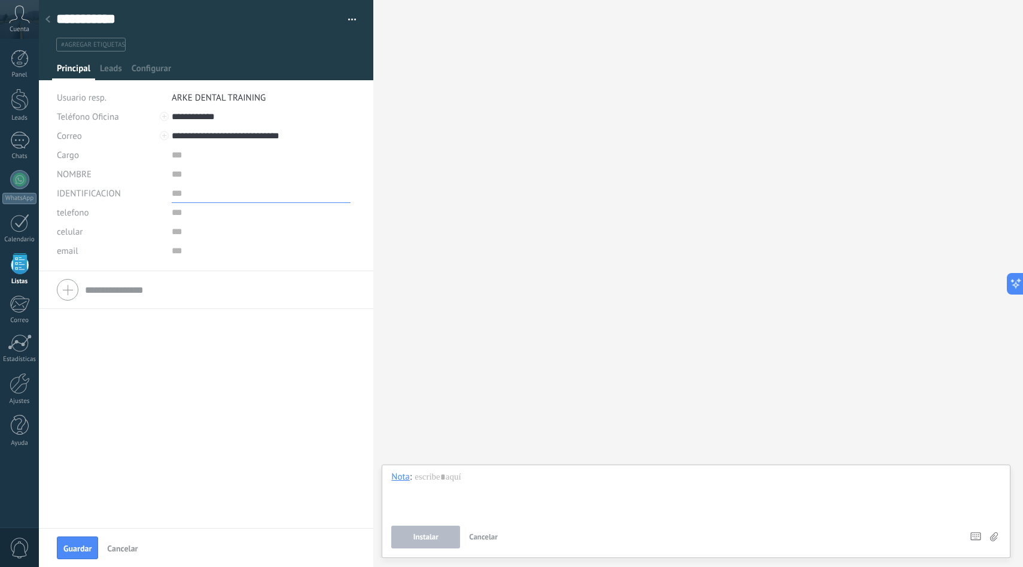
click at [180, 196] on input "text" at bounding box center [261, 193] width 179 height 19
click at [190, 227] on input "text" at bounding box center [261, 231] width 179 height 19
click at [86, 545] on span "Guardar" at bounding box center [77, 548] width 28 height 8
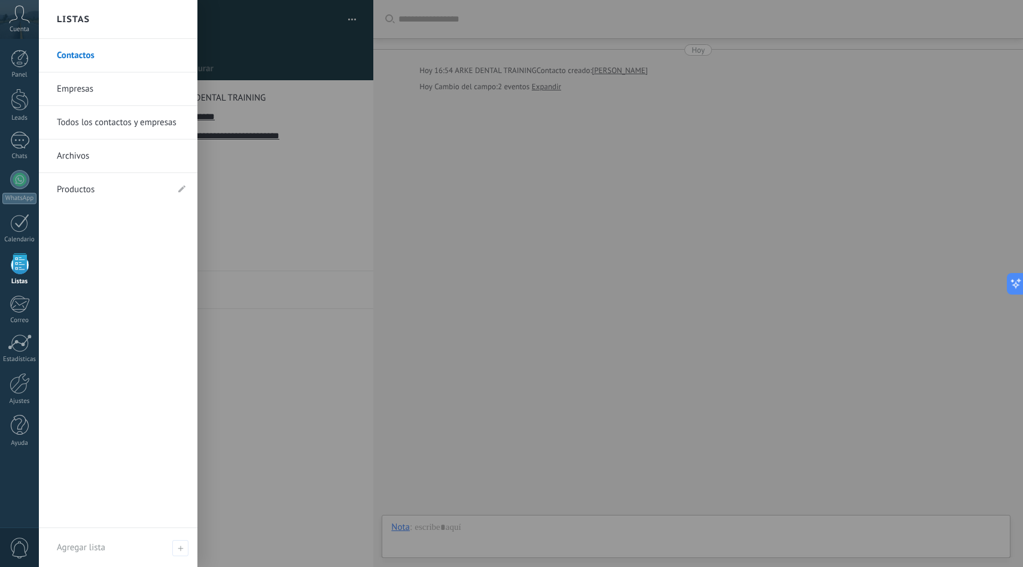
click at [16, 264] on div at bounding box center [20, 263] width 18 height 21
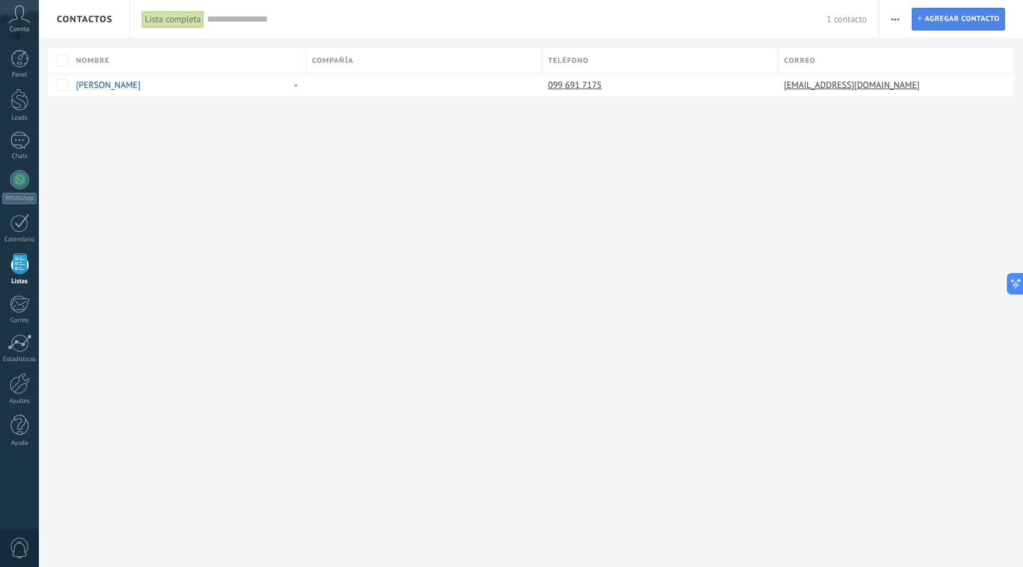
click at [966, 19] on span "Agregar contacto" at bounding box center [962, 19] width 75 height 22
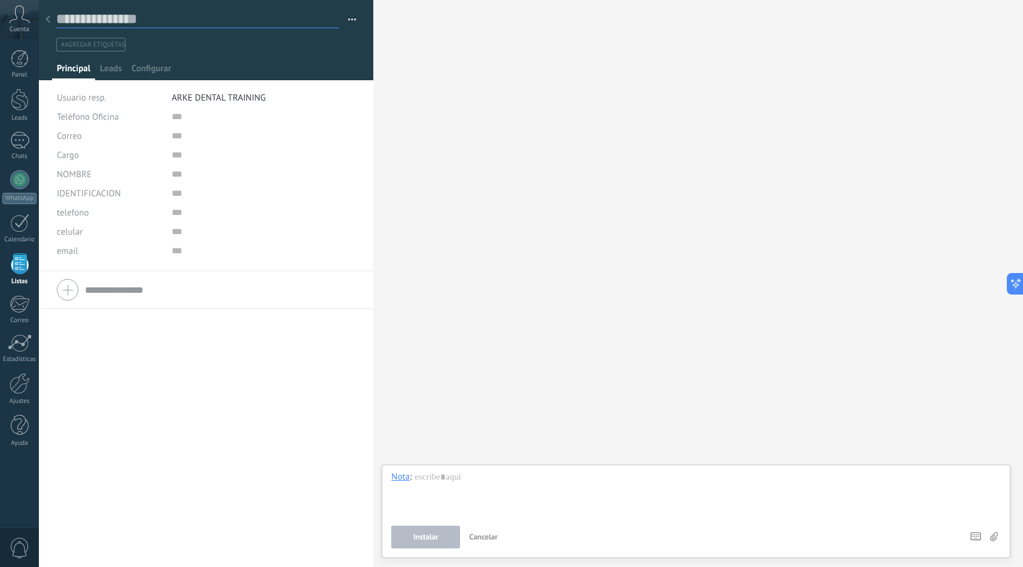
click at [181, 12] on input "text" at bounding box center [197, 19] width 283 height 18
type input "*"
type input "**********"
click at [187, 225] on input "text" at bounding box center [261, 231] width 179 height 19
type input "**********"
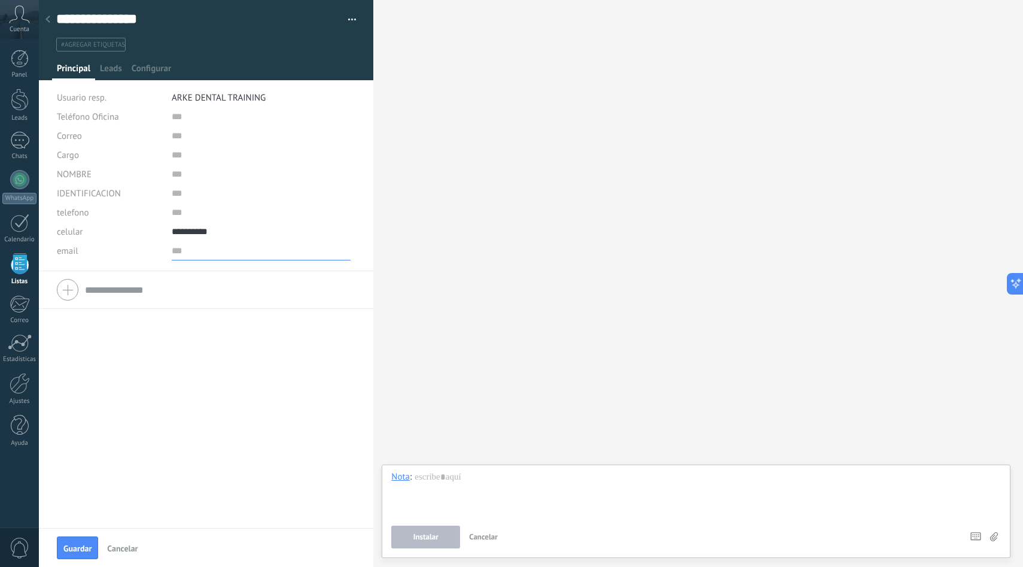
click at [186, 254] on input "text" at bounding box center [261, 250] width 179 height 19
type input "**********"
click at [87, 550] on span "Guardar" at bounding box center [77, 548] width 28 height 8
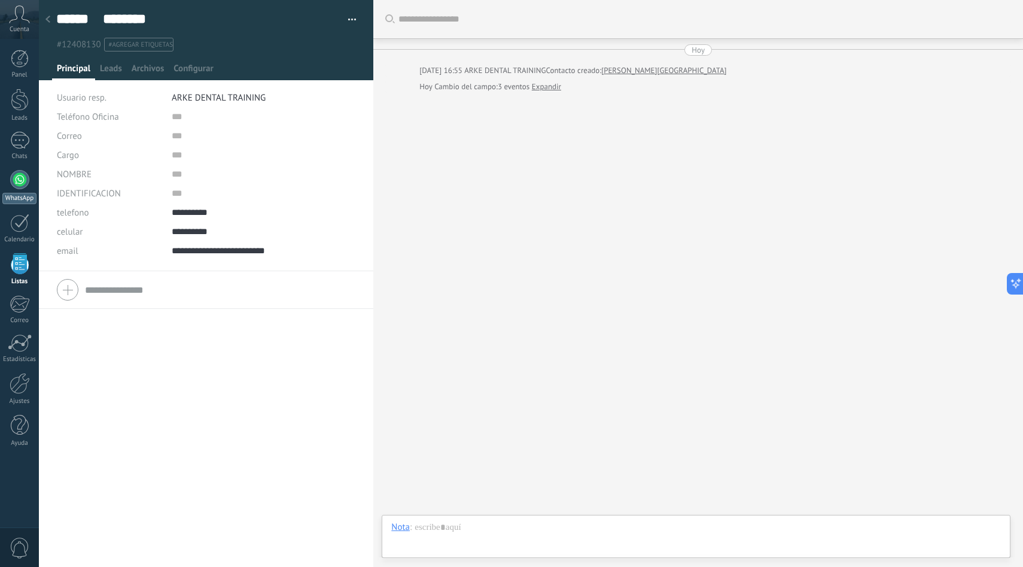
click at [22, 177] on div at bounding box center [19, 179] width 19 height 19
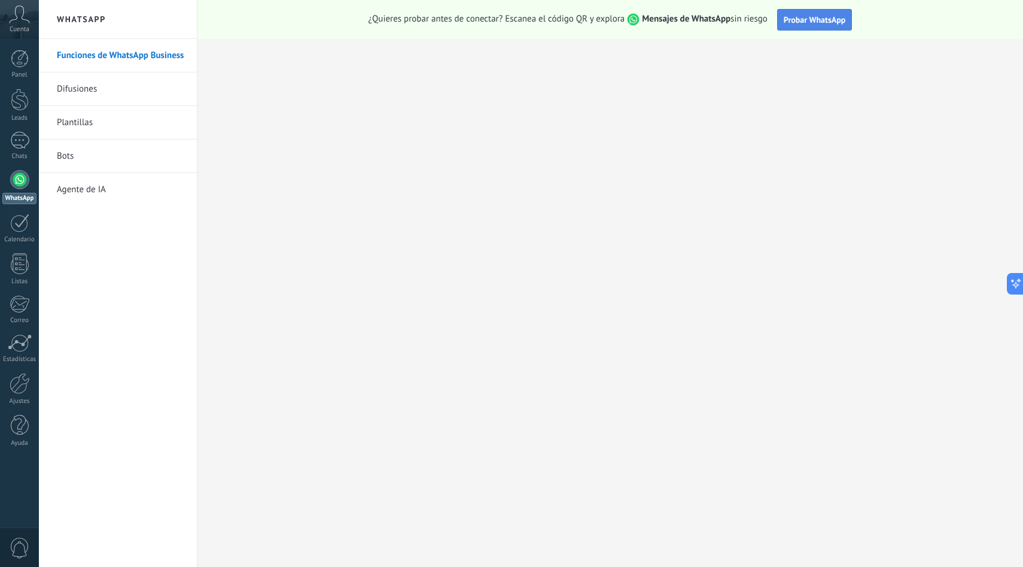
click at [804, 20] on span "Probar WhatsApp" at bounding box center [815, 19] width 62 height 11
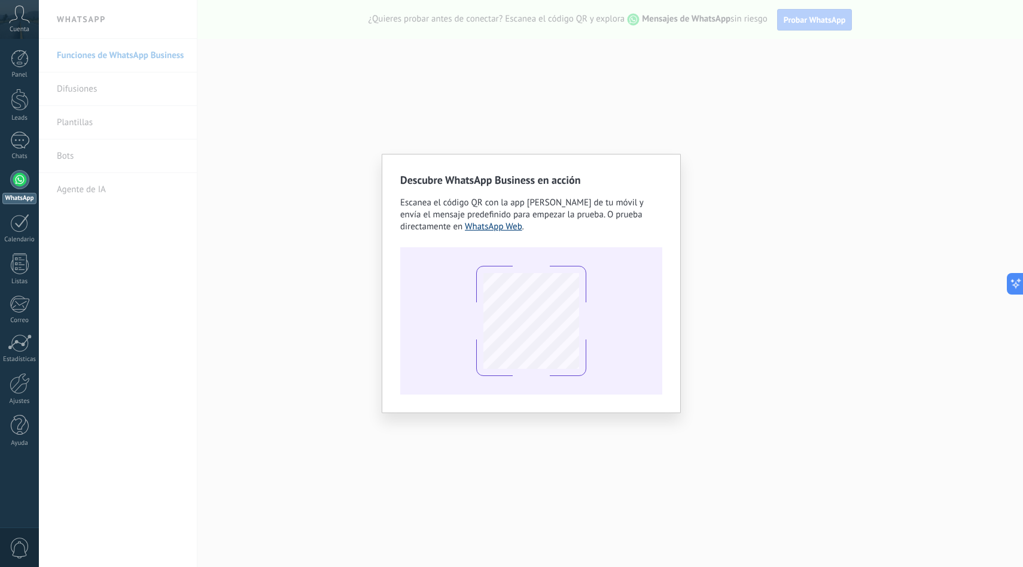
click at [511, 229] on link "WhatsApp Web" at bounding box center [493, 226] width 57 height 11
click at [755, 235] on div "Descubre WhatsApp Business en acción Escanea el código QR con la app de cámara …" at bounding box center [531, 283] width 984 height 567
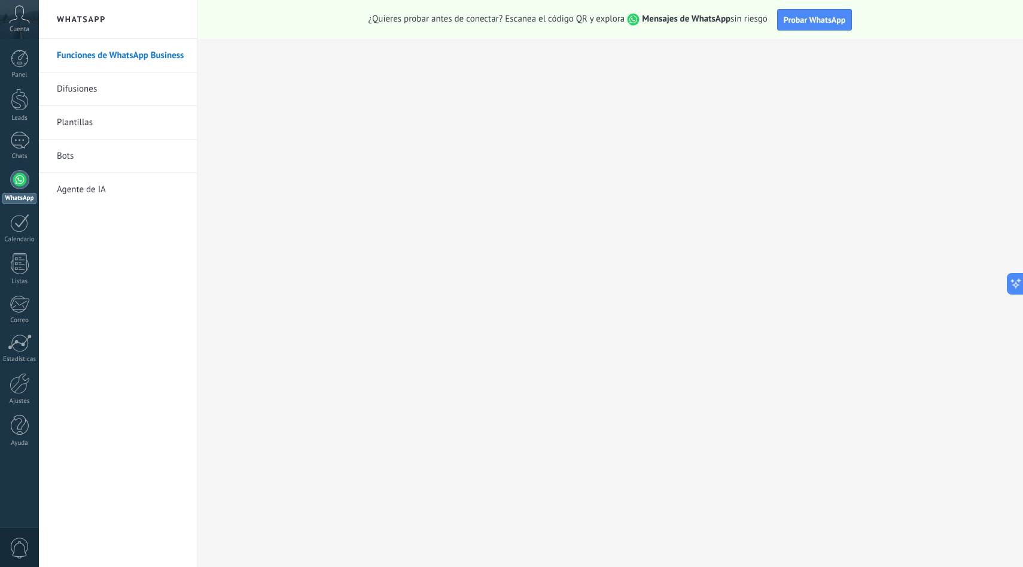
click at [104, 92] on link "Difusiones" at bounding box center [121, 89] width 128 height 34
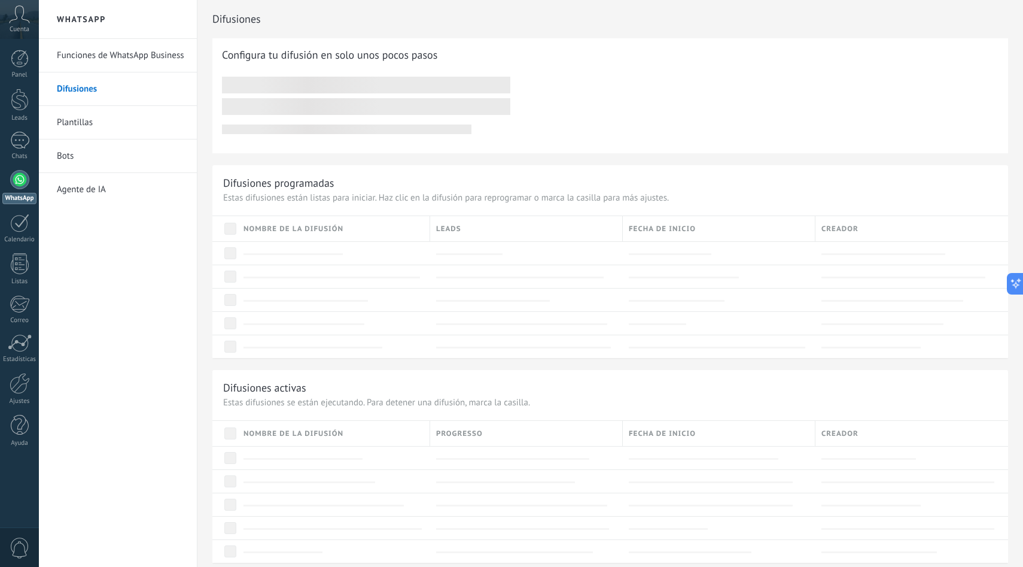
click at [156, 59] on link "Funciones de WhatsApp Business" at bounding box center [121, 56] width 128 height 34
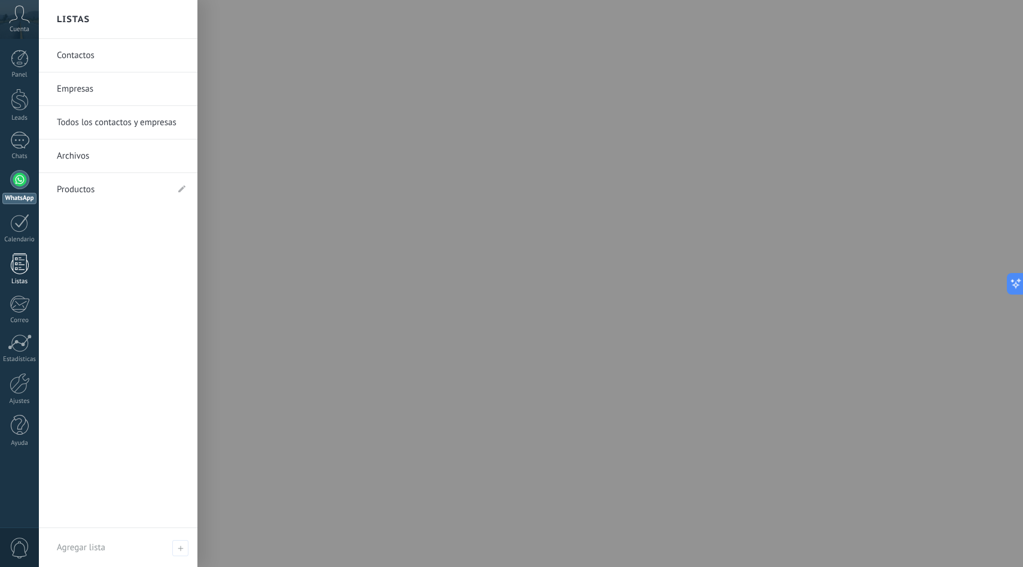
click at [17, 273] on div at bounding box center [20, 263] width 18 height 21
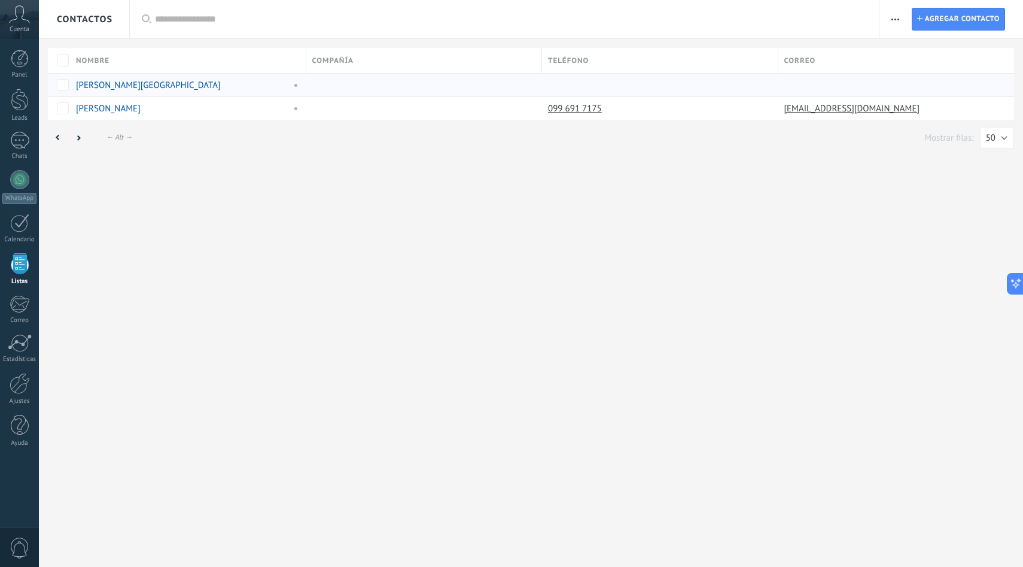
click at [555, 91] on div at bounding box center [657, 85] width 230 height 23
click at [351, 74] on div at bounding box center [421, 85] width 230 height 23
click at [720, 97] on div "099 691 7175" at bounding box center [657, 108] width 230 height 23
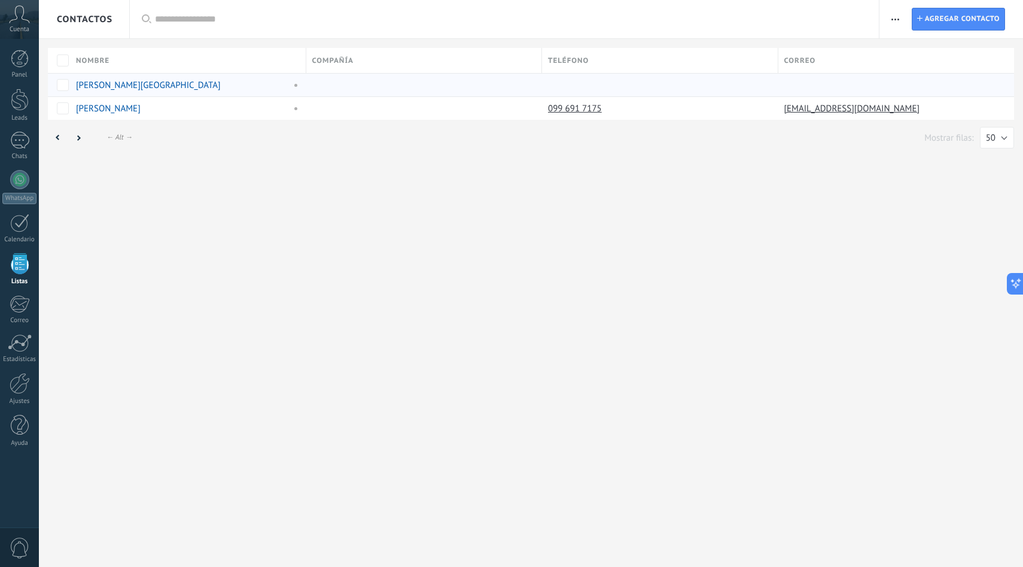
click at [722, 95] on div at bounding box center [657, 85] width 230 height 23
click at [29, 169] on div "Panel Leads Chats WhatsApp Clientes" at bounding box center [19, 254] width 39 height 409
click at [14, 184] on div at bounding box center [19, 179] width 19 height 19
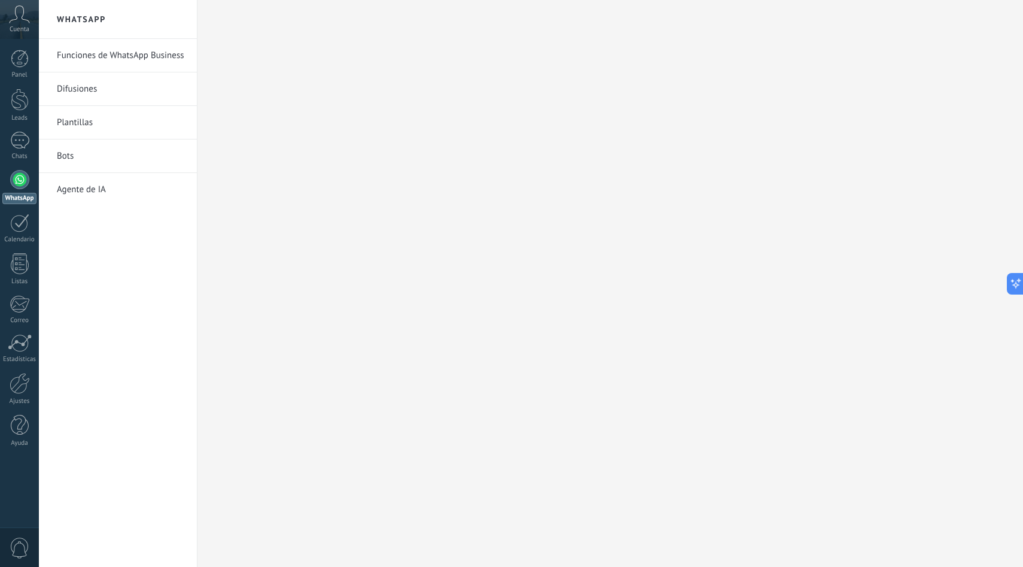
click at [120, 54] on link "Funciones de WhatsApp Business" at bounding box center [121, 56] width 128 height 34
click at [118, 54] on link "Funciones de WhatsApp Business" at bounding box center [121, 56] width 128 height 34
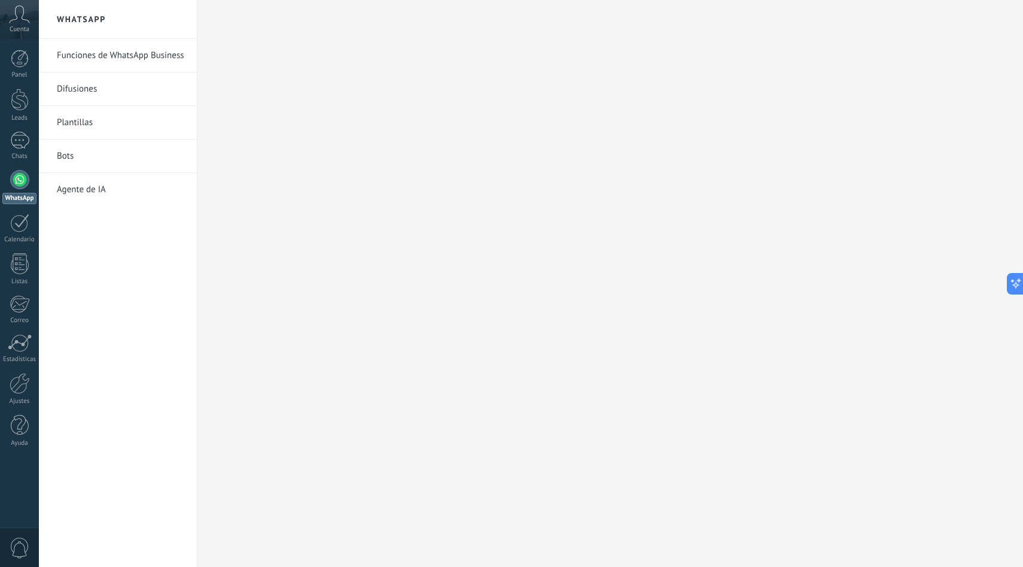
click at [118, 54] on link "Funciones de WhatsApp Business" at bounding box center [121, 56] width 128 height 34
click at [133, 59] on link "Funciones de WhatsApp Business" at bounding box center [121, 56] width 128 height 34
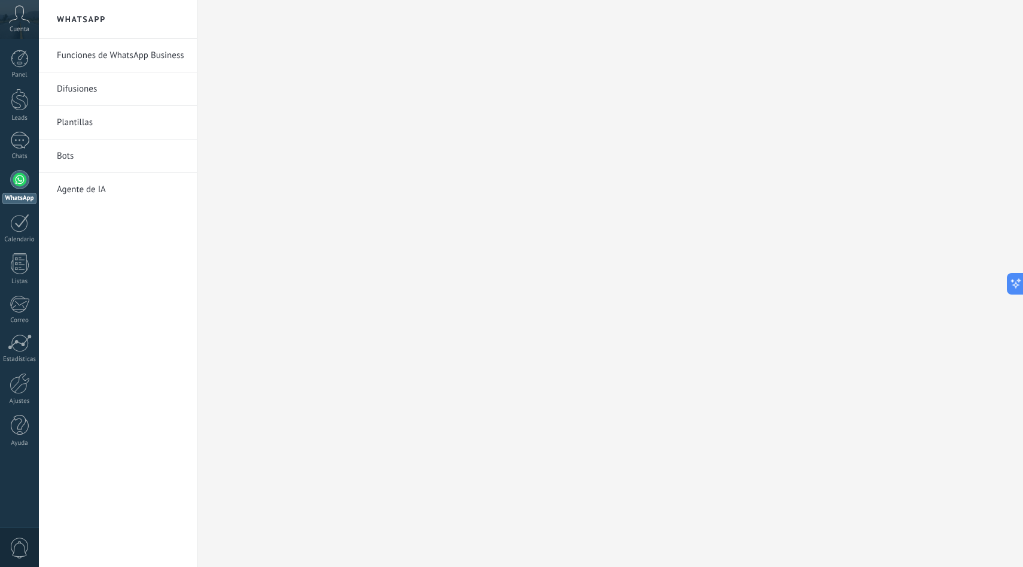
click at [133, 59] on link "Funciones de WhatsApp Business" at bounding box center [121, 56] width 128 height 34
click at [13, 300] on div at bounding box center [20, 304] width 20 height 18
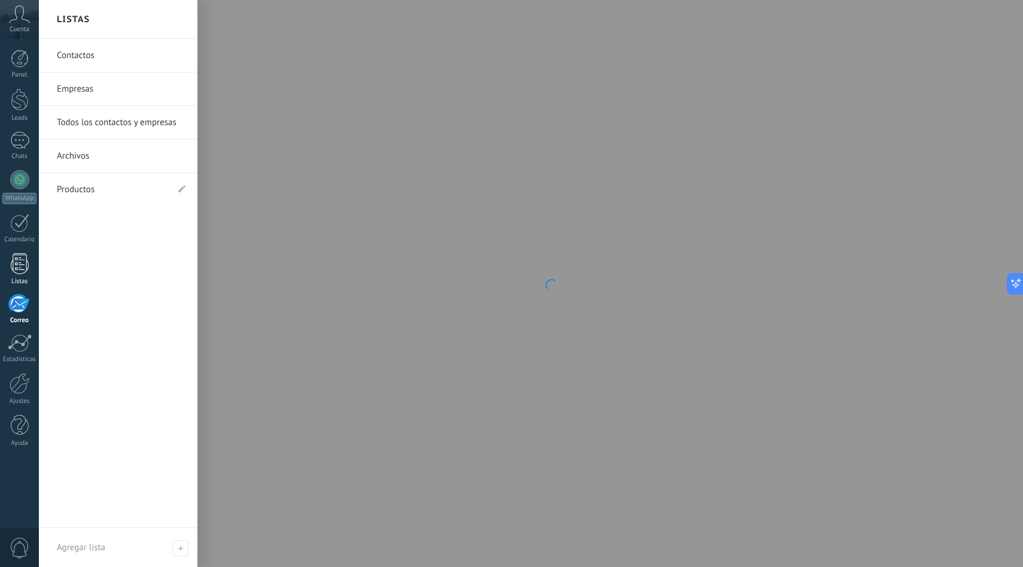
click at [13, 273] on div at bounding box center [20, 263] width 18 height 21
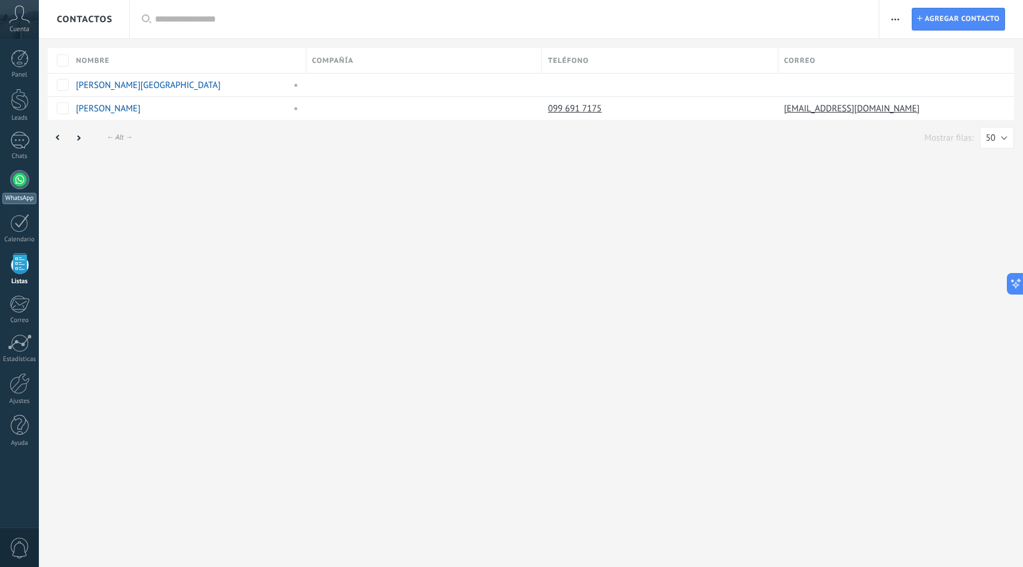
click at [18, 182] on div at bounding box center [19, 179] width 19 height 19
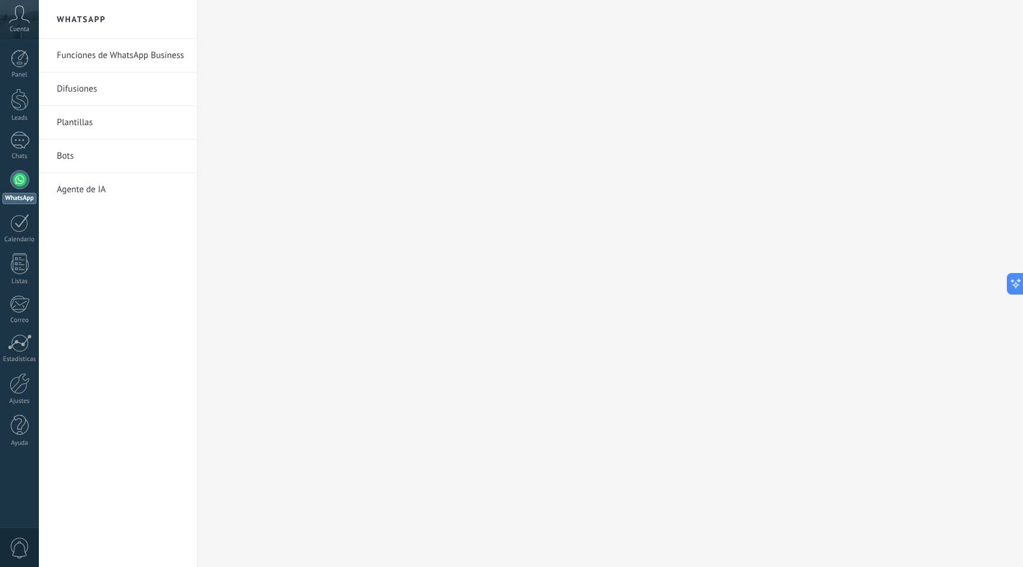
click at [144, 53] on link "Funciones de WhatsApp Business" at bounding box center [121, 56] width 128 height 34
click at [115, 156] on link "Bots" at bounding box center [121, 156] width 128 height 34
click at [101, 90] on link "Difusiones" at bounding box center [121, 89] width 128 height 34
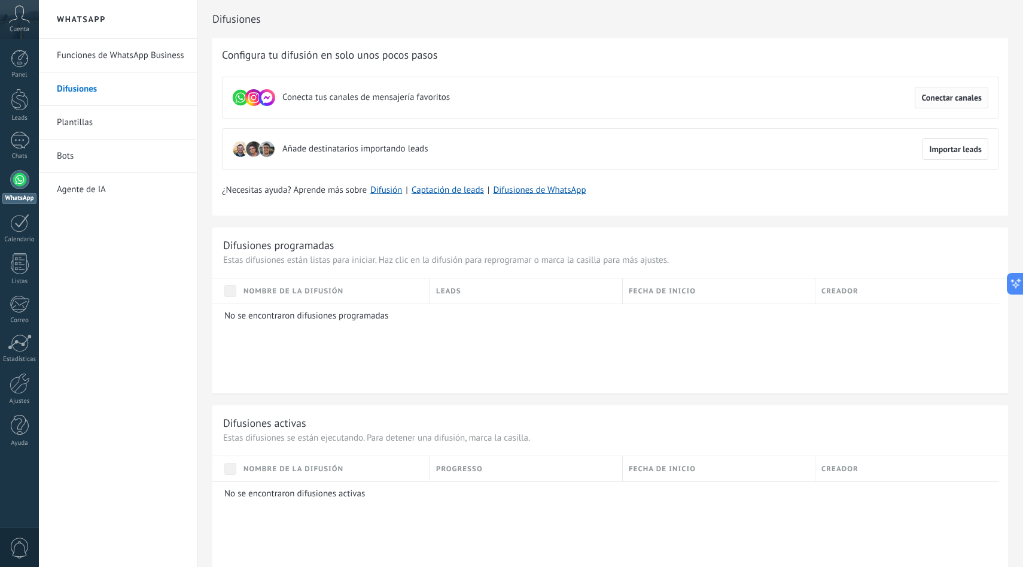
click at [944, 101] on span "Conectar canales" at bounding box center [951, 97] width 60 height 8
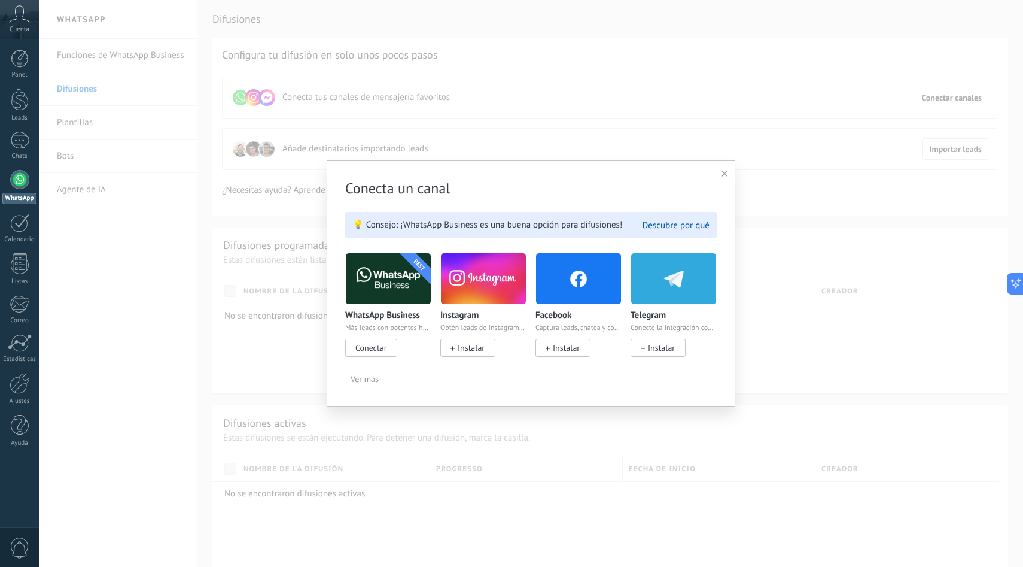
click at [371, 347] on span "Conectar" at bounding box center [370, 347] width 31 height 11
click at [383, 345] on span "Conectar" at bounding box center [370, 347] width 31 height 11
click at [364, 355] on span "Conectar" at bounding box center [371, 348] width 52 height 18
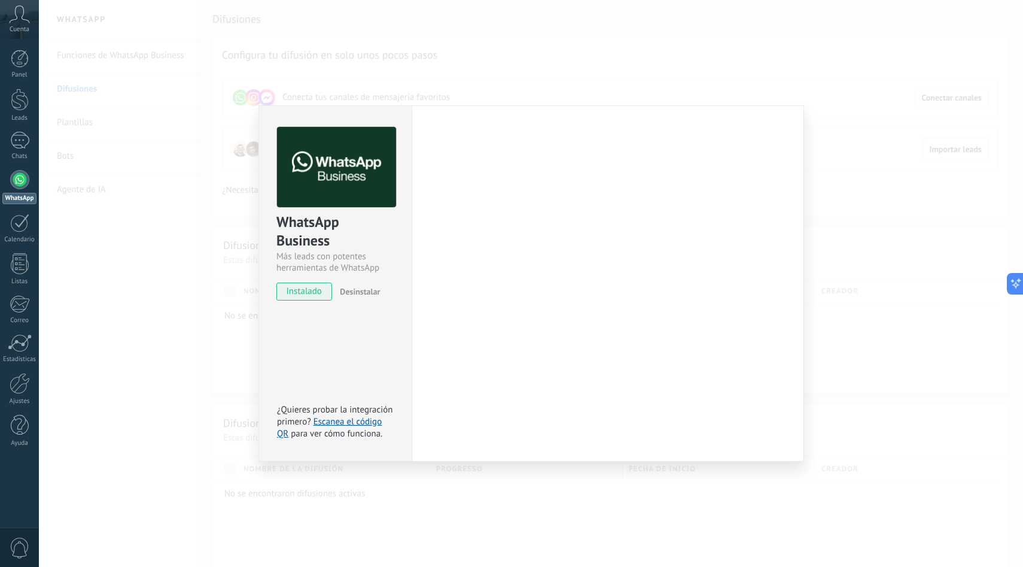
click at [370, 350] on div "WhatsApp Business Más leads con potentes herramientas de WhatsApp instalado Des…" at bounding box center [334, 283] width 153 height 356
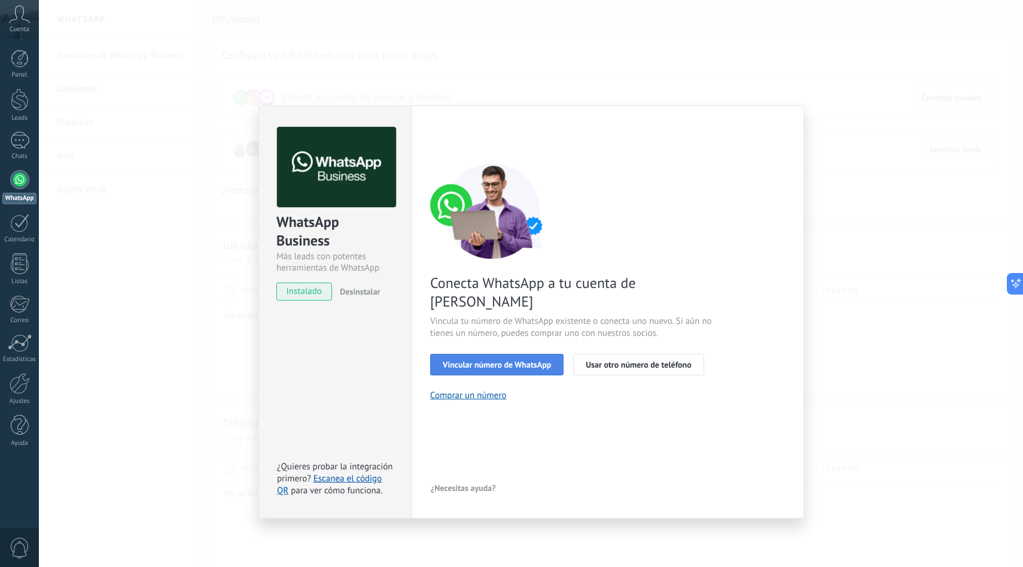
click at [488, 360] on span "Vincular número de WhatsApp" at bounding box center [497, 364] width 108 height 8
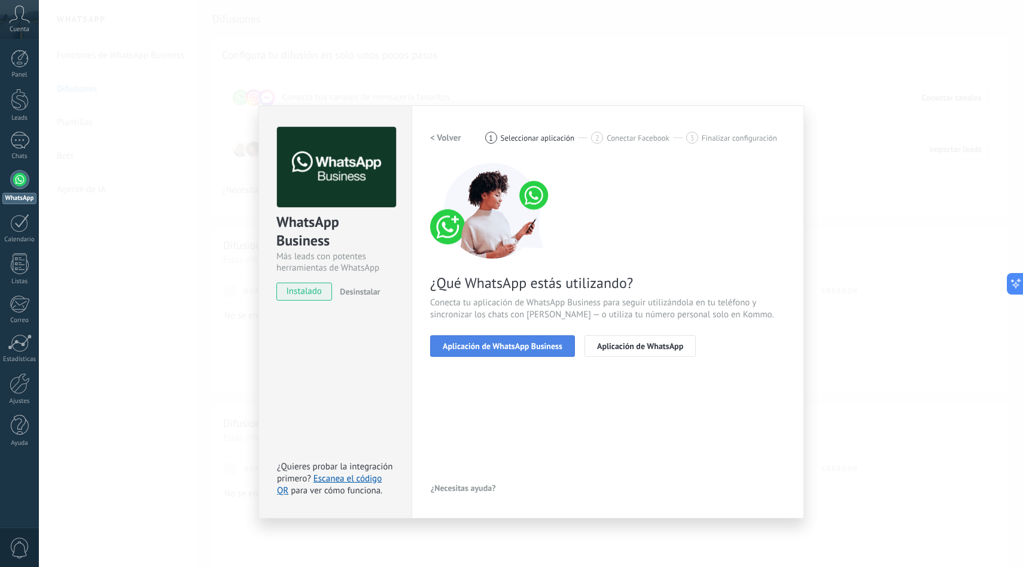
click at [513, 349] on span "Aplicación de WhatsApp Business" at bounding box center [503, 346] width 120 height 8
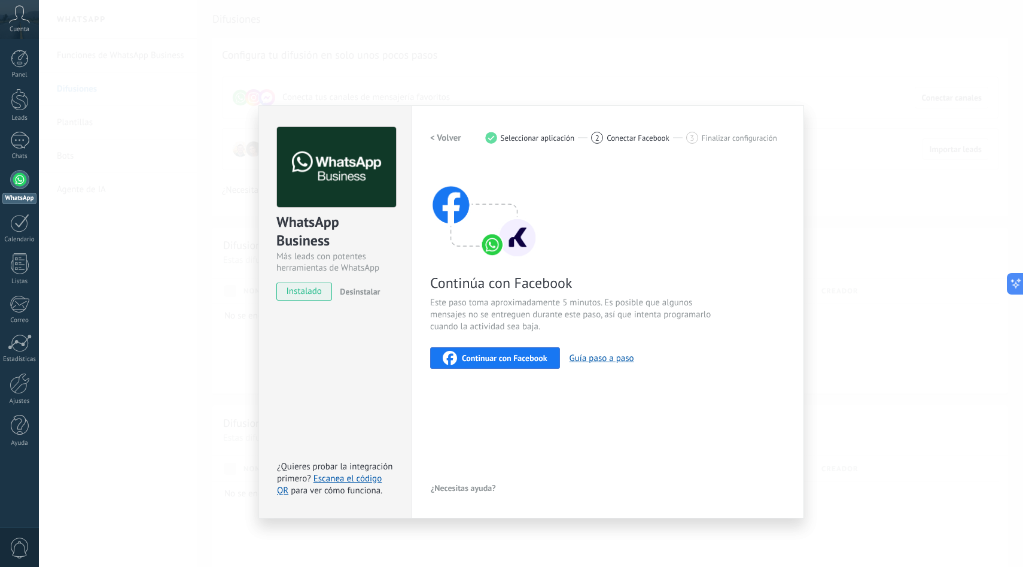
click at [537, 360] on span "Continuar con Facebook" at bounding box center [505, 358] width 86 height 8
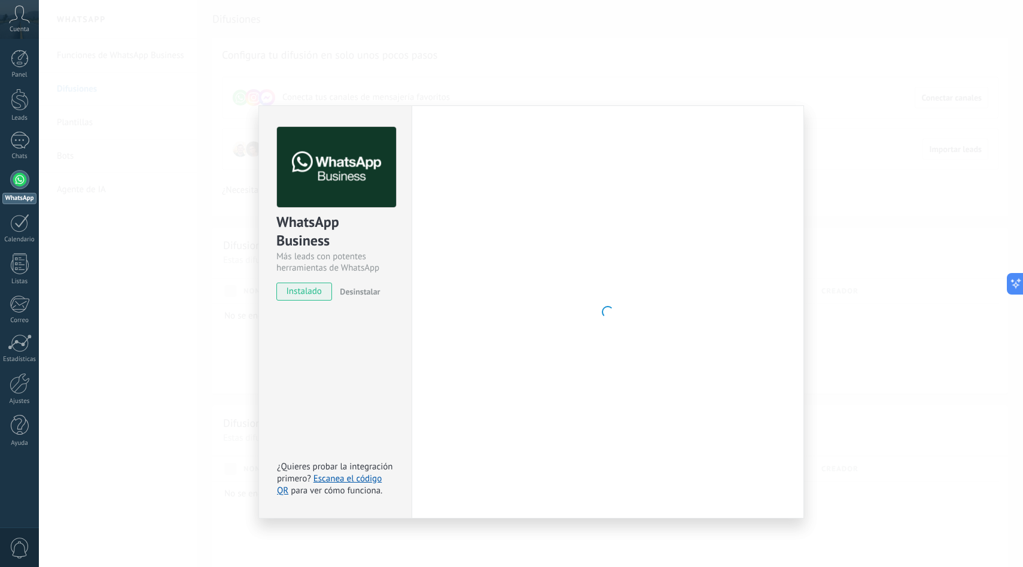
click at [366, 287] on span "Desinstalar" at bounding box center [360, 291] width 40 height 11
click at [443, 65] on div "WhatsApp Business Más leads con potentes herramientas de WhatsApp instalado Des…" at bounding box center [531, 283] width 984 height 567
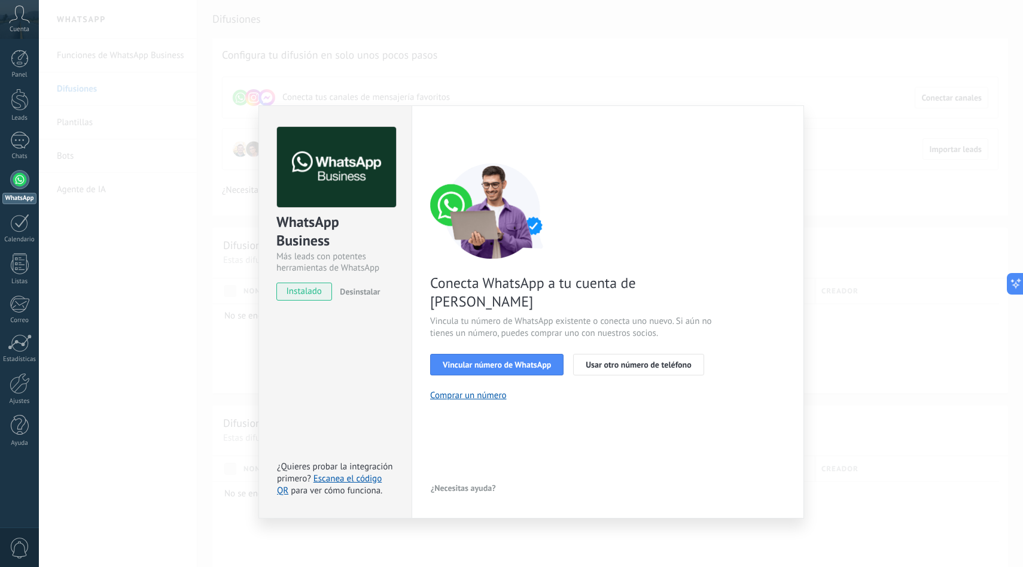
click at [547, 66] on div "WhatsApp Business Más leads con potentes herramientas de WhatsApp instalado Des…" at bounding box center [531, 283] width 984 height 567
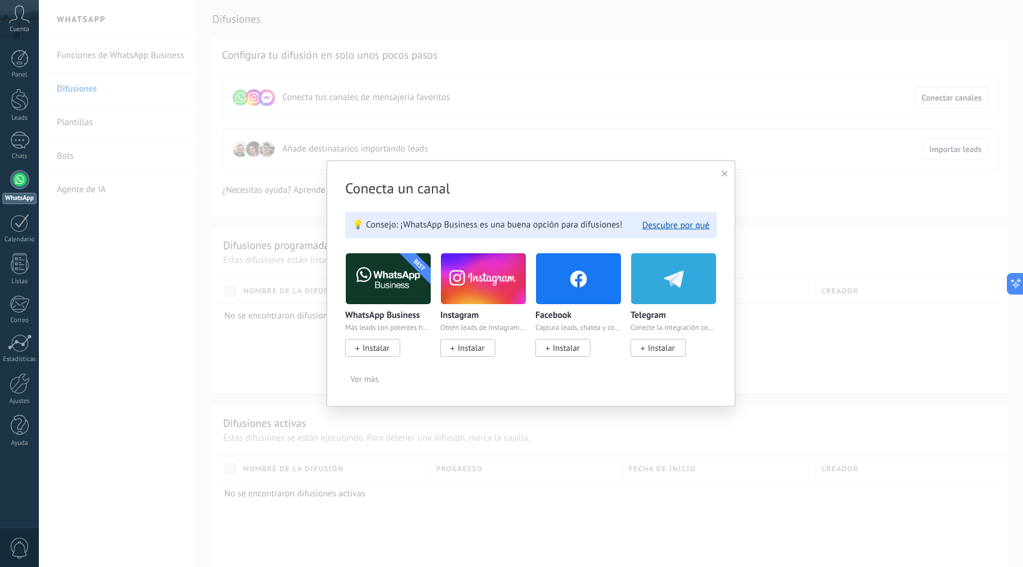
click at [479, 355] on span "Instalar" at bounding box center [467, 348] width 55 height 18
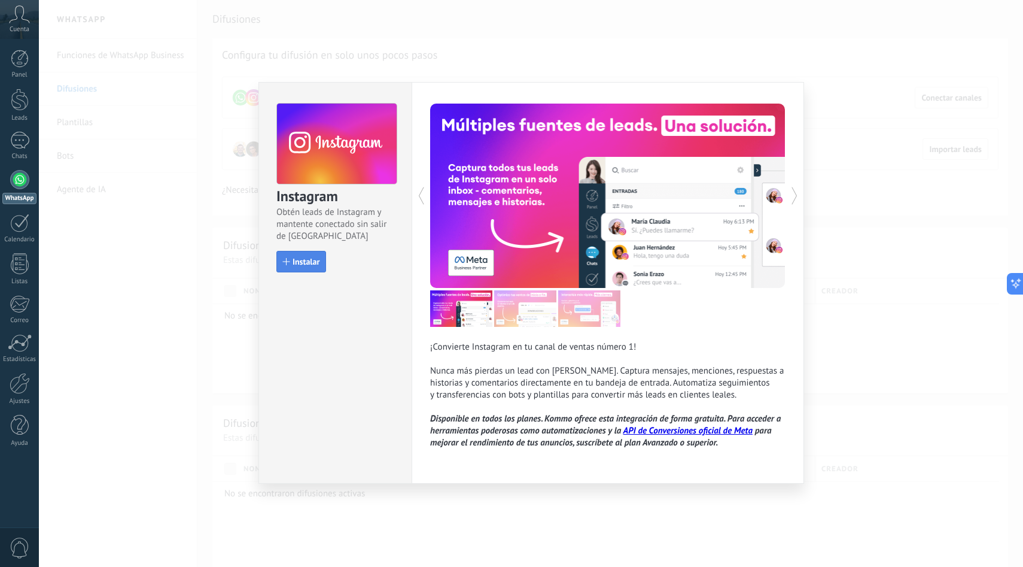
click at [311, 261] on span "Instalar" at bounding box center [306, 261] width 27 height 8
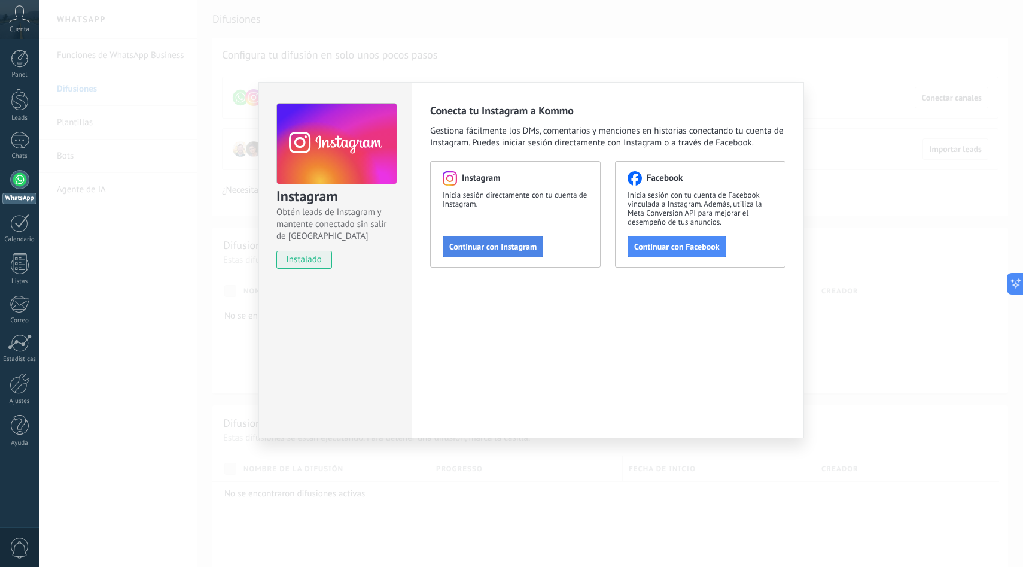
click at [526, 248] on span "Continuar con Instagram" at bounding box center [492, 246] width 87 height 8
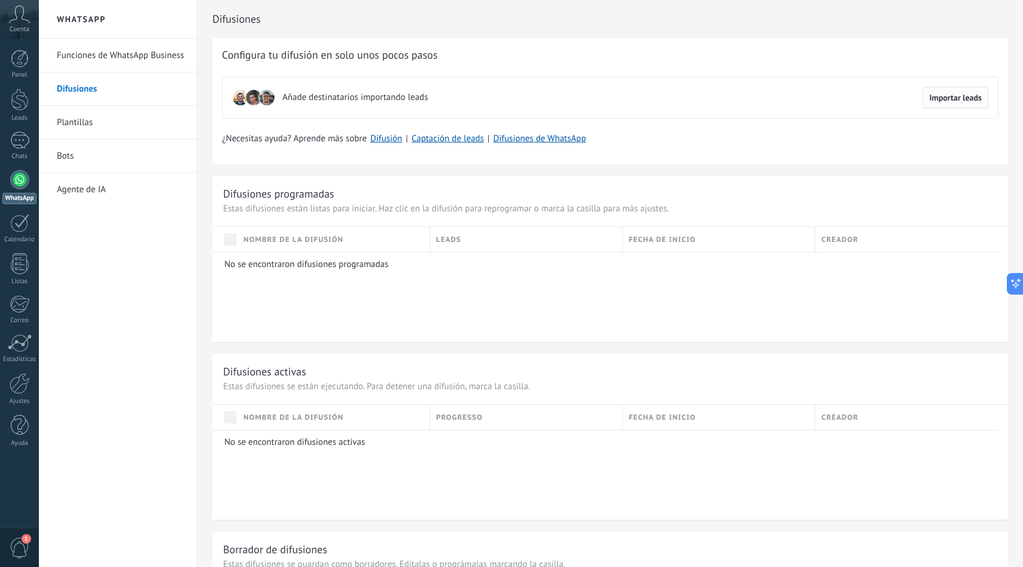
click at [962, 99] on span "Importar leads" at bounding box center [955, 97] width 53 height 8
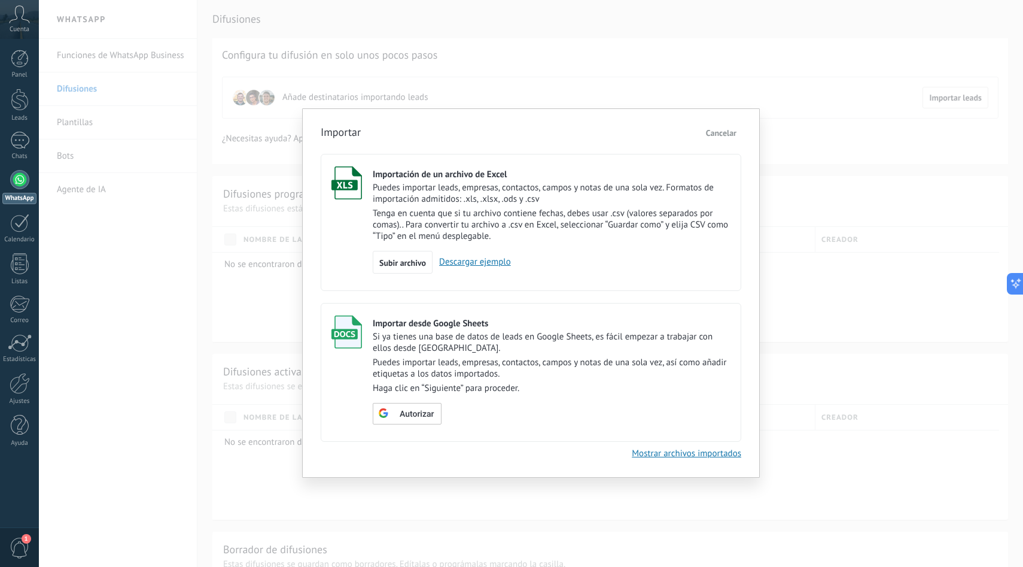
click at [727, 132] on span "Cancelar" at bounding box center [721, 132] width 31 height 11
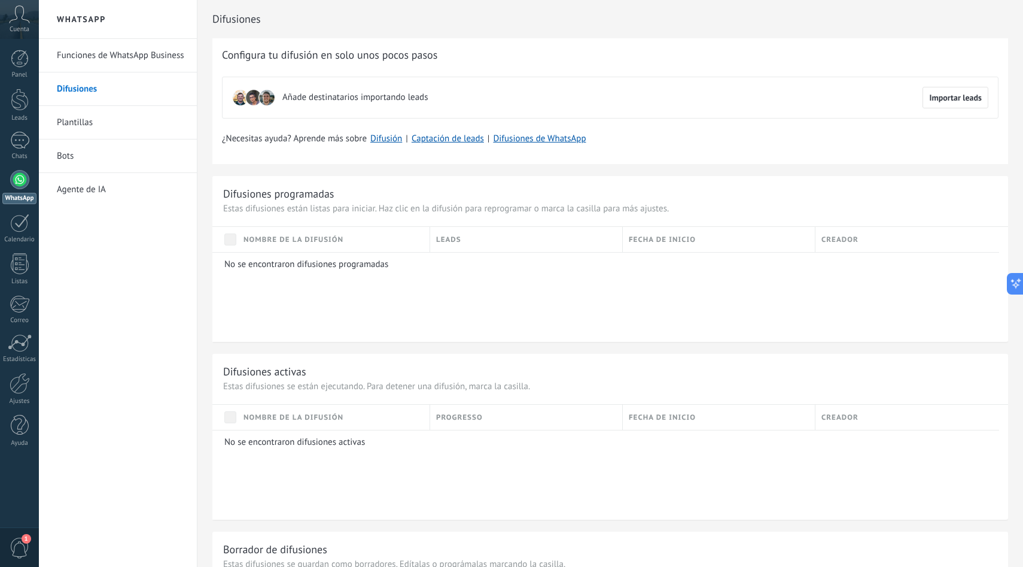
click at [122, 56] on link "Funciones de WhatsApp Business" at bounding box center [121, 56] width 128 height 34
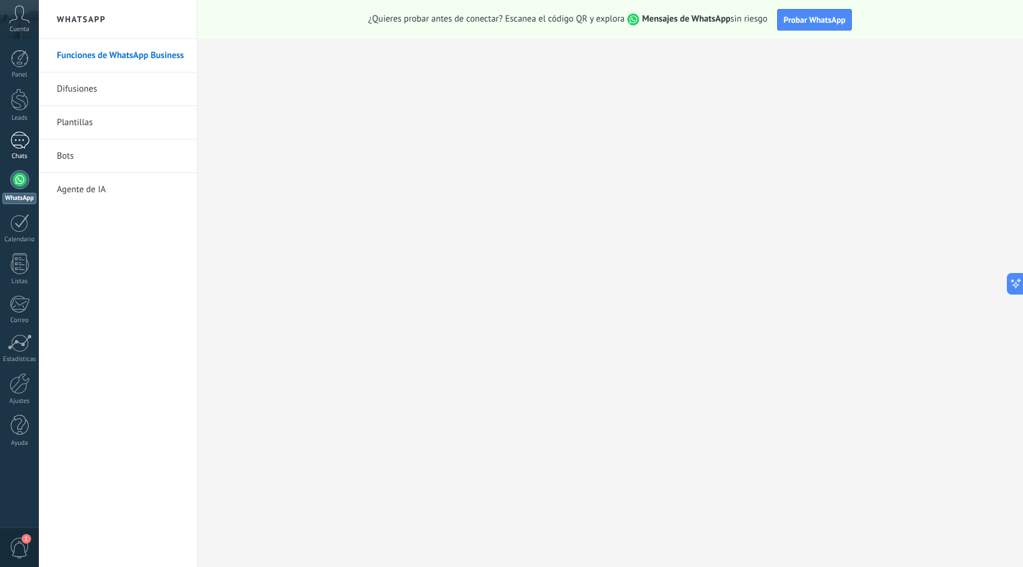
click at [12, 138] on div at bounding box center [19, 140] width 19 height 17
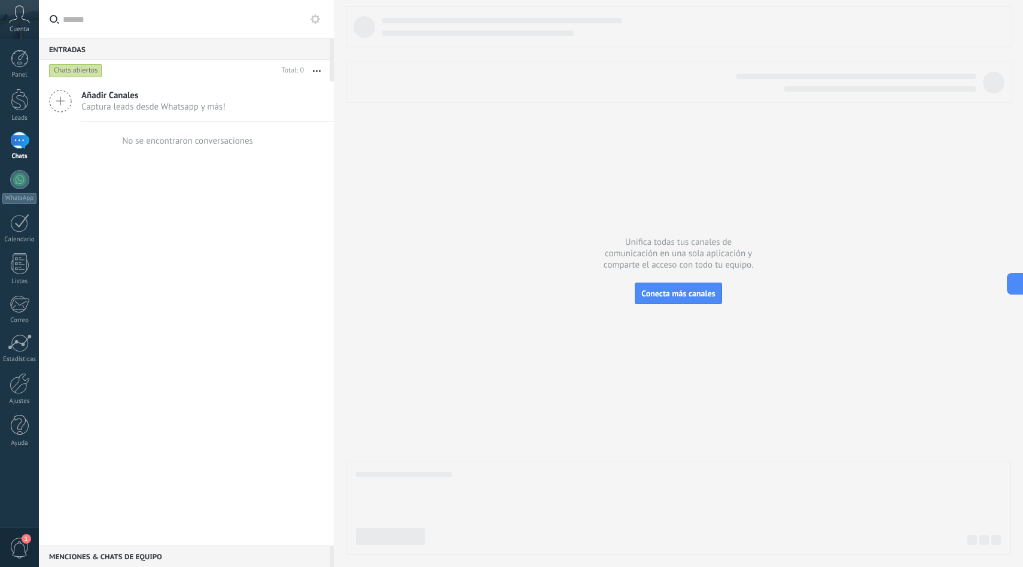
click at [141, 53] on div "Entradas 0" at bounding box center [184, 49] width 291 height 22
click at [145, 26] on input "text" at bounding box center [193, 19] width 261 height 38
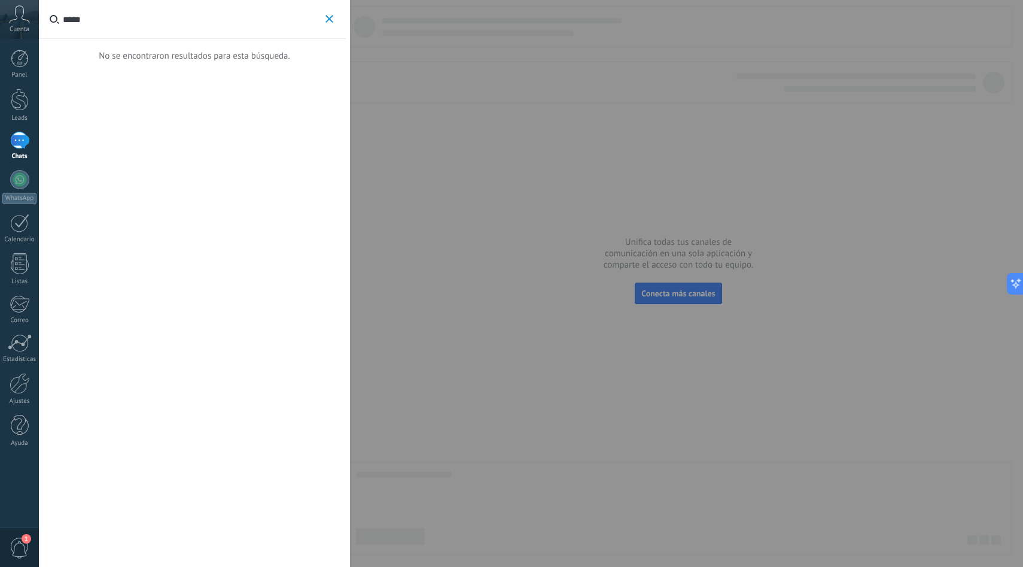
type input "*****"
click at [336, 20] on button "*****" at bounding box center [330, 19] width 14 height 15
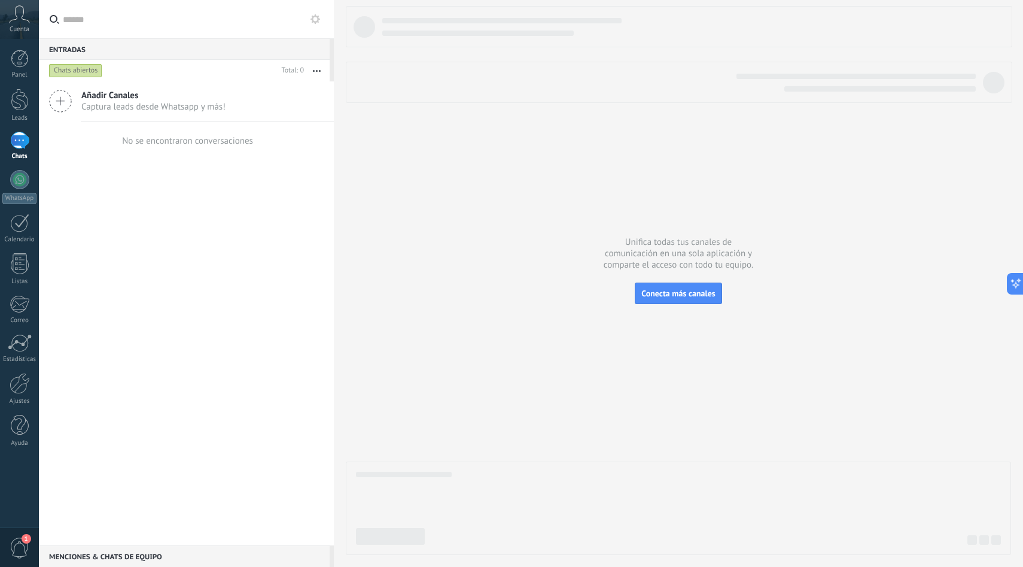
click at [33, 26] on div "Cuenta" at bounding box center [19, 19] width 39 height 39
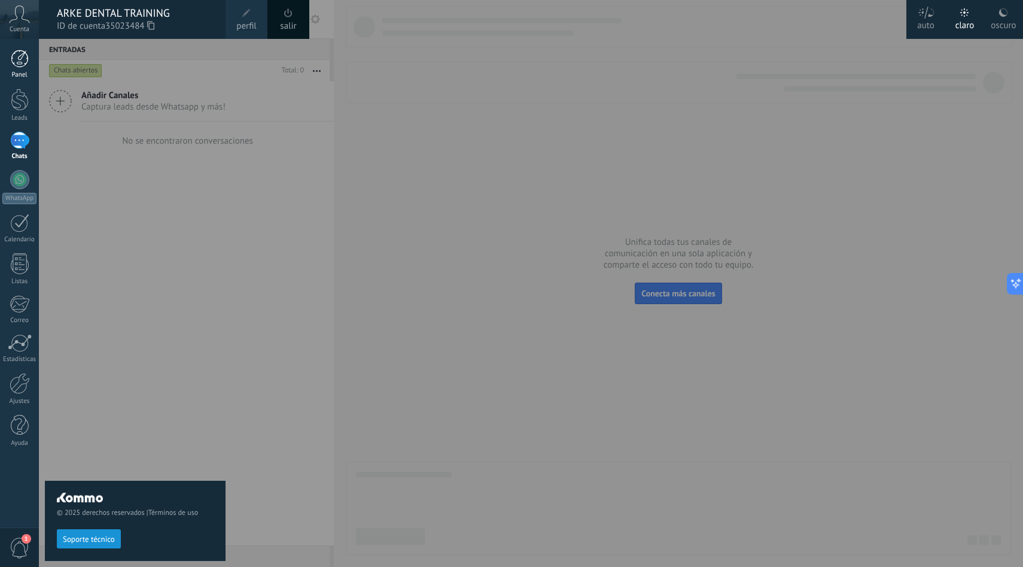
click at [31, 77] on div "Panel" at bounding box center [19, 75] width 35 height 8
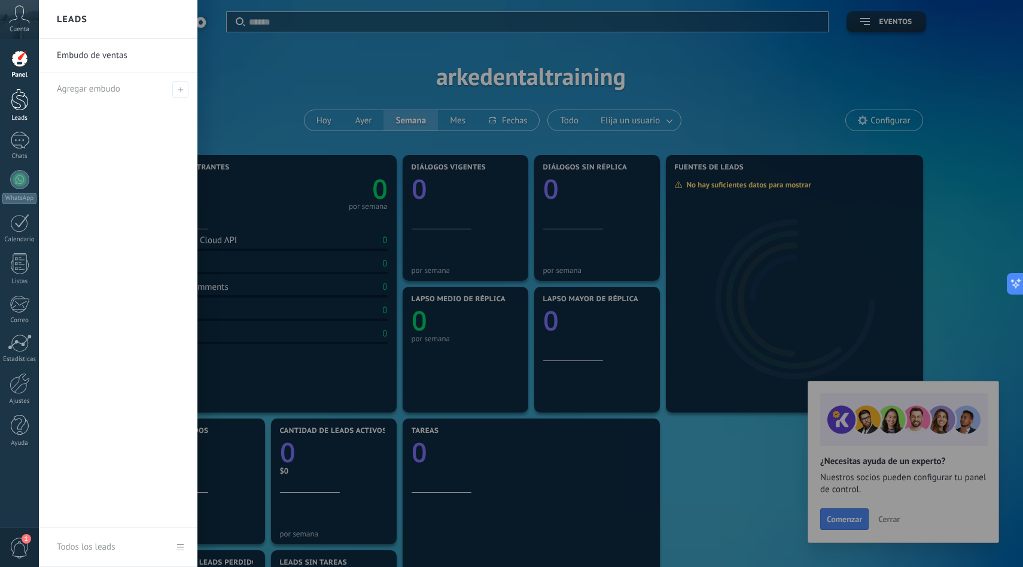
click at [23, 100] on div at bounding box center [20, 100] width 18 height 22
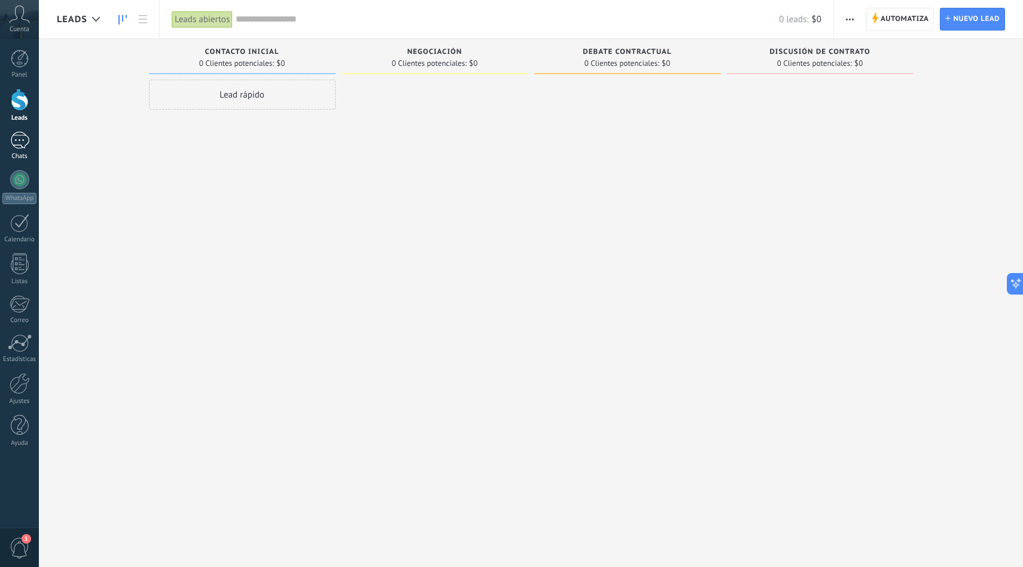
click at [32, 153] on div "Chats" at bounding box center [19, 157] width 35 height 8
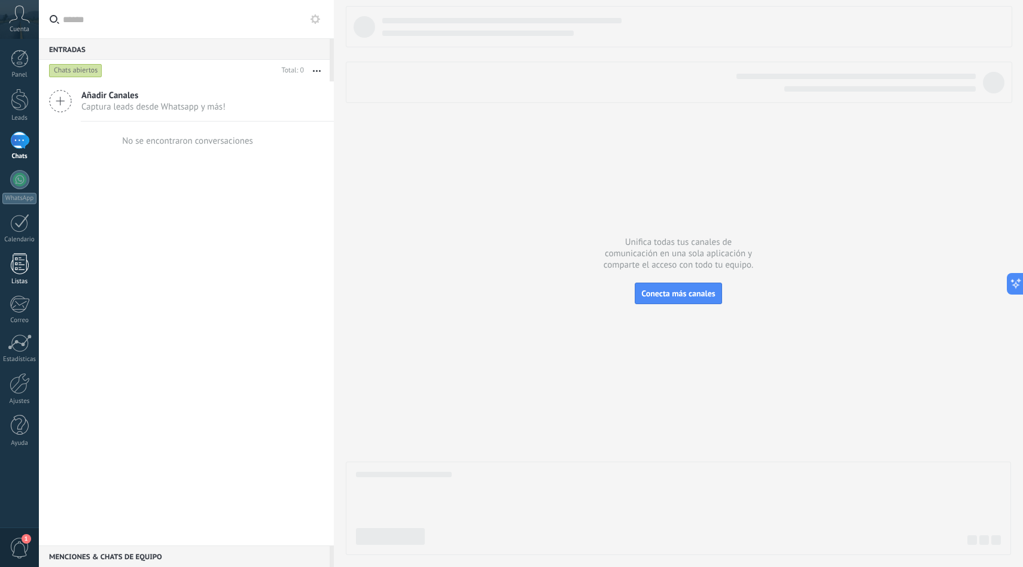
click at [25, 273] on div at bounding box center [20, 263] width 18 height 21
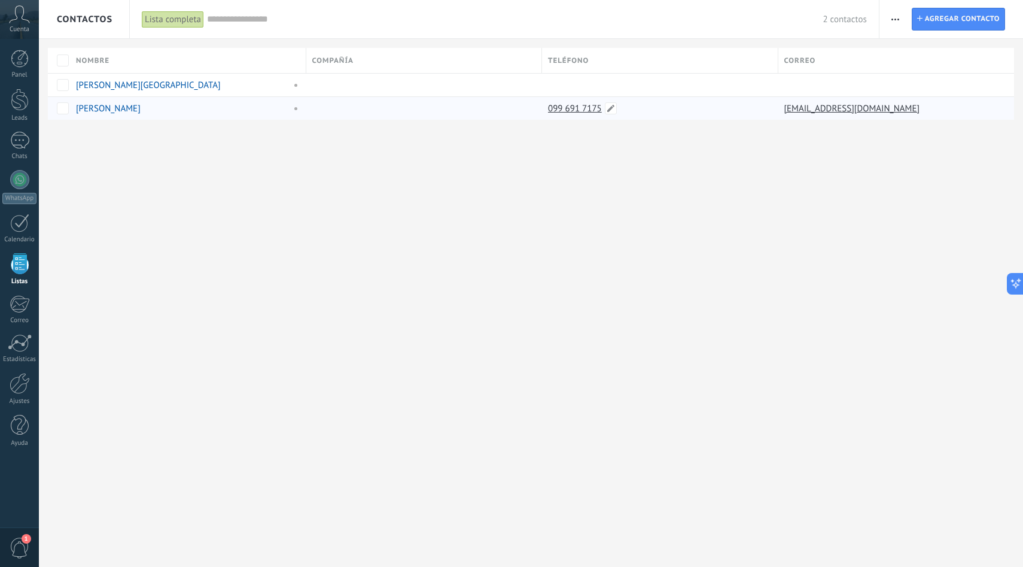
click at [564, 109] on link "099 691 7175" at bounding box center [576, 108] width 56 height 11
click at [19, 186] on div at bounding box center [19, 179] width 19 height 19
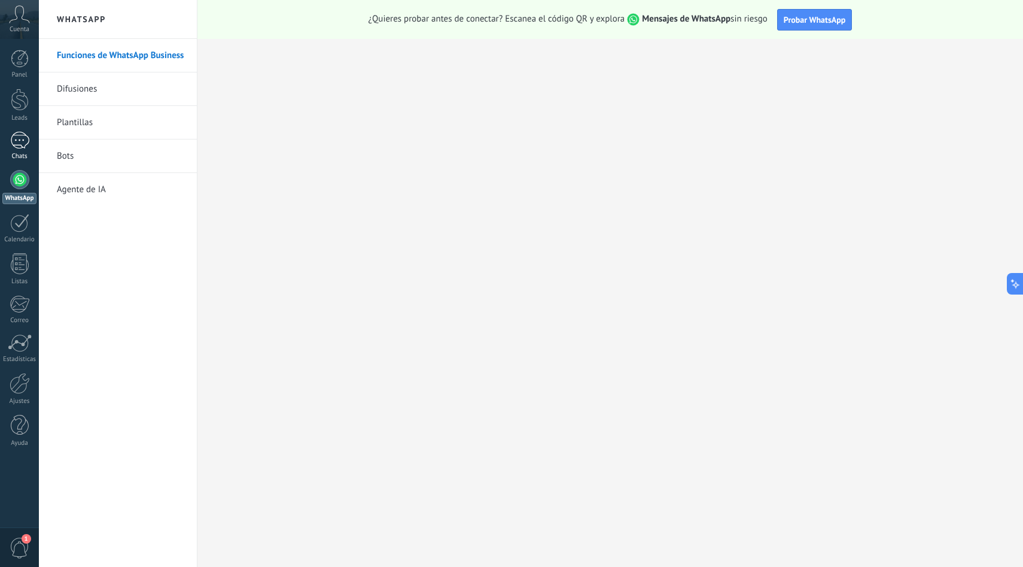
click at [20, 139] on div at bounding box center [19, 140] width 19 height 17
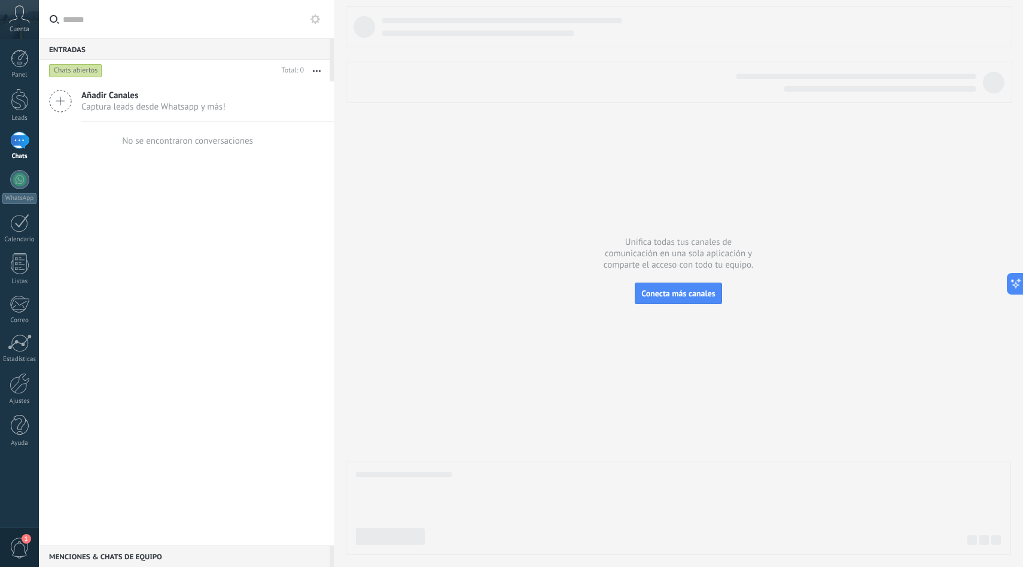
click at [22, 538] on span "1" at bounding box center [27, 539] width 10 height 10
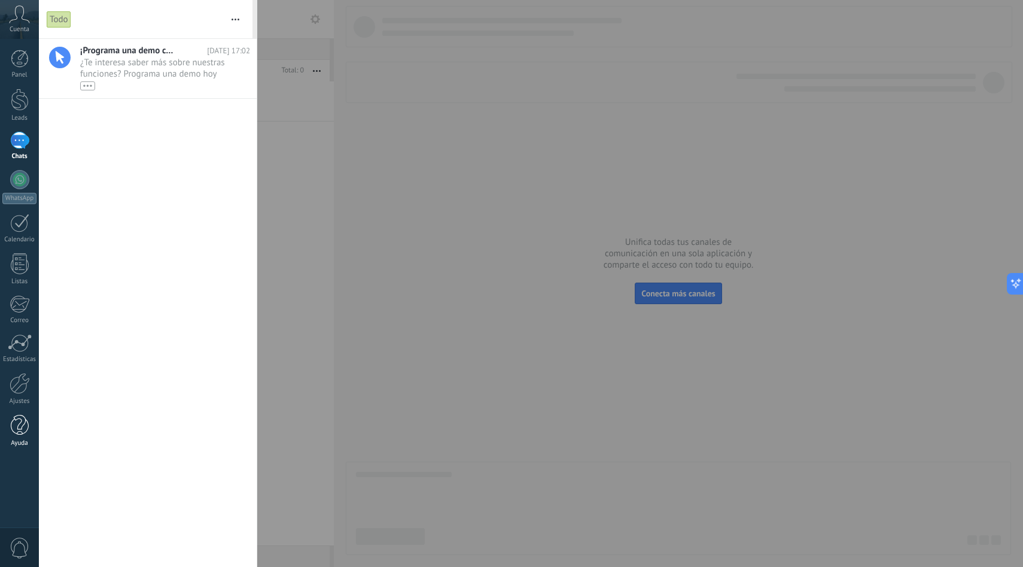
click at [17, 430] on div at bounding box center [20, 425] width 18 height 21
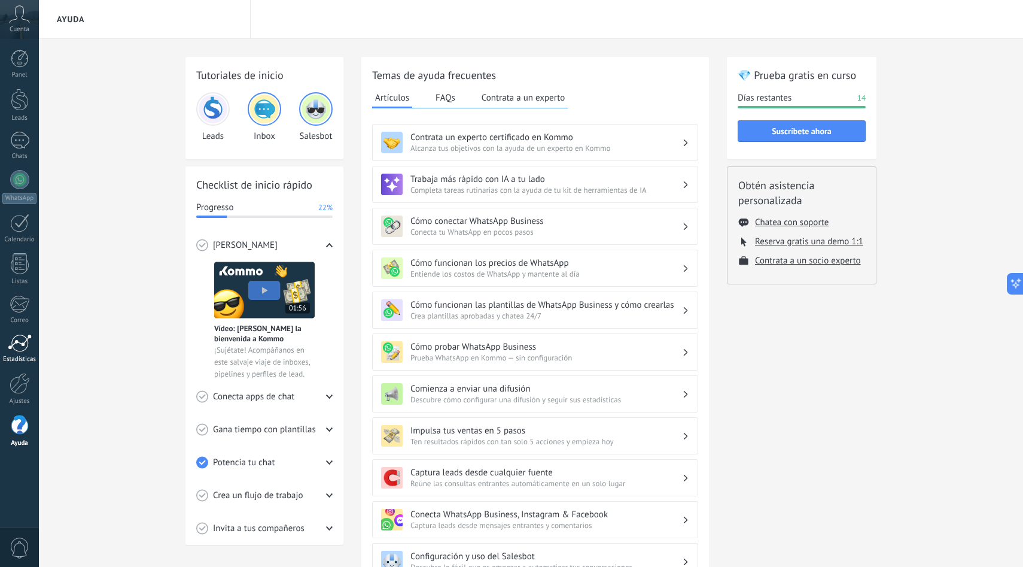
click at [20, 348] on div at bounding box center [20, 343] width 24 height 18
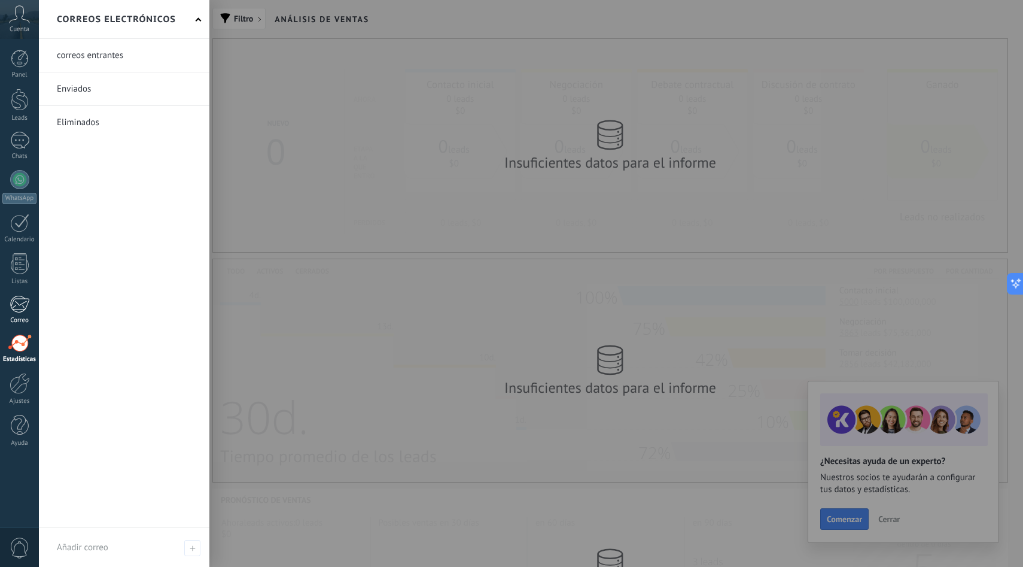
click at [25, 299] on div at bounding box center [20, 304] width 20 height 18
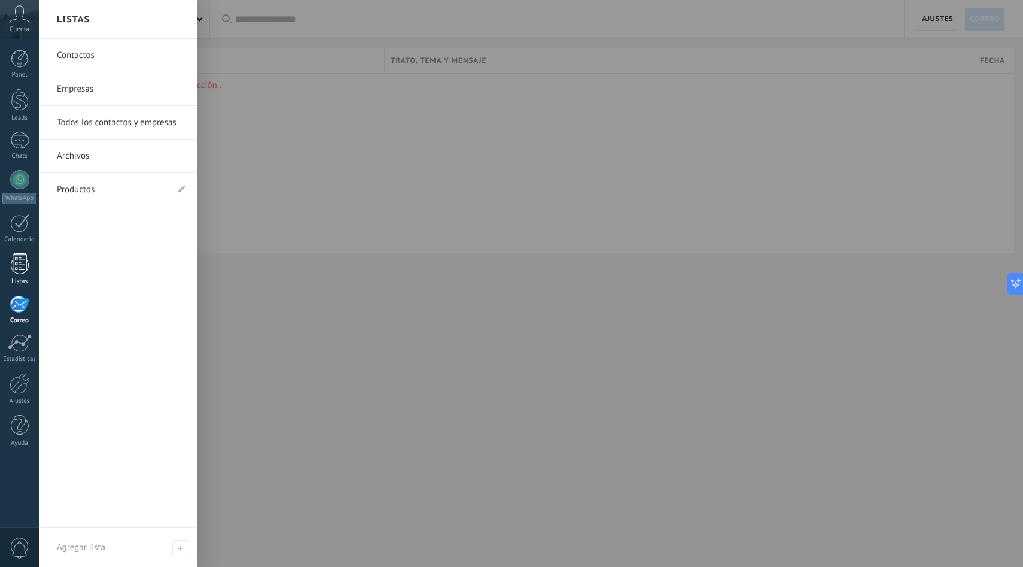
click at [21, 269] on div at bounding box center [20, 263] width 18 height 21
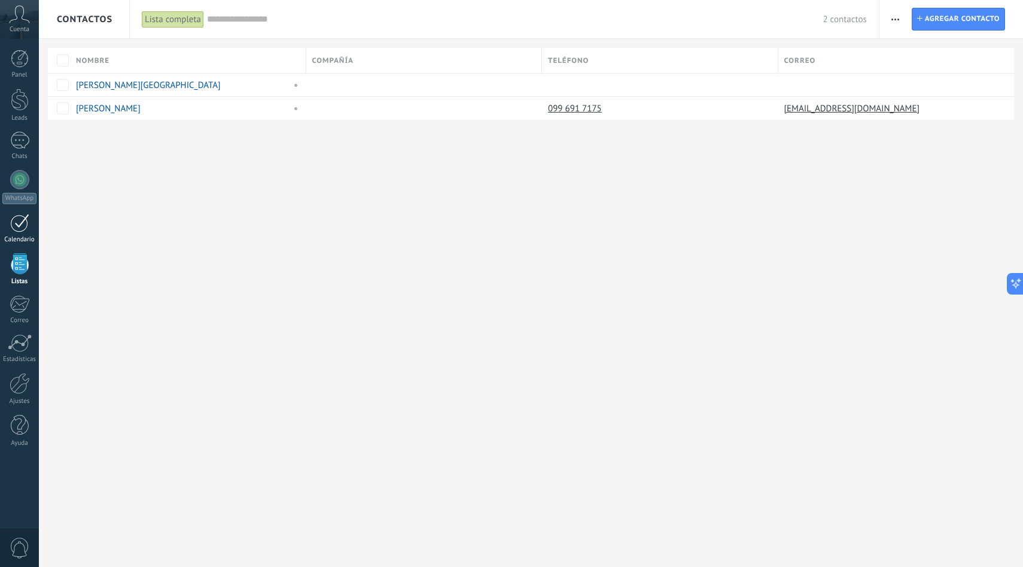
click at [20, 226] on div at bounding box center [19, 223] width 19 height 19
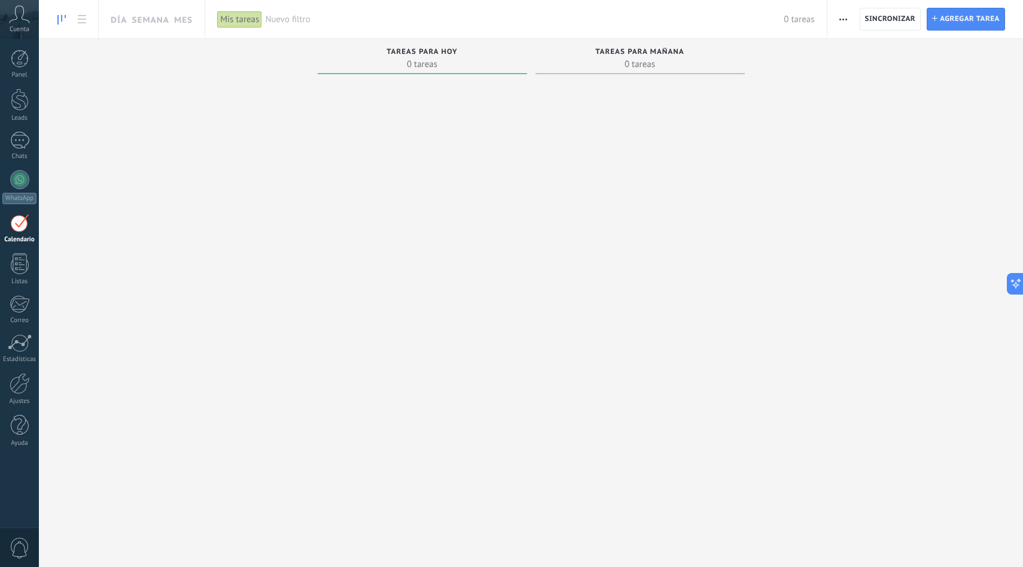
click at [22, 19] on icon at bounding box center [19, 14] width 21 height 18
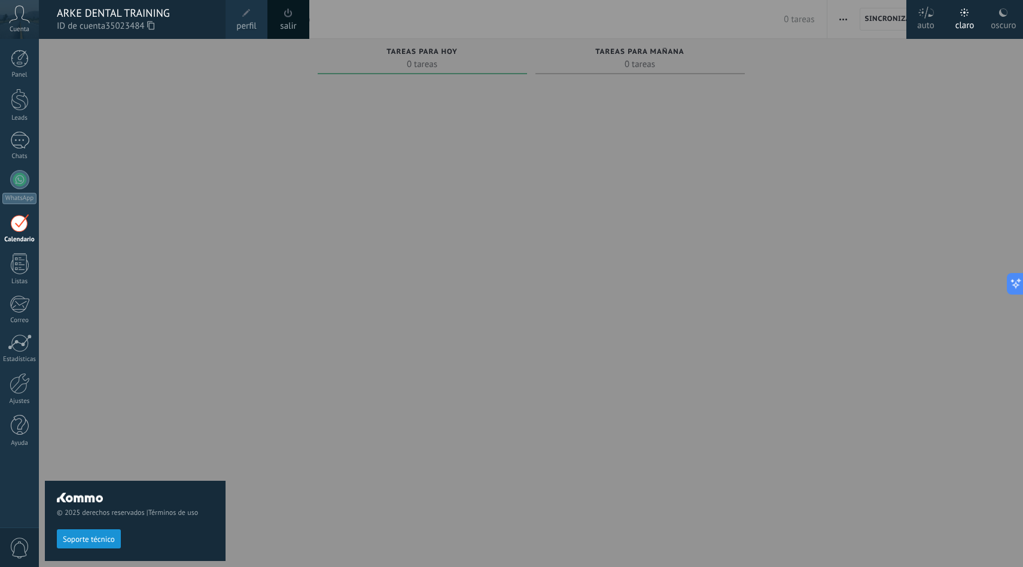
click at [1001, 16] on icon at bounding box center [1004, 13] width 10 height 10
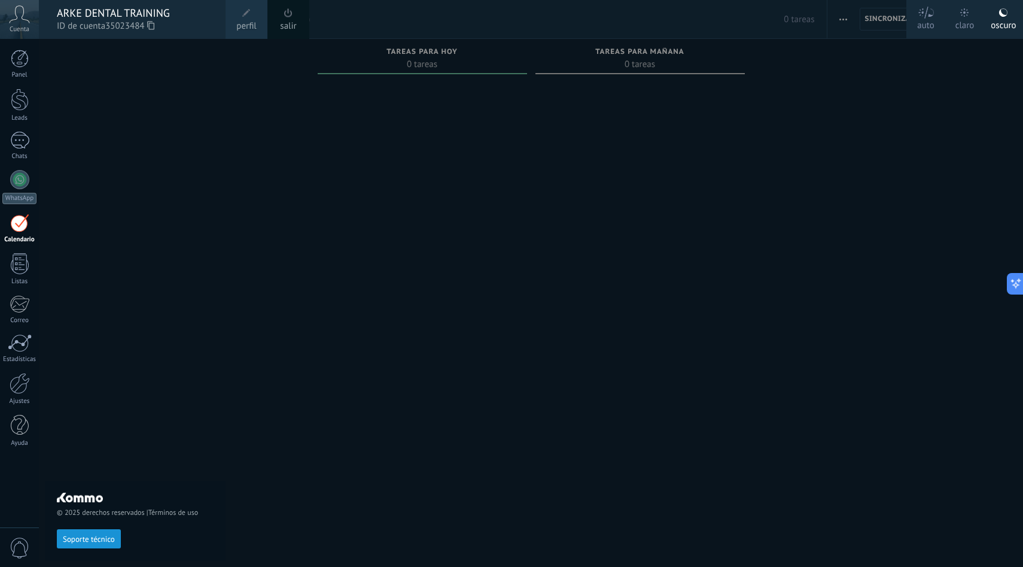
click at [972, 15] on div "claro" at bounding box center [965, 23] width 19 height 31
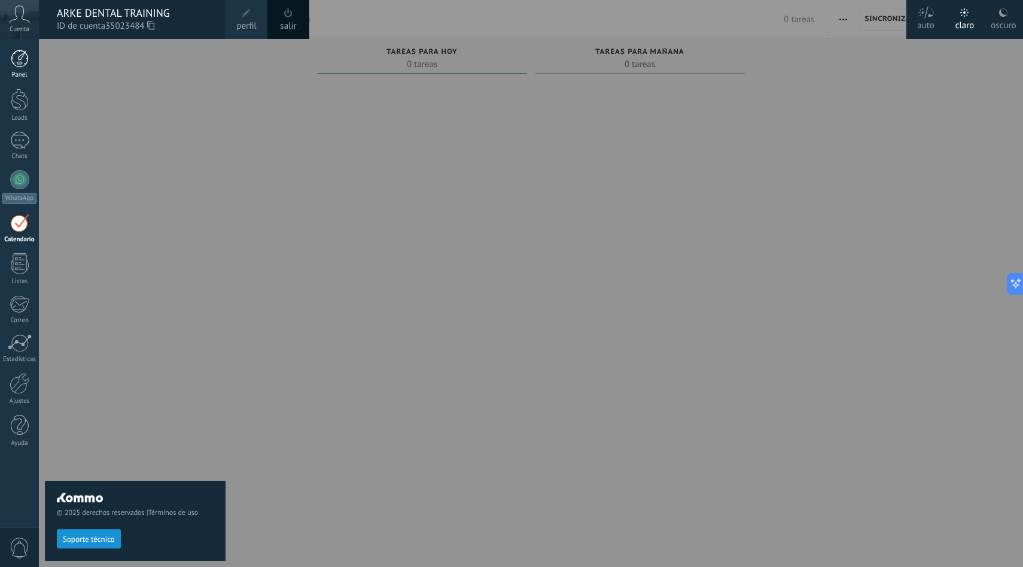
click at [10, 68] on link "Panel" at bounding box center [19, 64] width 39 height 29
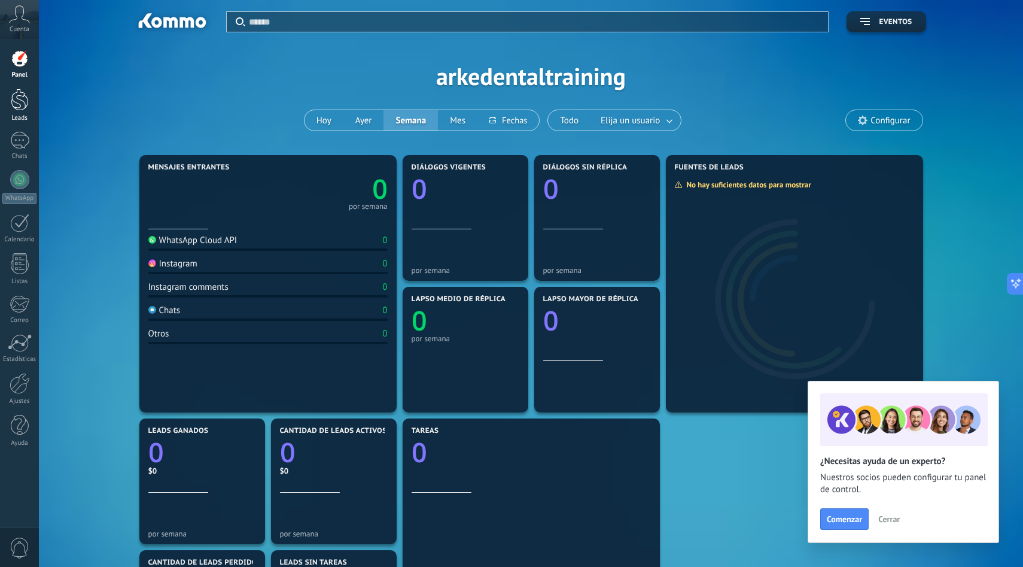
click at [21, 108] on div at bounding box center [20, 100] width 18 height 22
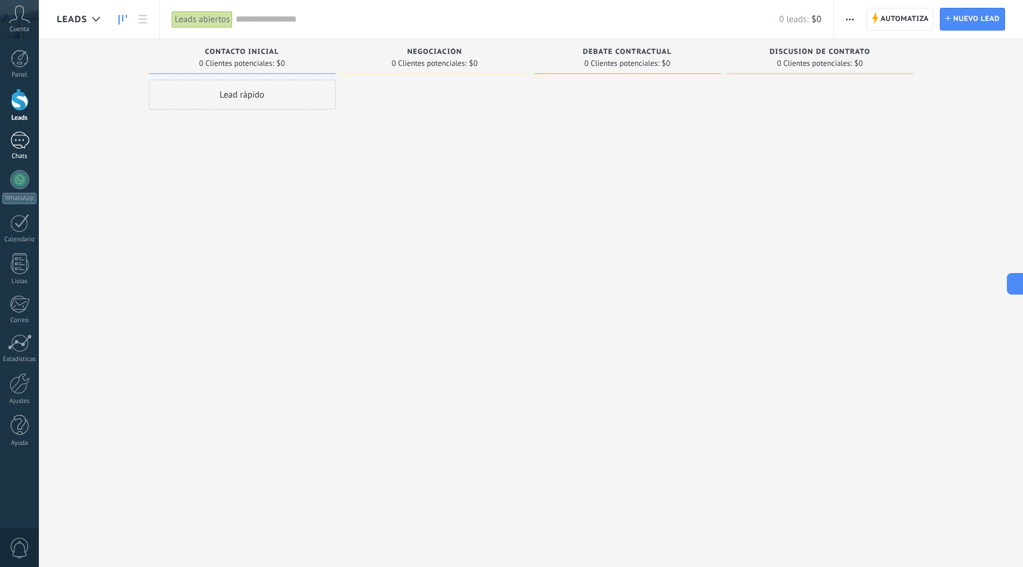
click at [17, 142] on div at bounding box center [19, 140] width 19 height 17
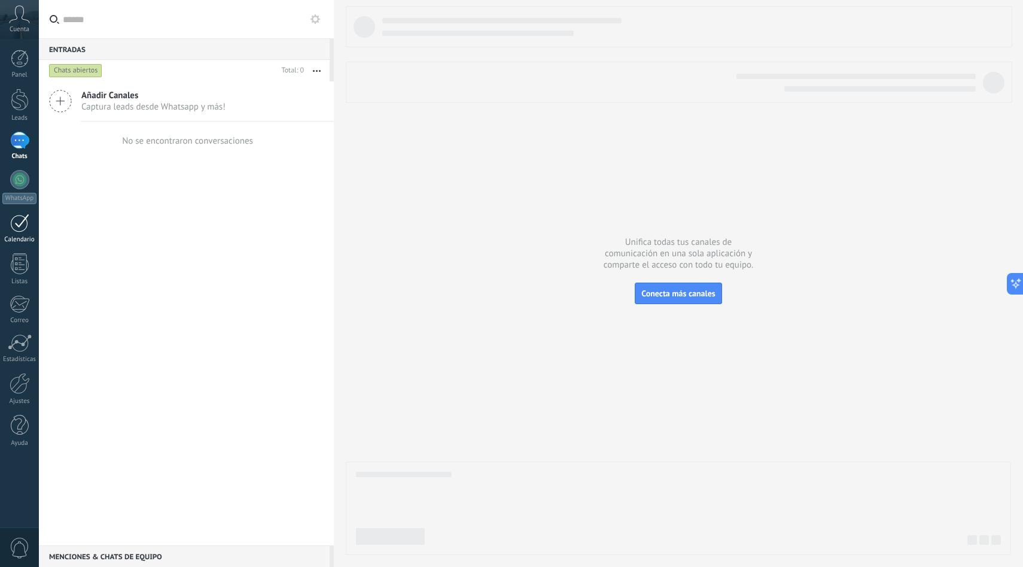
click at [26, 224] on div at bounding box center [19, 223] width 19 height 19
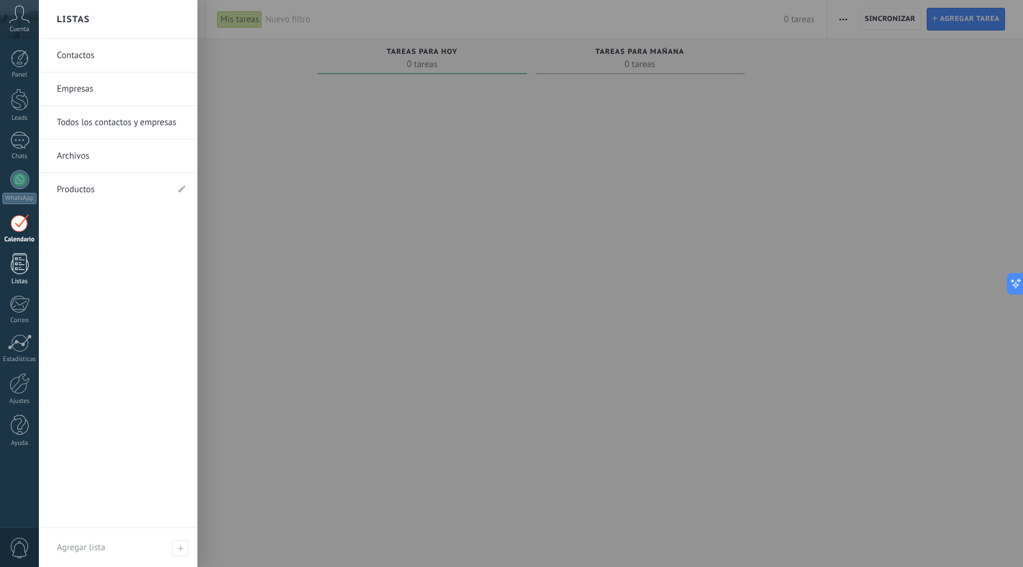
click at [17, 259] on div at bounding box center [20, 263] width 18 height 21
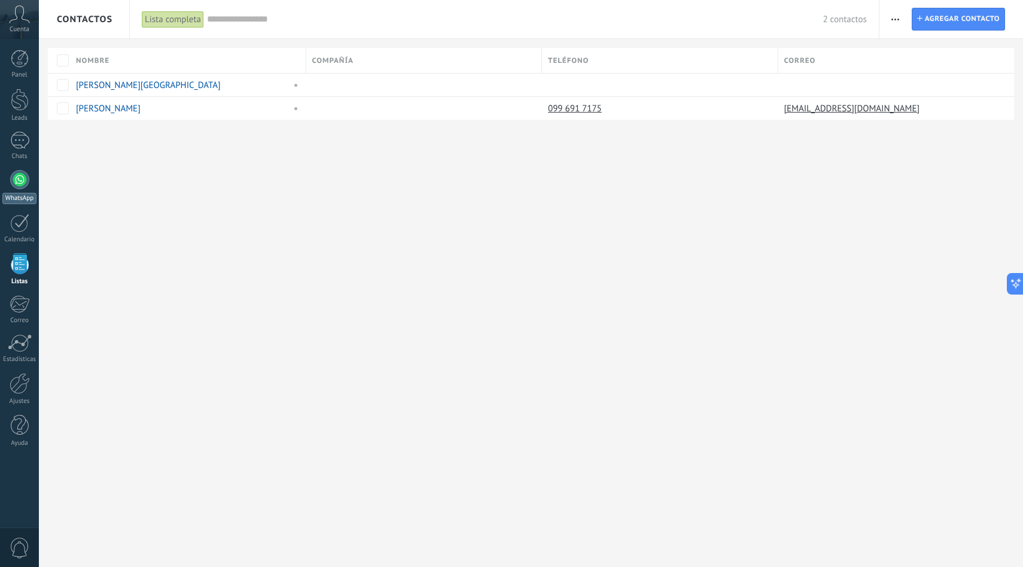
click at [16, 183] on div at bounding box center [19, 179] width 19 height 19
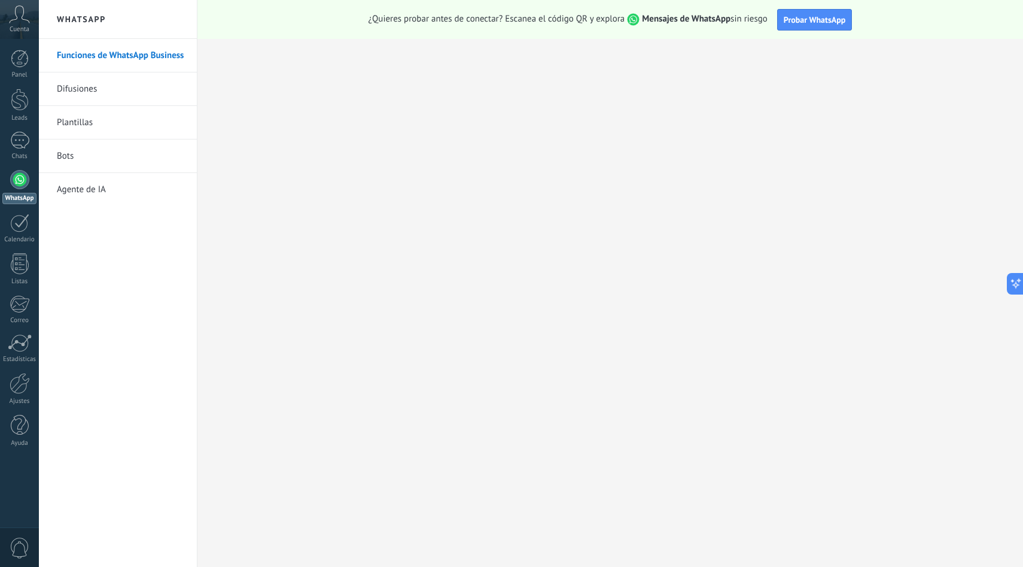
click at [104, 91] on link "Difusiones" at bounding box center [121, 89] width 128 height 34
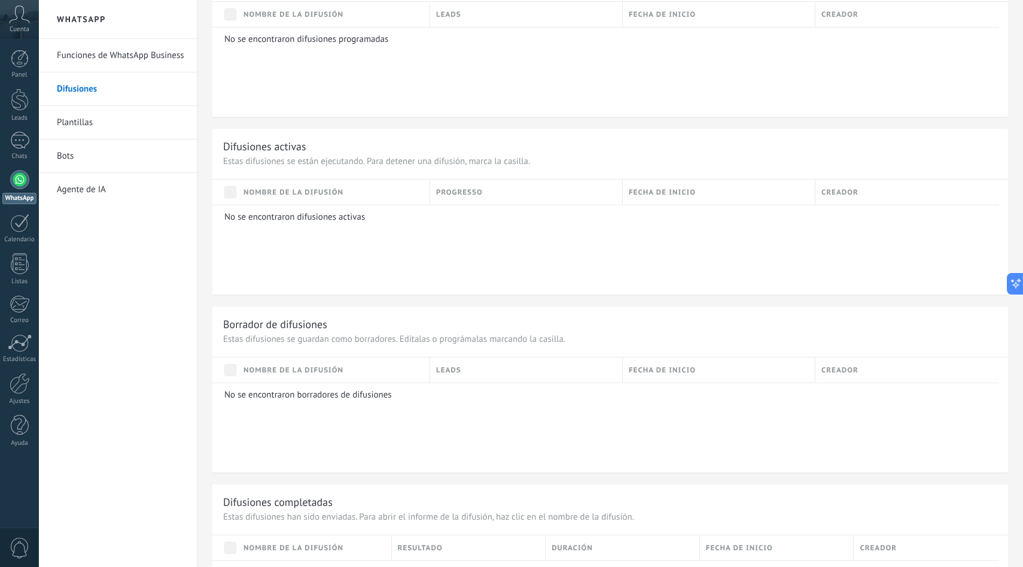
scroll to position [324, 0]
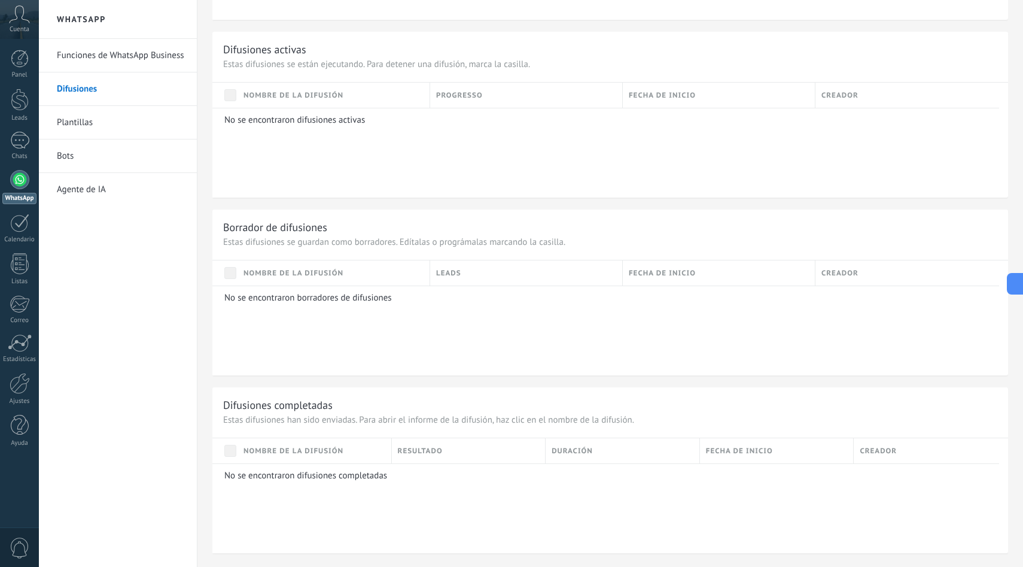
click at [113, 116] on link "Plantillas" at bounding box center [121, 123] width 128 height 34
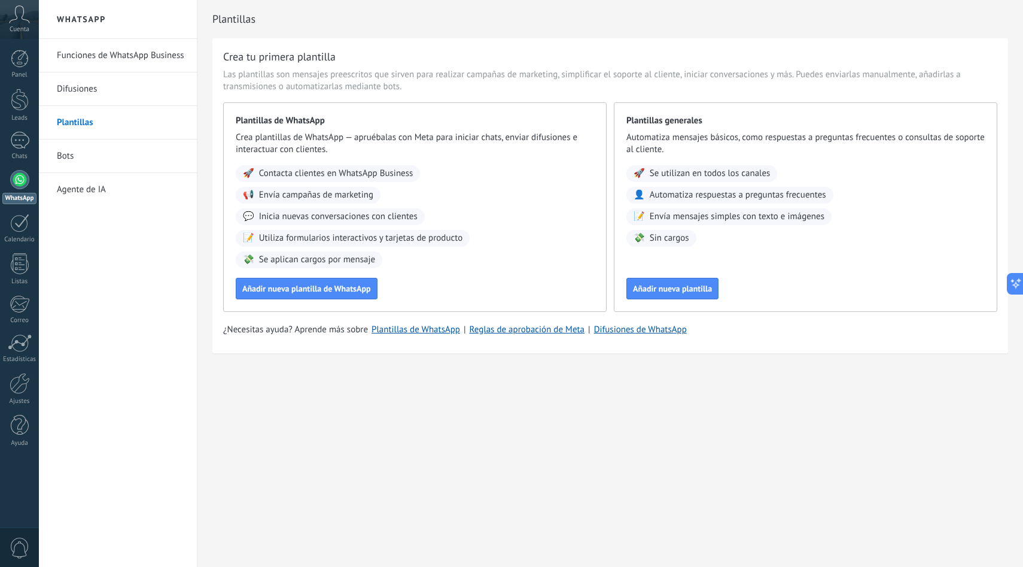
click at [124, 158] on link "Bots" at bounding box center [121, 156] width 128 height 34
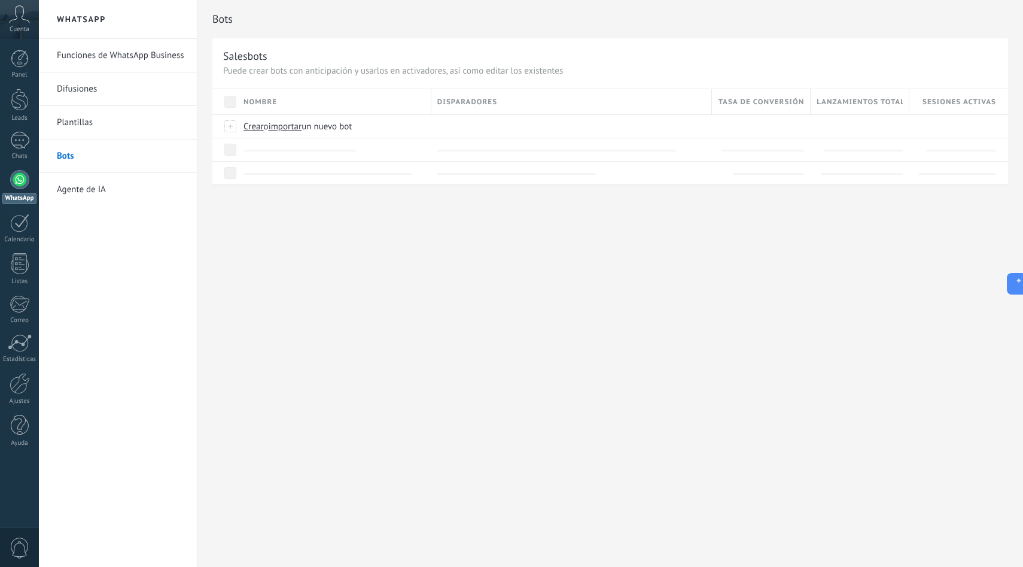
click at [150, 55] on link "Funciones de WhatsApp Business" at bounding box center [121, 56] width 128 height 34
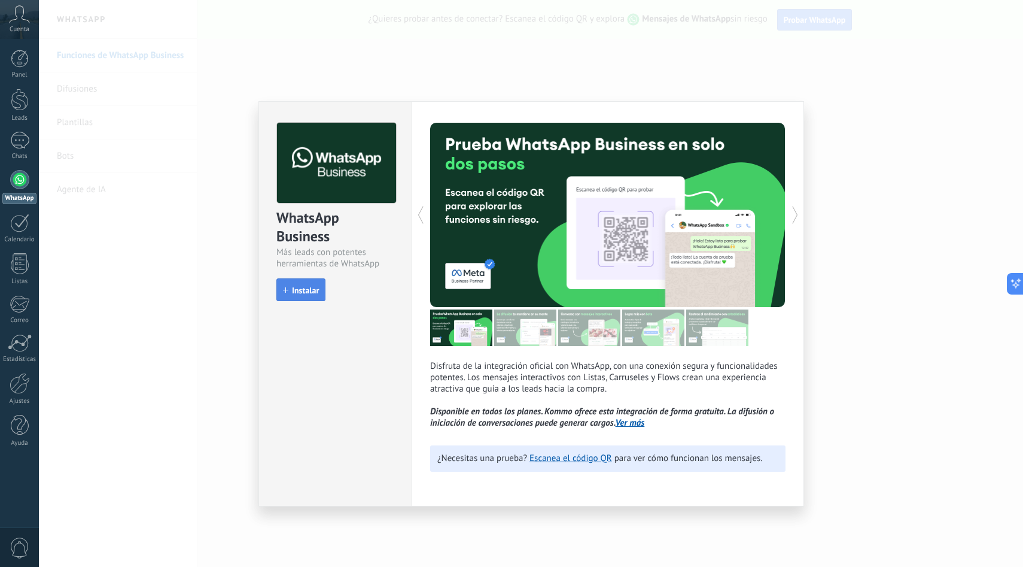
click at [313, 290] on span "Instalar" at bounding box center [305, 290] width 27 height 8
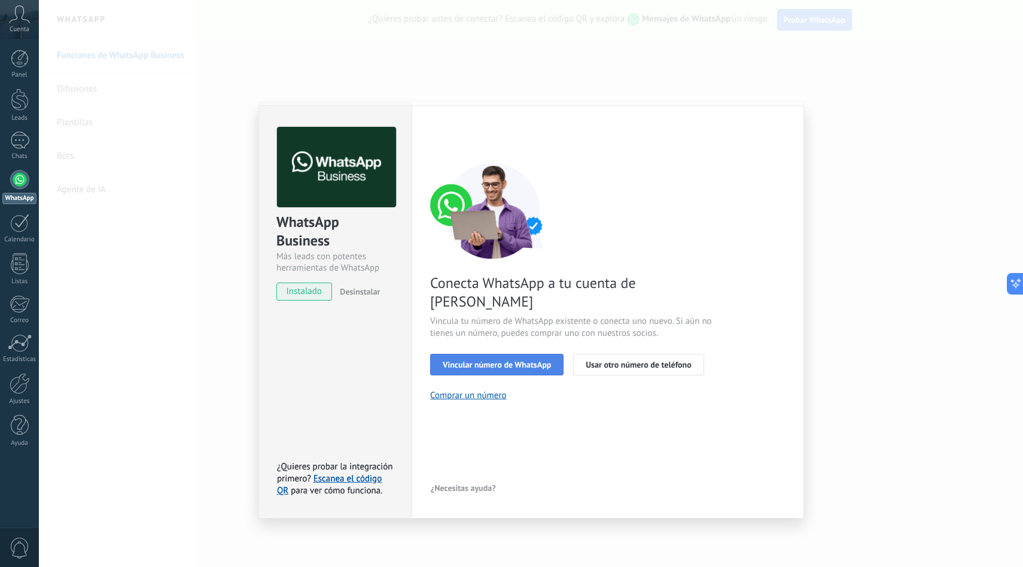
click at [522, 360] on span "Vincular número de WhatsApp" at bounding box center [497, 364] width 108 height 8
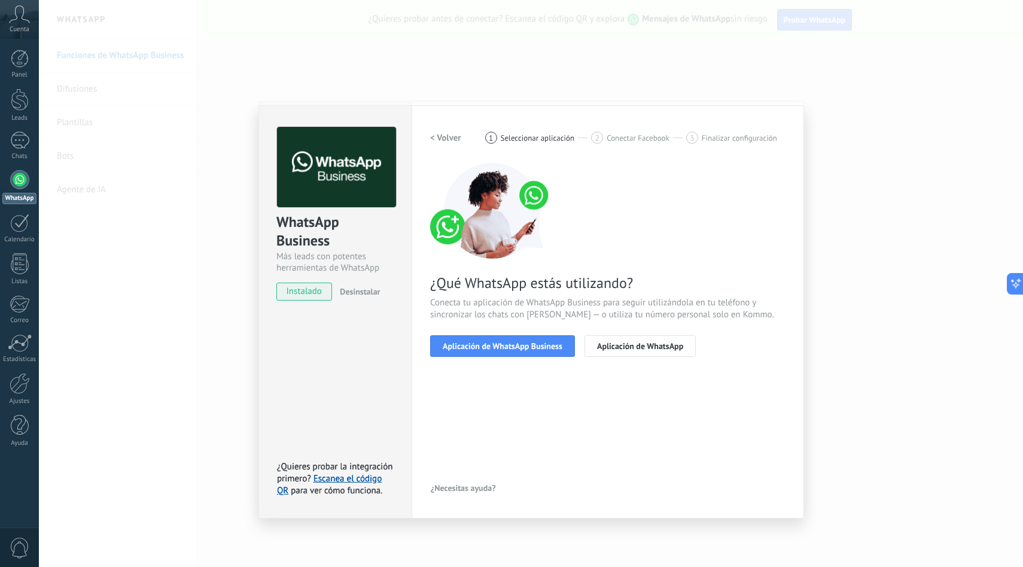
click at [522, 346] on span "Aplicación de WhatsApp Business" at bounding box center [503, 346] width 120 height 8
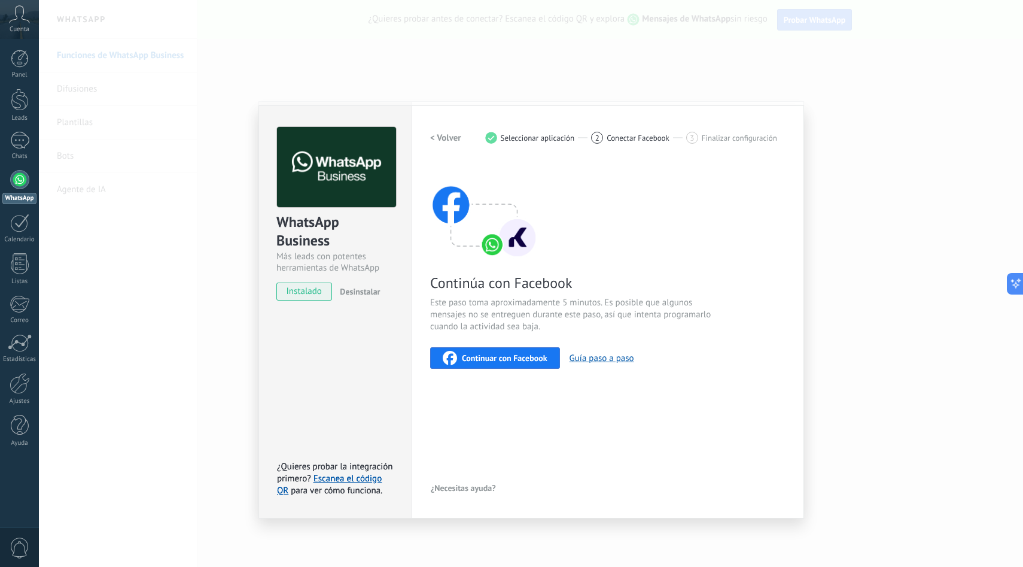
click at [533, 357] on span "Continuar con Facebook" at bounding box center [505, 358] width 86 height 8
click at [513, 357] on span "Continuar con Facebook" at bounding box center [505, 358] width 86 height 8
click at [700, 41] on div "WhatsApp Business Más leads con potentes herramientas de WhatsApp instalado Des…" at bounding box center [531, 283] width 984 height 567
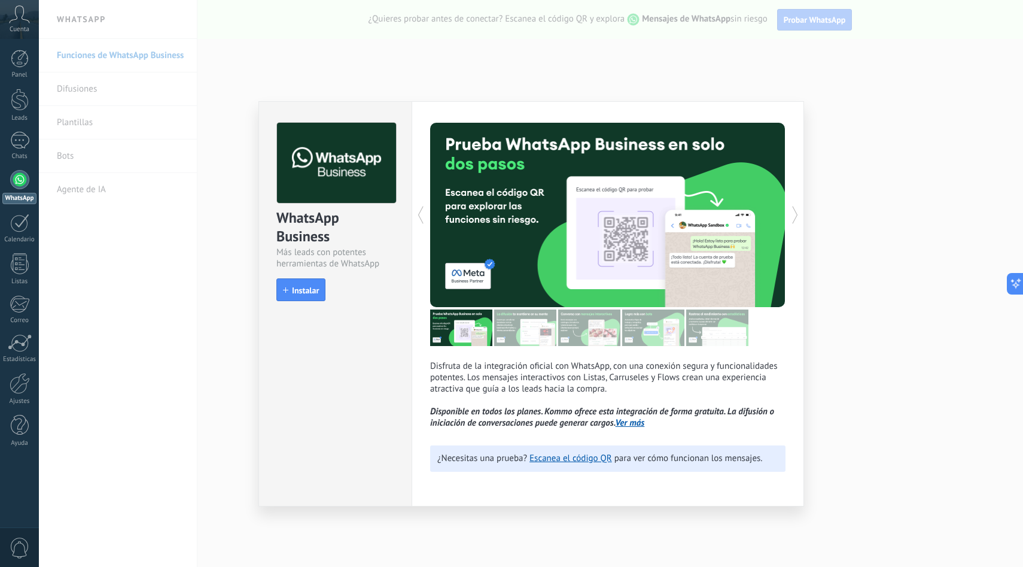
click at [878, 102] on div "WhatsApp Business Más leads con potentes herramientas de WhatsApp install Insta…" at bounding box center [531, 283] width 984 height 567
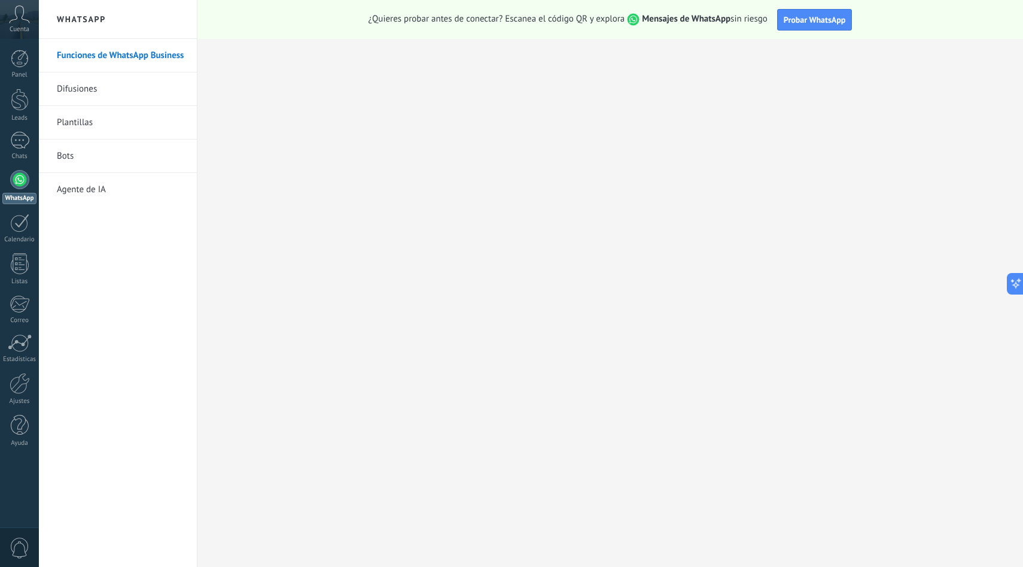
click at [20, 22] on icon at bounding box center [19, 14] width 21 height 18
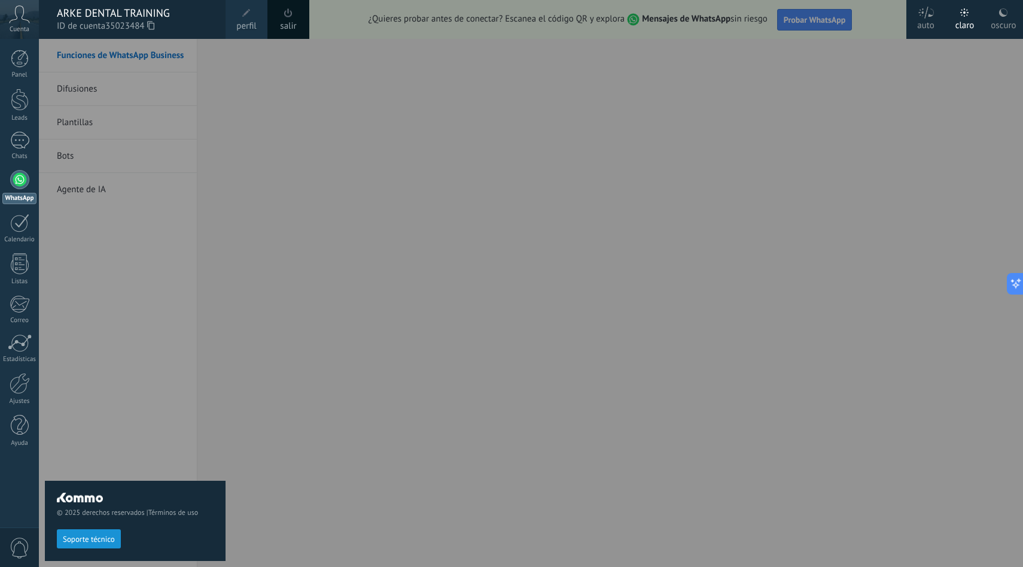
click at [9, 558] on div "0" at bounding box center [19, 546] width 39 height 39
